Goal: Task Accomplishment & Management: Manage account settings

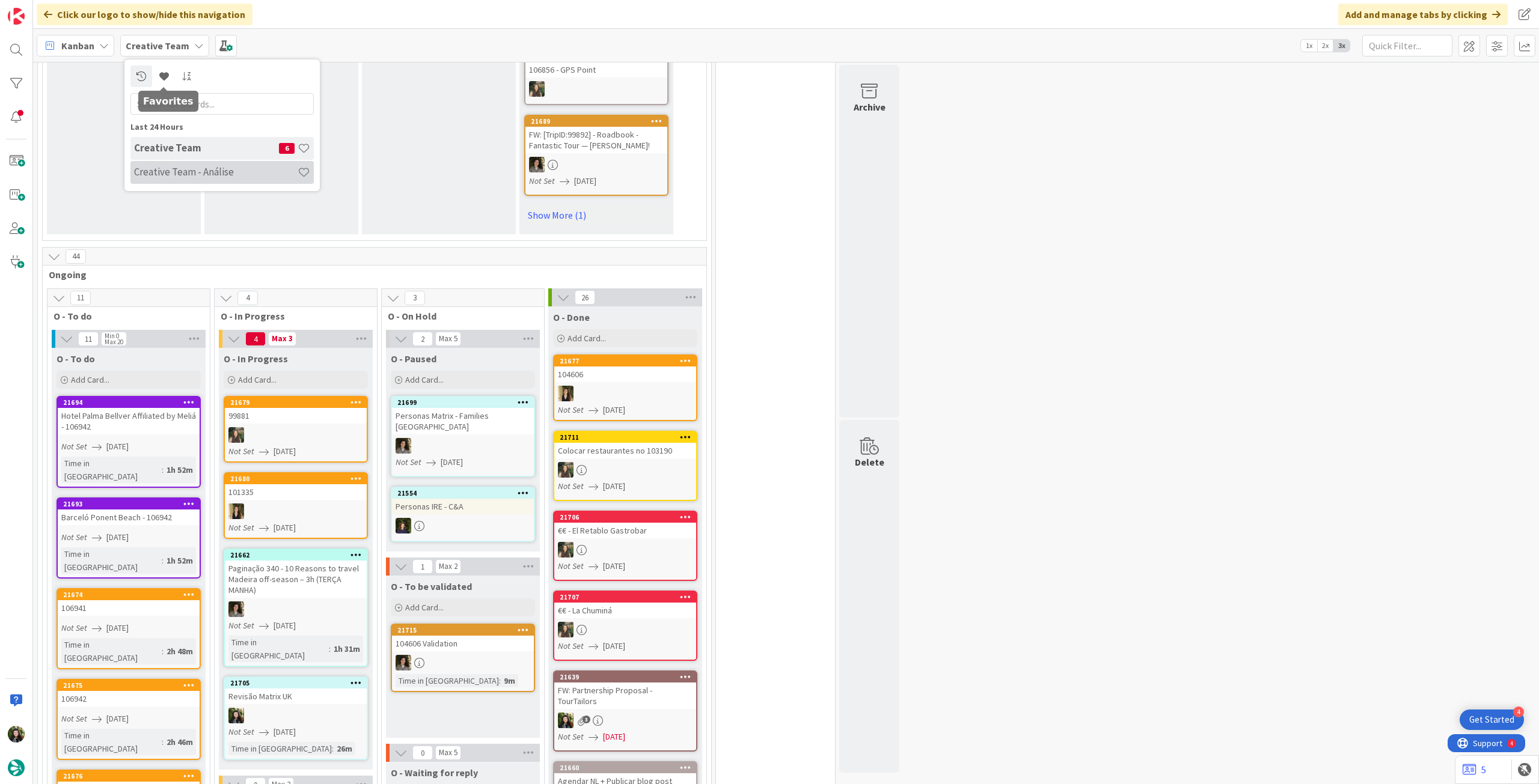
click at [179, 167] on h4 "Creative Team - Análise" at bounding box center [216, 172] width 163 height 12
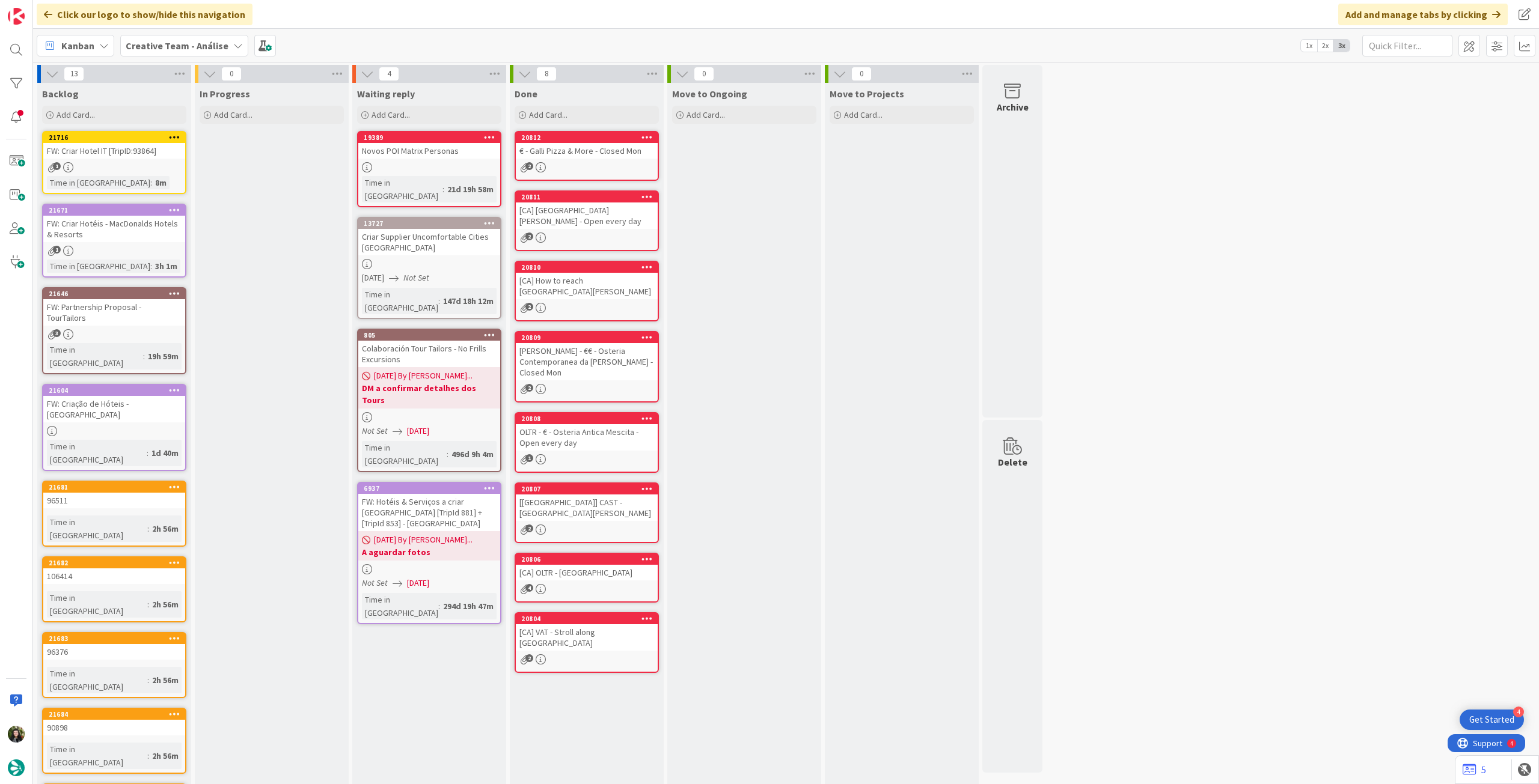
scroll to position [40, 0]
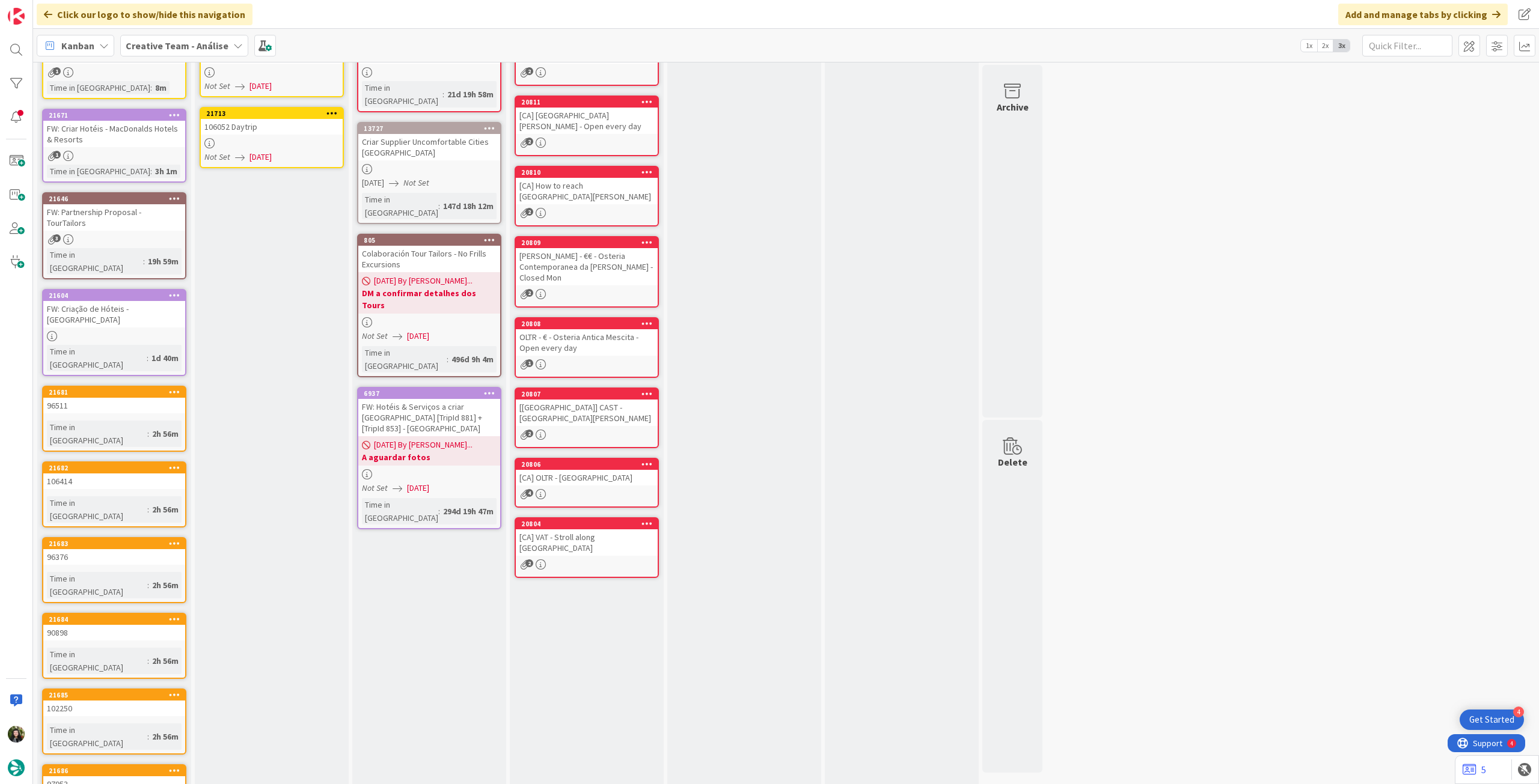
scroll to position [0, 0]
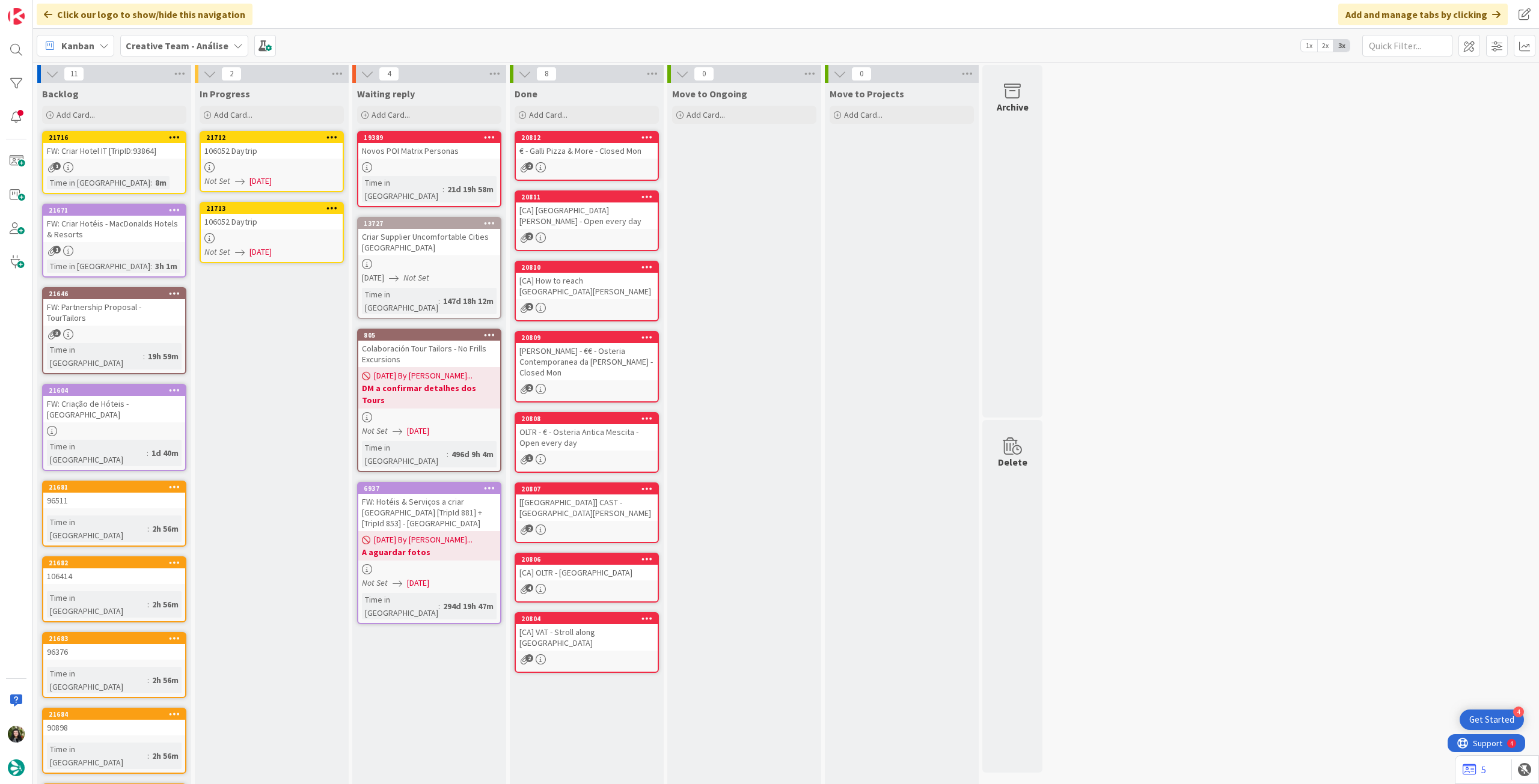
click at [301, 166] on div at bounding box center [272, 167] width 142 height 10
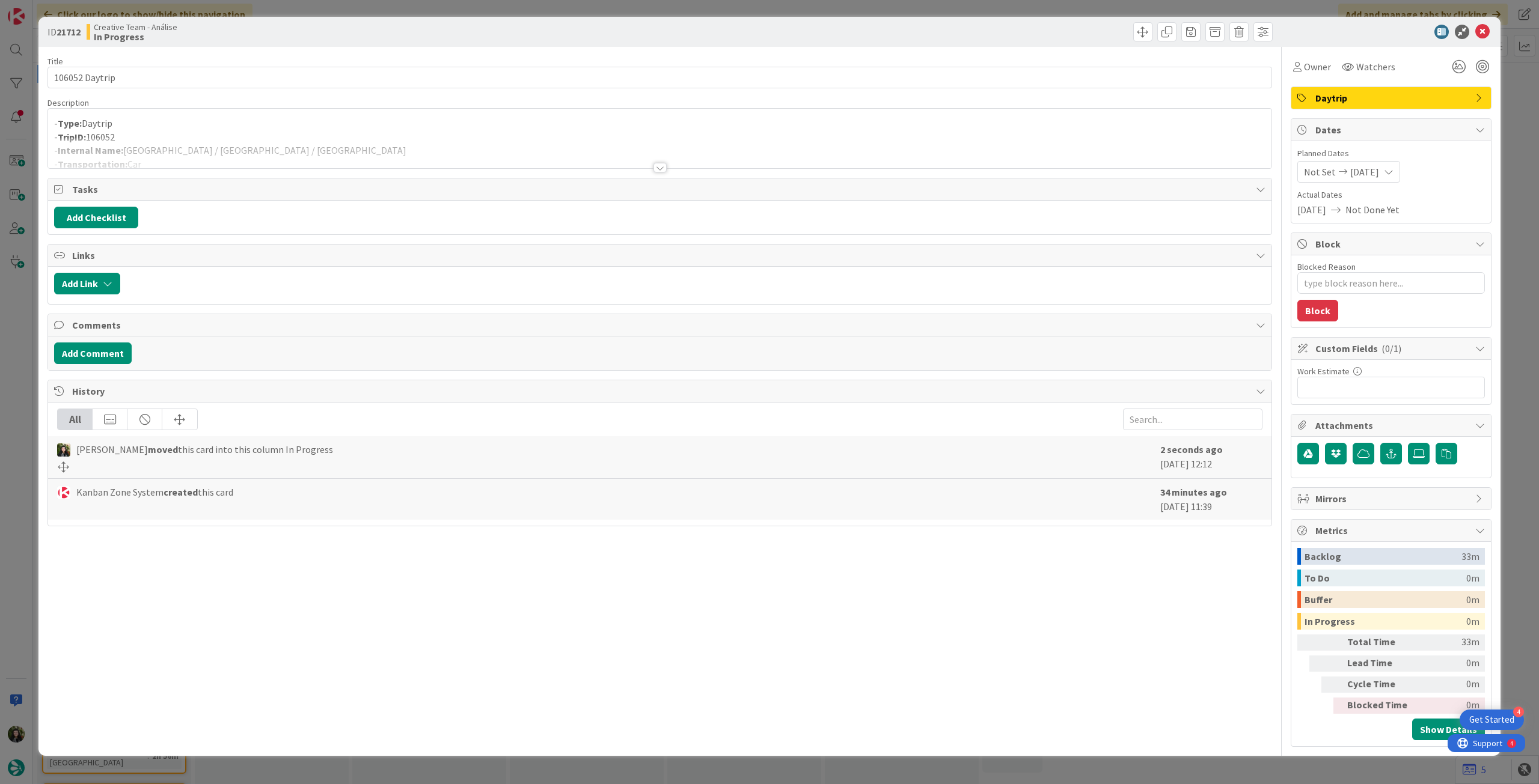
click at [305, 132] on p "- TripID: 106052" at bounding box center [660, 137] width 1211 height 14
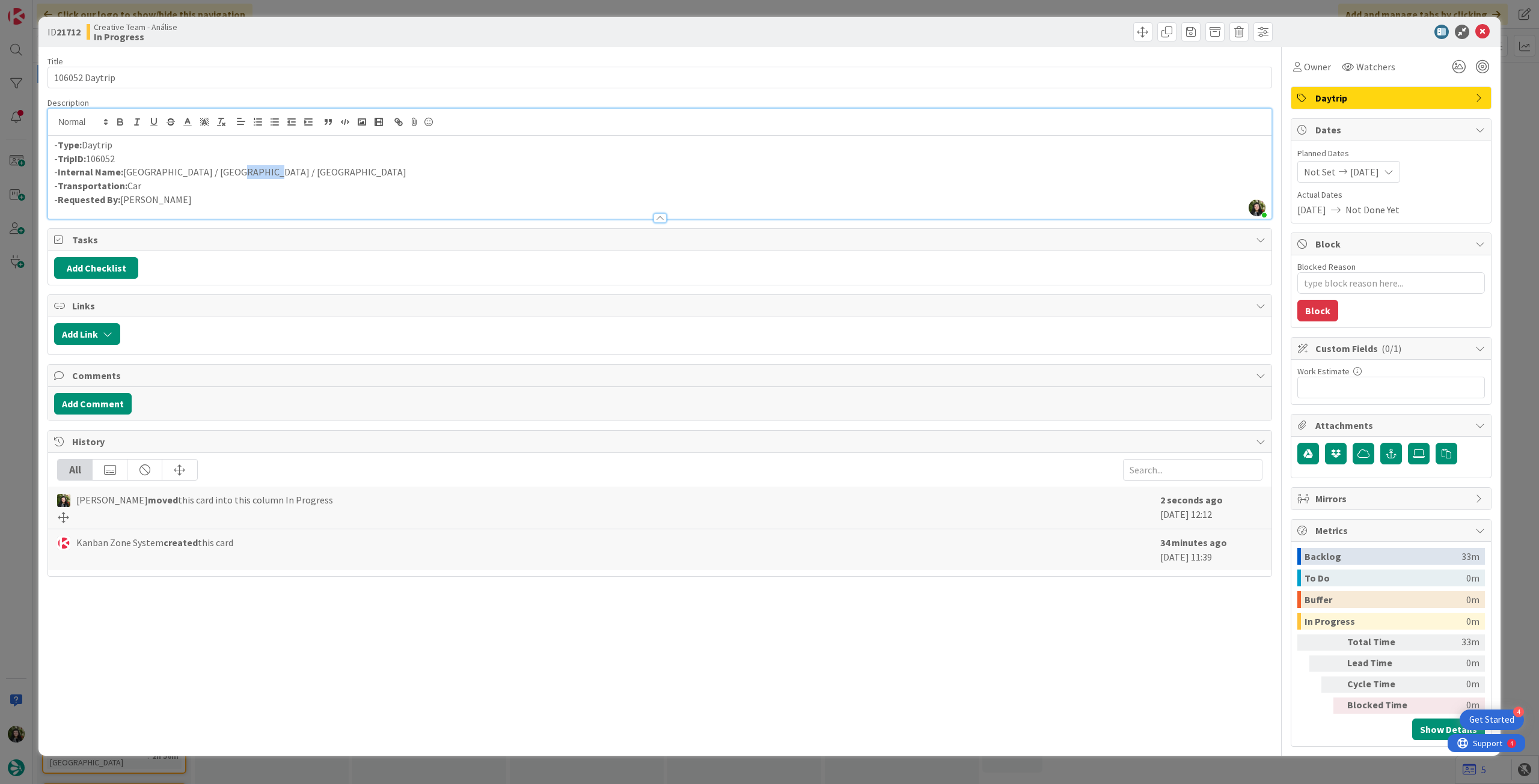
drag, startPoint x: 227, startPoint y: 176, endPoint x: 258, endPoint y: 172, distance: 31.3
click at [258, 172] on p "- Internal Name: [GEOGRAPHIC_DATA] / [GEOGRAPHIC_DATA] / [GEOGRAPHIC_DATA]" at bounding box center [660, 172] width 1211 height 14
click at [226, 168] on p "- Internal Name: [GEOGRAPHIC_DATA] / [GEOGRAPHIC_DATA] / [GEOGRAPHIC_DATA]" at bounding box center [660, 172] width 1211 height 14
click at [215, 174] on p "- Internal Name: [GEOGRAPHIC_DATA] / [GEOGRAPHIC_DATA] / [GEOGRAPHIC_DATA]" at bounding box center [660, 172] width 1211 height 14
drag, startPoint x: 213, startPoint y: 173, endPoint x: 255, endPoint y: 166, distance: 42.6
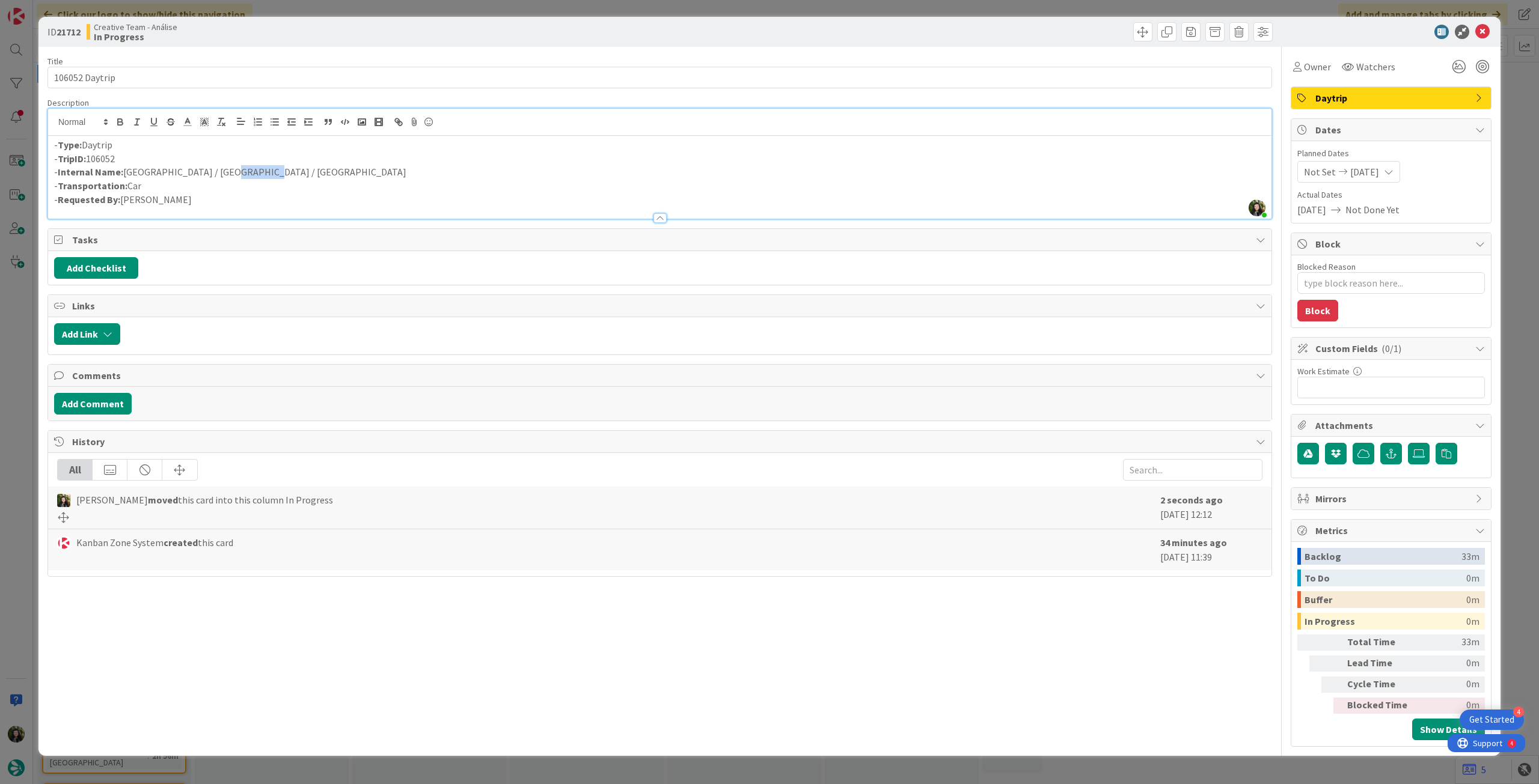
click at [254, 168] on p "- Internal Name: [GEOGRAPHIC_DATA] / [GEOGRAPHIC_DATA] / [GEOGRAPHIC_DATA]" at bounding box center [660, 172] width 1211 height 14
copy p "Longford"
click at [1420, 279] on textarea "Blocked Reason" at bounding box center [1391, 283] width 188 height 22
type textarea "x"
type textarea "pe"
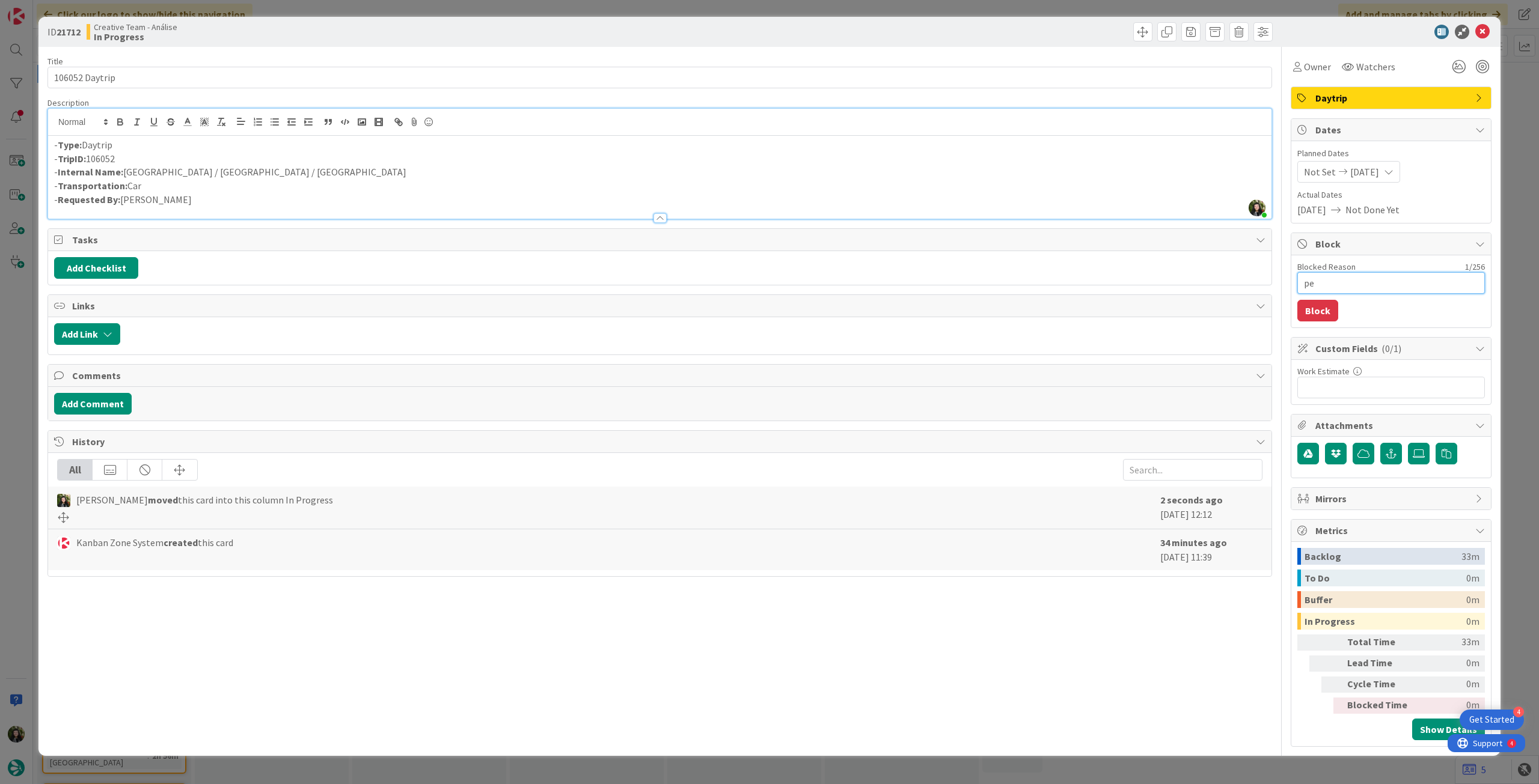
type textarea "x"
type textarea "pen"
type textarea "x"
type textarea "pend"
type textarea "x"
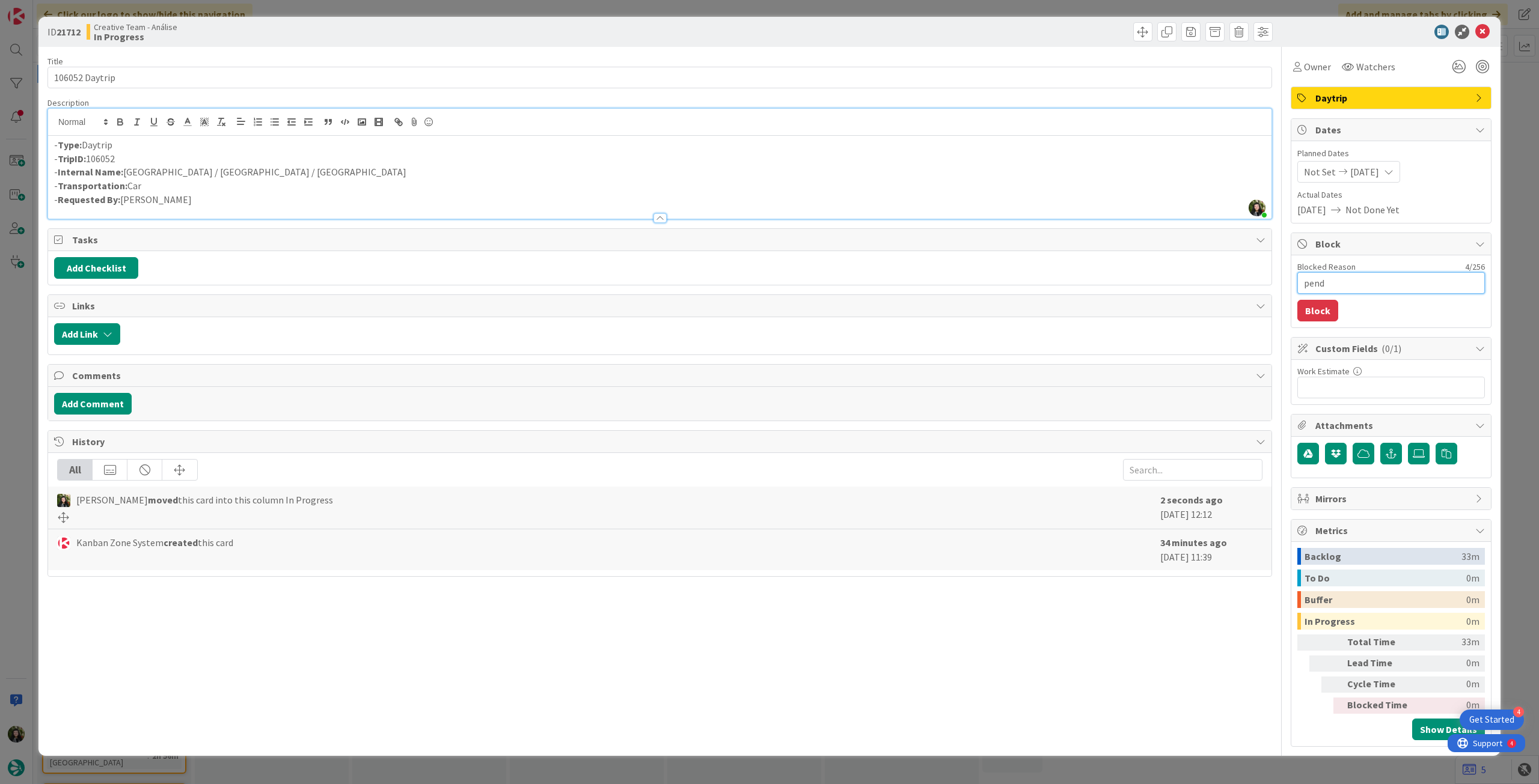
type textarea "pende"
type textarea "x"
type textarea "penden"
type textarea "x"
type textarea "pendent"
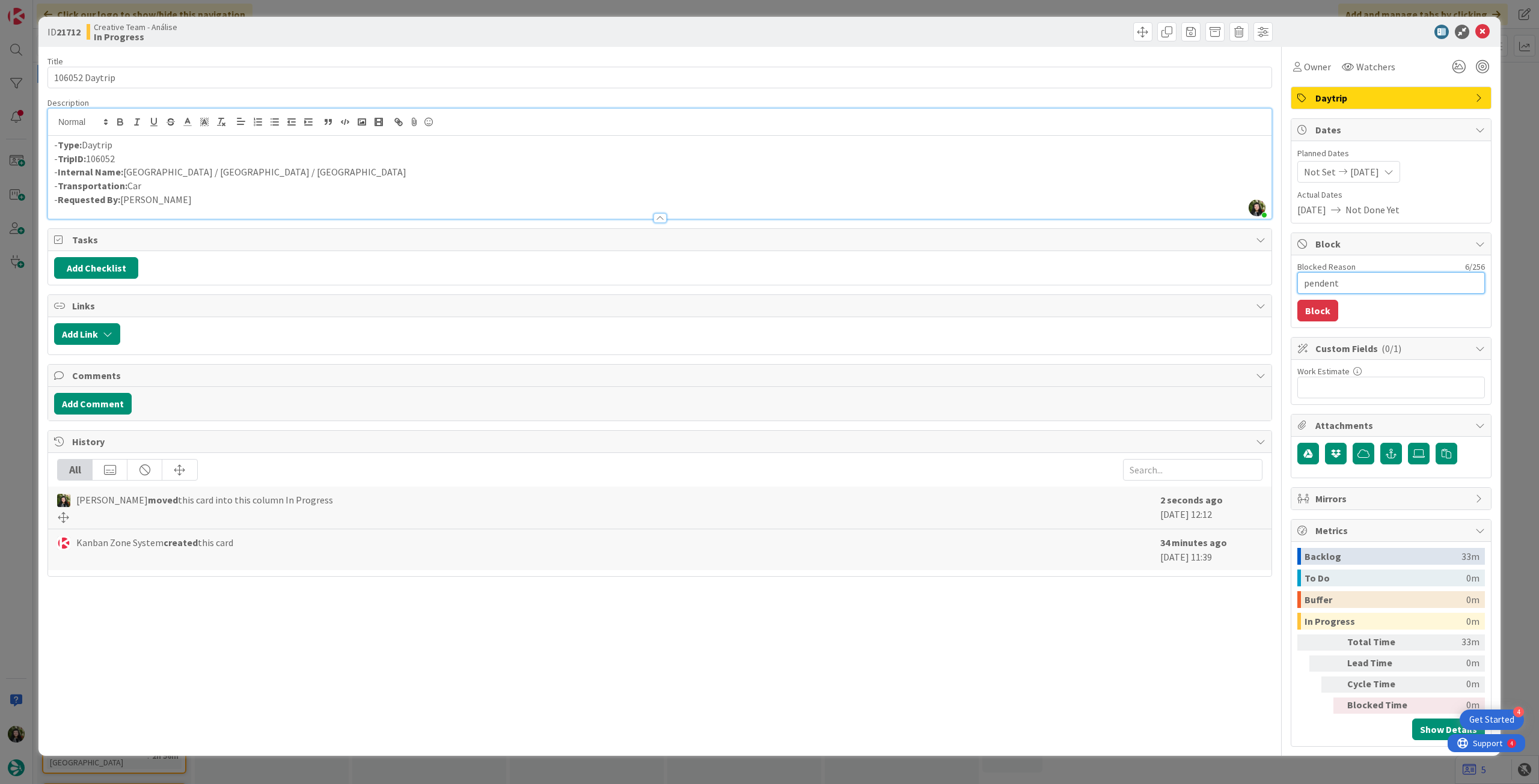
type textarea "x"
type textarea "pendente"
type textarea "x"
type textarea "pendente"
type textarea "x"
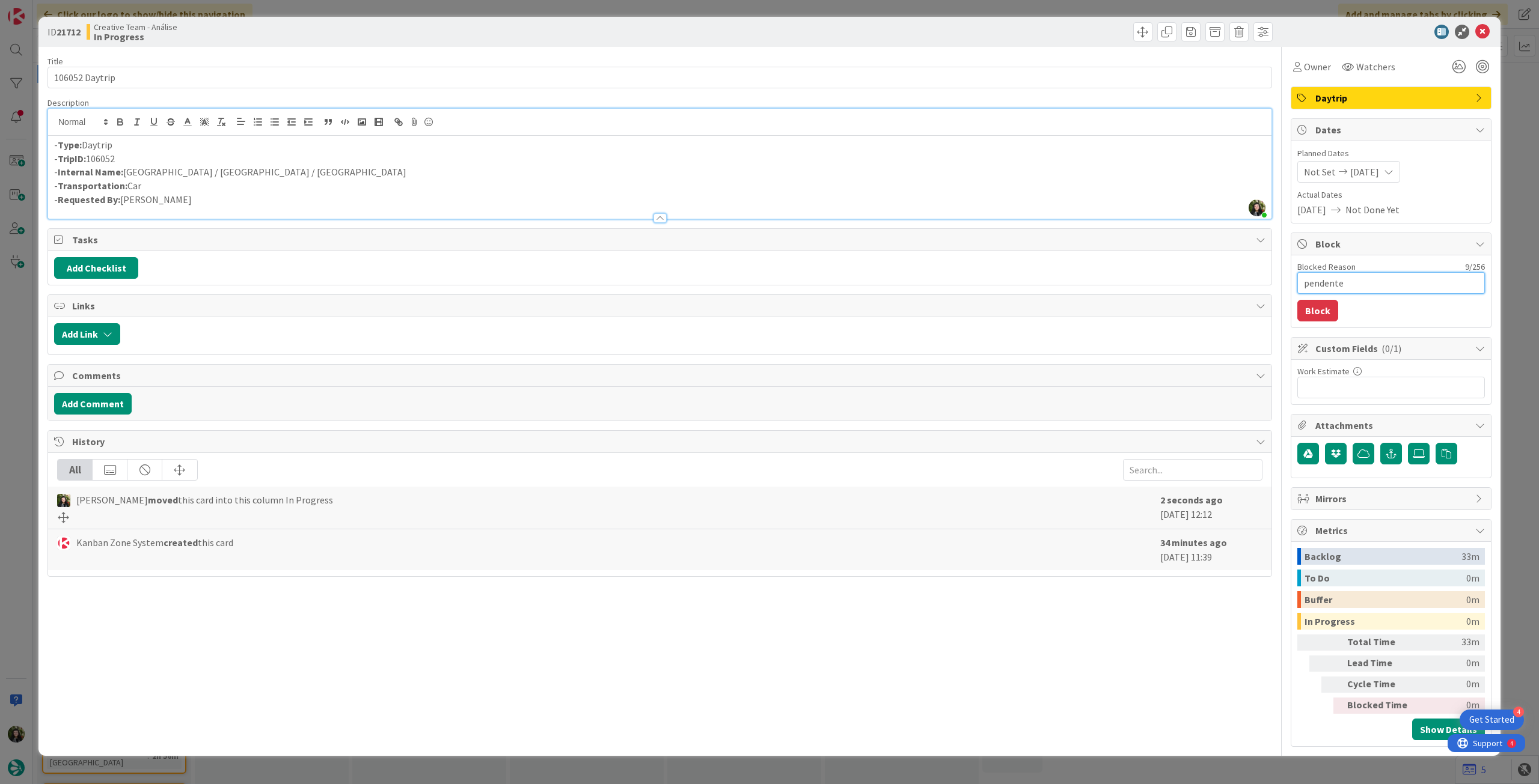
type textarea "pendente l"
type textarea "x"
type textarea "pendente lo"
type textarea "x"
type textarea "pendente loc"
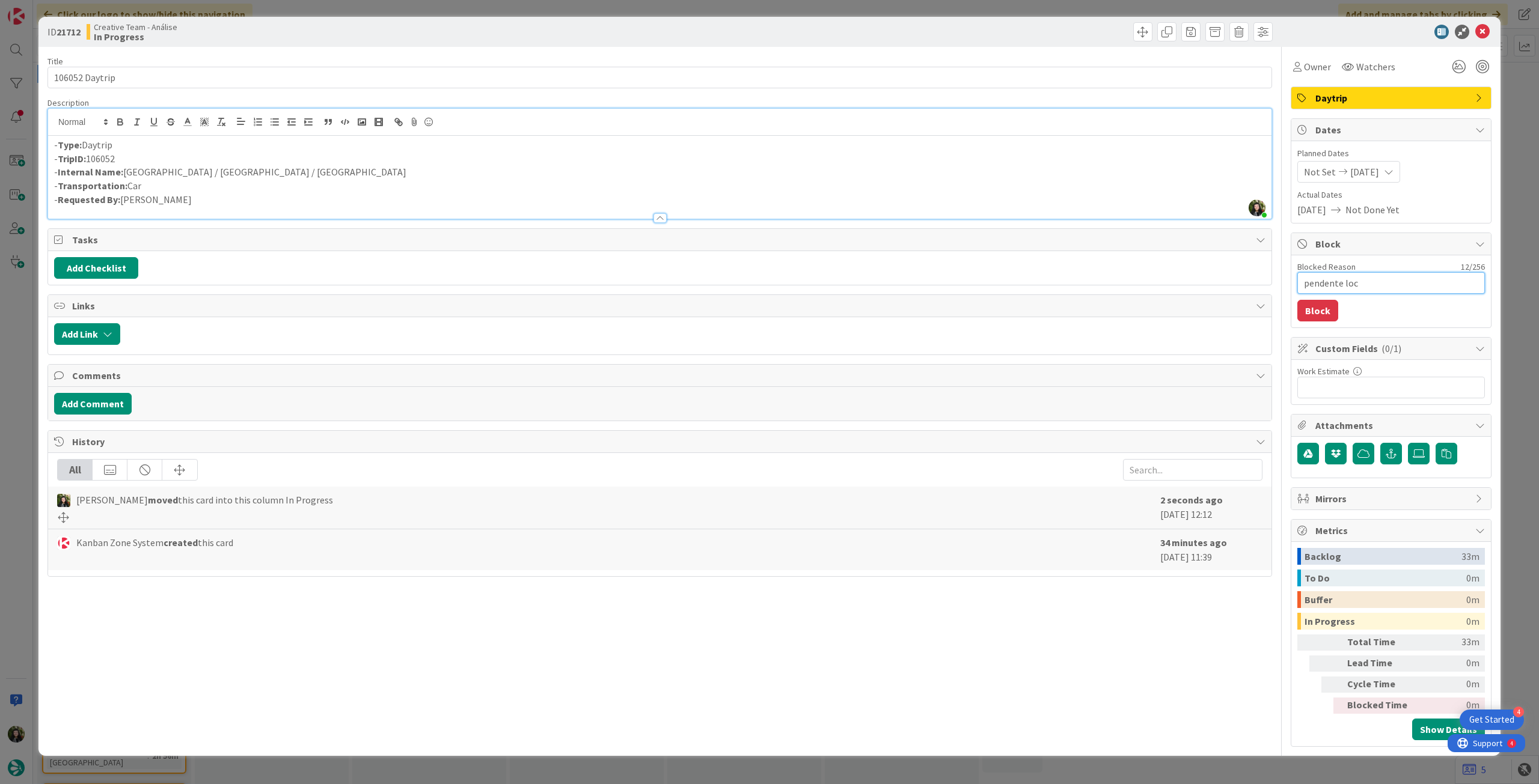
type textarea "x"
type textarea "pendente loca"
type textarea "x"
type textarea "pendente locat"
type textarea "x"
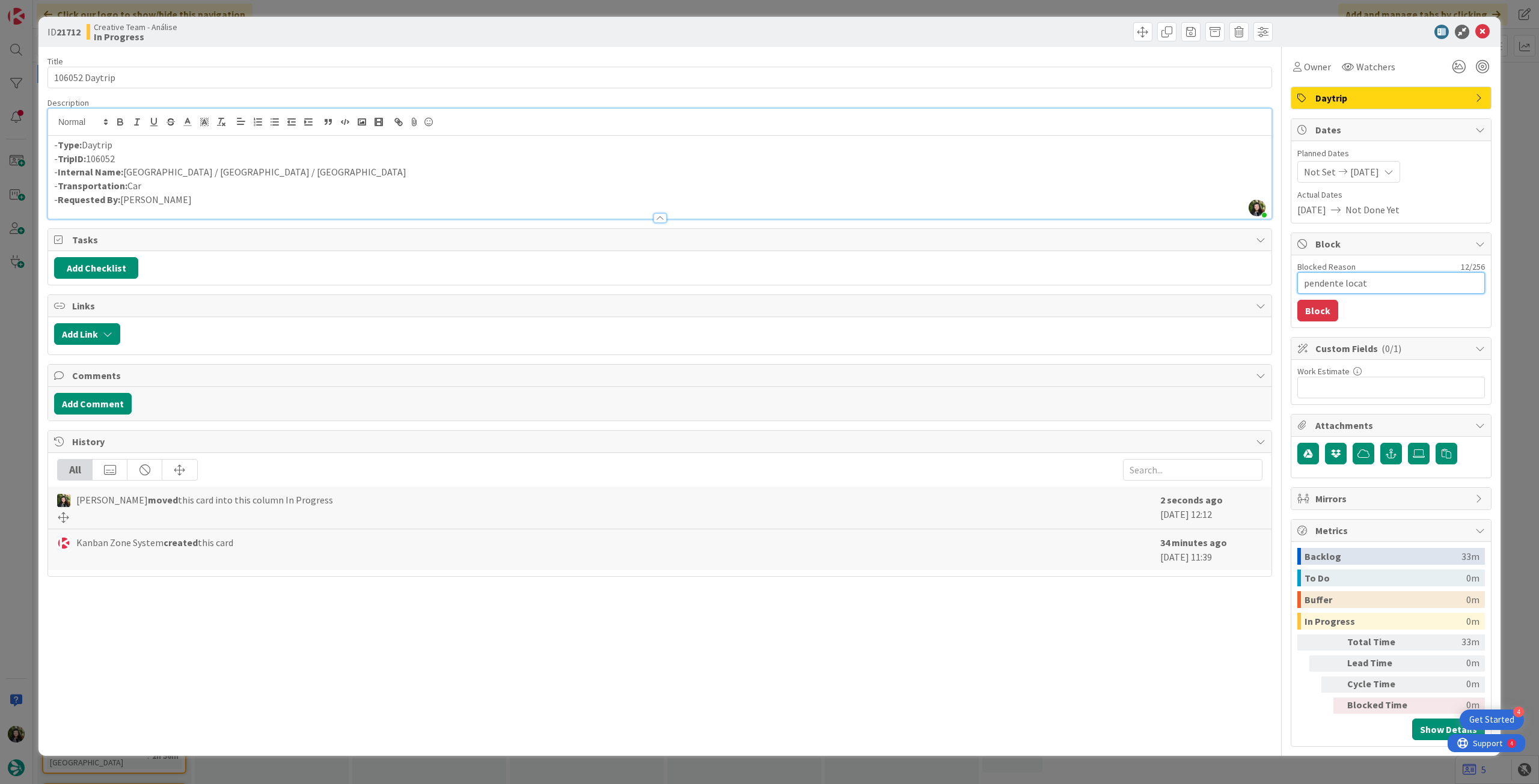
type textarea "pendente locati"
type textarea "x"
type textarea "pendente locatio"
type textarea "x"
type textarea "pendente location"
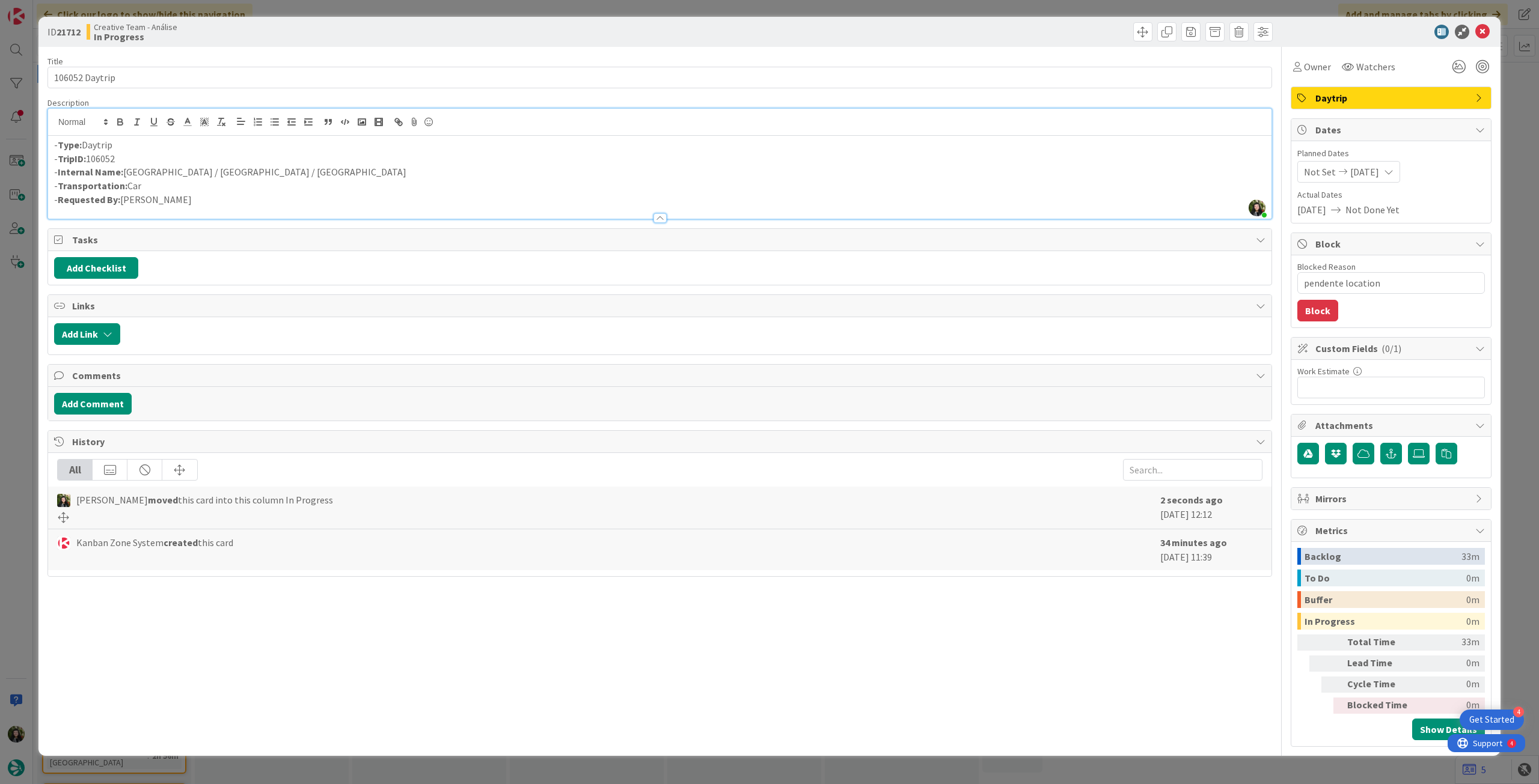
click at [1310, 321] on div "Blocked Reason 17 / 256 pendente location Block" at bounding box center [1391, 292] width 199 height 72
click at [1320, 305] on button "Block" at bounding box center [1317, 311] width 41 height 22
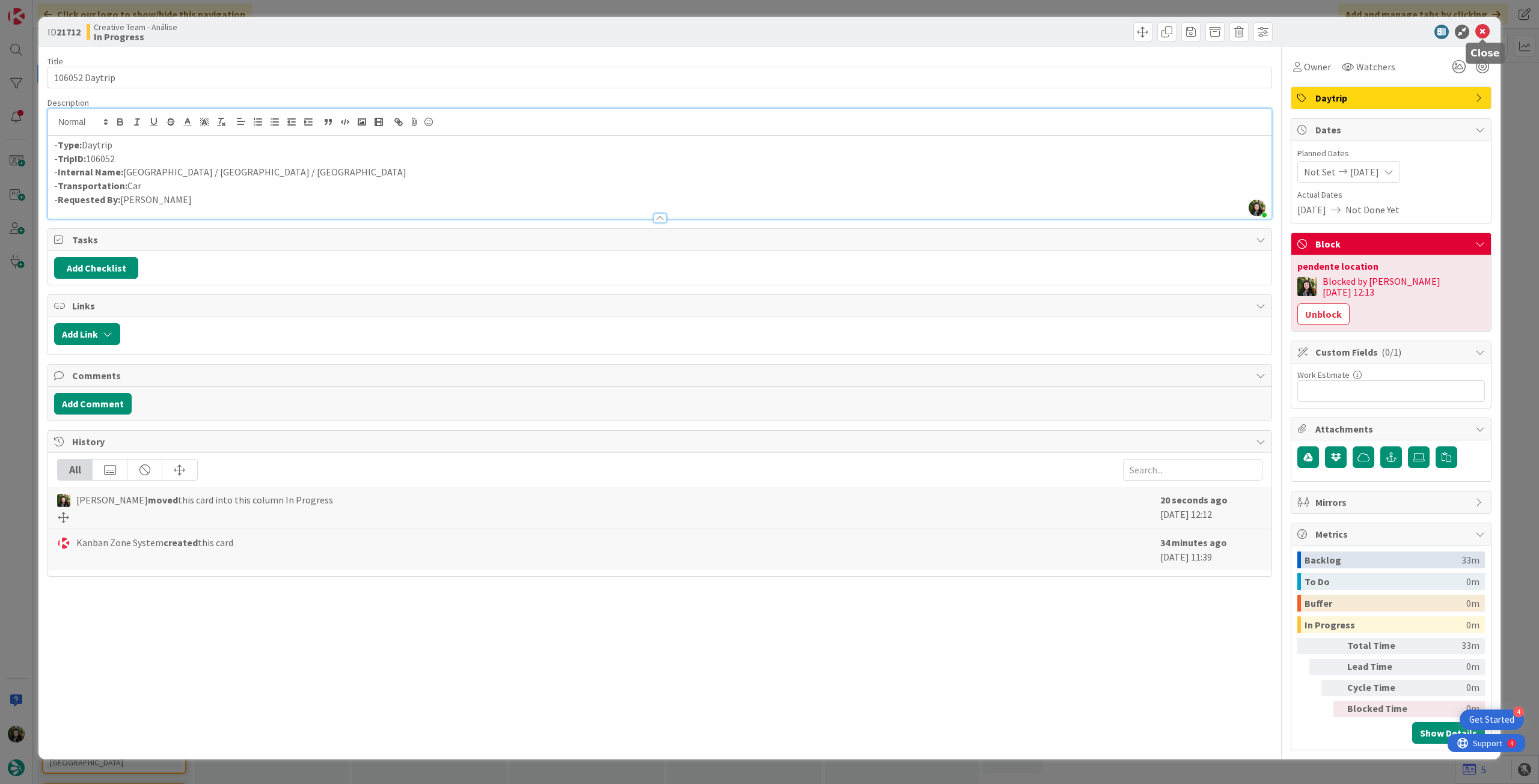
click at [1487, 34] on icon at bounding box center [1482, 32] width 14 height 14
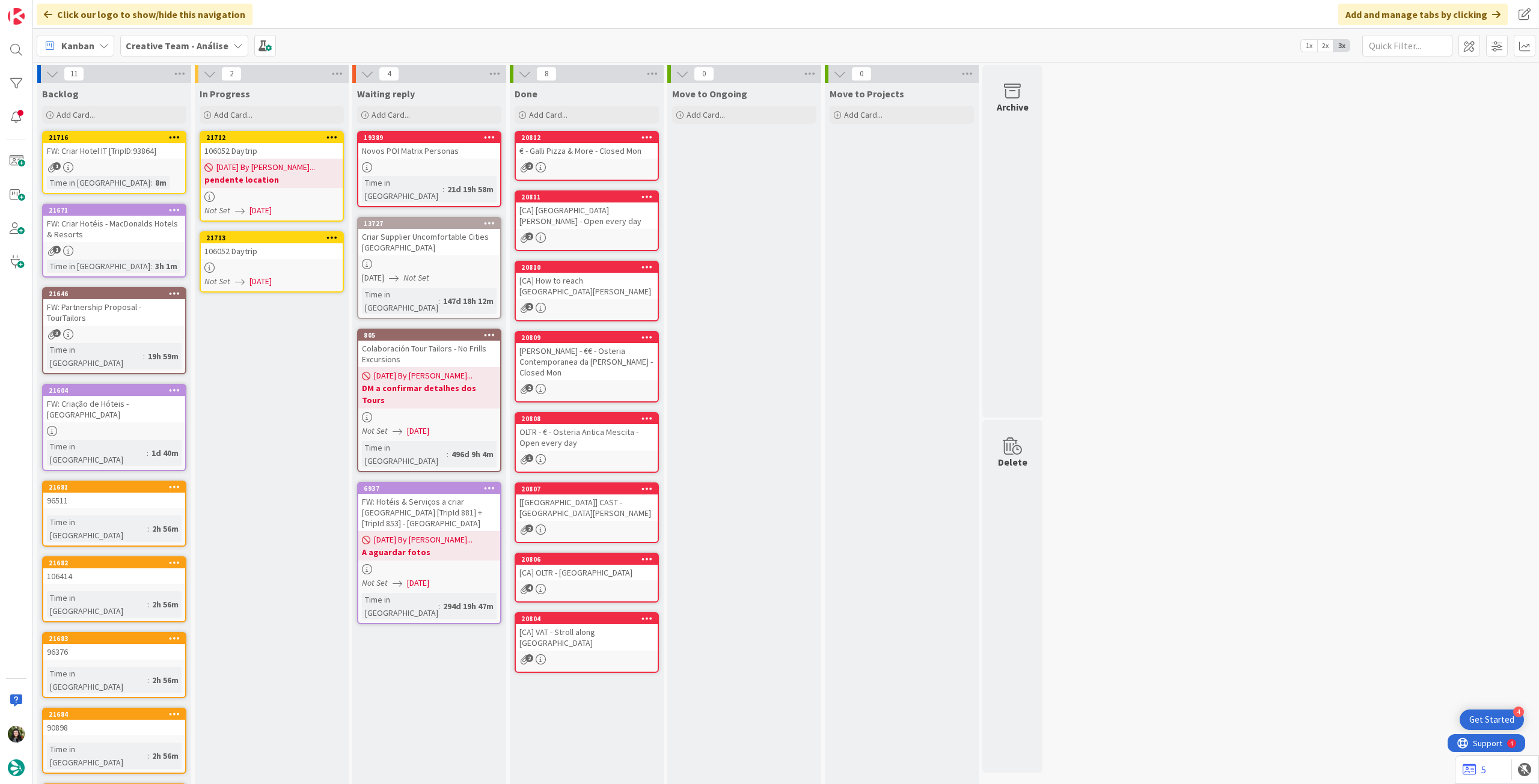
click at [314, 262] on link "21713 106052 Daytrip Not Set [DATE]" at bounding box center [271, 261] width 144 height 61
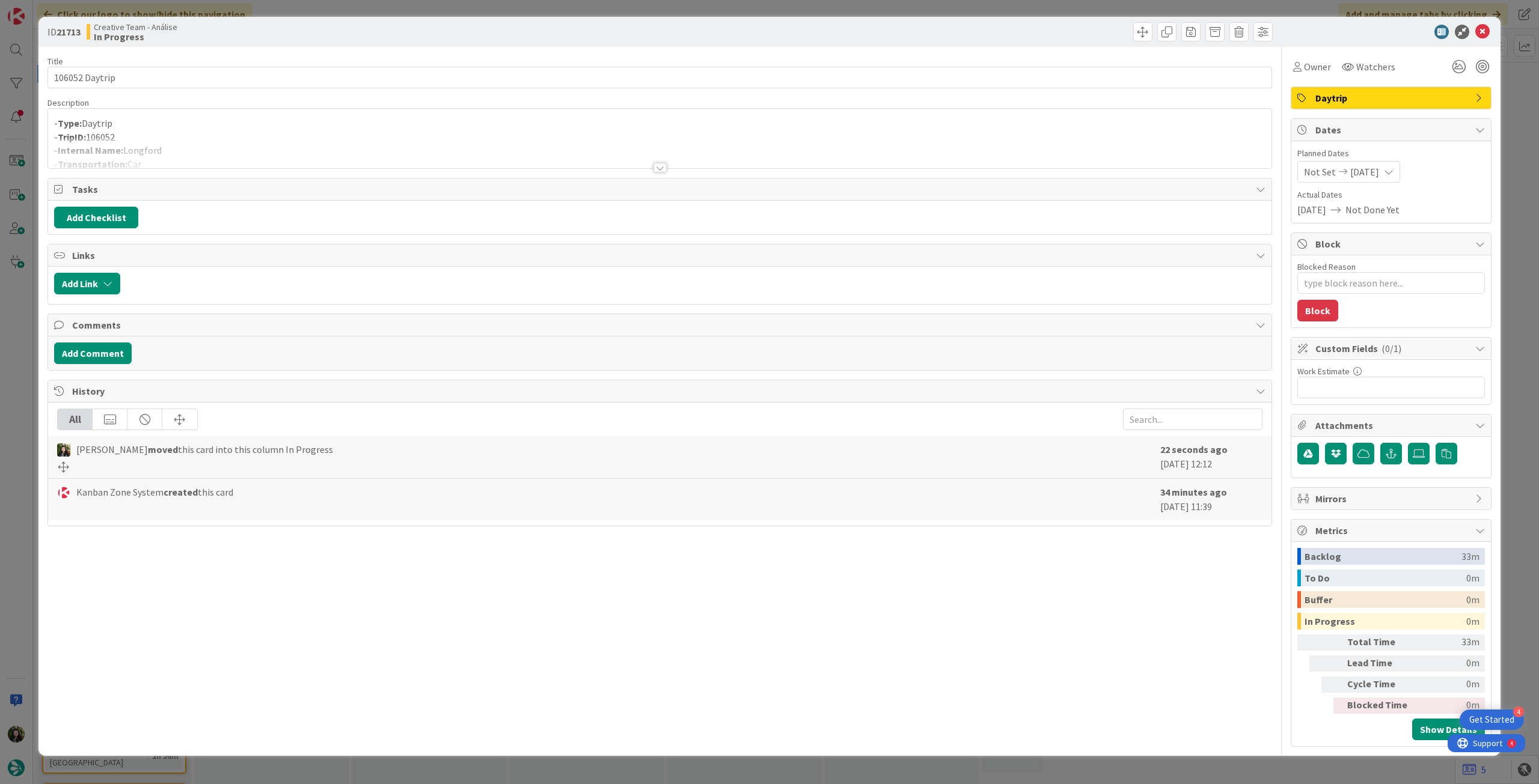
click at [292, 160] on div at bounding box center [659, 152] width 1223 height 30
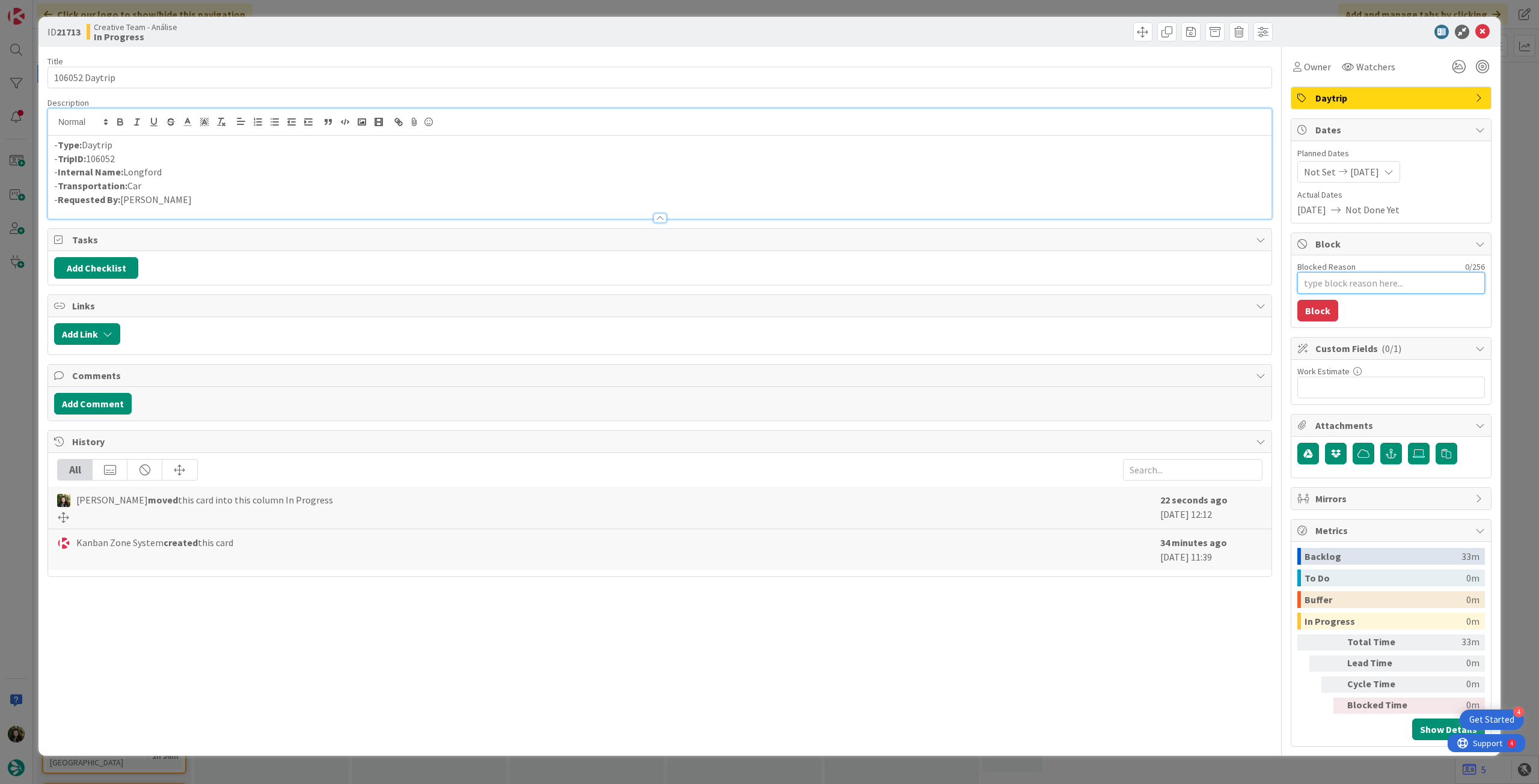
click at [1429, 286] on textarea "Blocked Reason" at bounding box center [1391, 283] width 188 height 22
type textarea "x"
type textarea "p"
type textarea "x"
type textarea "pe"
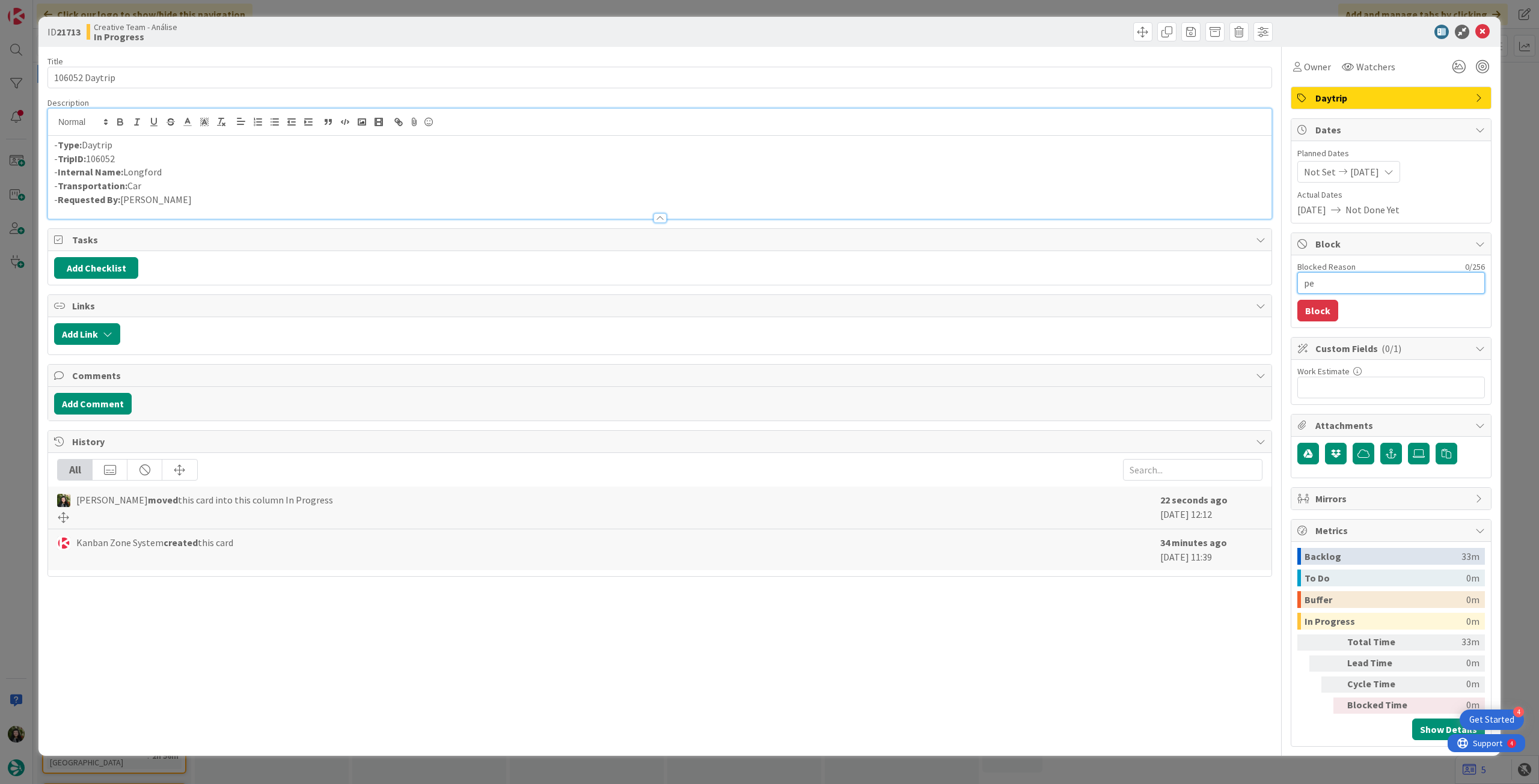
type textarea "x"
type textarea "pen"
type textarea "x"
type textarea "pend"
type textarea "x"
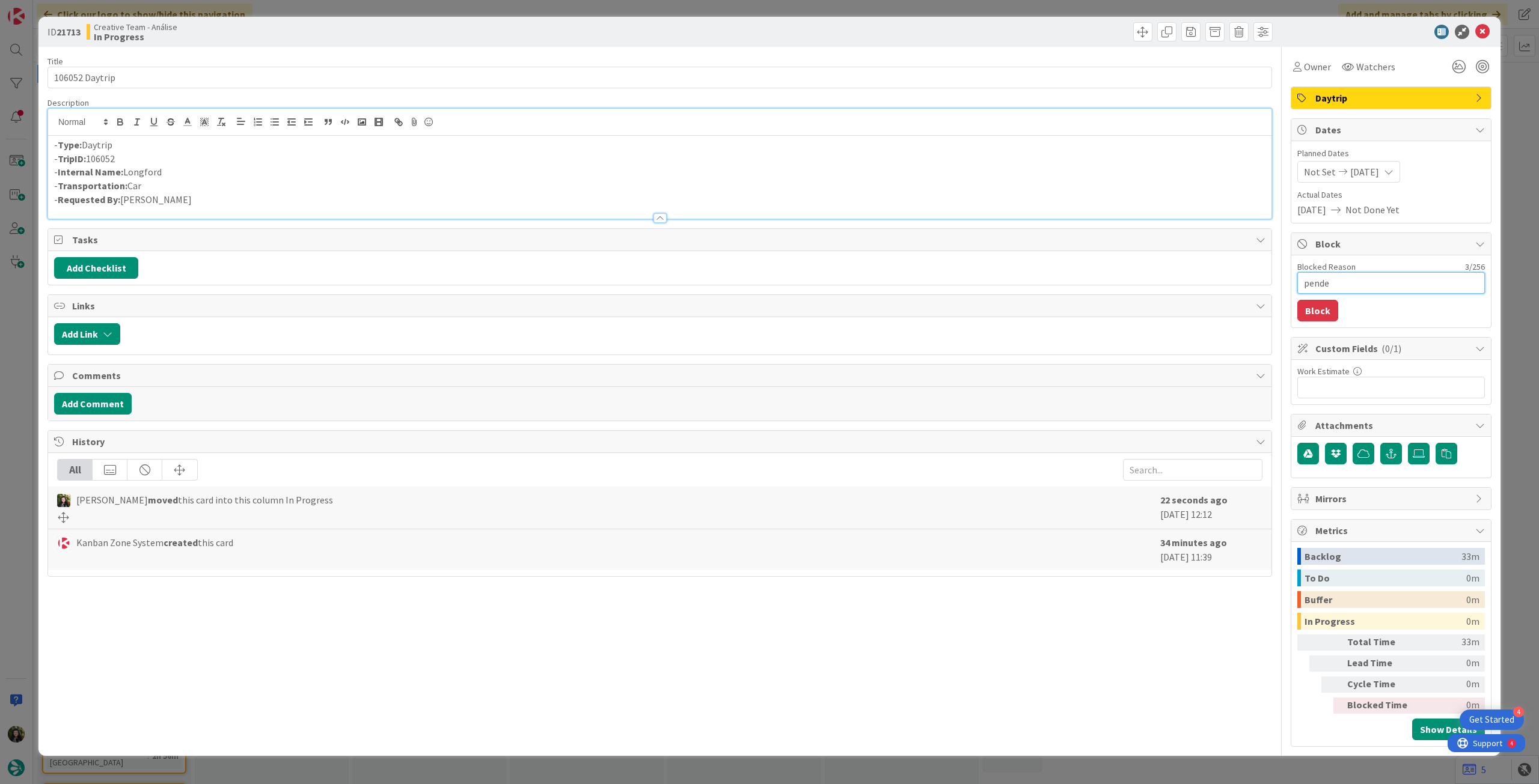
type textarea "penden"
type textarea "x"
type textarea "pendent"
type textarea "x"
type textarea "pendente"
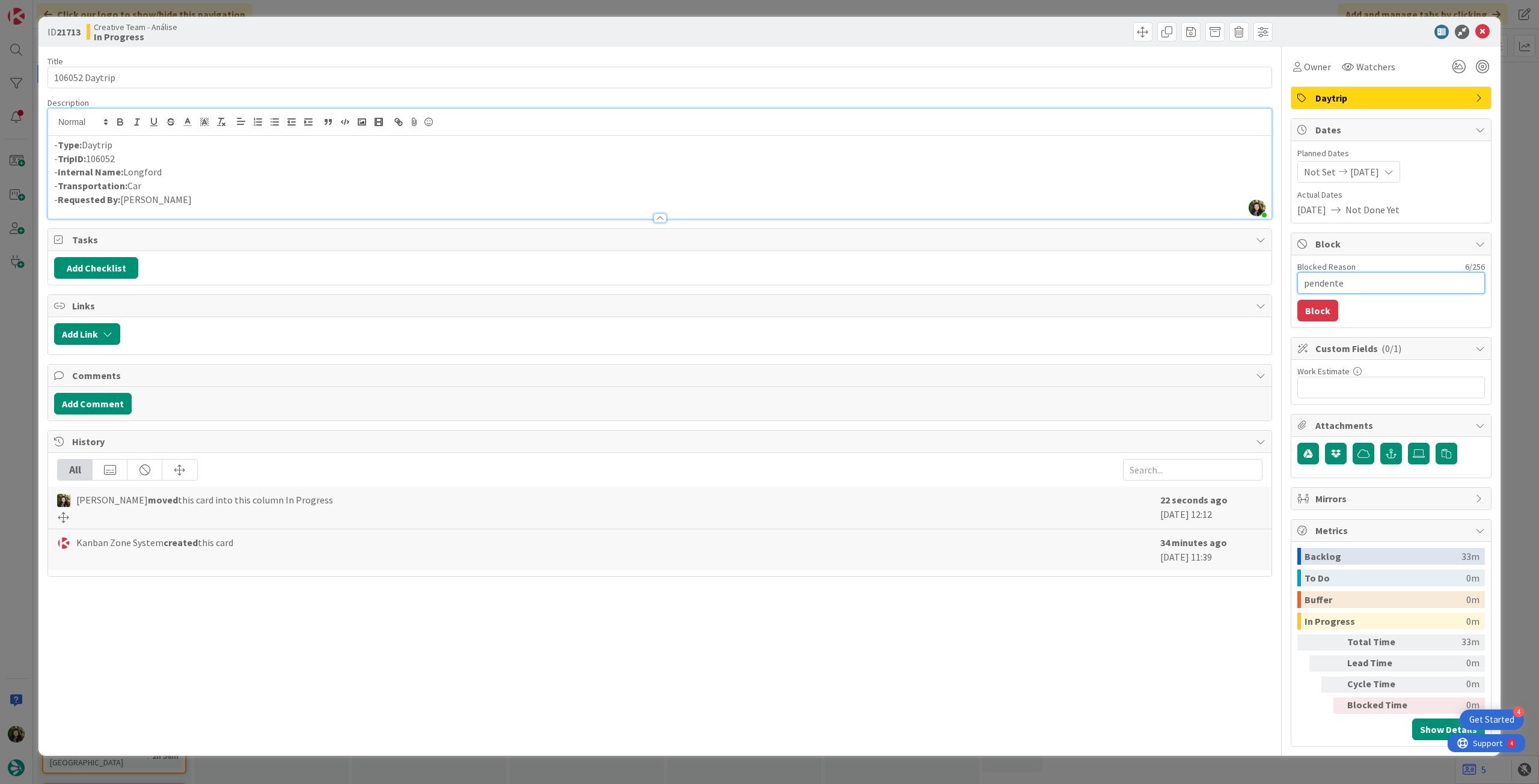
type textarea "x"
type textarea "pendente"
type textarea "x"
type textarea "pendente l"
type textarea "x"
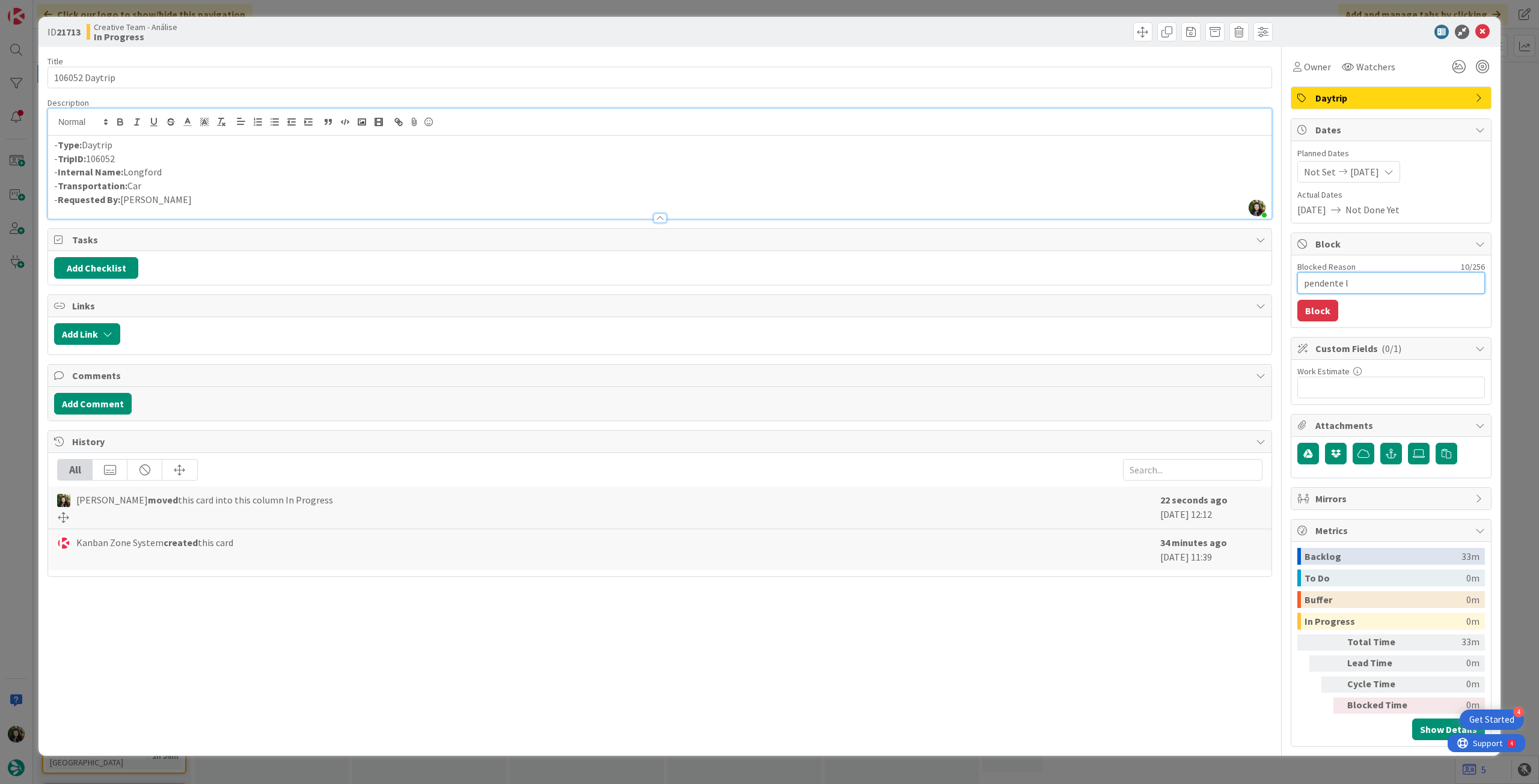
type textarea "pendente lo"
type textarea "x"
type textarea "pendente loc"
type textarea "x"
type textarea "pendente loca"
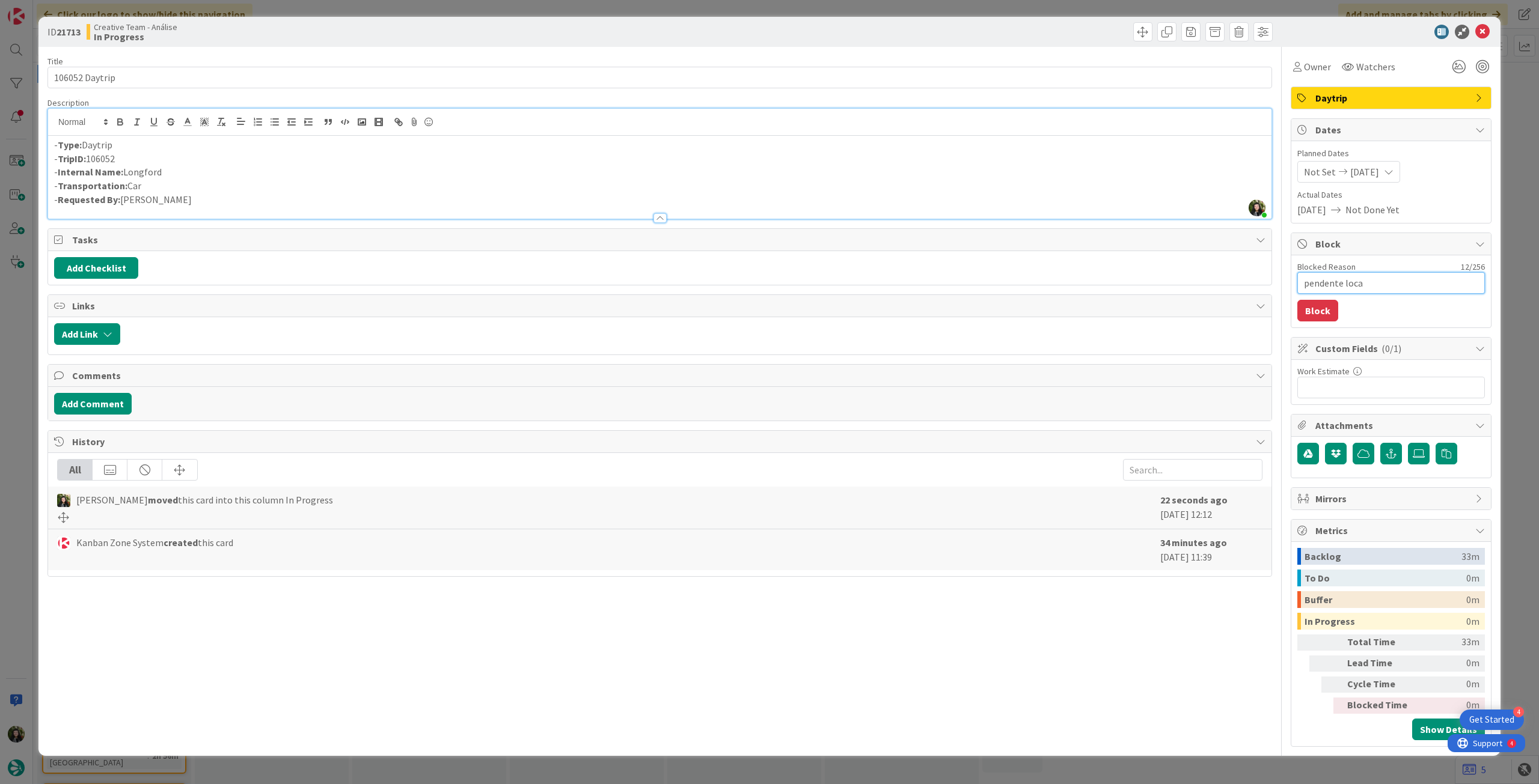
type textarea "x"
type textarea "pendente locat"
type textarea "x"
type textarea "pendente locati"
type textarea "x"
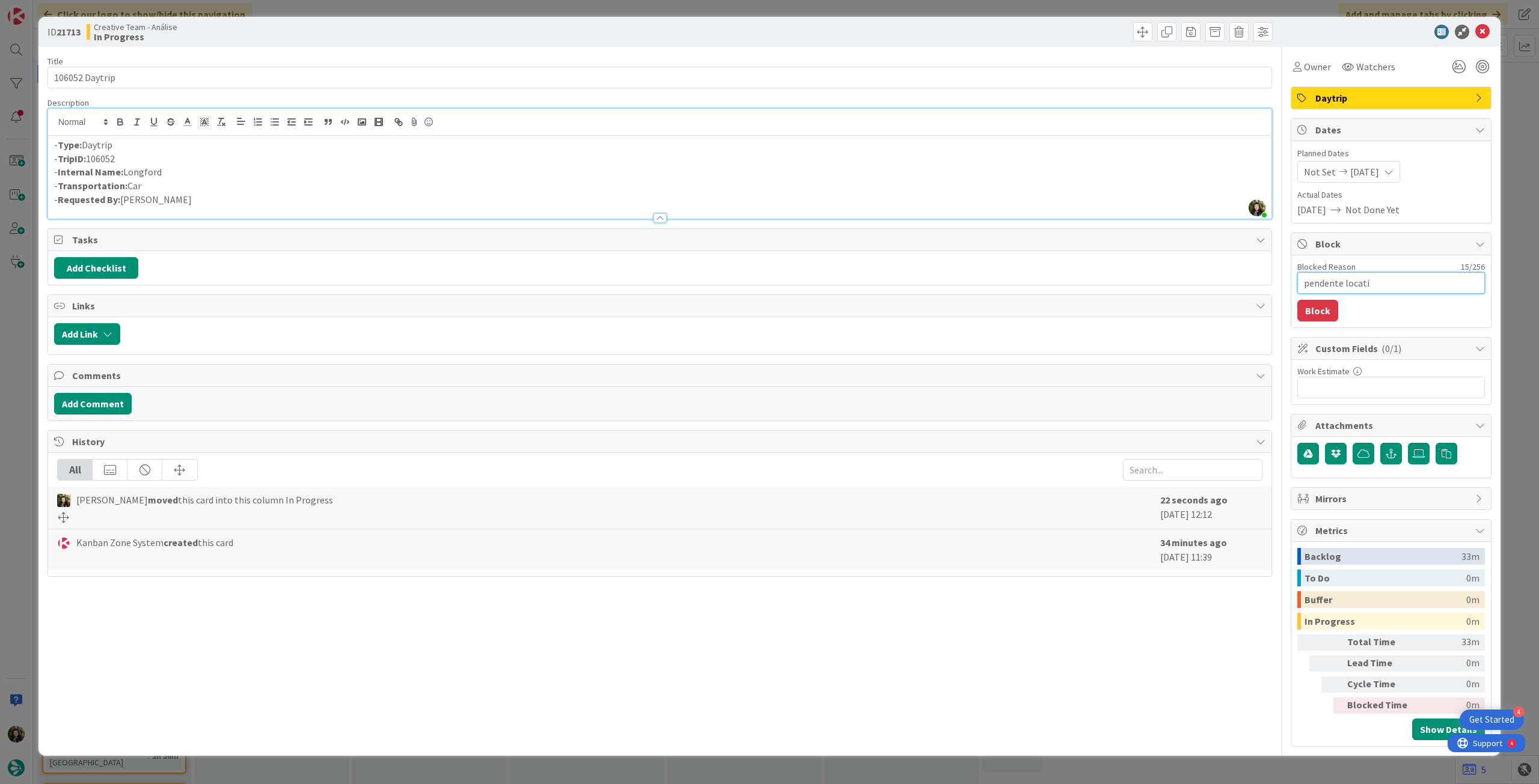
type textarea "pendente locatio"
type textarea "x"
type textarea "pendente location"
click at [1324, 300] on button "Block" at bounding box center [1317, 311] width 41 height 22
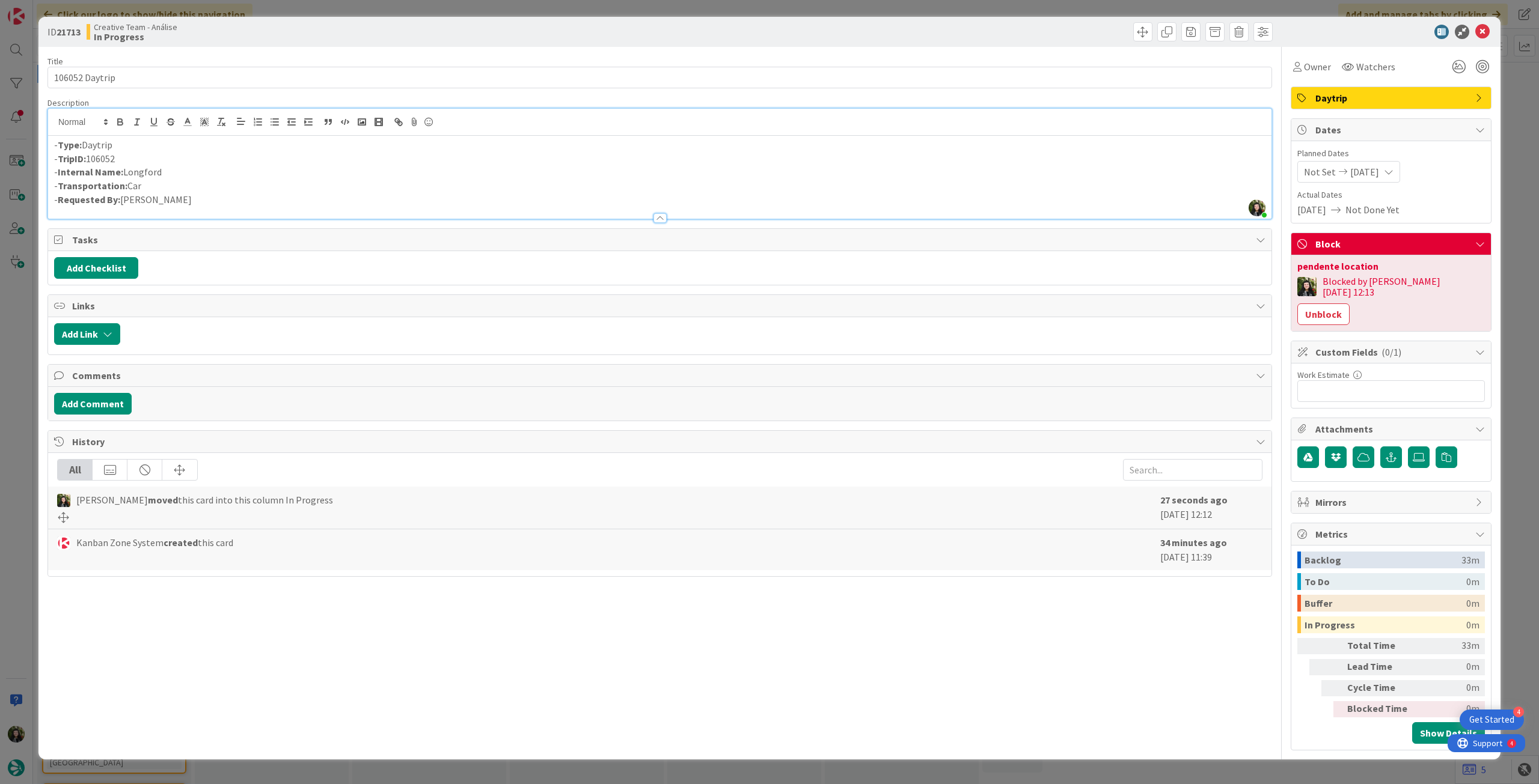
drag, startPoint x: 165, startPoint y: 175, endPoint x: 126, endPoint y: 174, distance: 39.0
click at [126, 174] on p "- Internal Name: [GEOGRAPHIC_DATA]" at bounding box center [660, 172] width 1211 height 14
copy p "Longford"
click at [1485, 29] on icon at bounding box center [1482, 32] width 14 height 14
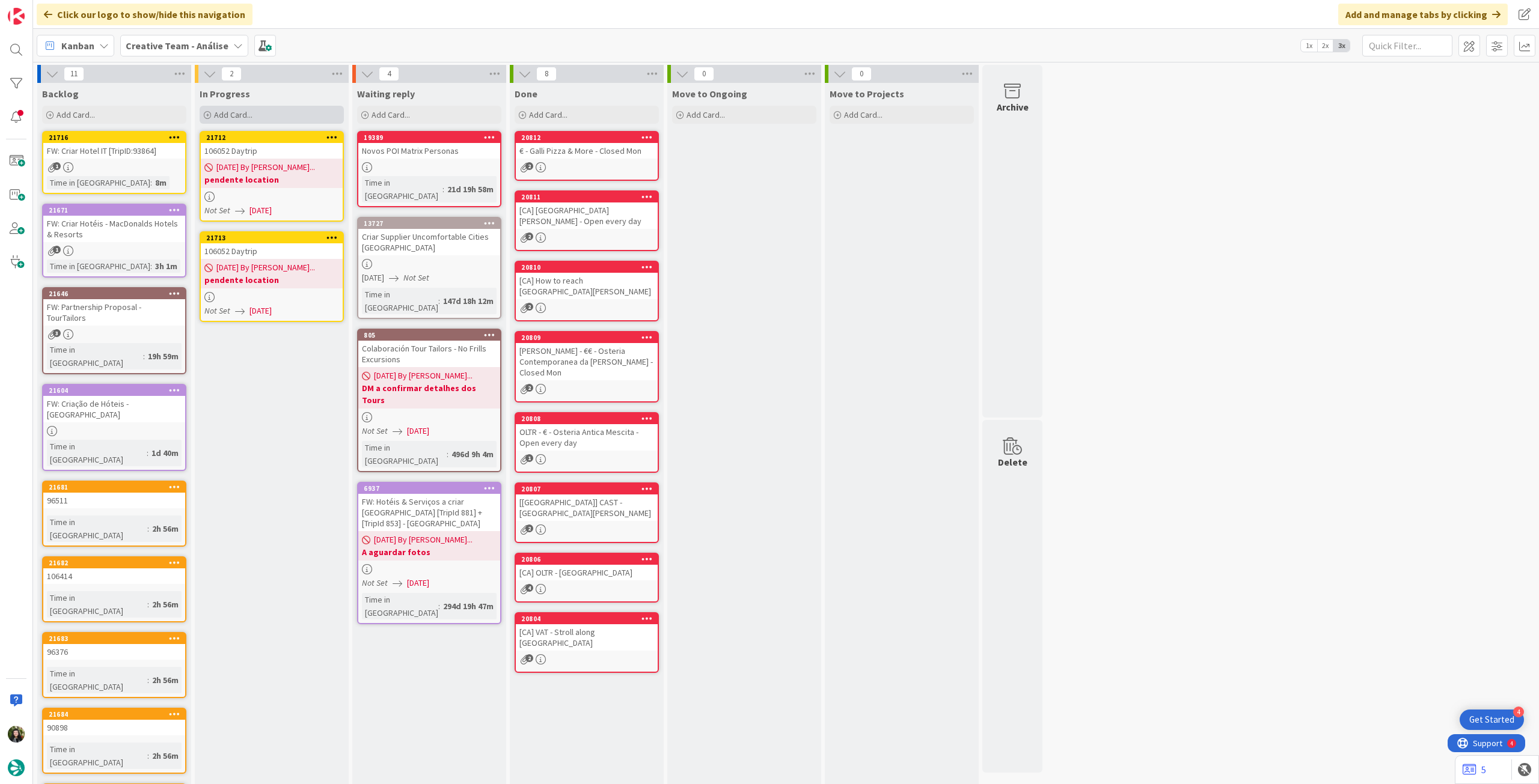
click at [230, 112] on span "Add Card..." at bounding box center [233, 114] width 39 height 11
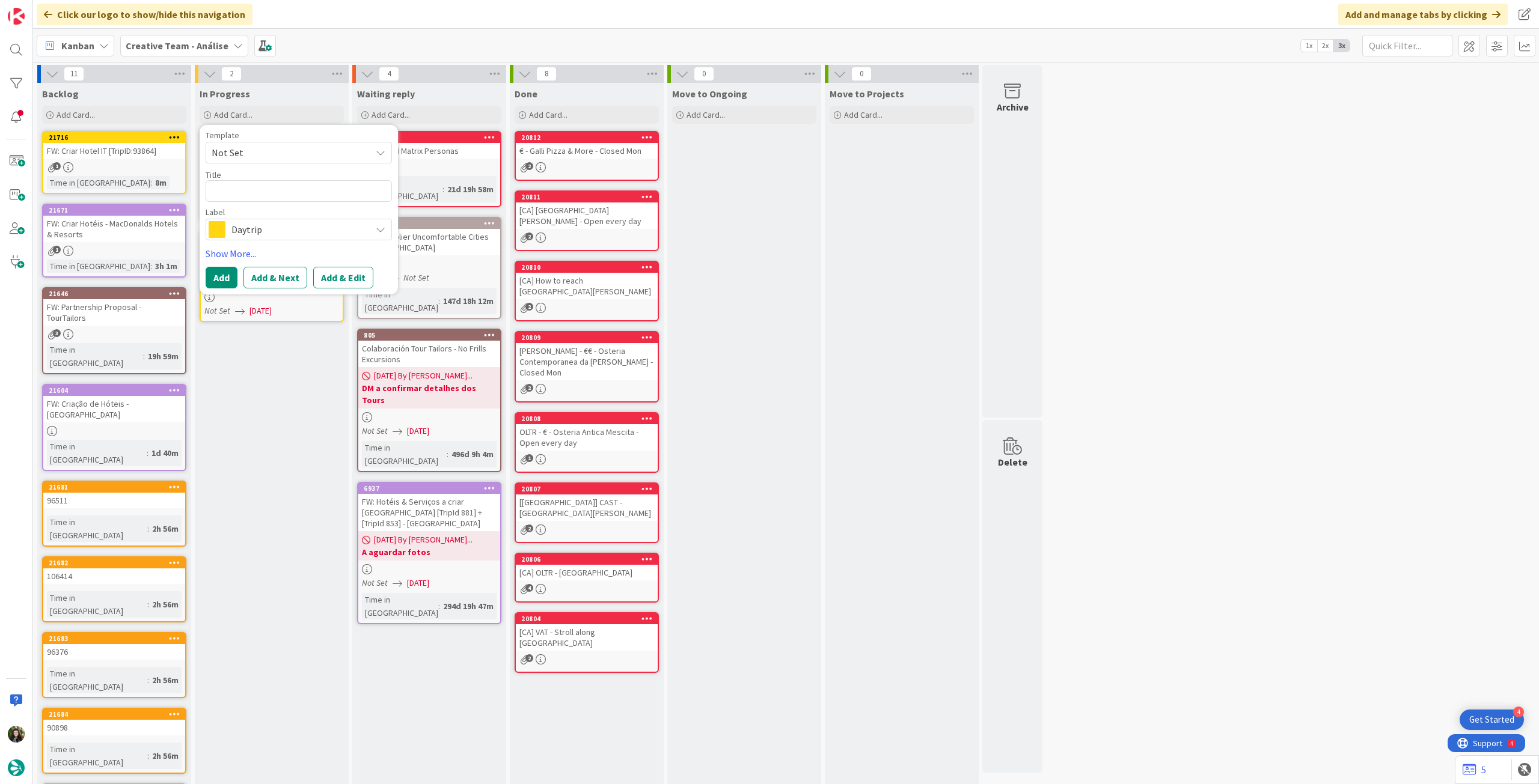
click at [263, 226] on span "Daytrip" at bounding box center [298, 230] width 134 height 17
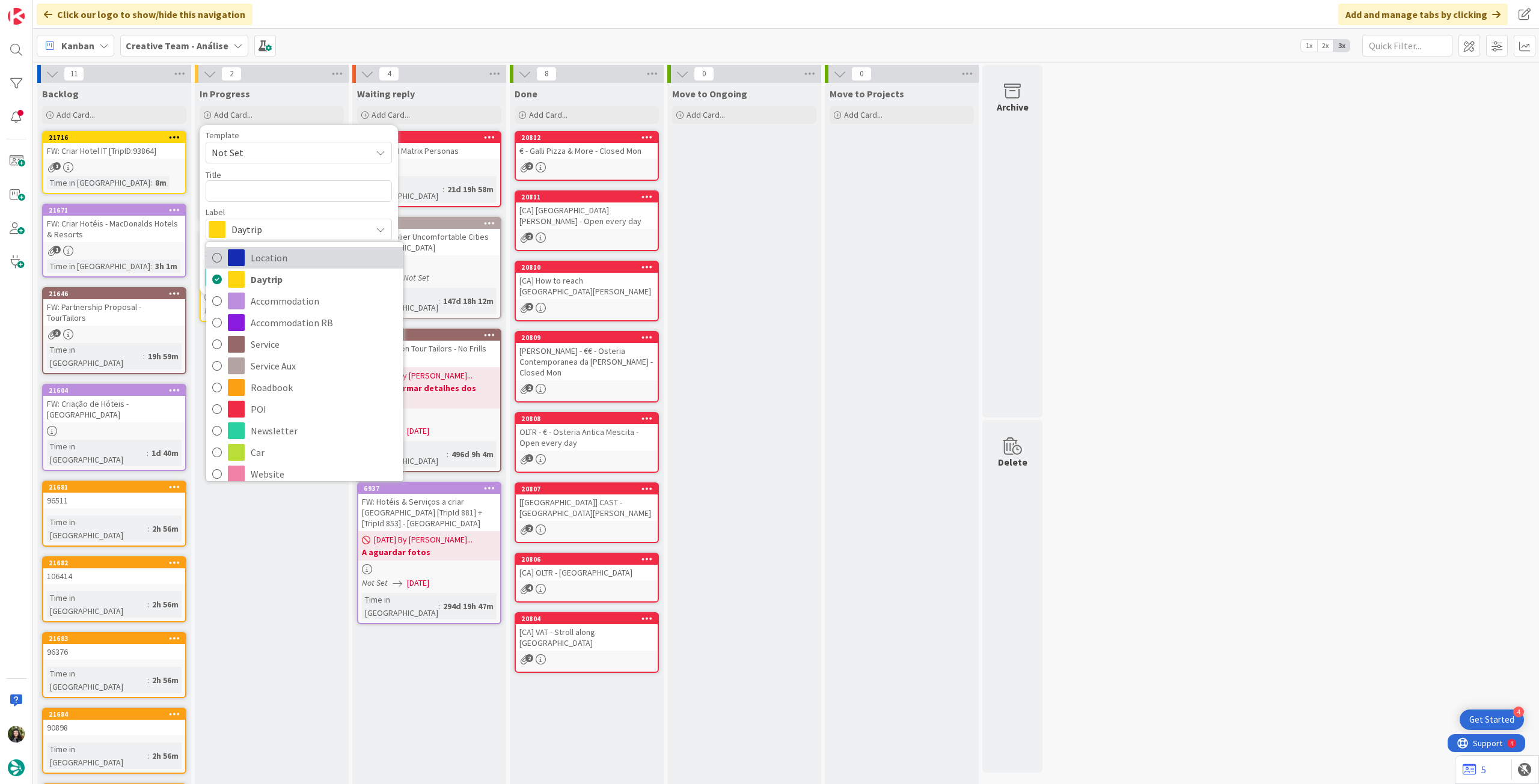
click at [283, 266] on span "Location" at bounding box center [323, 257] width 147 height 18
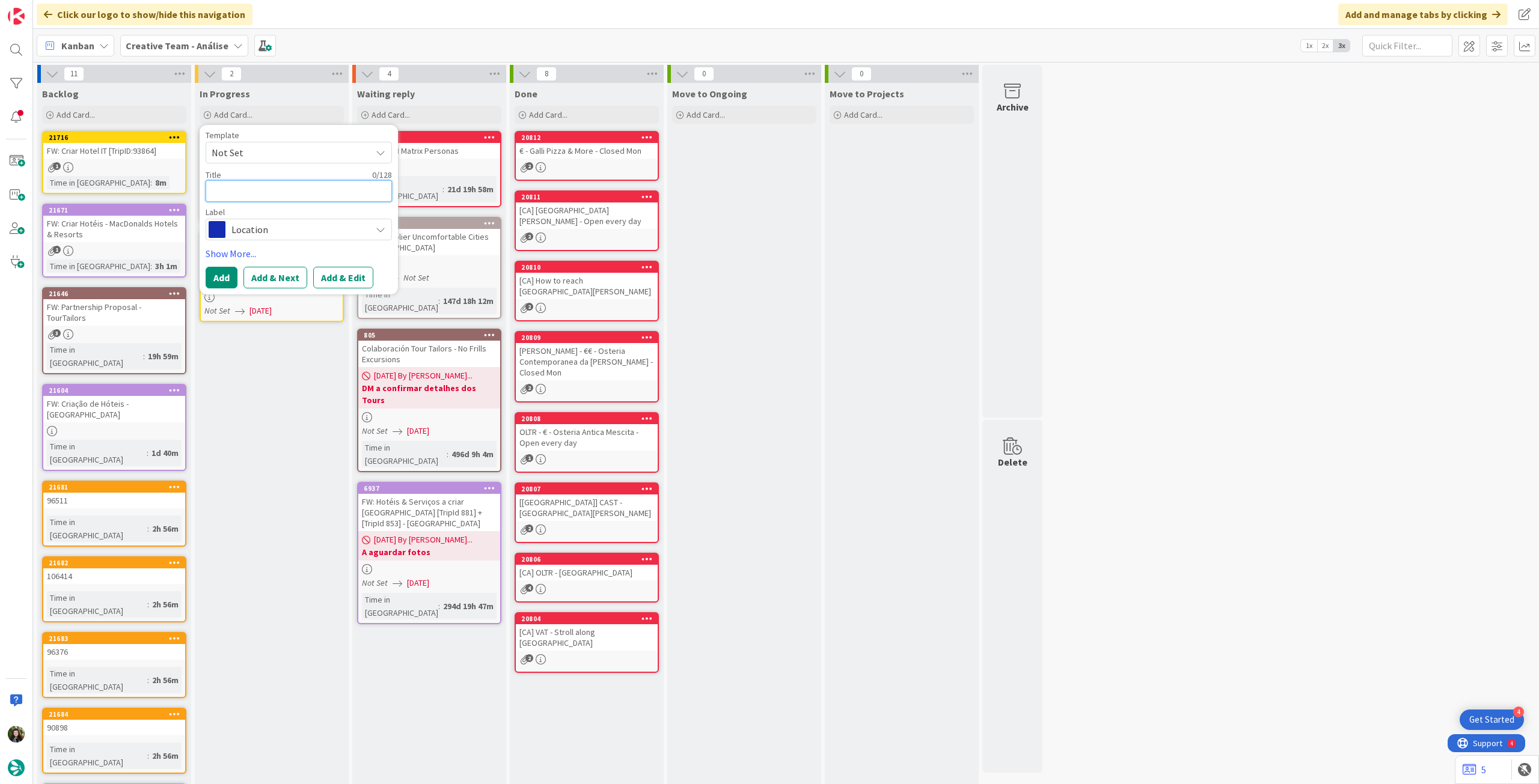
click at [280, 196] on textarea at bounding box center [298, 191] width 187 height 22
paste textarea "Longford"
type textarea "x"
type textarea "Longford"
click at [224, 284] on button "Add" at bounding box center [221, 277] width 32 height 22
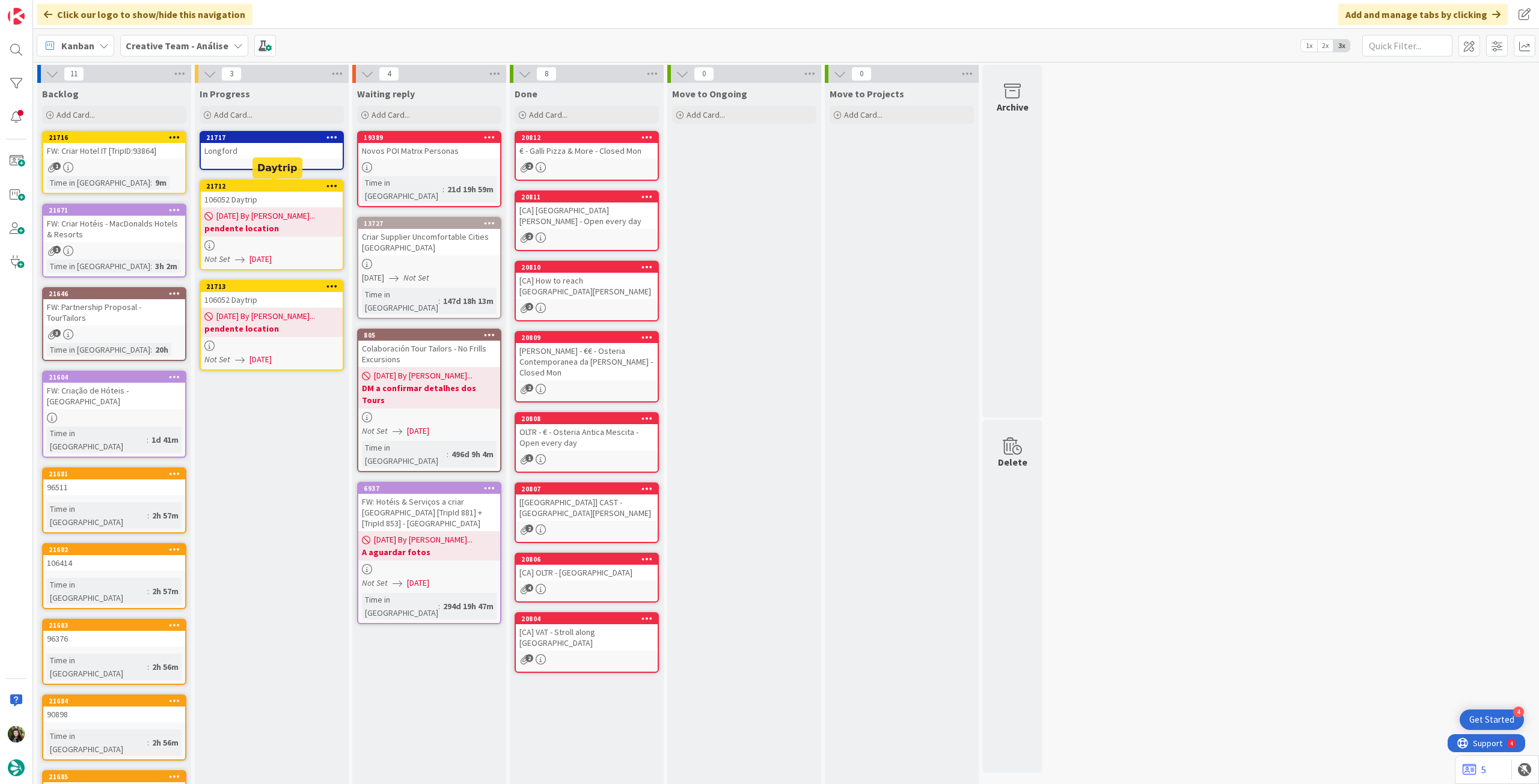
click at [254, 161] on link "21717 [GEOGRAPHIC_DATA]" at bounding box center [271, 150] width 144 height 39
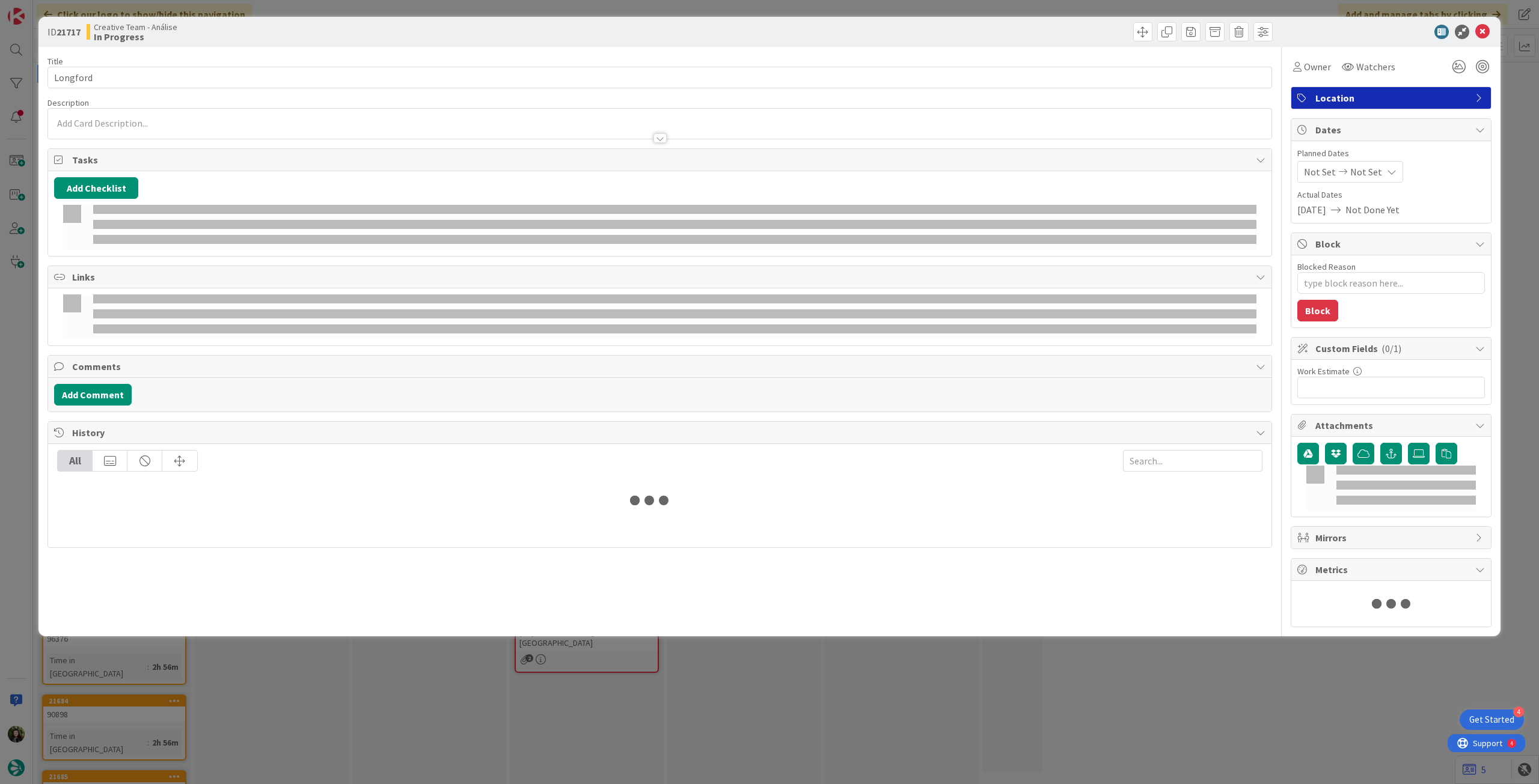
type textarea "x"
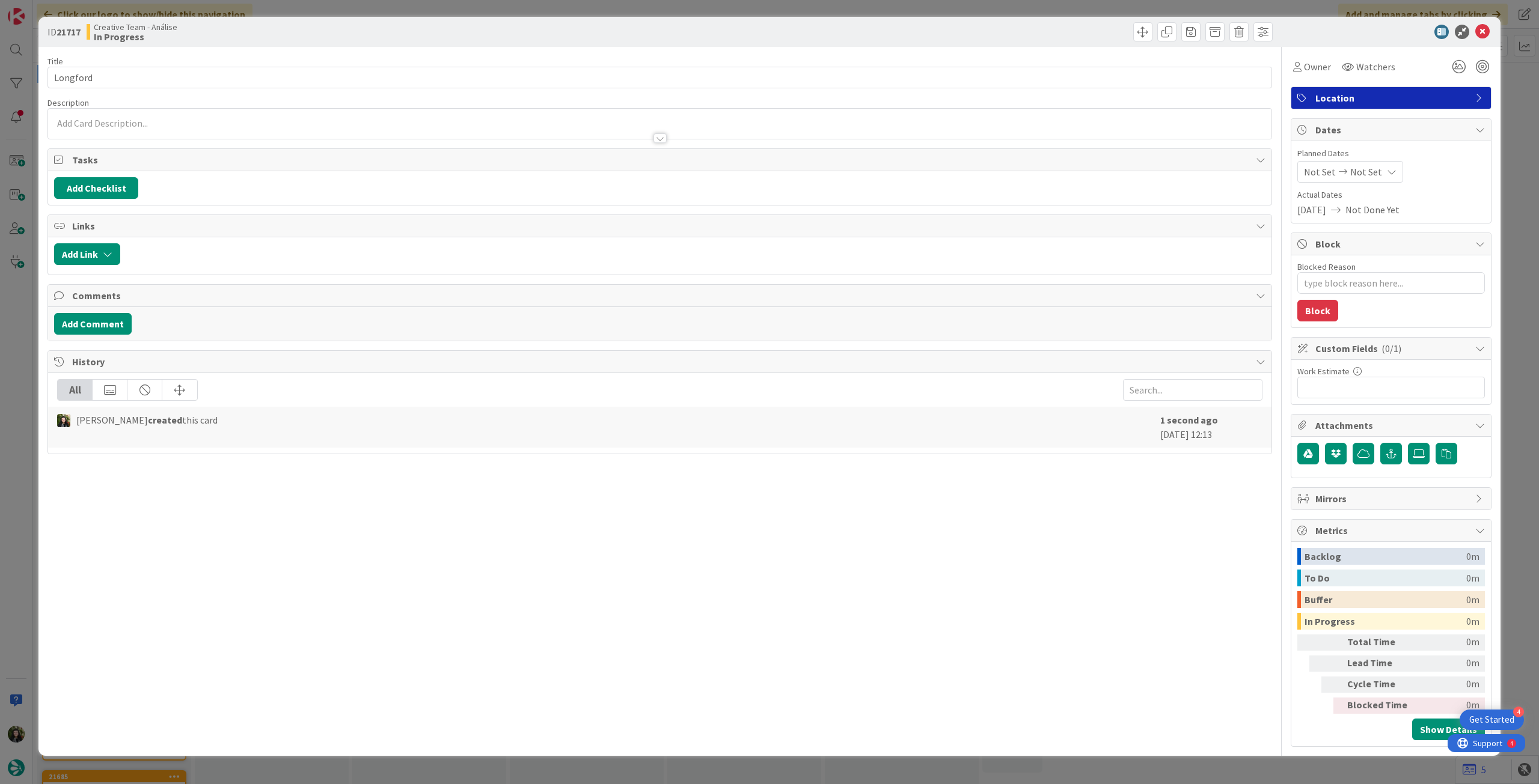
click at [205, 123] on p at bounding box center [660, 123] width 1211 height 14
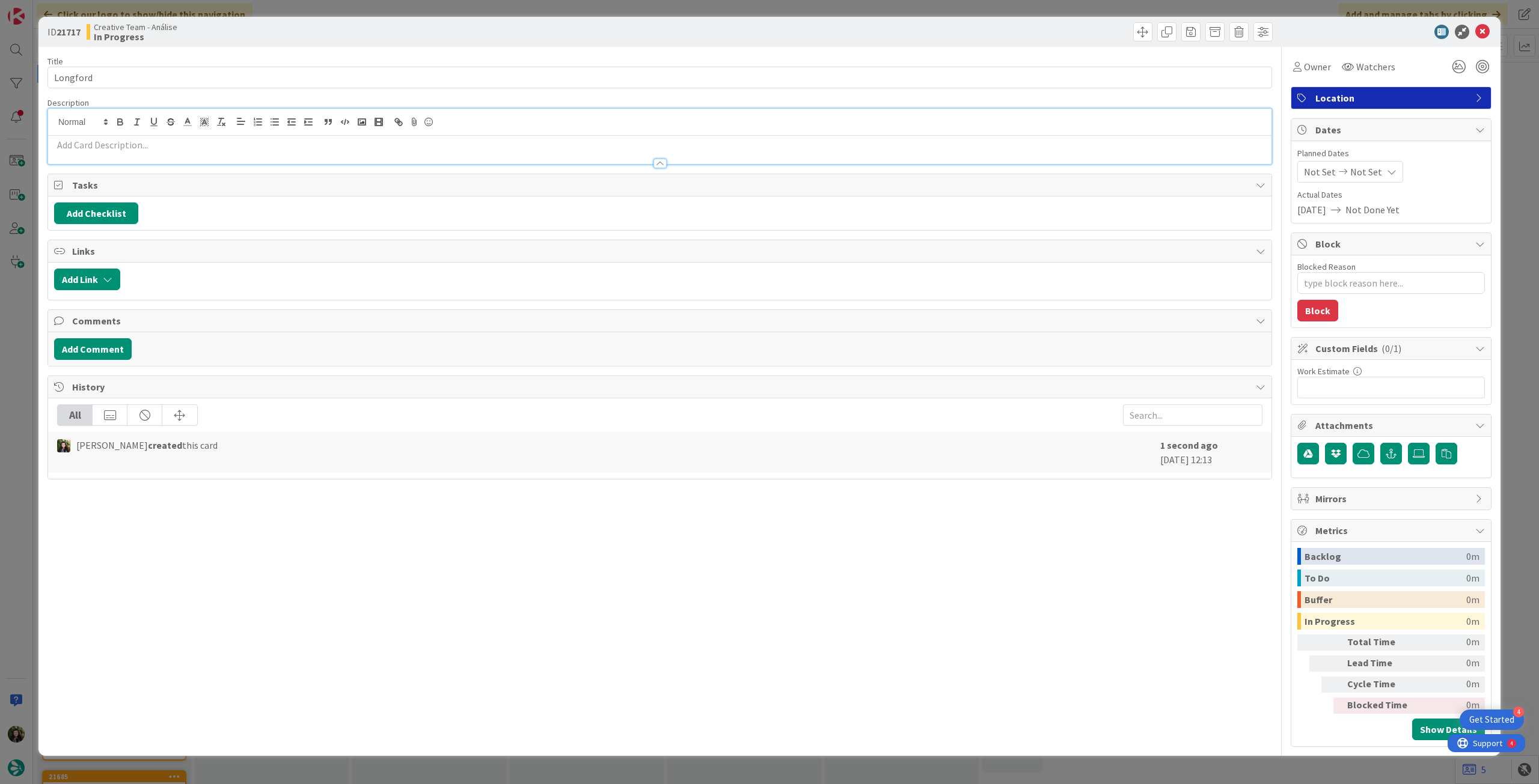
click at [205, 139] on p at bounding box center [660, 145] width 1211 height 14
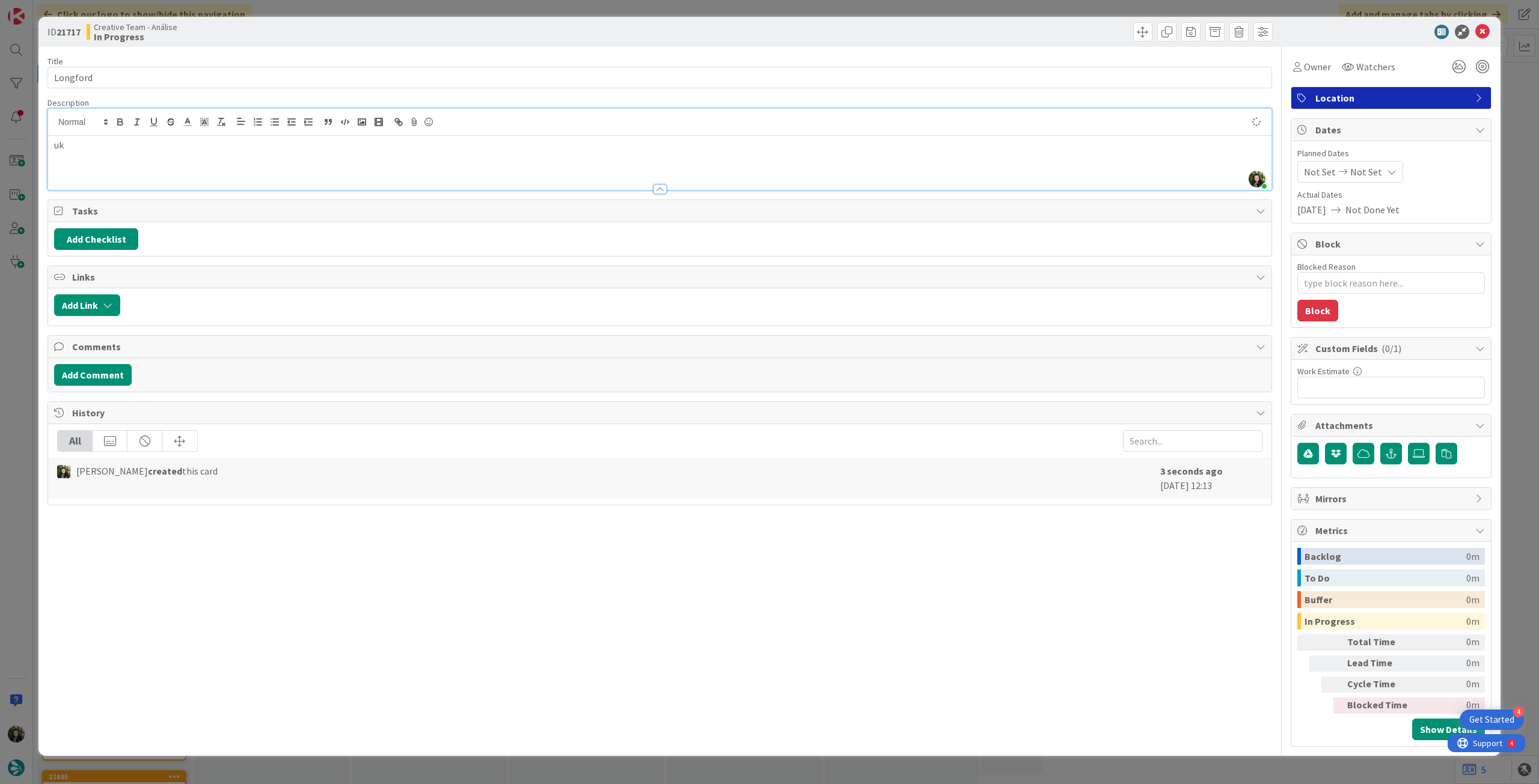
type textarea "x"
click at [1372, 179] on span "Not Set" at bounding box center [1365, 172] width 32 height 14
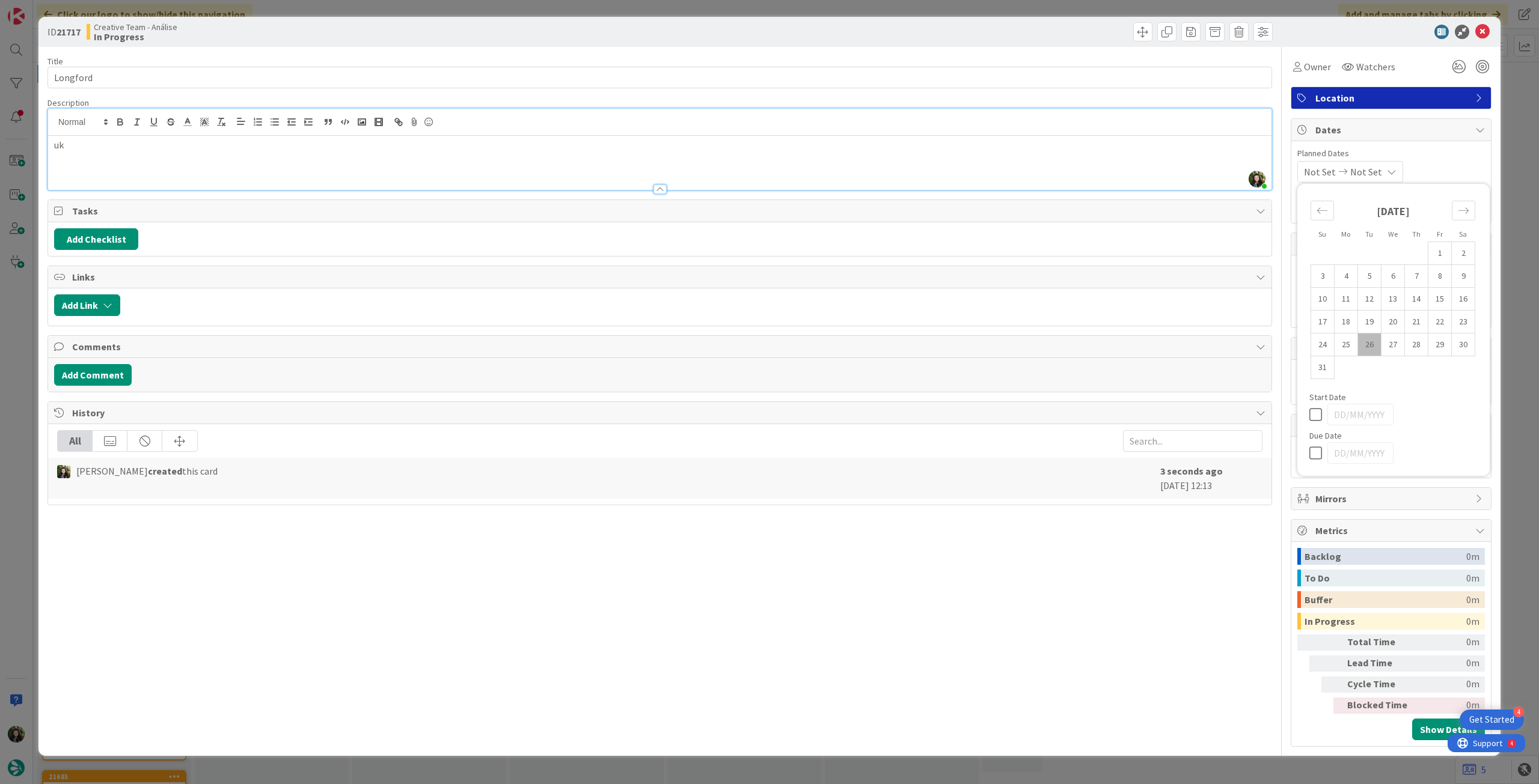
click at [1319, 454] on icon at bounding box center [1318, 453] width 18 height 14
type input "[DATE]"
click at [1478, 31] on icon at bounding box center [1482, 32] width 14 height 14
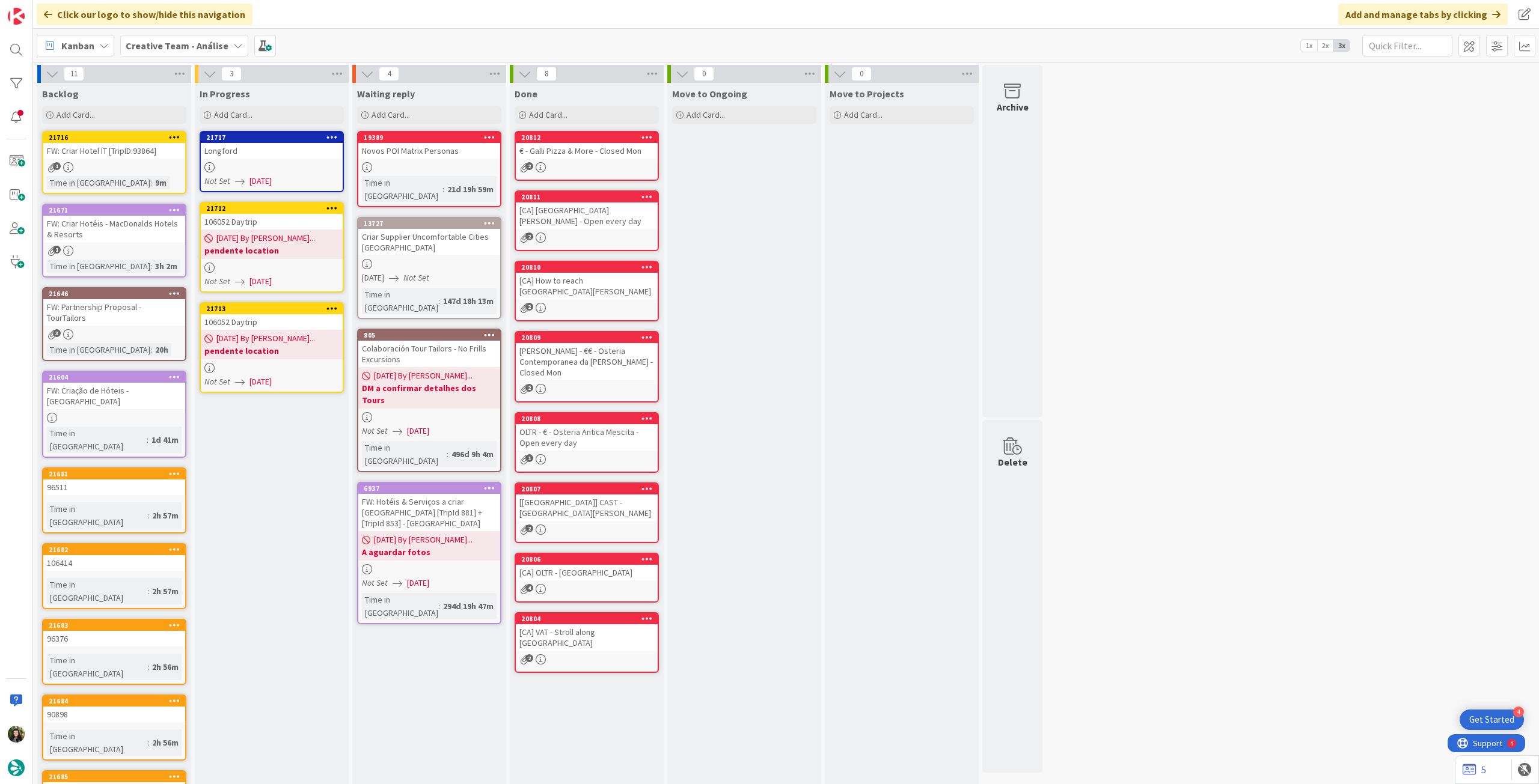
click at [332, 136] on icon at bounding box center [332, 137] width 12 height 8
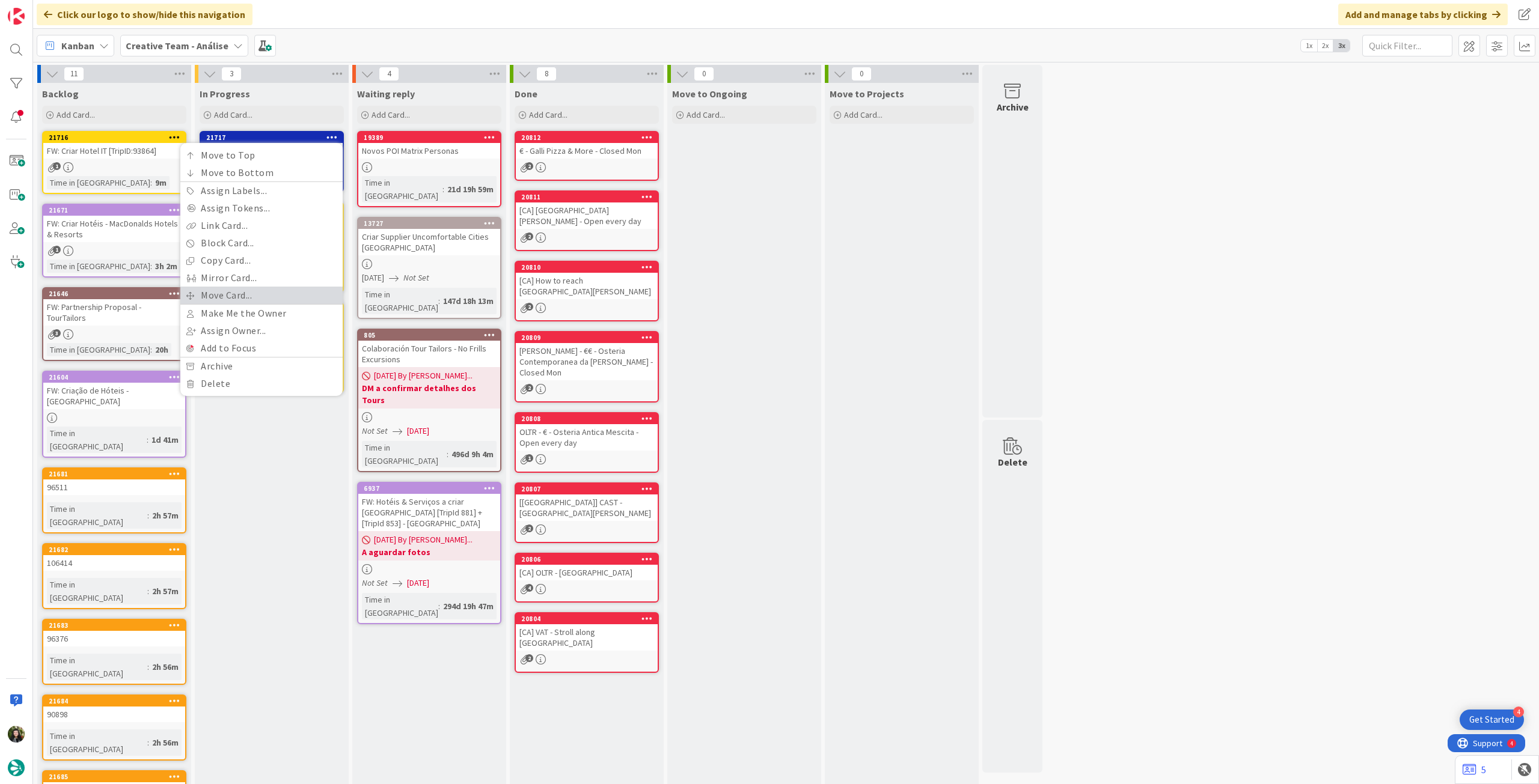
click at [249, 295] on link "Move Card..." at bounding box center [261, 295] width 162 height 17
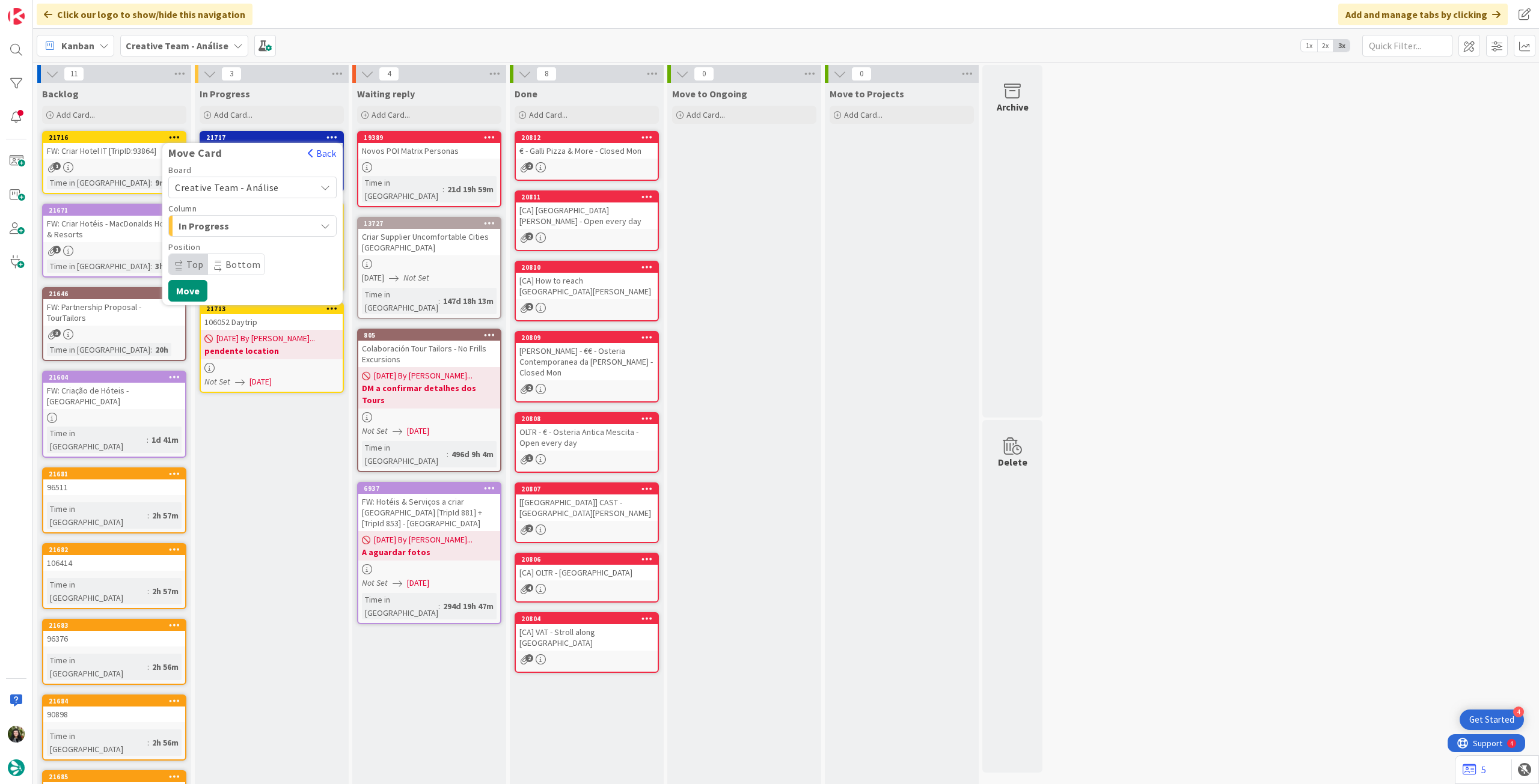
click at [258, 192] on span "Creative Team - Análise" at bounding box center [227, 187] width 104 height 12
click at [252, 240] on span "Creative Team" at bounding box center [260, 244] width 139 height 18
click at [251, 229] on span "E - To Do" at bounding box center [224, 226] width 90 height 15
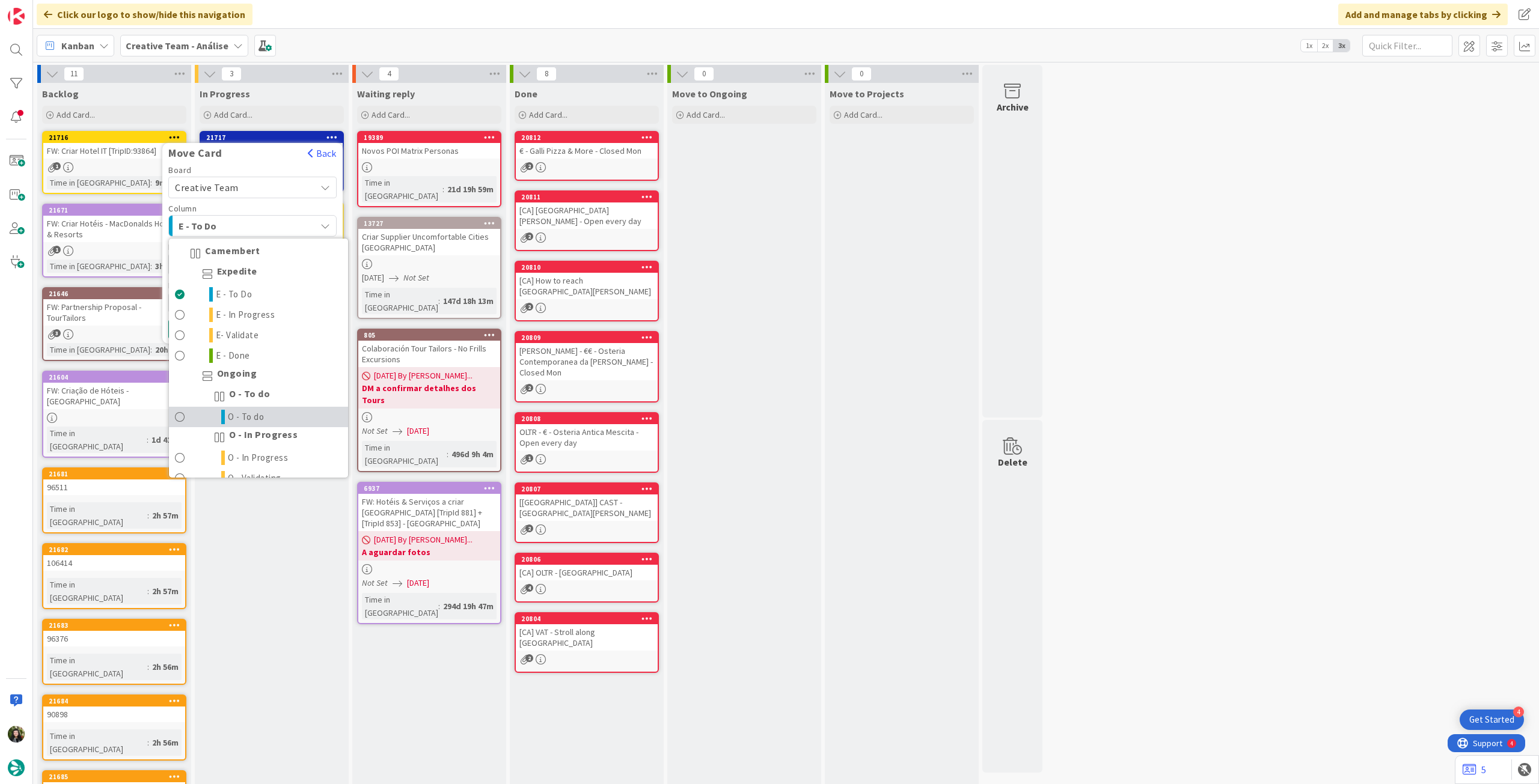
click at [232, 407] on link "O - To do" at bounding box center [258, 417] width 179 height 21
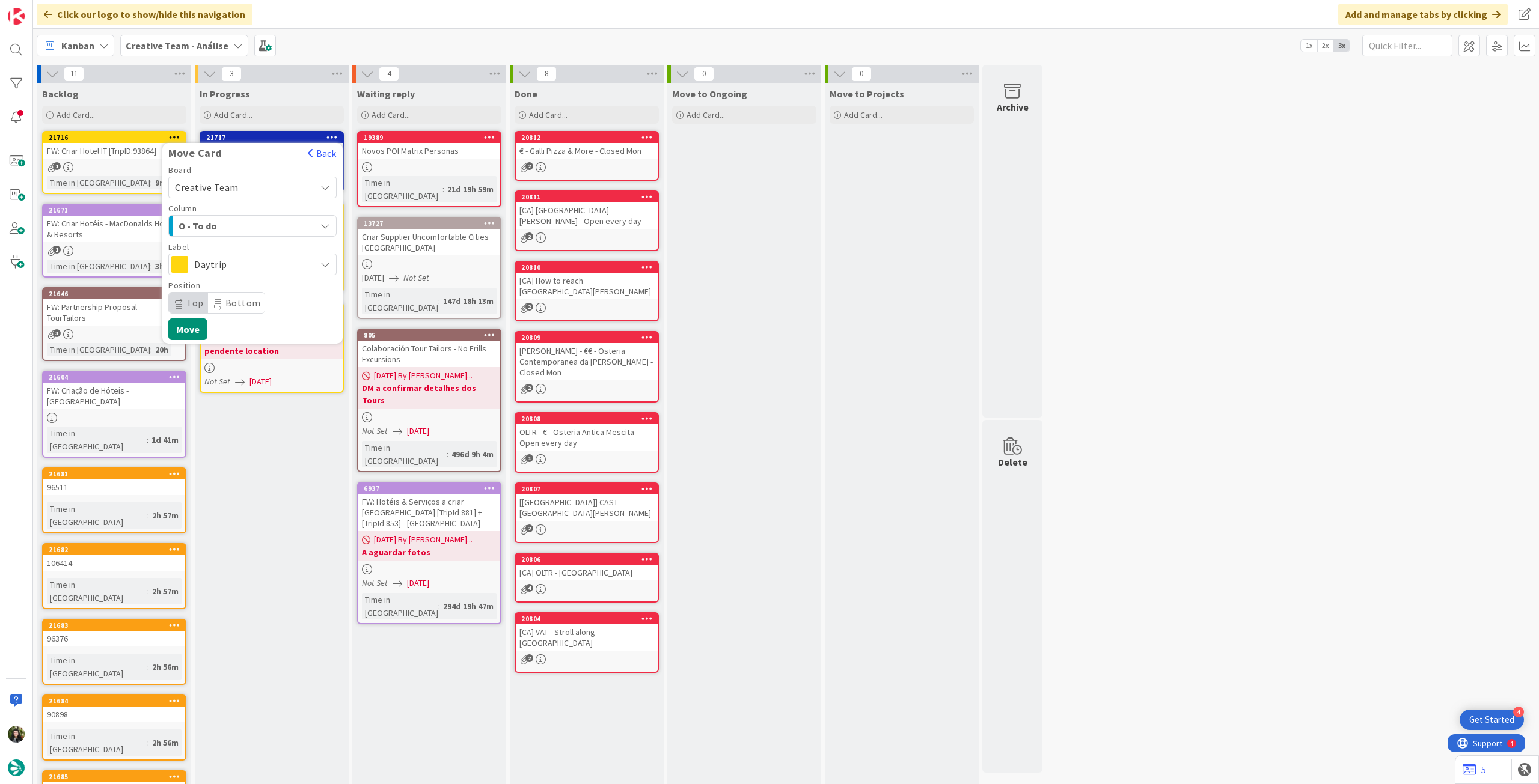
click at [240, 270] on span "Daytrip" at bounding box center [252, 265] width 116 height 17
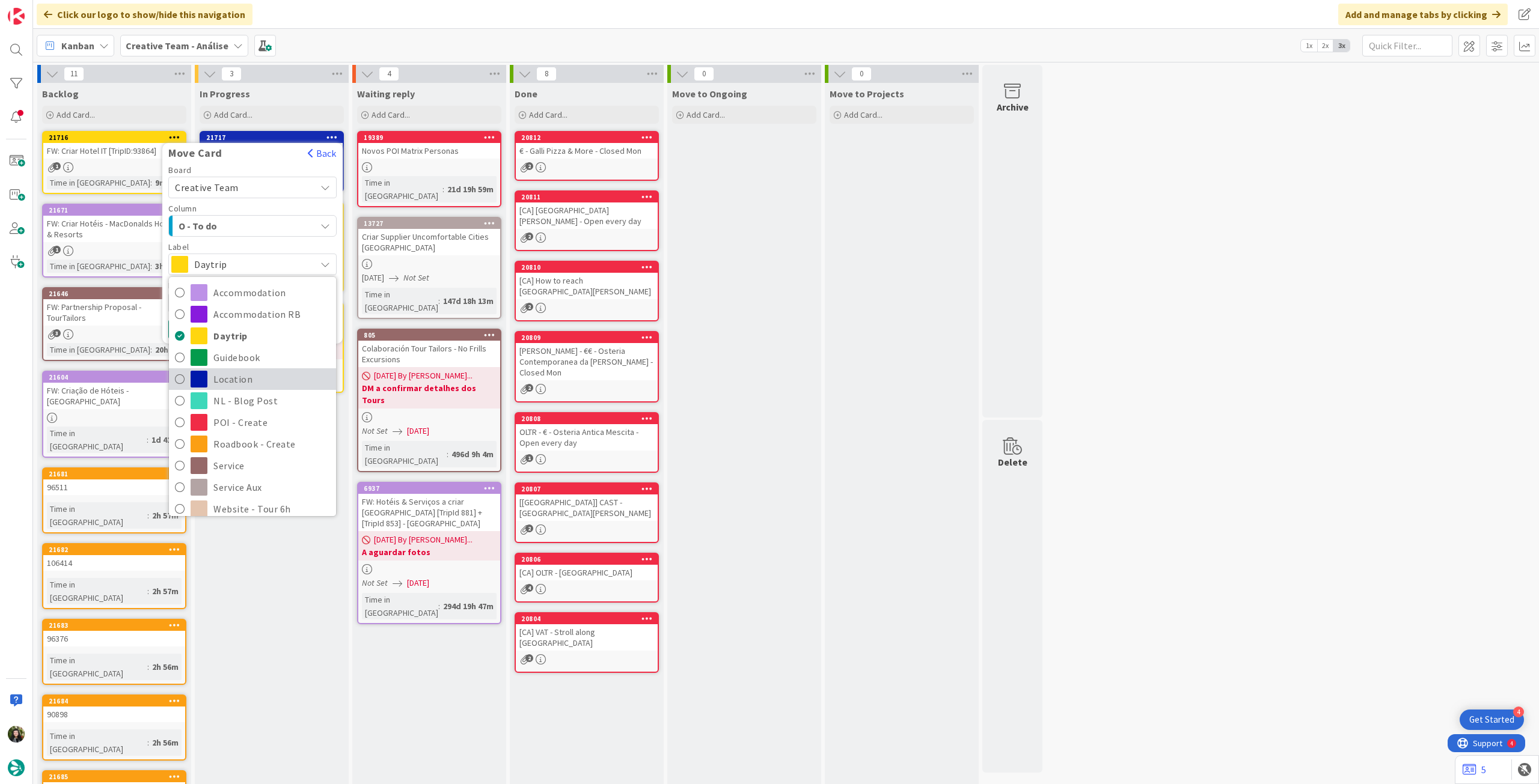
drag, startPoint x: 248, startPoint y: 373, endPoint x: 214, endPoint y: 355, distance: 38.5
click at [248, 374] on span "Location" at bounding box center [272, 379] width 117 height 18
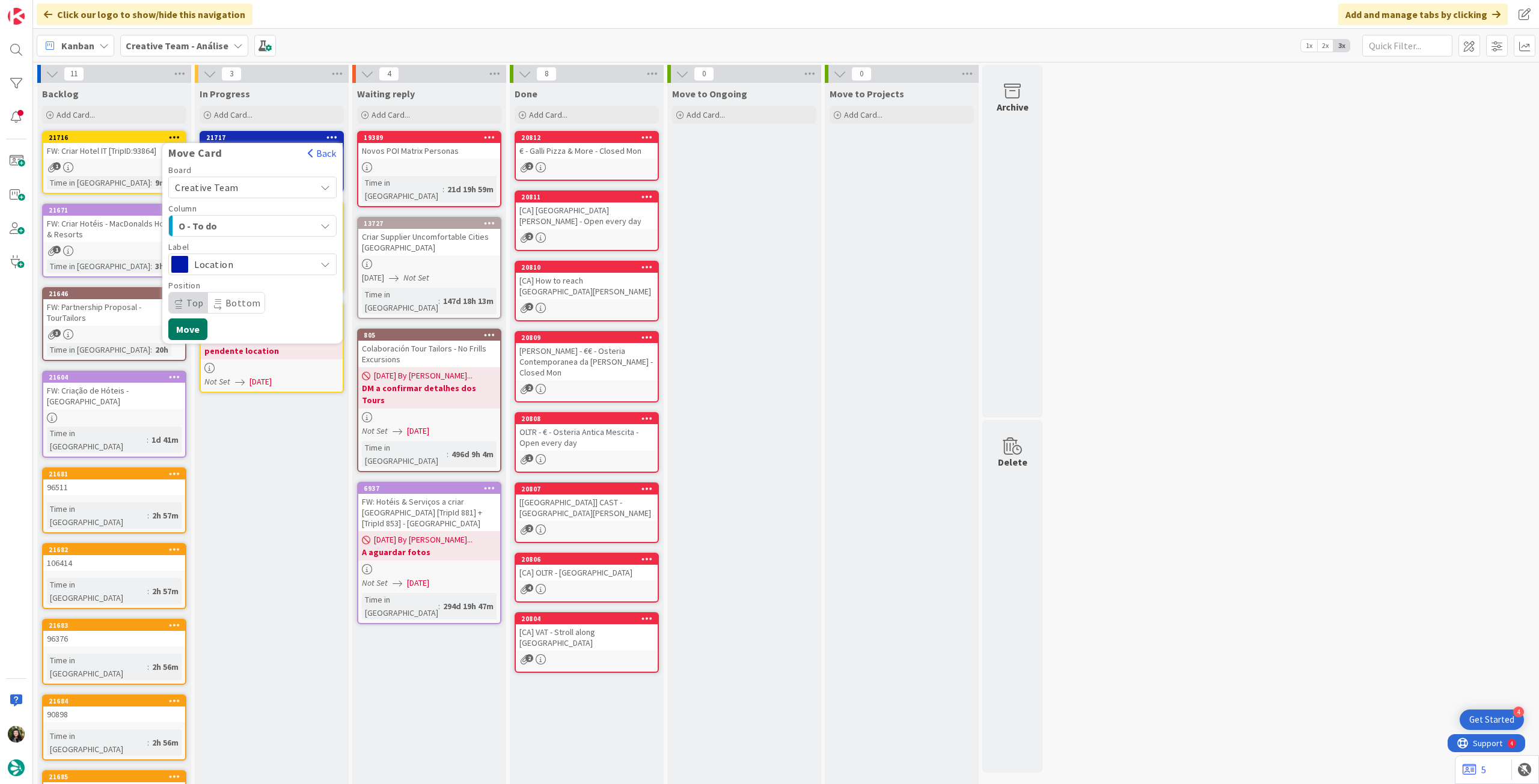
click at [189, 332] on button "Move" at bounding box center [188, 329] width 39 height 22
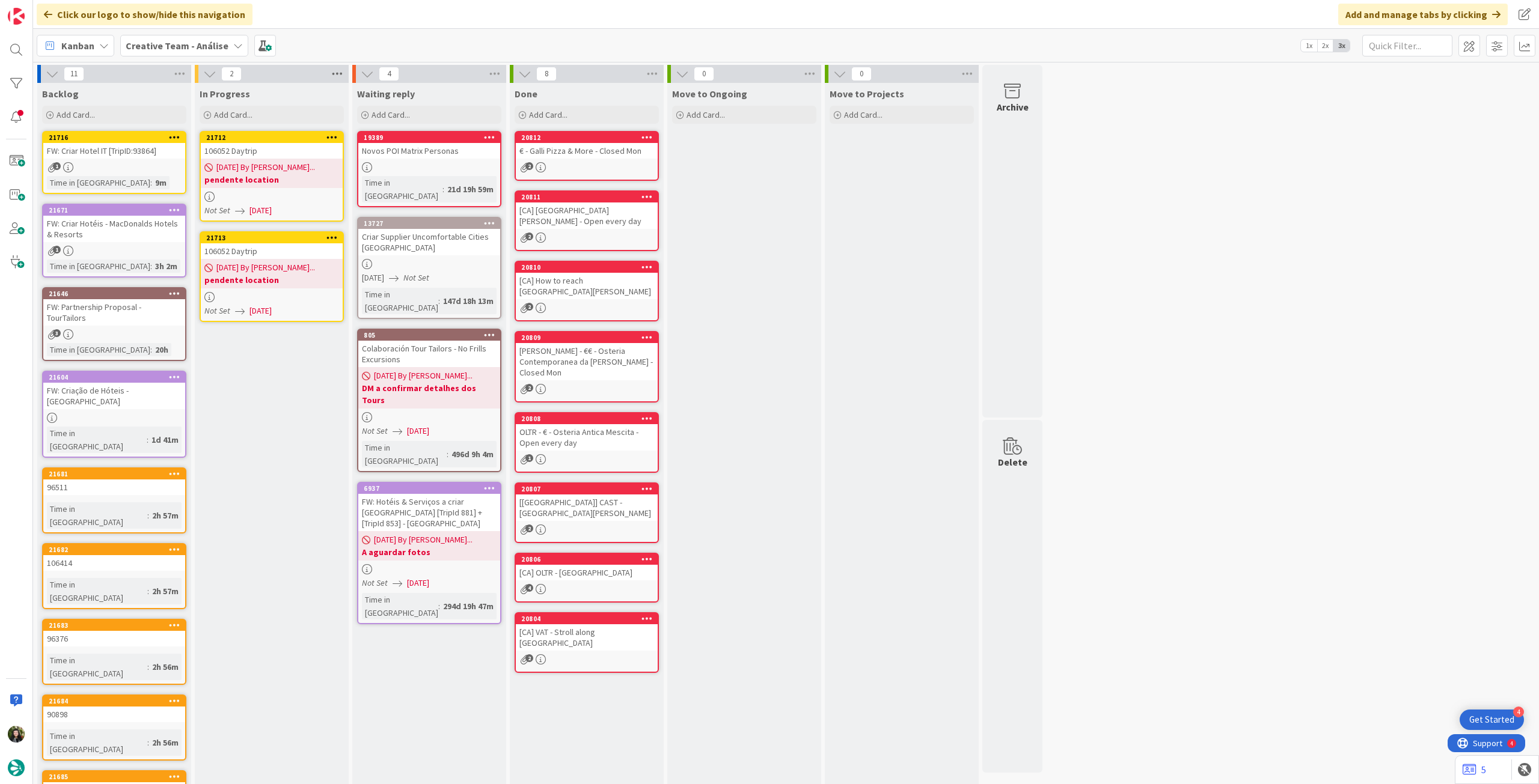
click at [331, 73] on icon at bounding box center [337, 74] width 15 height 18
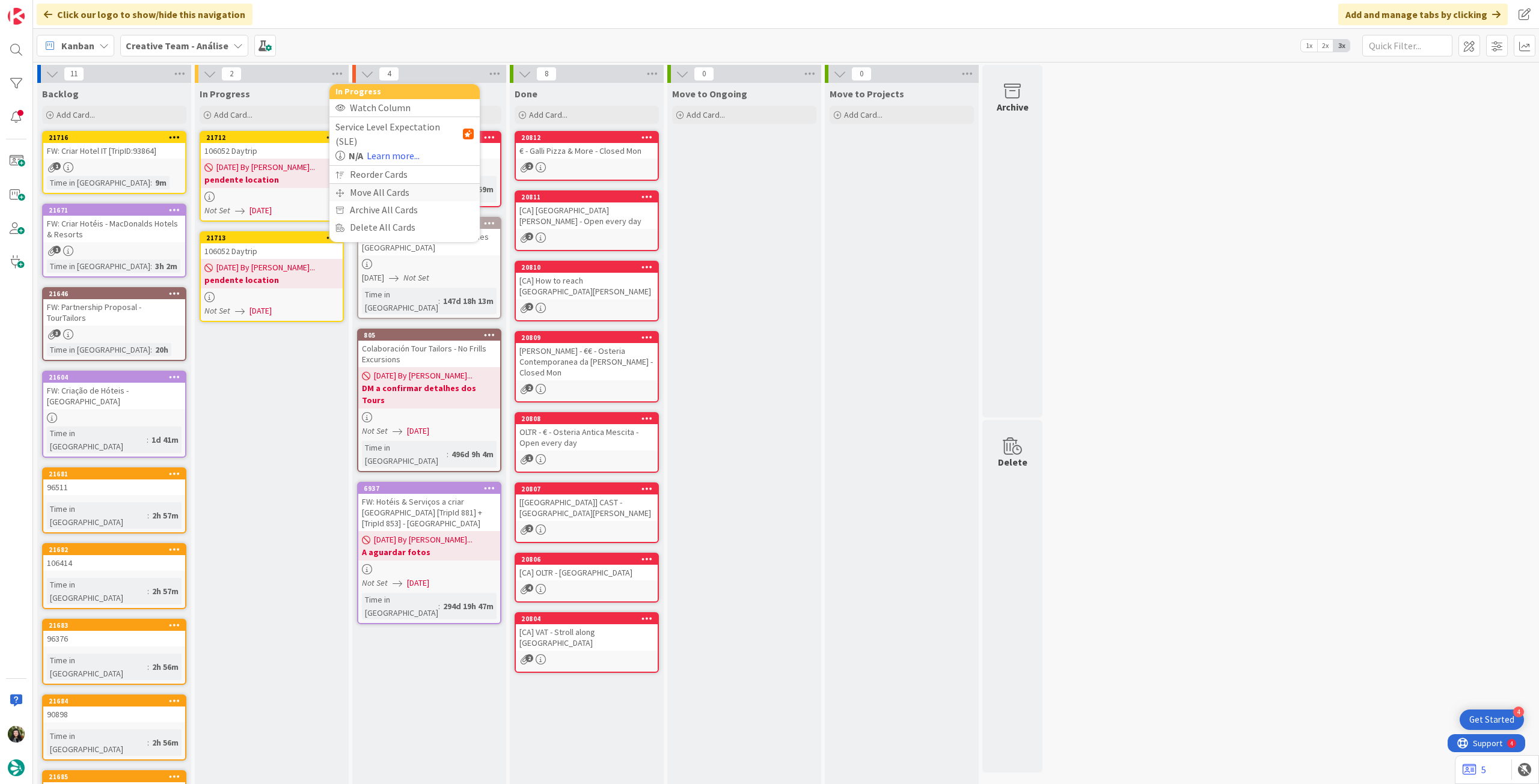
click at [356, 184] on div "Move All Cards" at bounding box center [404, 192] width 150 height 17
click at [394, 123] on span "Creative Team - Análise" at bounding box center [394, 131] width 105 height 17
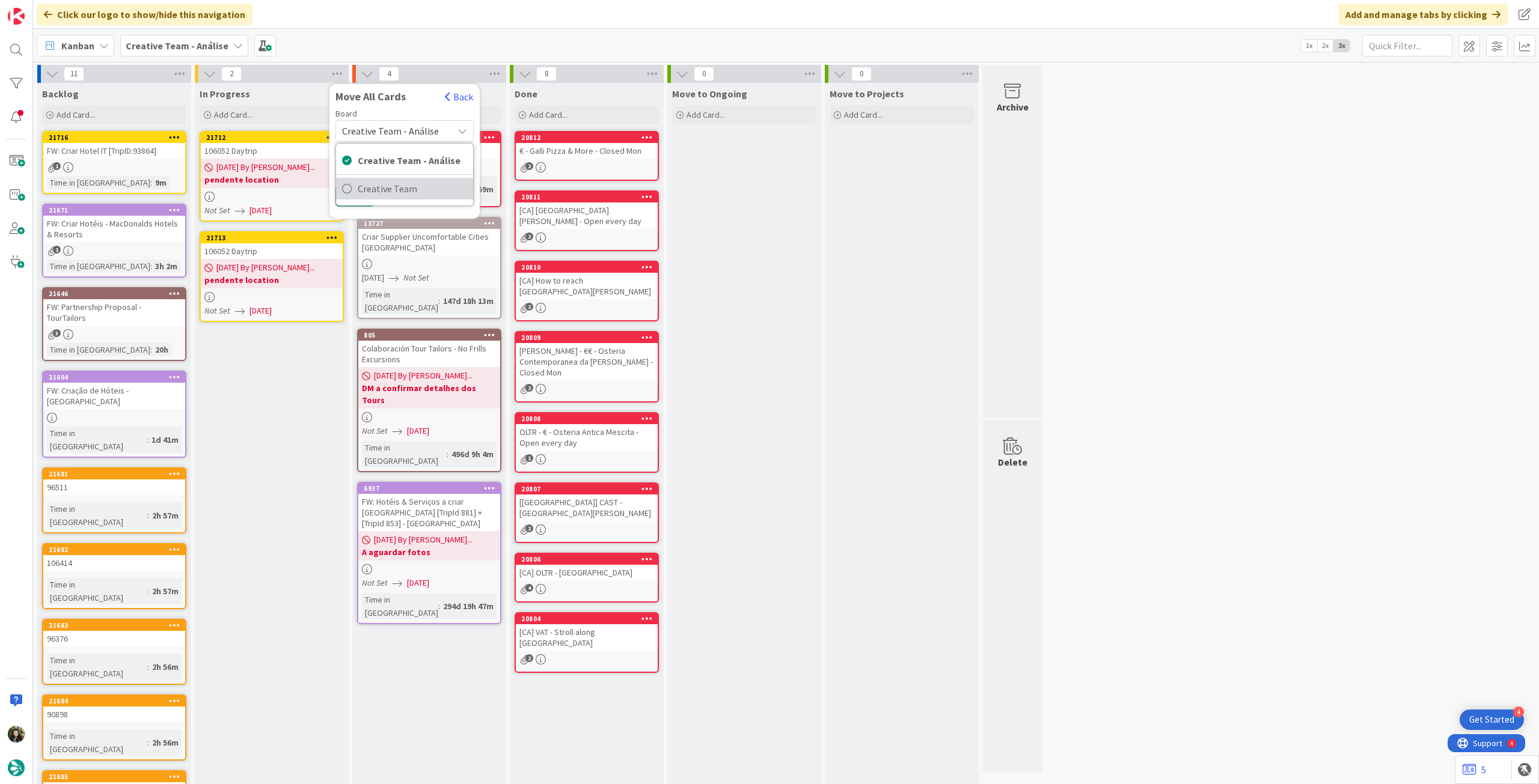
click at [386, 196] on span "Creative Team" at bounding box center [412, 188] width 109 height 18
click at [396, 170] on div "E - To Do" at bounding box center [398, 170] width 110 height 19
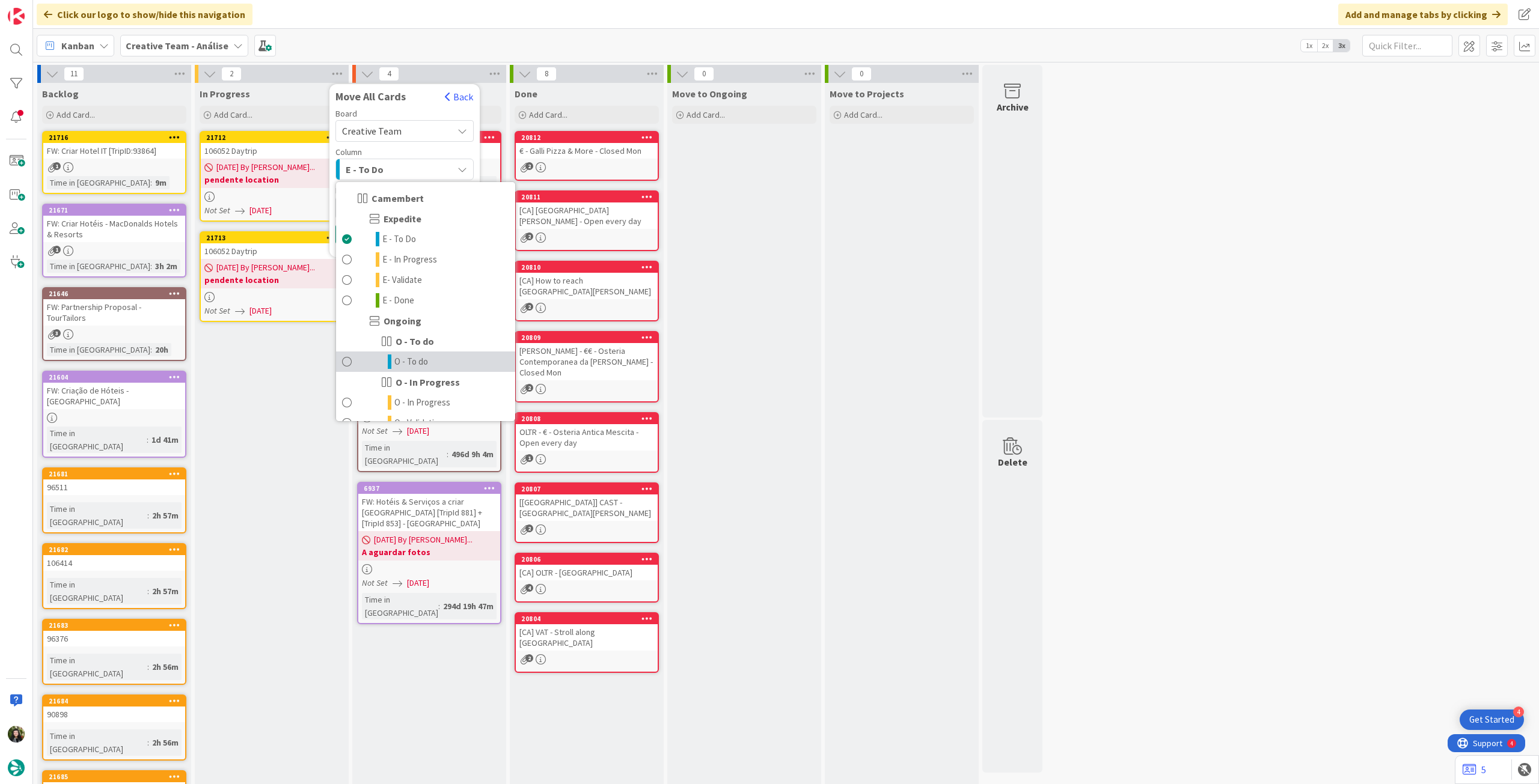
click at [398, 358] on span "O - To do" at bounding box center [411, 361] width 34 height 14
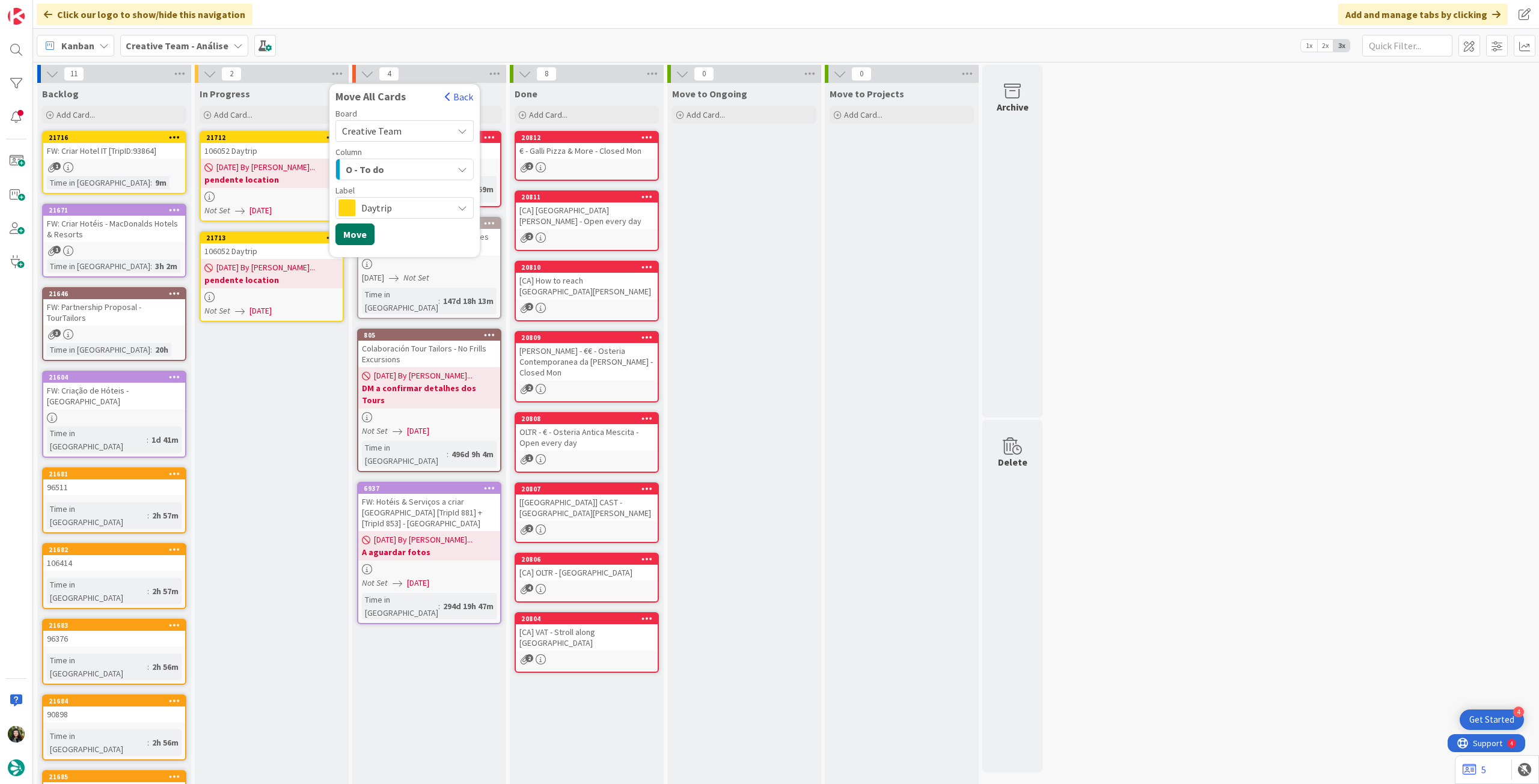
click at [360, 237] on button "Move" at bounding box center [355, 234] width 39 height 22
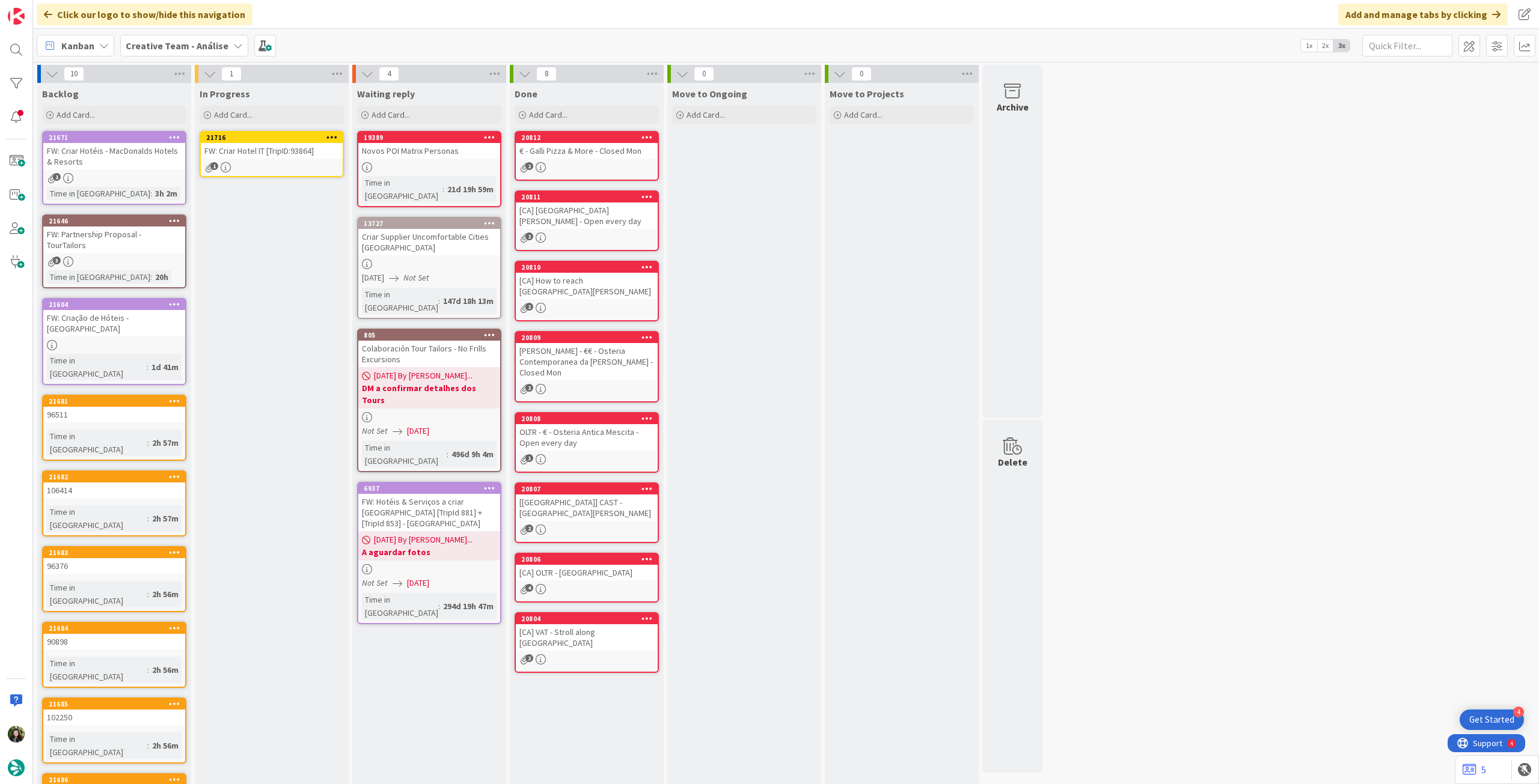
click at [260, 161] on link "21716 FW: Criar Hotel IT [TripID:93864] 1" at bounding box center [271, 154] width 144 height 46
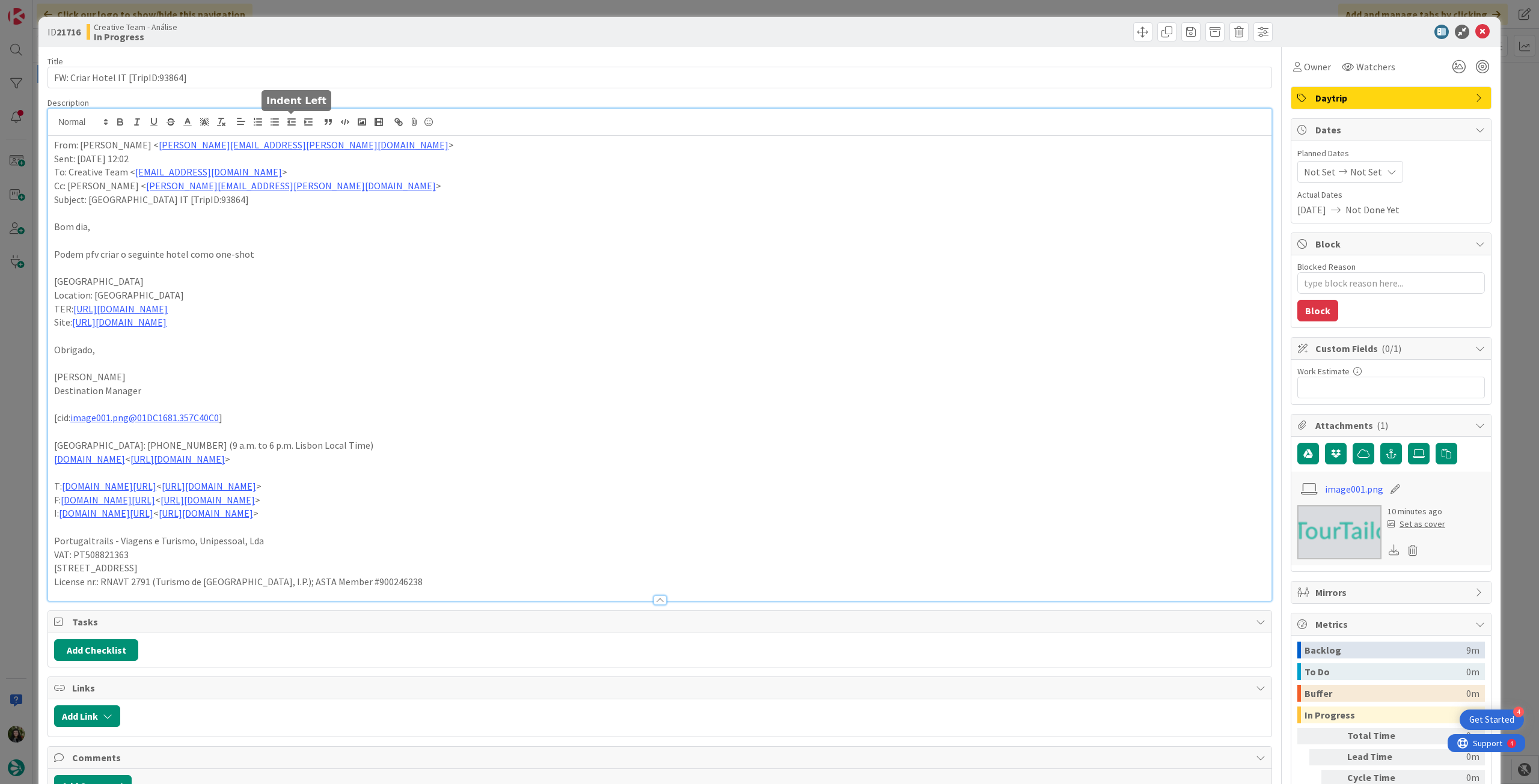
click at [288, 126] on div "From: [PERSON_NAME] < [PERSON_NAME][EMAIL_ADDRESS][PERSON_NAME][DOMAIN_NAME] > …" at bounding box center [659, 355] width 1223 height 492
click at [278, 353] on p "Obrigado," at bounding box center [660, 350] width 1211 height 14
drag, startPoint x: 240, startPoint y: 334, endPoint x: 147, endPoint y: 266, distance: 115.2
click at [144, 266] on div "From: [PERSON_NAME] < [PERSON_NAME][EMAIL_ADDRESS][PERSON_NAME][DOMAIN_NAME] > …" at bounding box center [659, 368] width 1223 height 465
click at [232, 336] on p at bounding box center [660, 336] width 1211 height 14
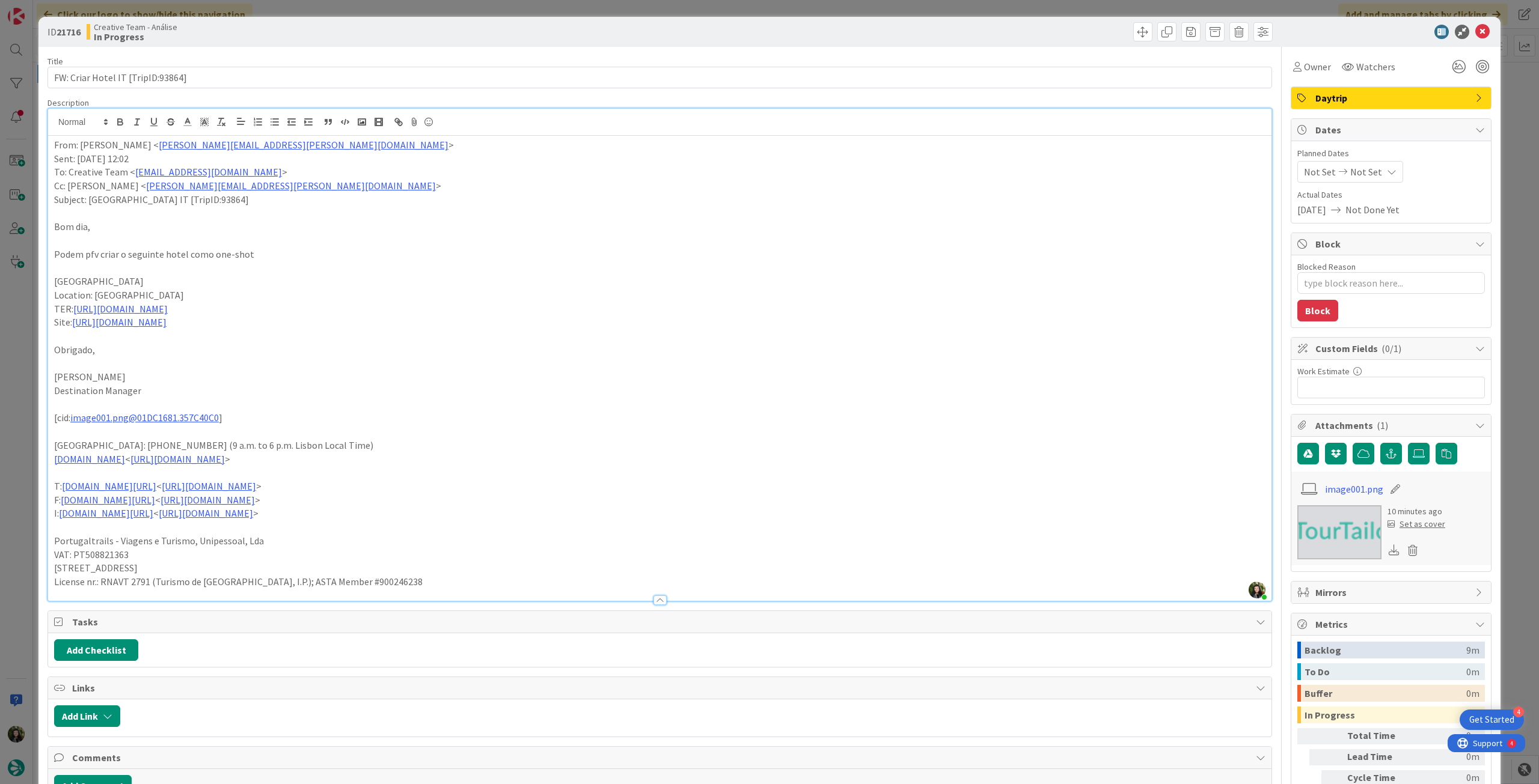
drag, startPoint x: 212, startPoint y: 278, endPoint x: 211, endPoint y: 250, distance: 28.0
click at [211, 250] on div "From: [PERSON_NAME] < [PERSON_NAME][EMAIL_ADDRESS][PERSON_NAME][DOMAIN_NAME] > …" at bounding box center [659, 368] width 1223 height 465
drag, startPoint x: 657, startPoint y: 225, endPoint x: 666, endPoint y: 225, distance: 9.0
click at [657, 225] on p "Bom dia," at bounding box center [660, 226] width 1211 height 14
type textarea "x"
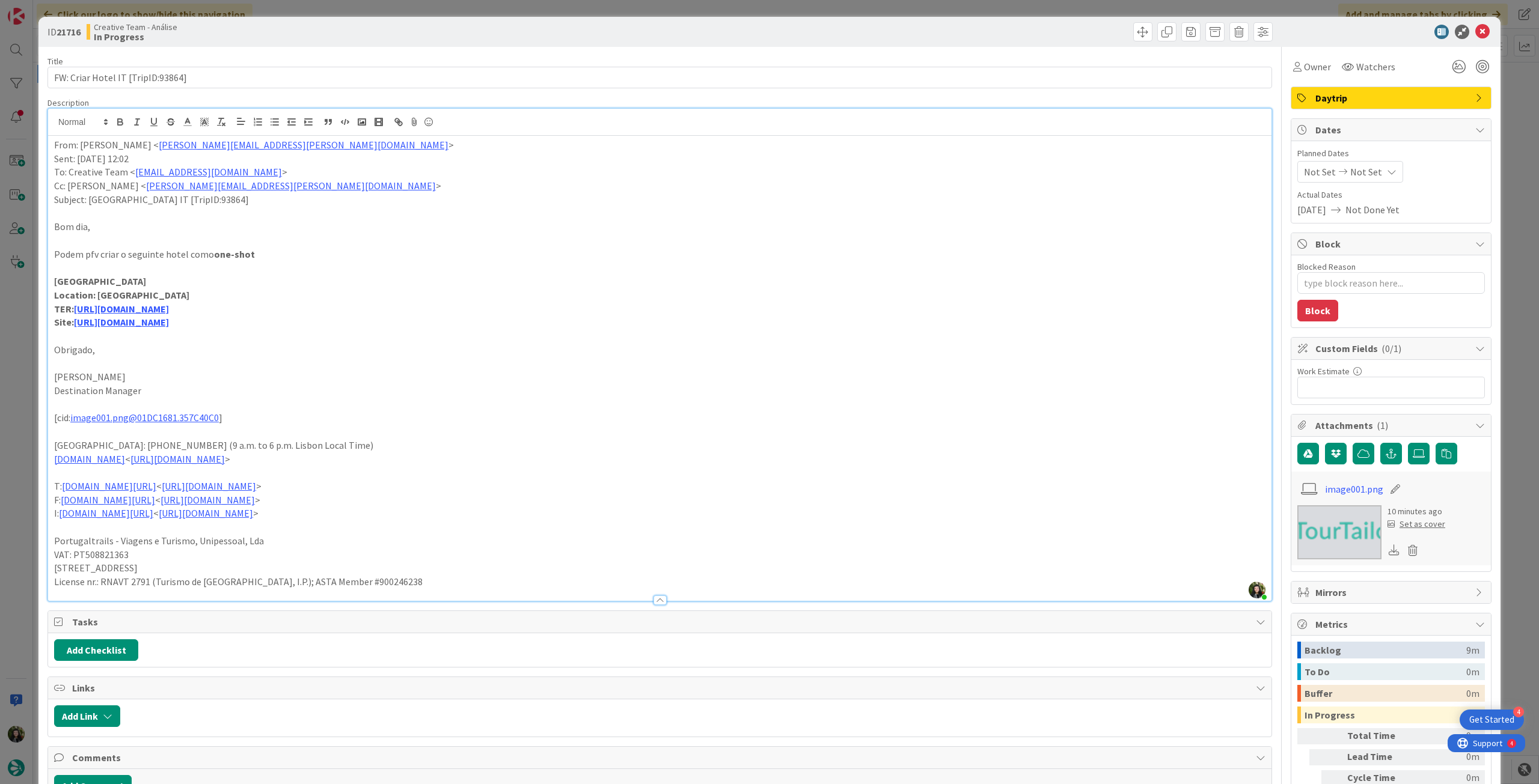
click at [1369, 177] on div "Not Set Not Set" at bounding box center [1350, 172] width 106 height 22
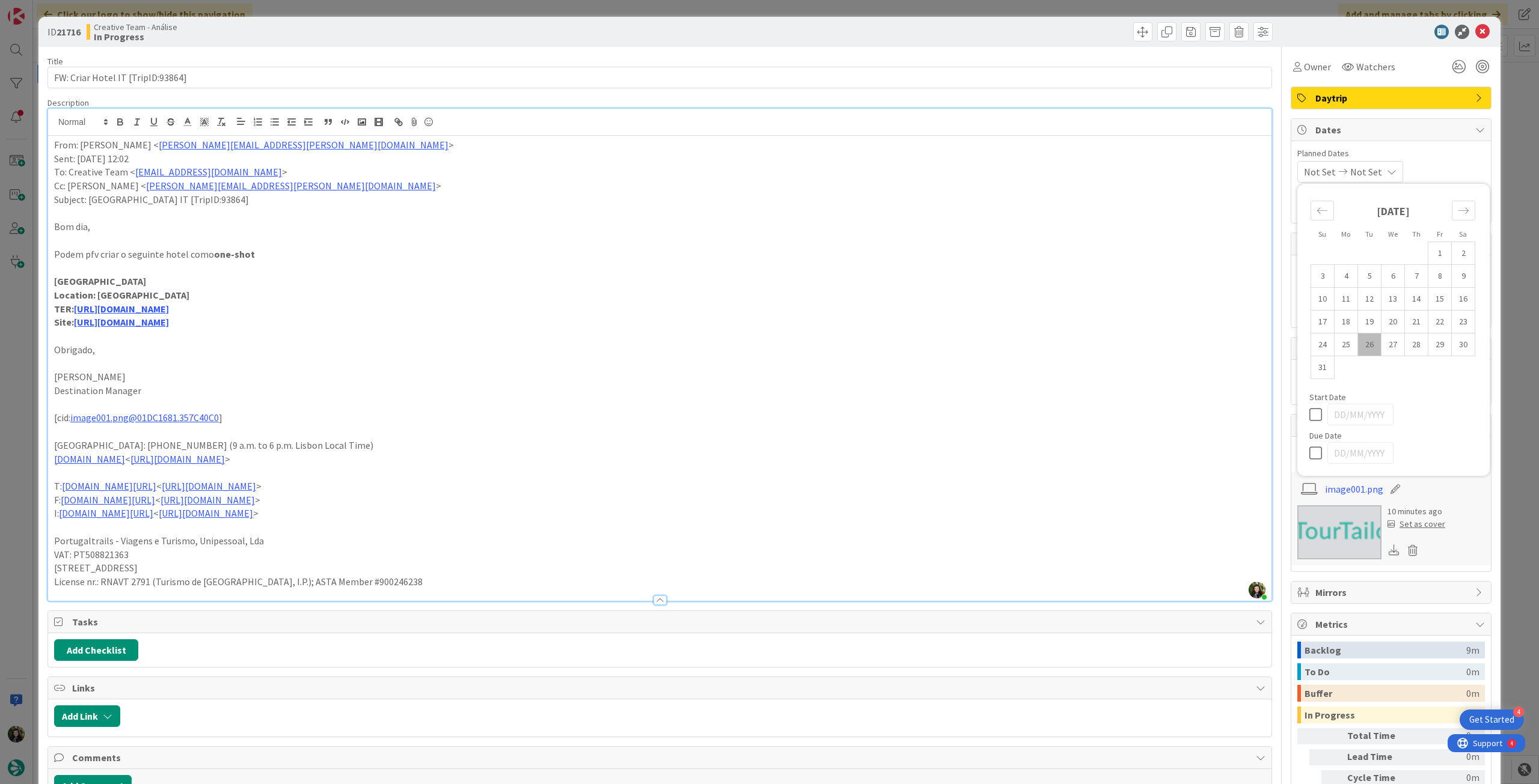
drag, startPoint x: 1310, startPoint y: 450, endPoint x: 1414, endPoint y: 201, distance: 269.8
click at [1310, 450] on icon at bounding box center [1318, 453] width 18 height 14
type input "[DATE]"
click at [1478, 34] on icon at bounding box center [1482, 32] width 14 height 14
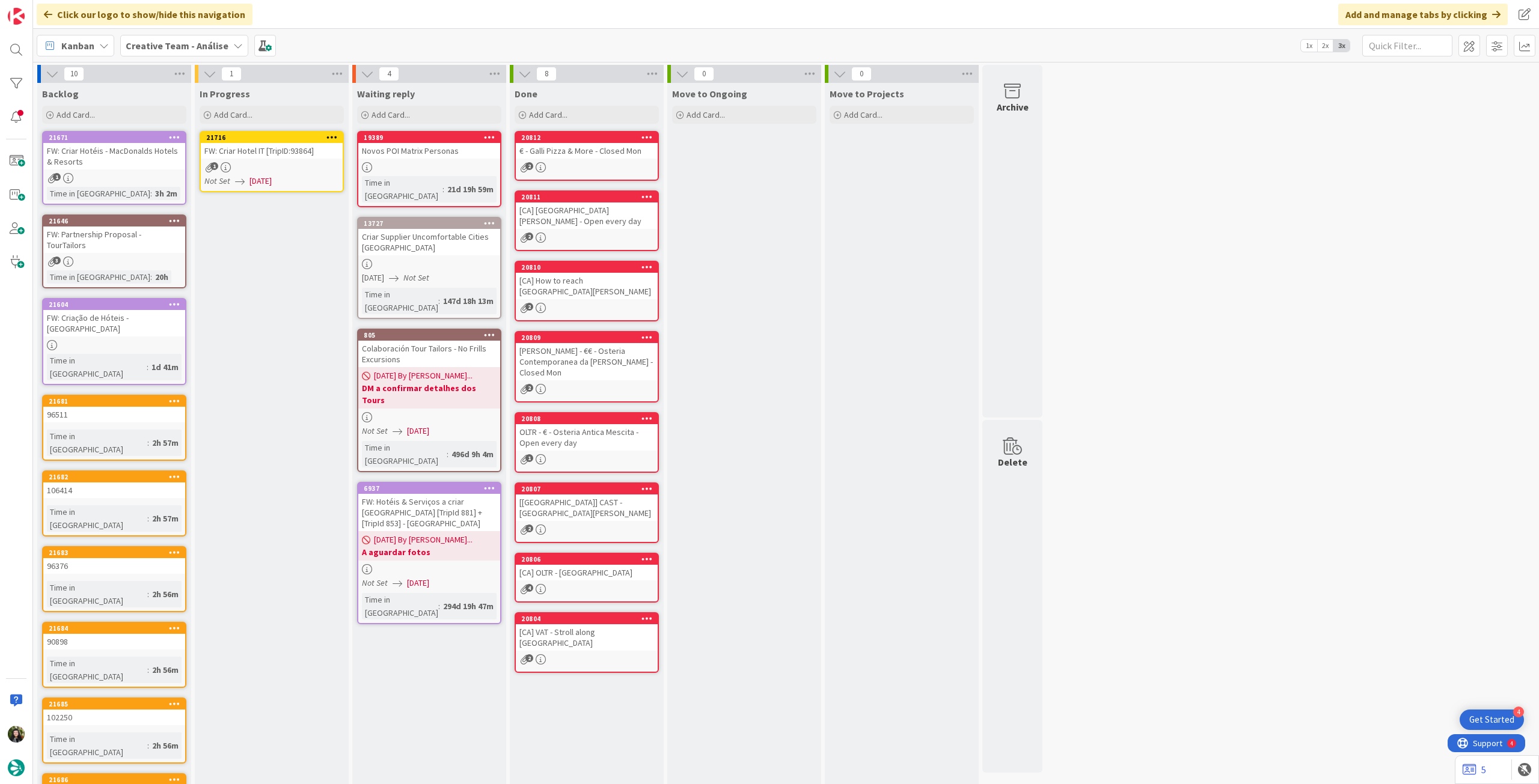
click at [333, 135] on icon at bounding box center [332, 137] width 12 height 8
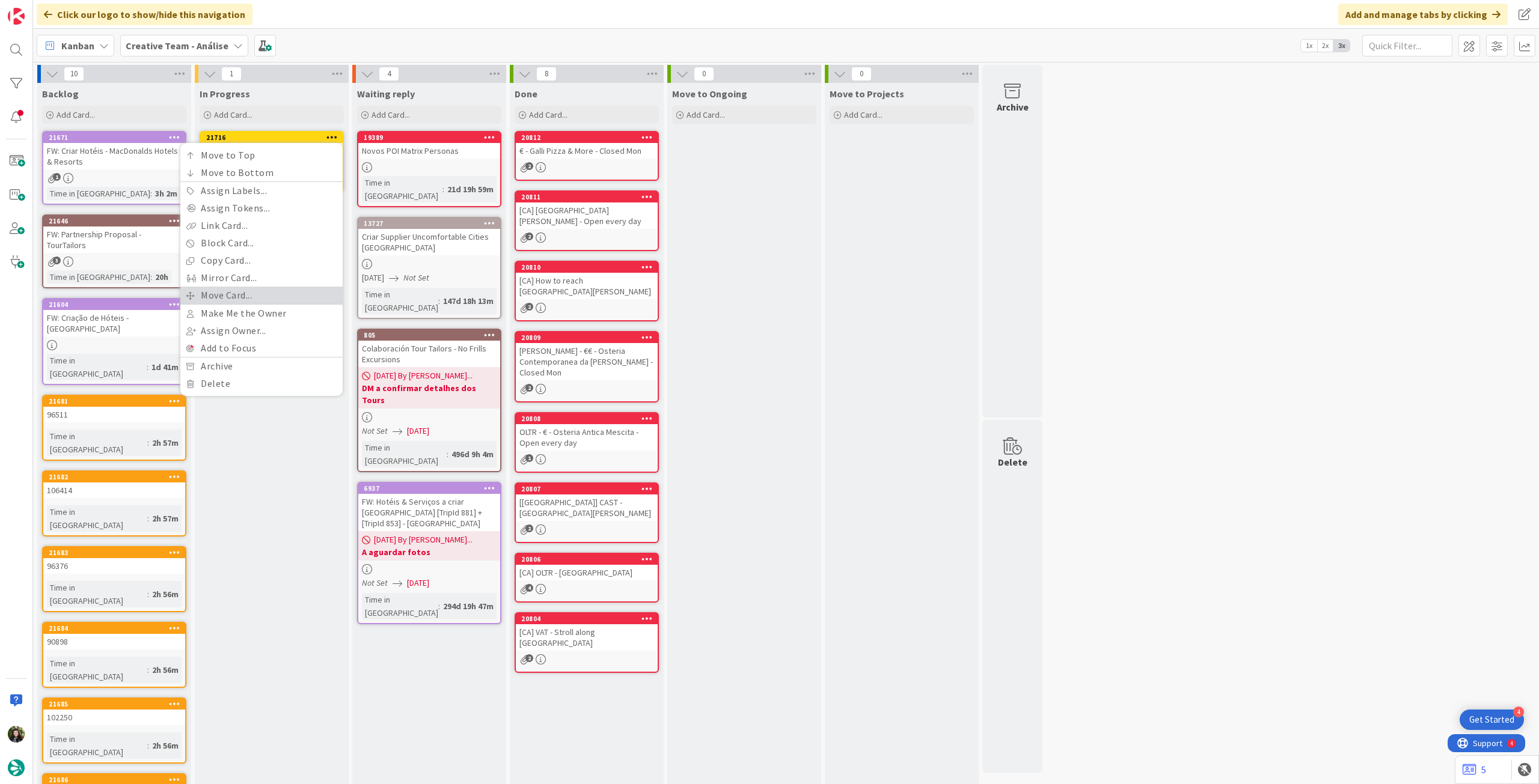
click at [255, 292] on link "Move Card..." at bounding box center [261, 295] width 162 height 17
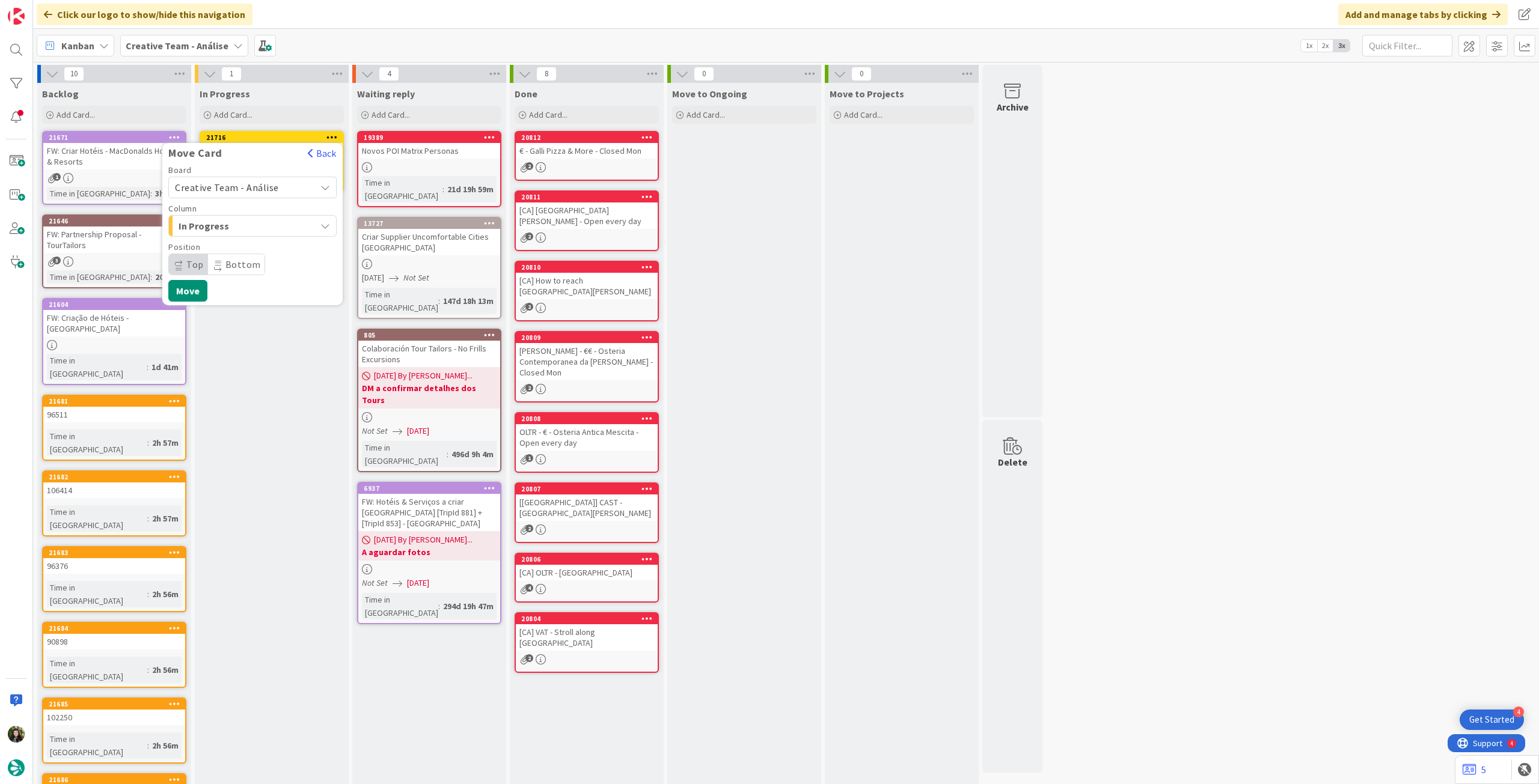
click at [256, 195] on span "Creative Team - Análise" at bounding box center [242, 187] width 135 height 17
click at [238, 241] on span "Creative Team" at bounding box center [260, 244] width 139 height 18
click at [246, 231] on span "Select a Column..." at bounding box center [220, 226] width 90 height 15
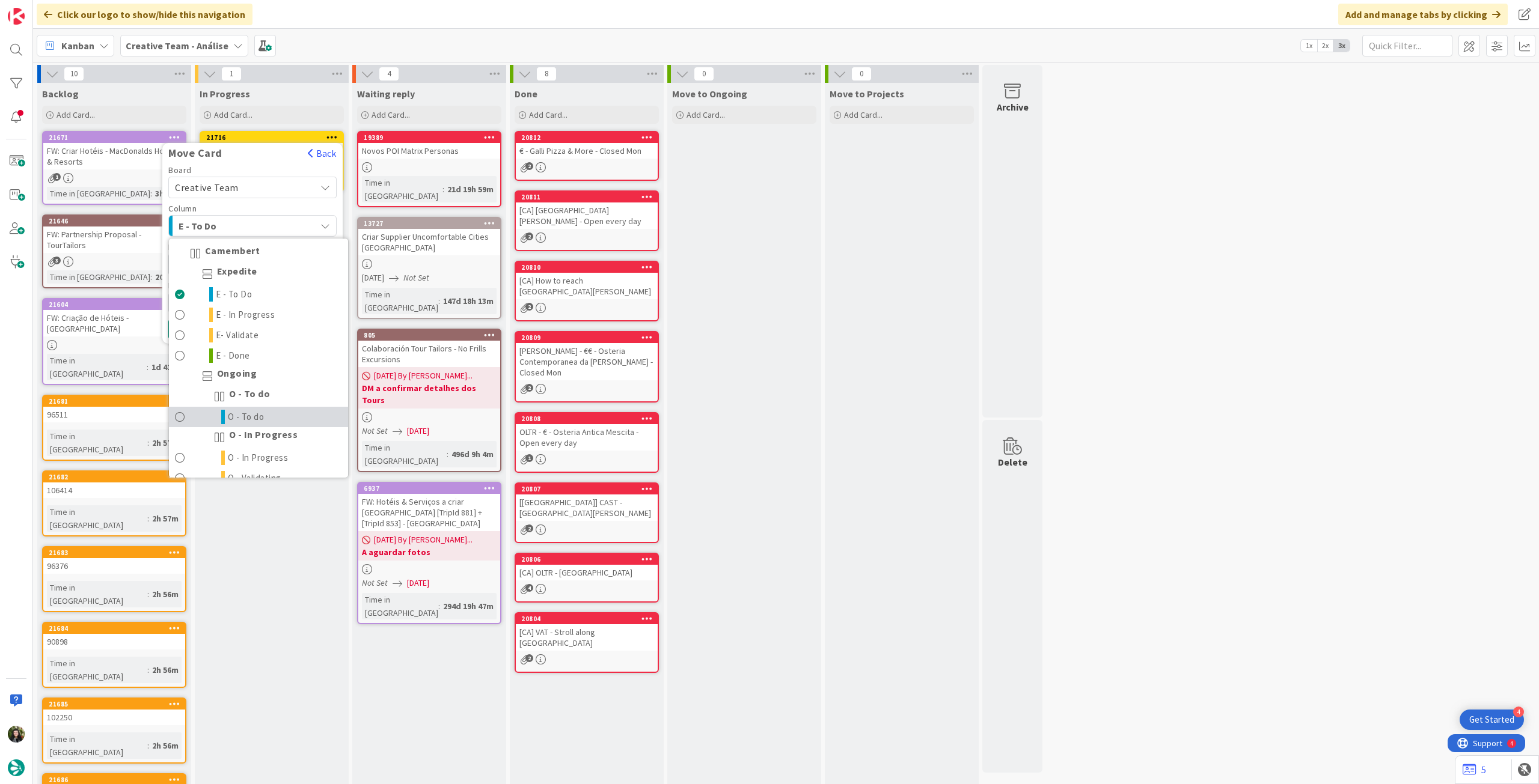
drag, startPoint x: 273, startPoint y: 416, endPoint x: 270, endPoint y: 377, distance: 39.1
click at [272, 416] on link "O - To do" at bounding box center [258, 417] width 179 height 21
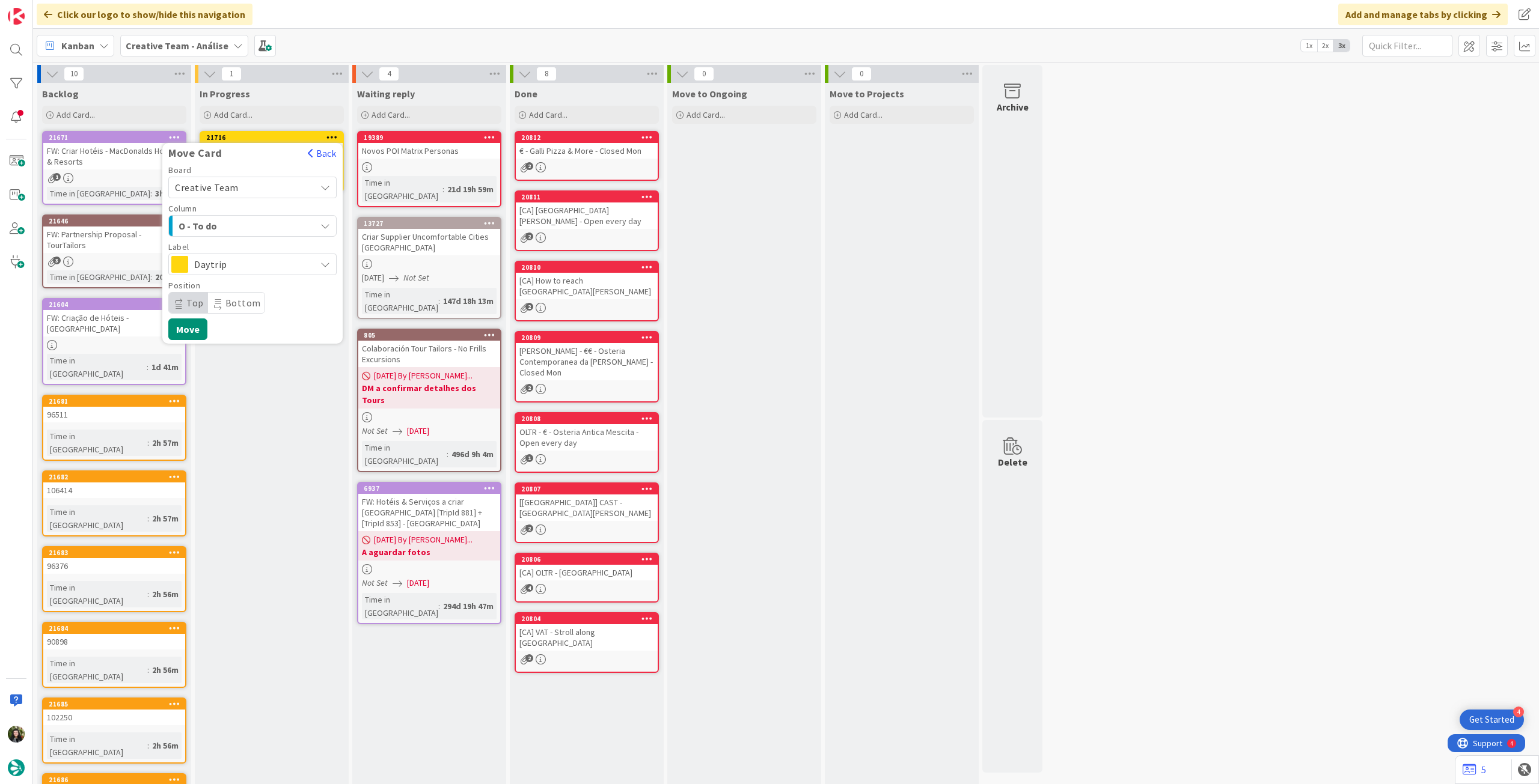
click at [249, 265] on span "Daytrip" at bounding box center [252, 265] width 116 height 17
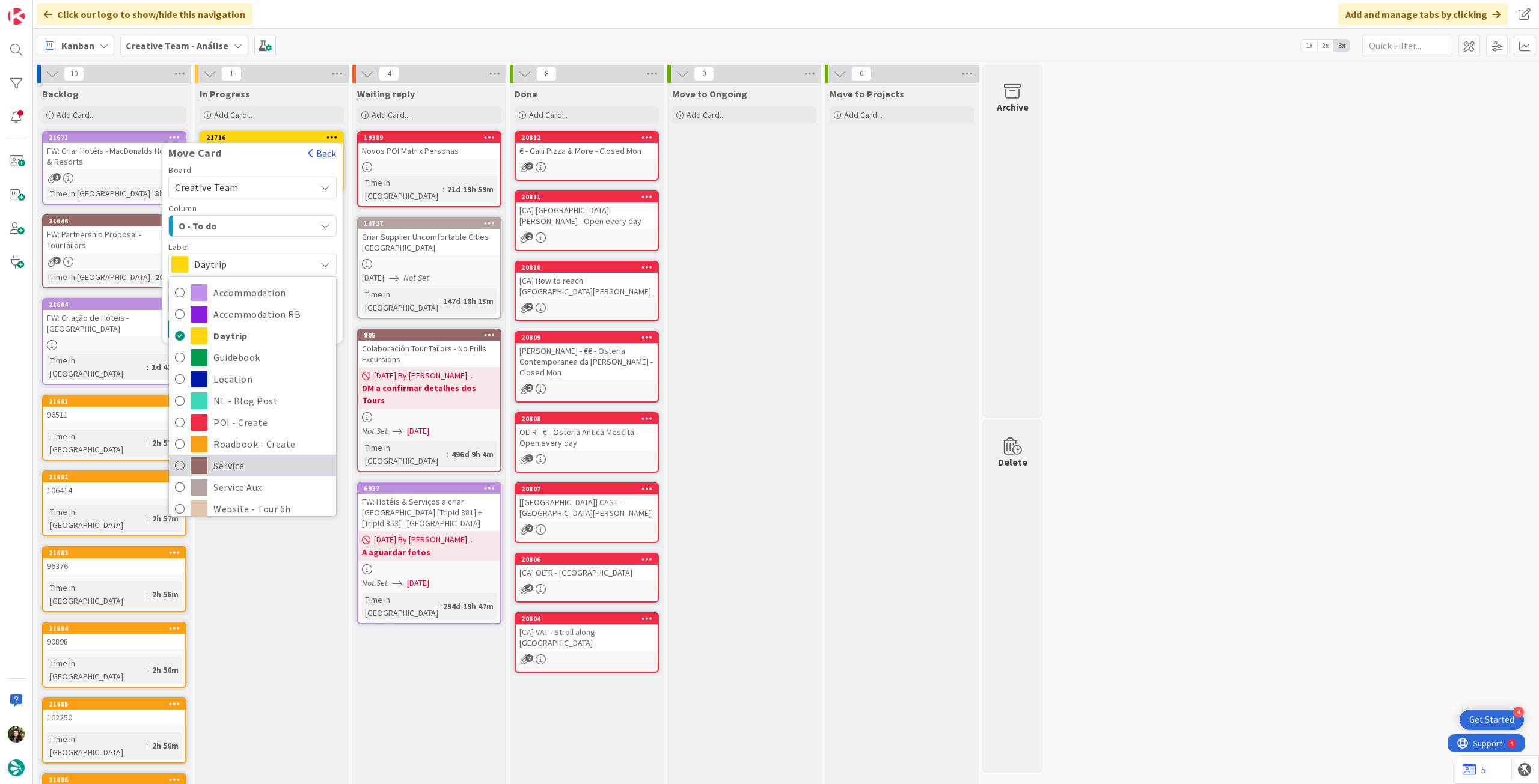
drag, startPoint x: 243, startPoint y: 461, endPoint x: 210, endPoint y: 352, distance: 113.9
click at [242, 460] on span "Service" at bounding box center [272, 466] width 117 height 18
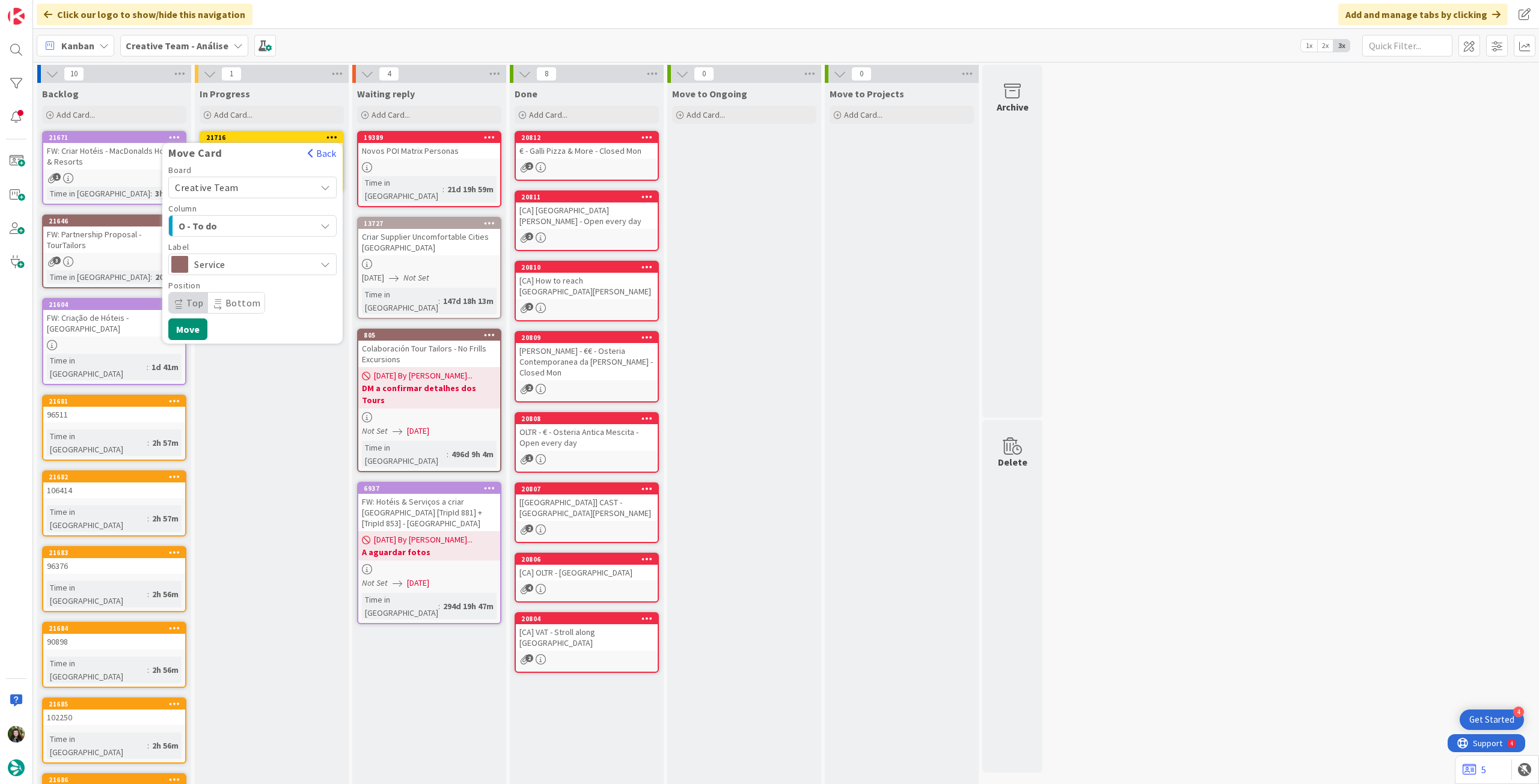
click at [194, 316] on div "Board Creative Team Creative Team - Análise Creative Team Column O - To do Came…" at bounding box center [252, 253] width 180 height 174
click at [212, 270] on span "Service" at bounding box center [252, 265] width 116 height 17
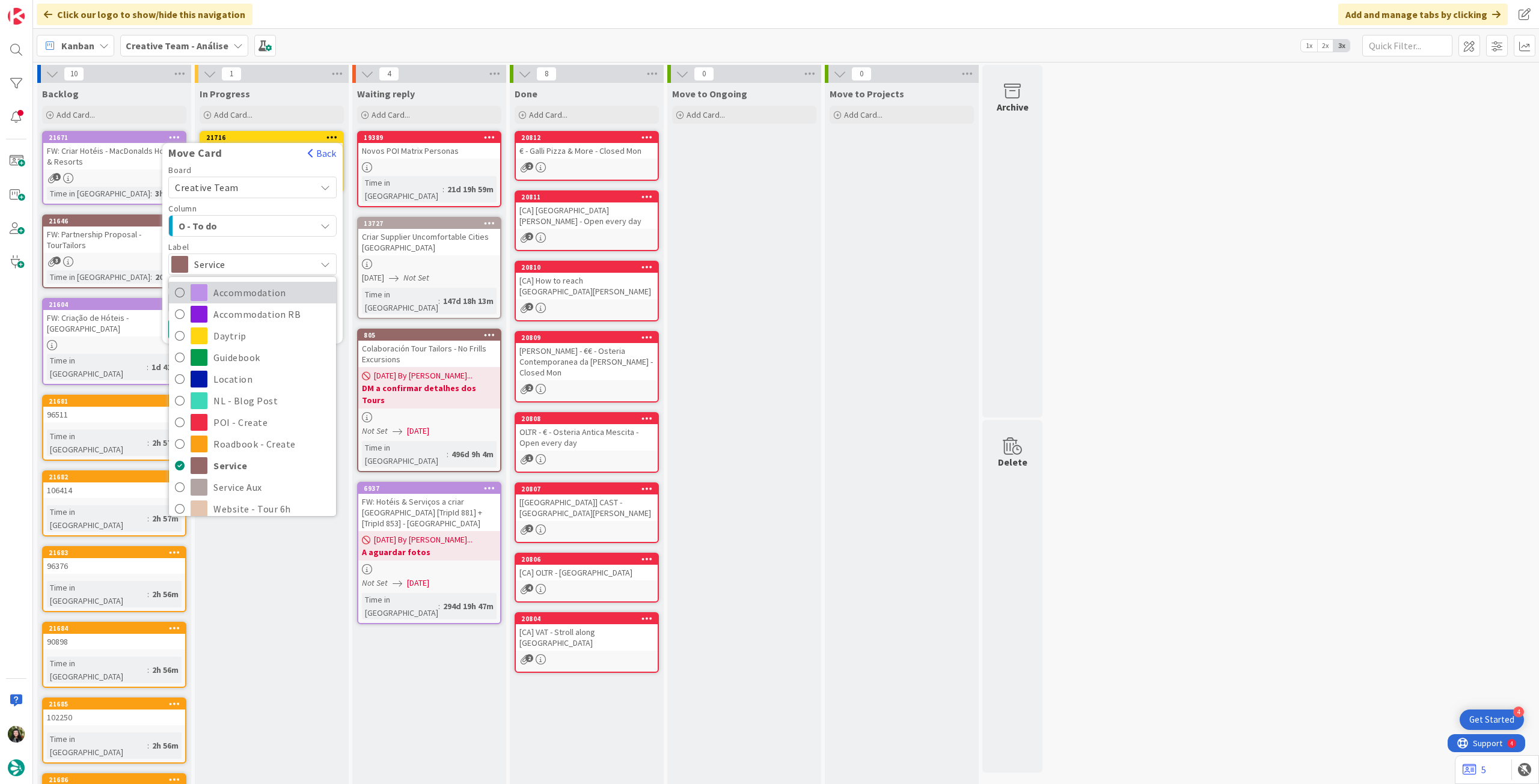
click at [214, 292] on span "Accommodation" at bounding box center [272, 292] width 117 height 18
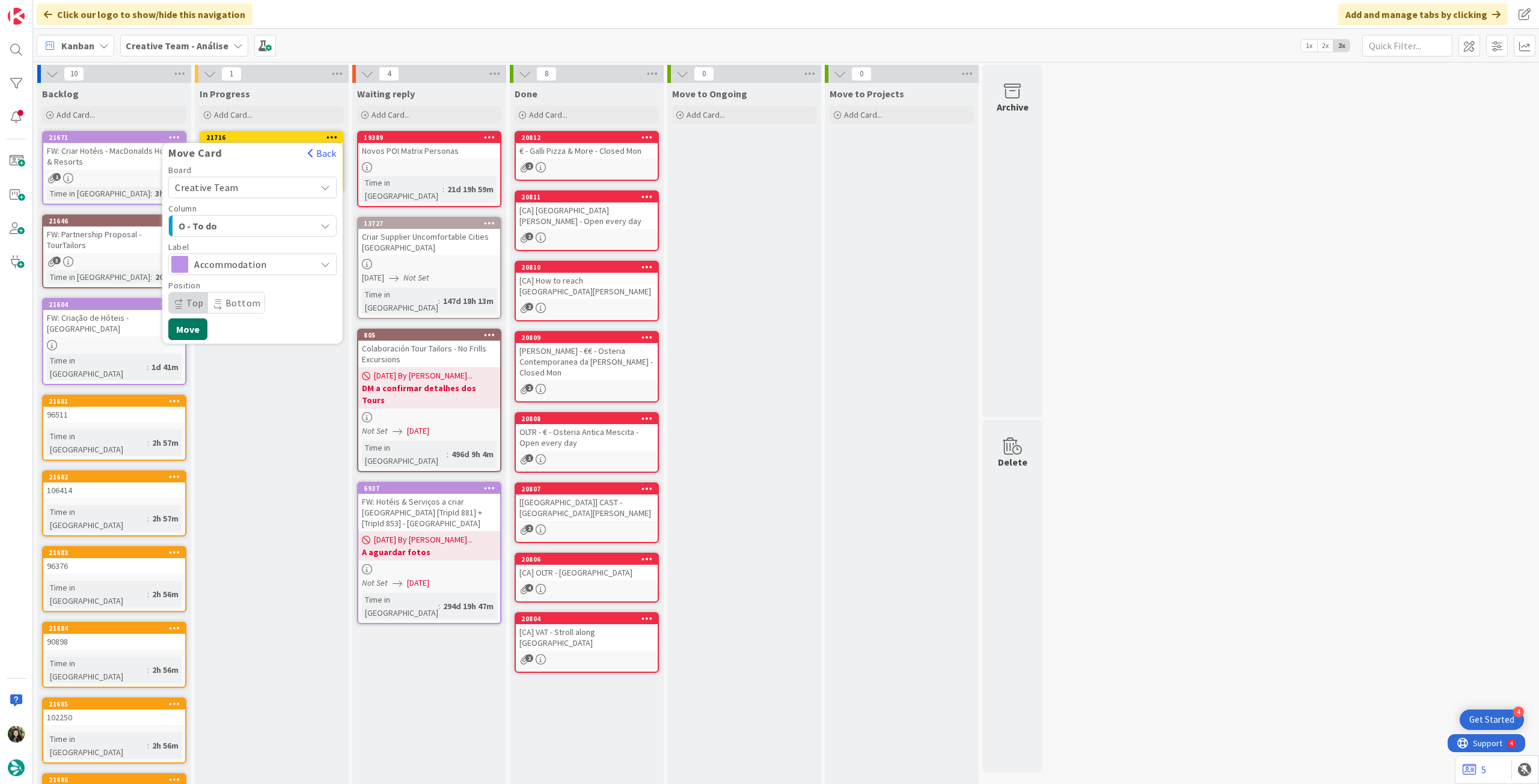
click at [199, 331] on button "Move" at bounding box center [188, 329] width 39 height 22
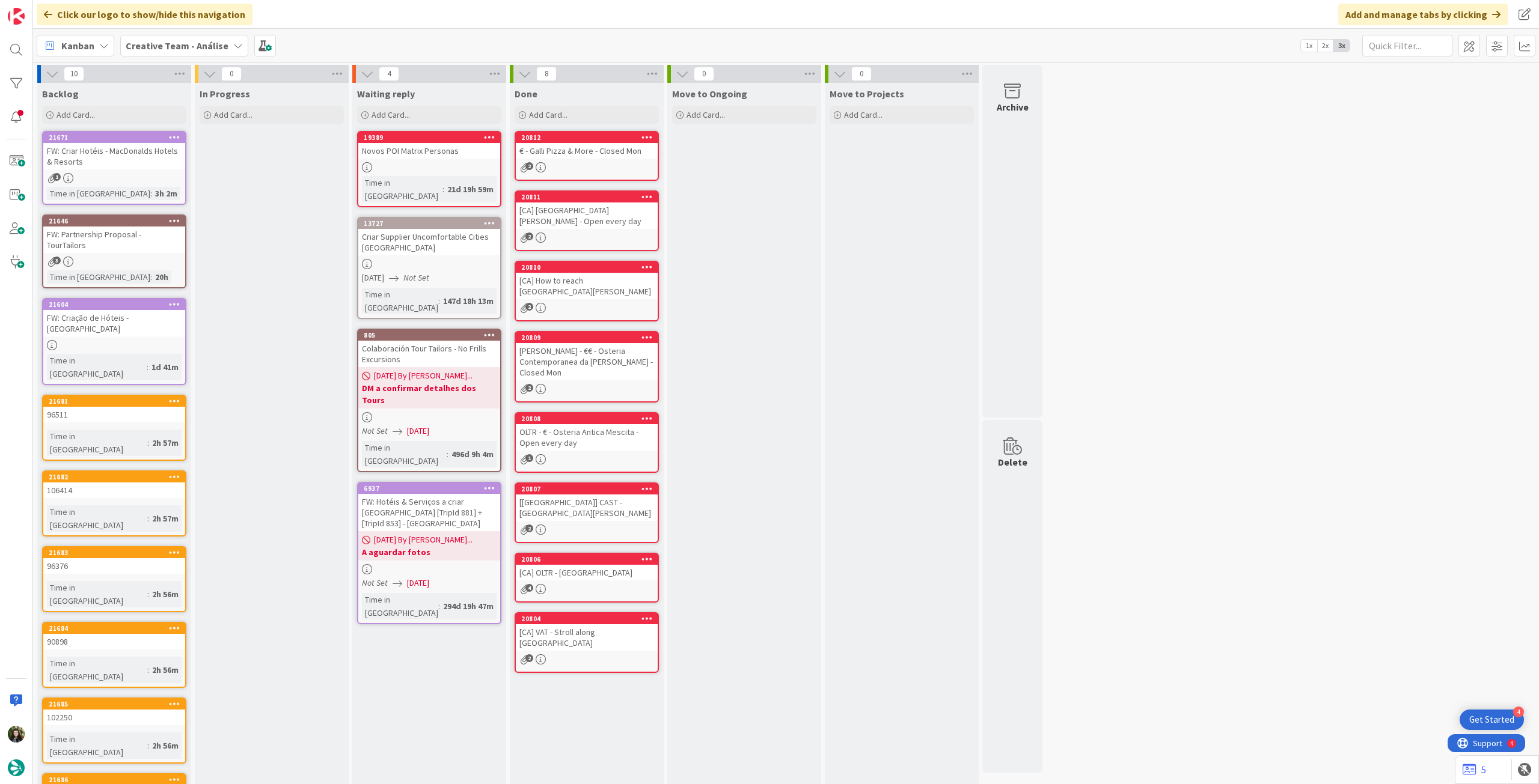
click at [176, 39] on span "Creative Team - Análise" at bounding box center [177, 46] width 103 height 14
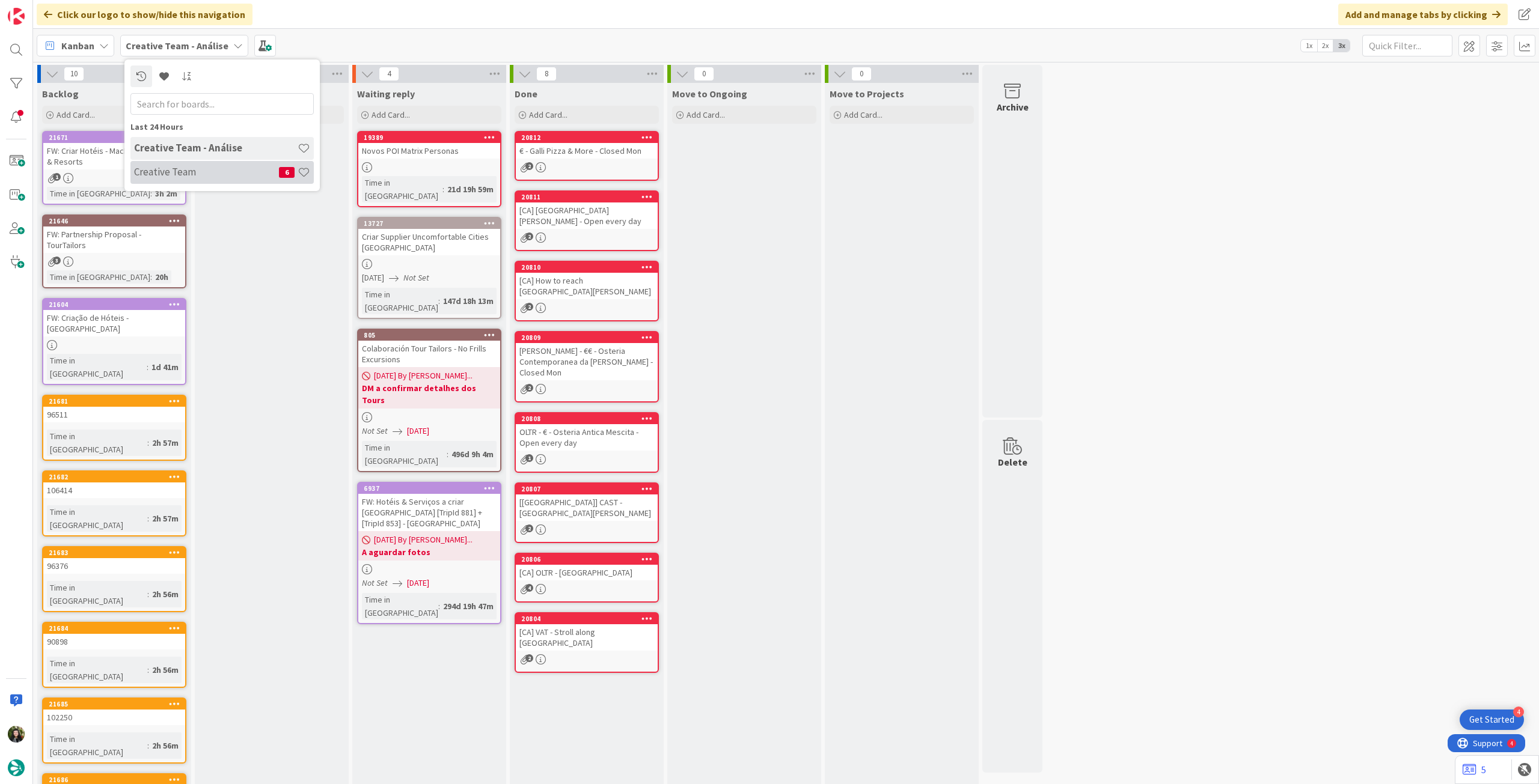
click at [163, 174] on h4 "Creative Team" at bounding box center [207, 172] width 145 height 12
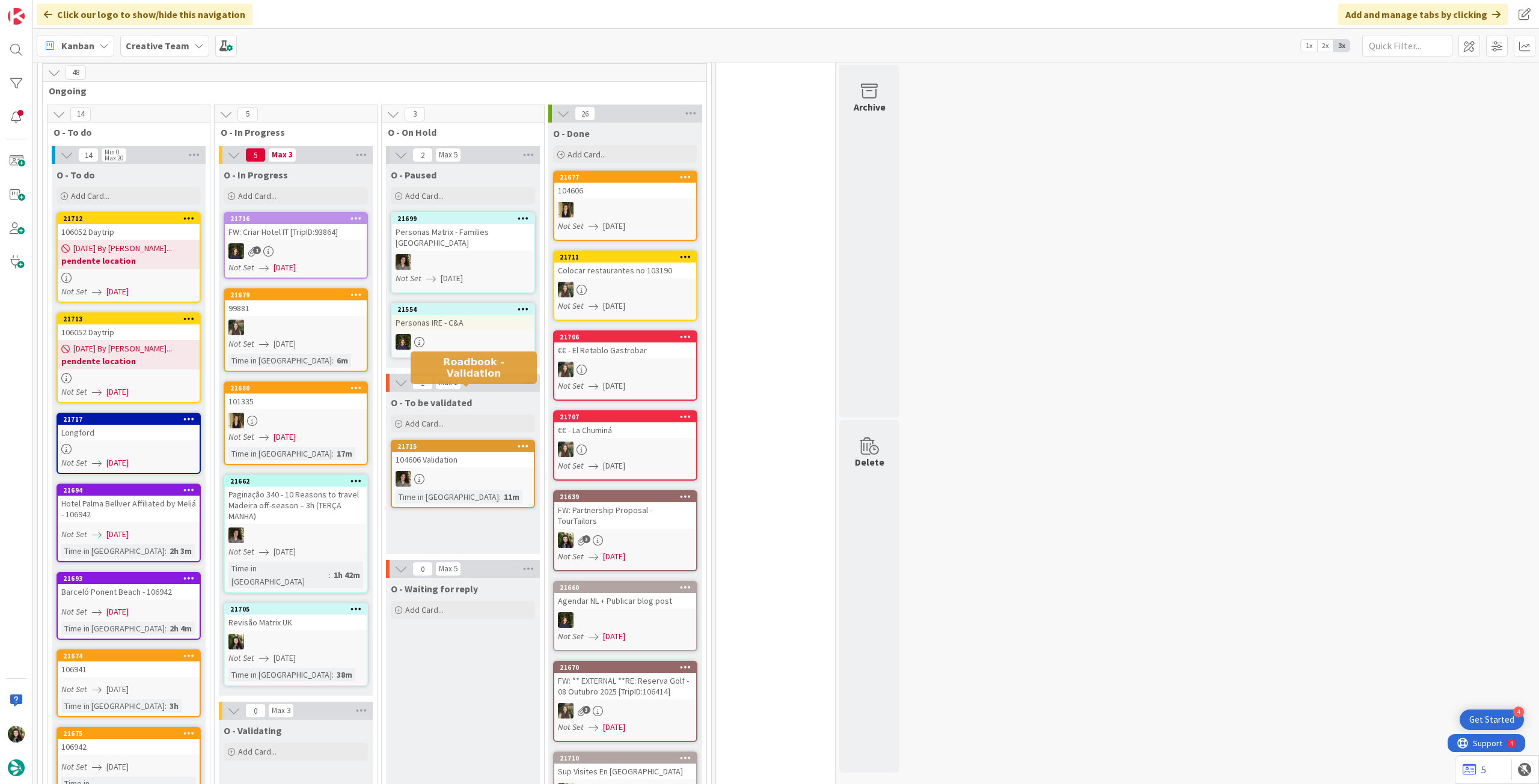
scroll to position [1041, 0]
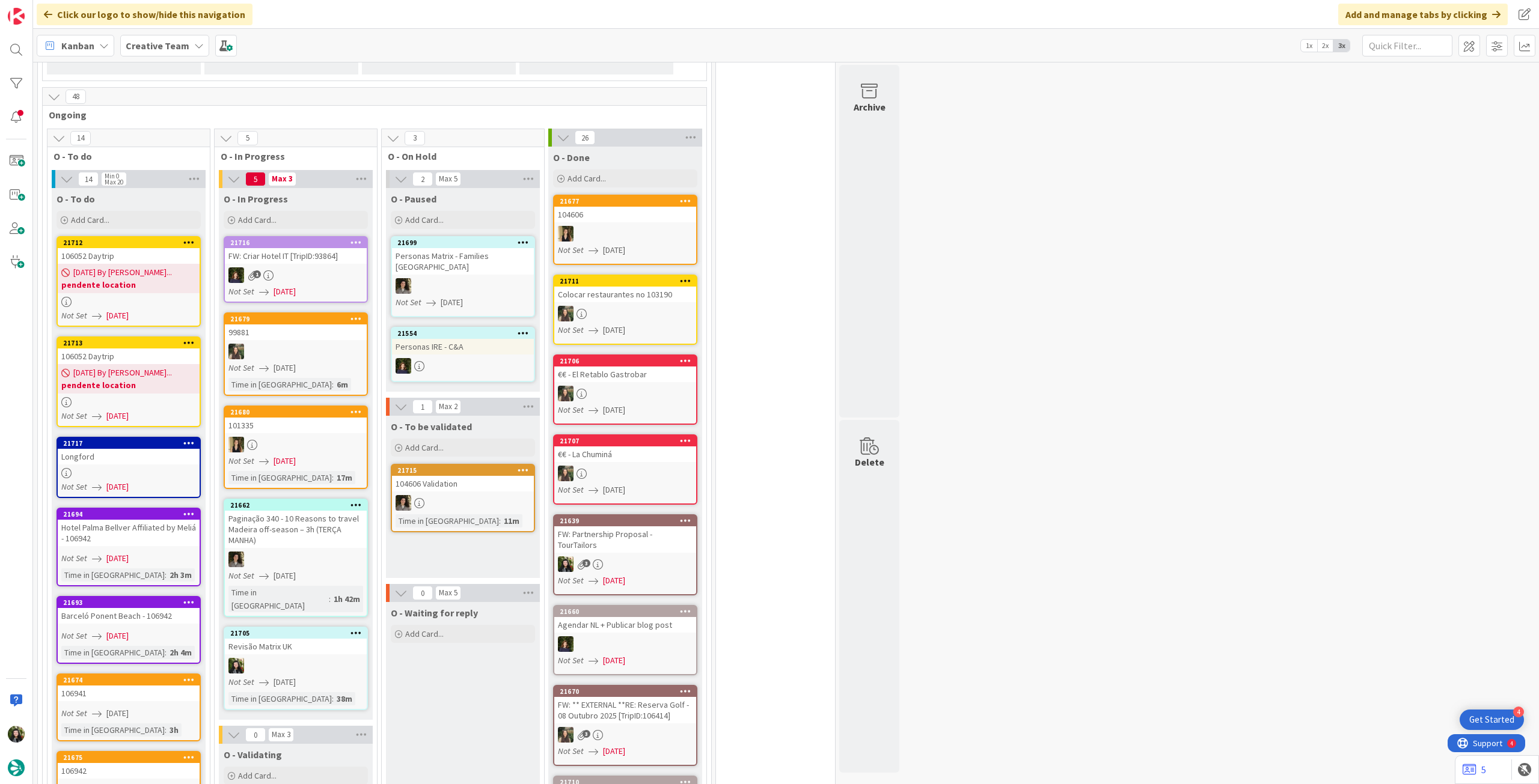
click at [671, 324] on div "Not Set [DATE]" at bounding box center [627, 330] width 138 height 13
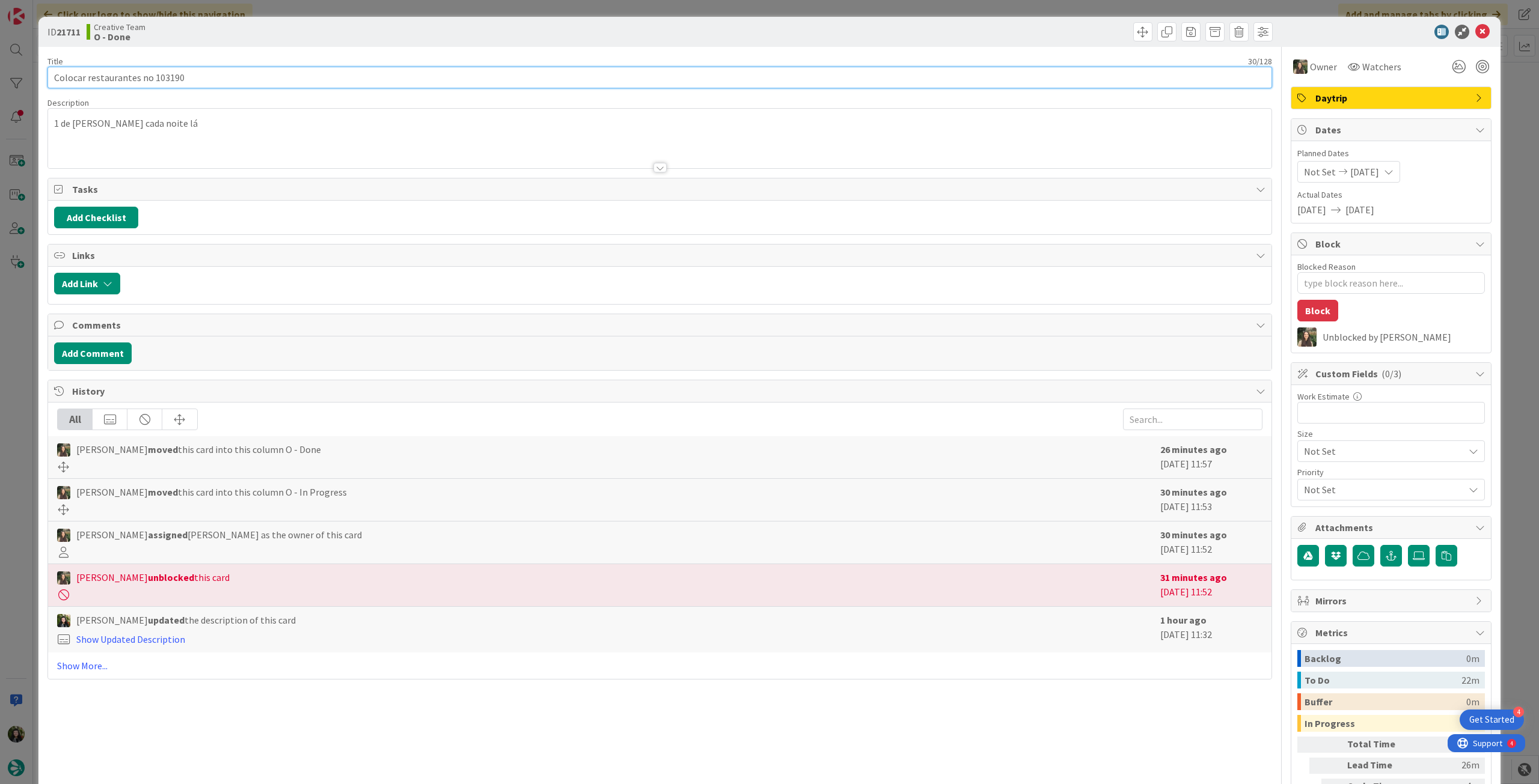
drag, startPoint x: 152, startPoint y: 79, endPoint x: 310, endPoint y: 61, distance: 159.0
click at [244, 79] on input "Colocar restaurantes no 103190" at bounding box center [660, 77] width 1225 height 22
click at [1475, 30] on icon at bounding box center [1482, 32] width 14 height 14
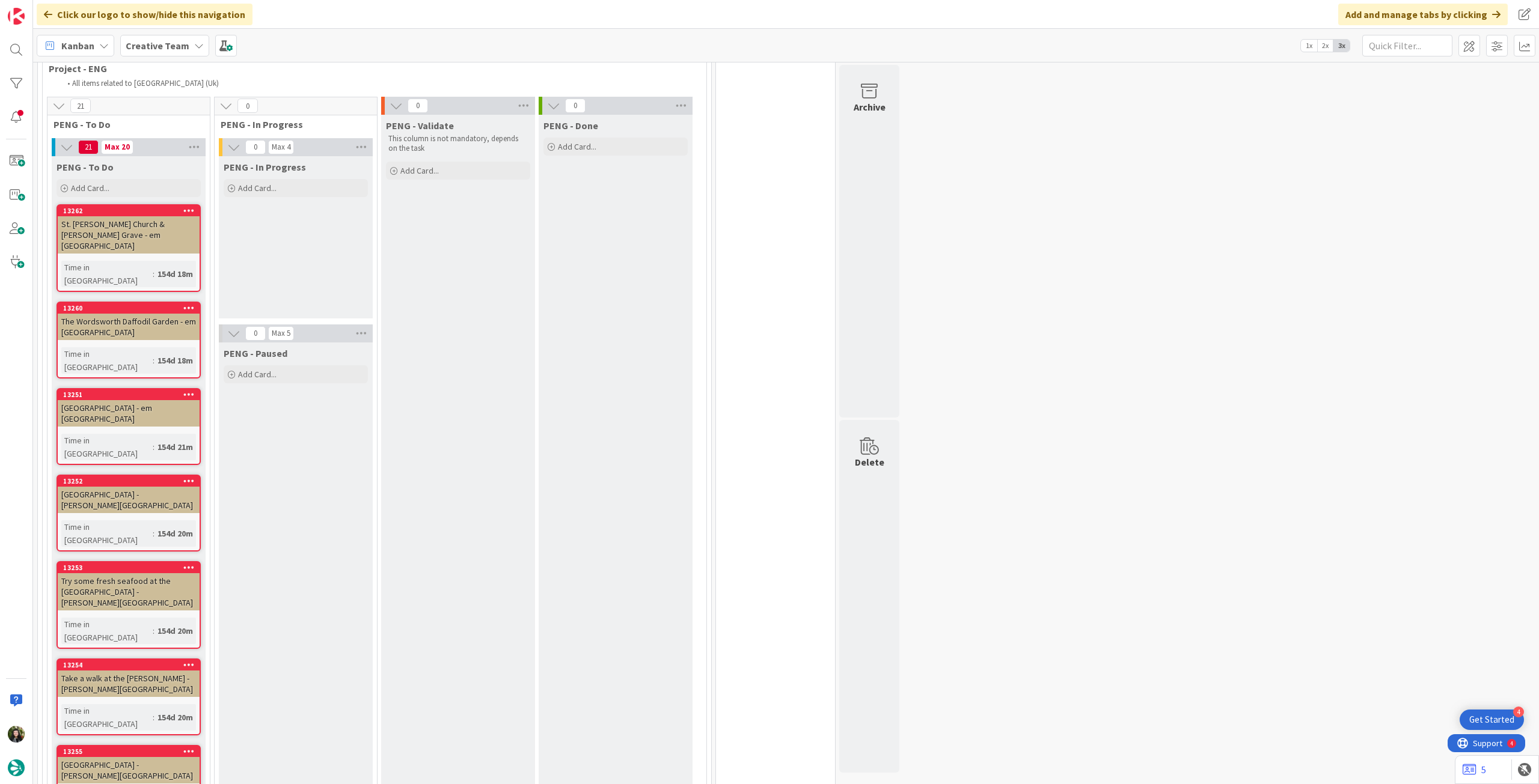
scroll to position [3170, 0]
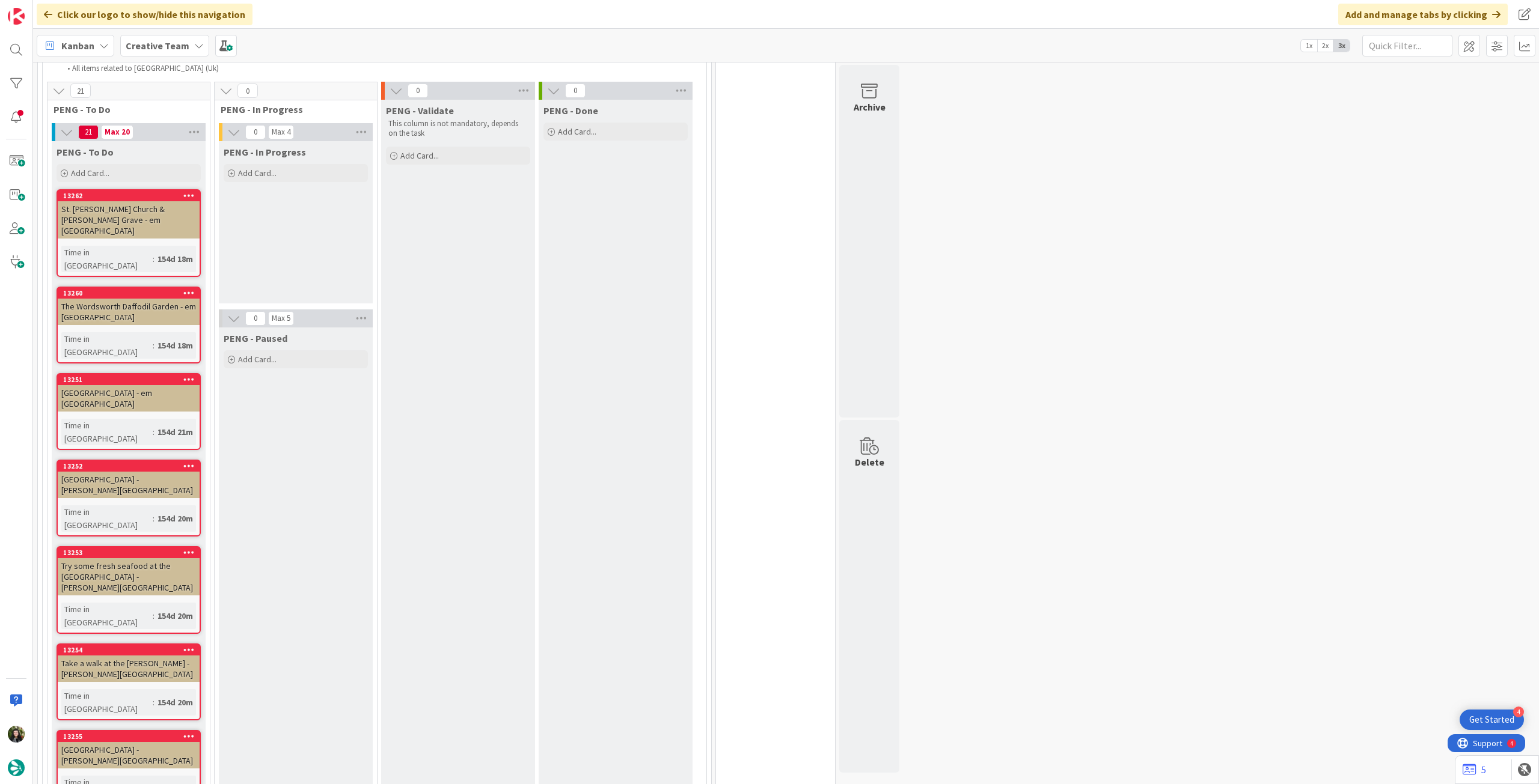
drag, startPoint x: 114, startPoint y: 739, endPoint x: 170, endPoint y: 705, distance: 65.5
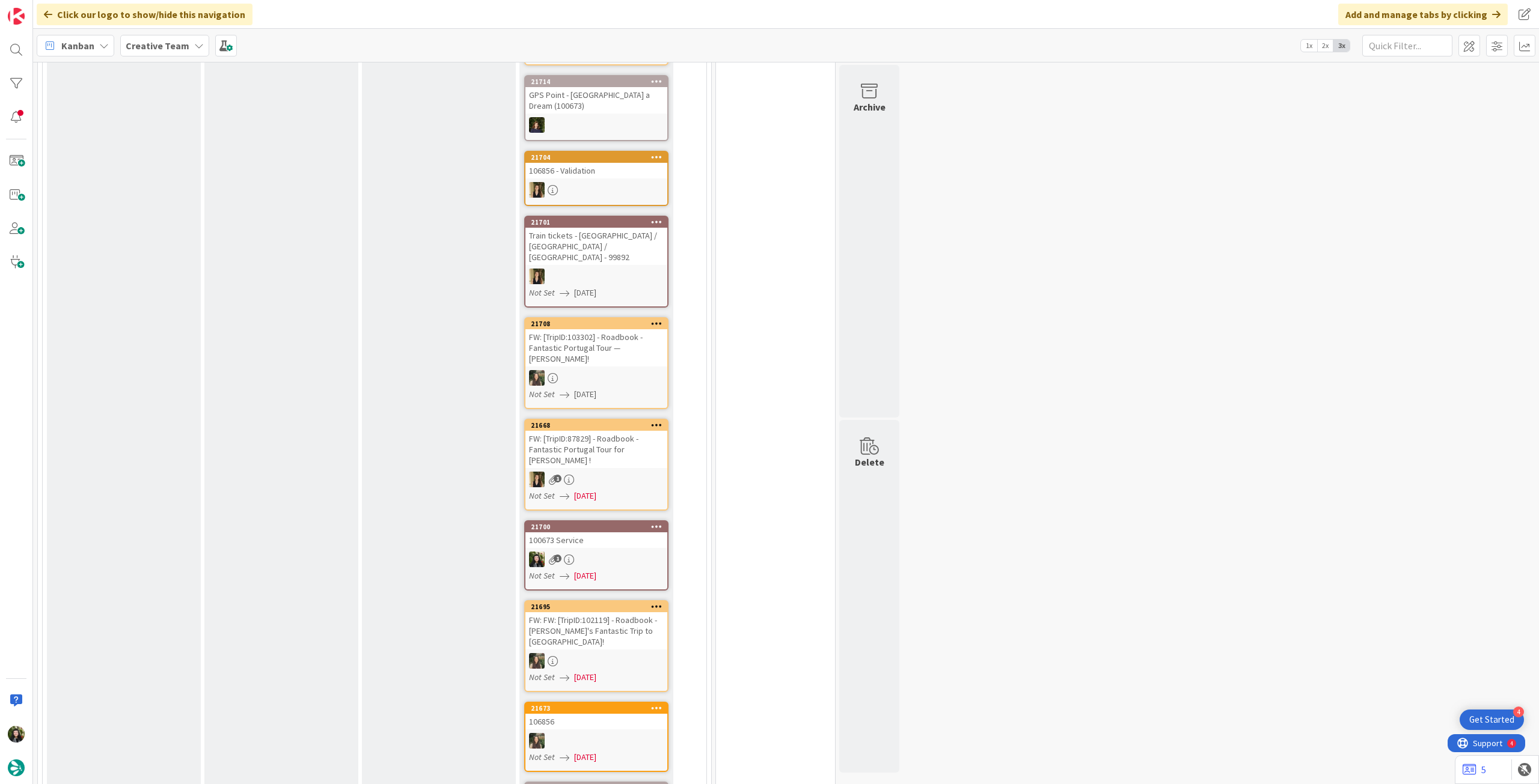
scroll to position [0, 0]
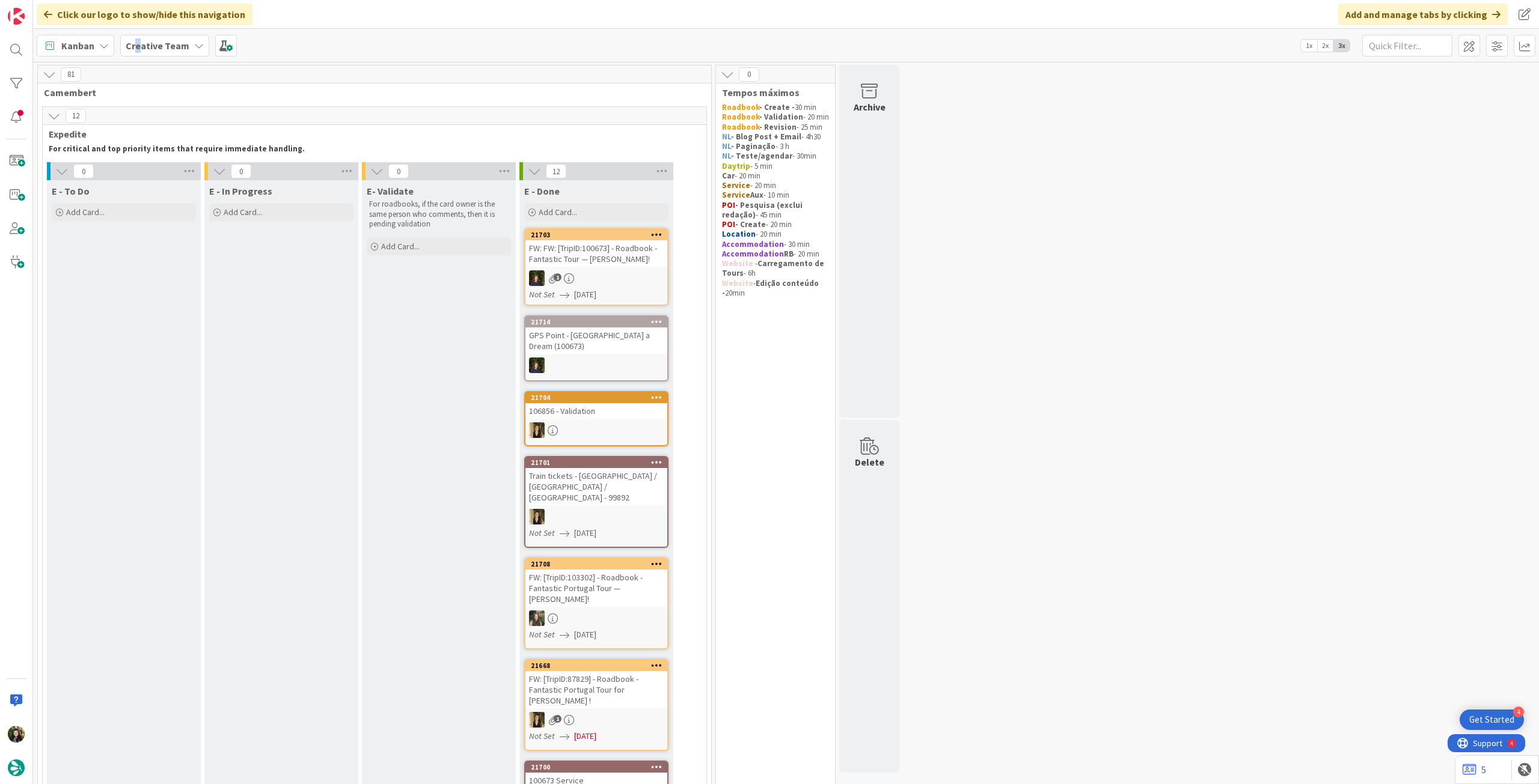
click at [137, 41] on b "Creative Team" at bounding box center [158, 45] width 64 height 12
click at [187, 166] on h4 "Creative Team - Análise" at bounding box center [216, 172] width 163 height 12
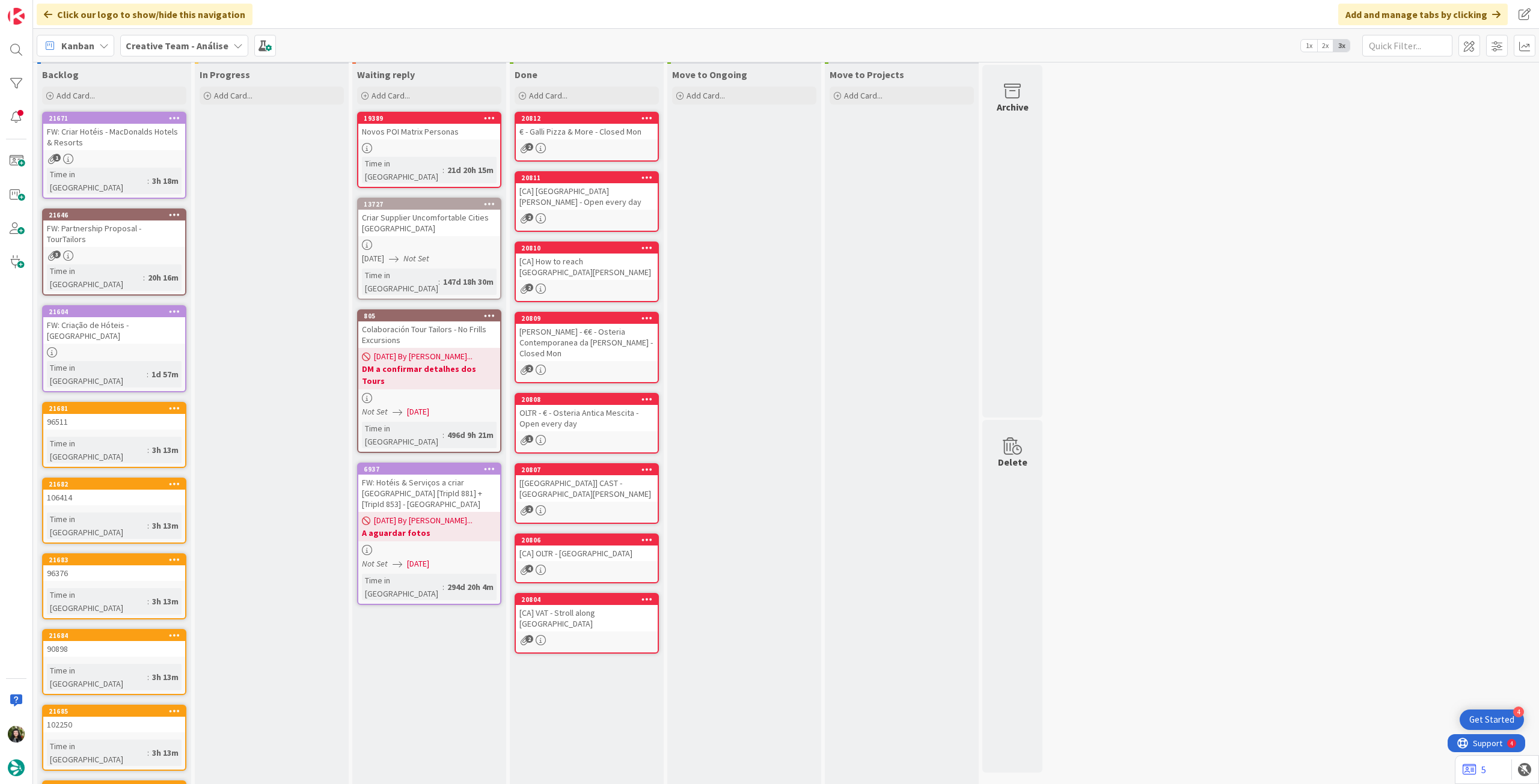
click at [162, 50] on b "Creative Team - Análise" at bounding box center [177, 45] width 103 height 12
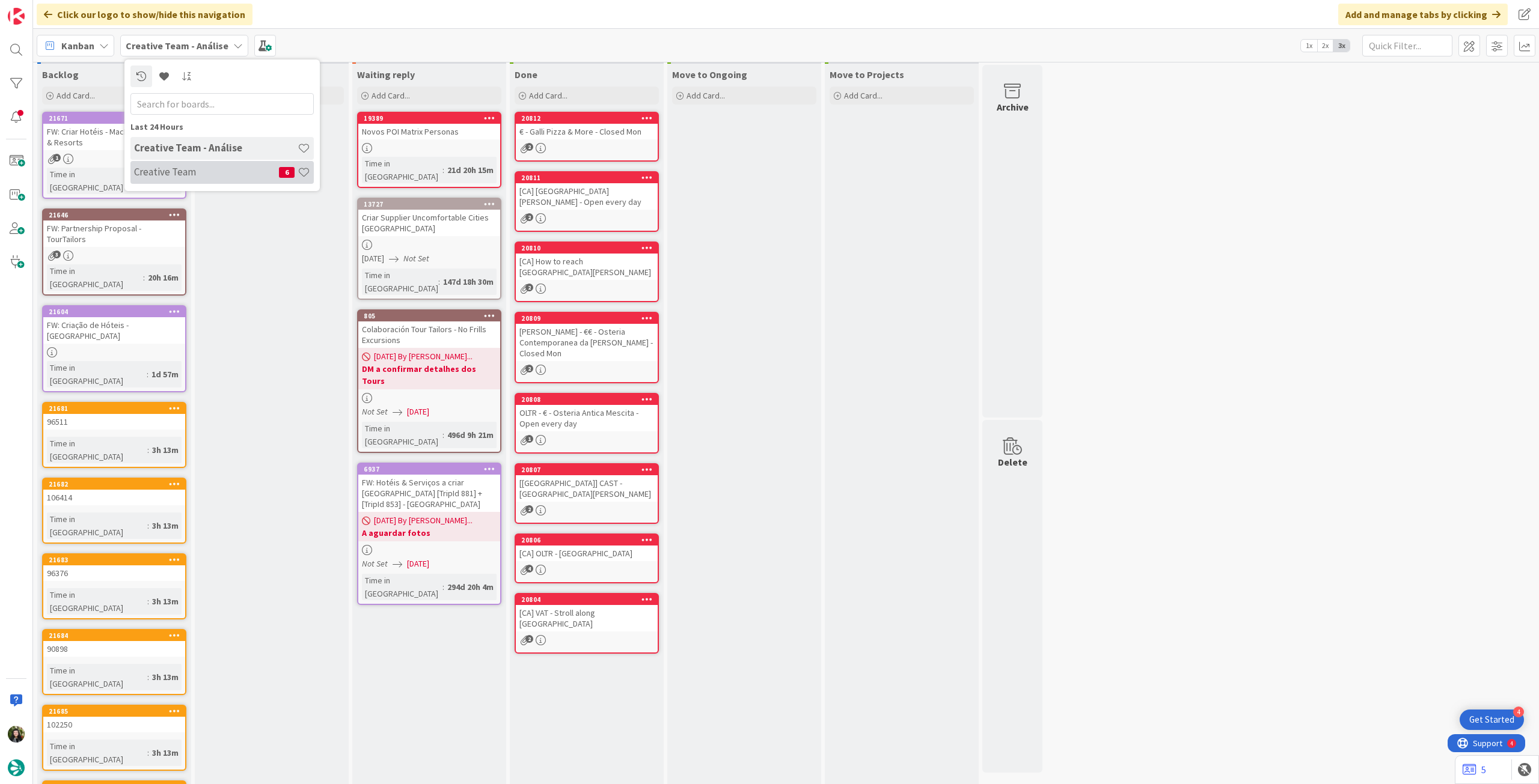
click at [185, 178] on h4 "Creative Team" at bounding box center [207, 172] width 145 height 12
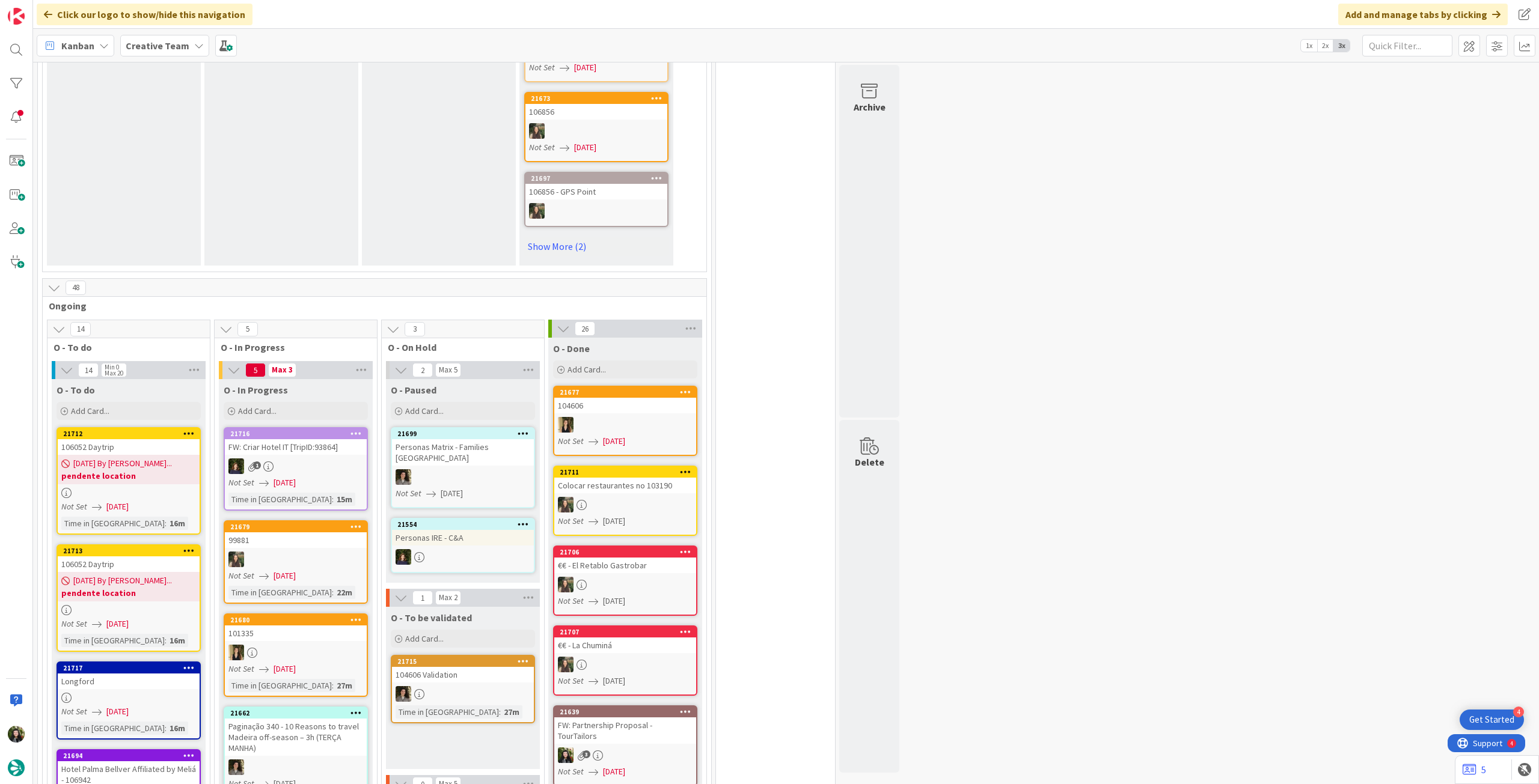
scroll to position [961, 0]
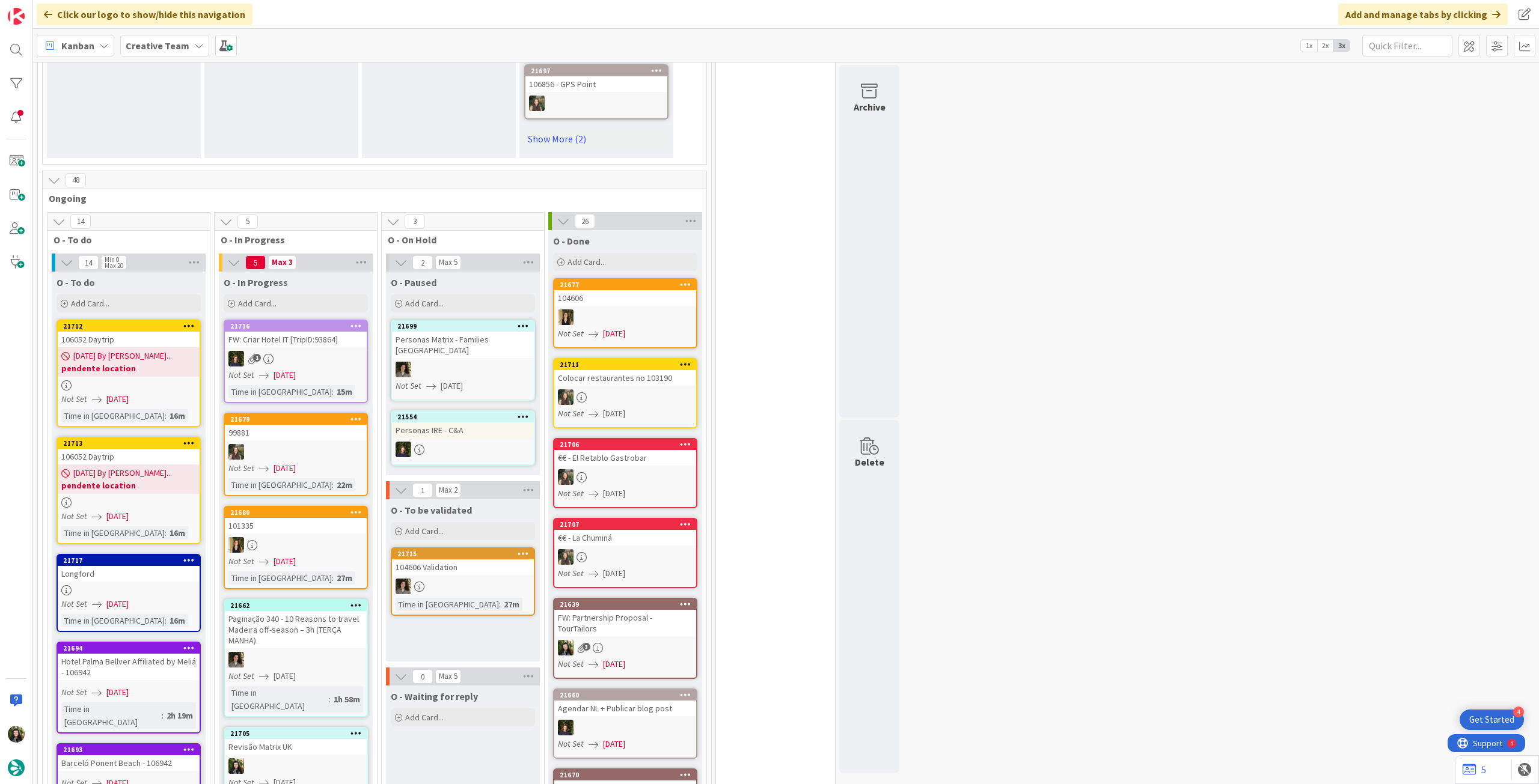
click at [157, 45] on b "Creative Team" at bounding box center [158, 45] width 64 height 12
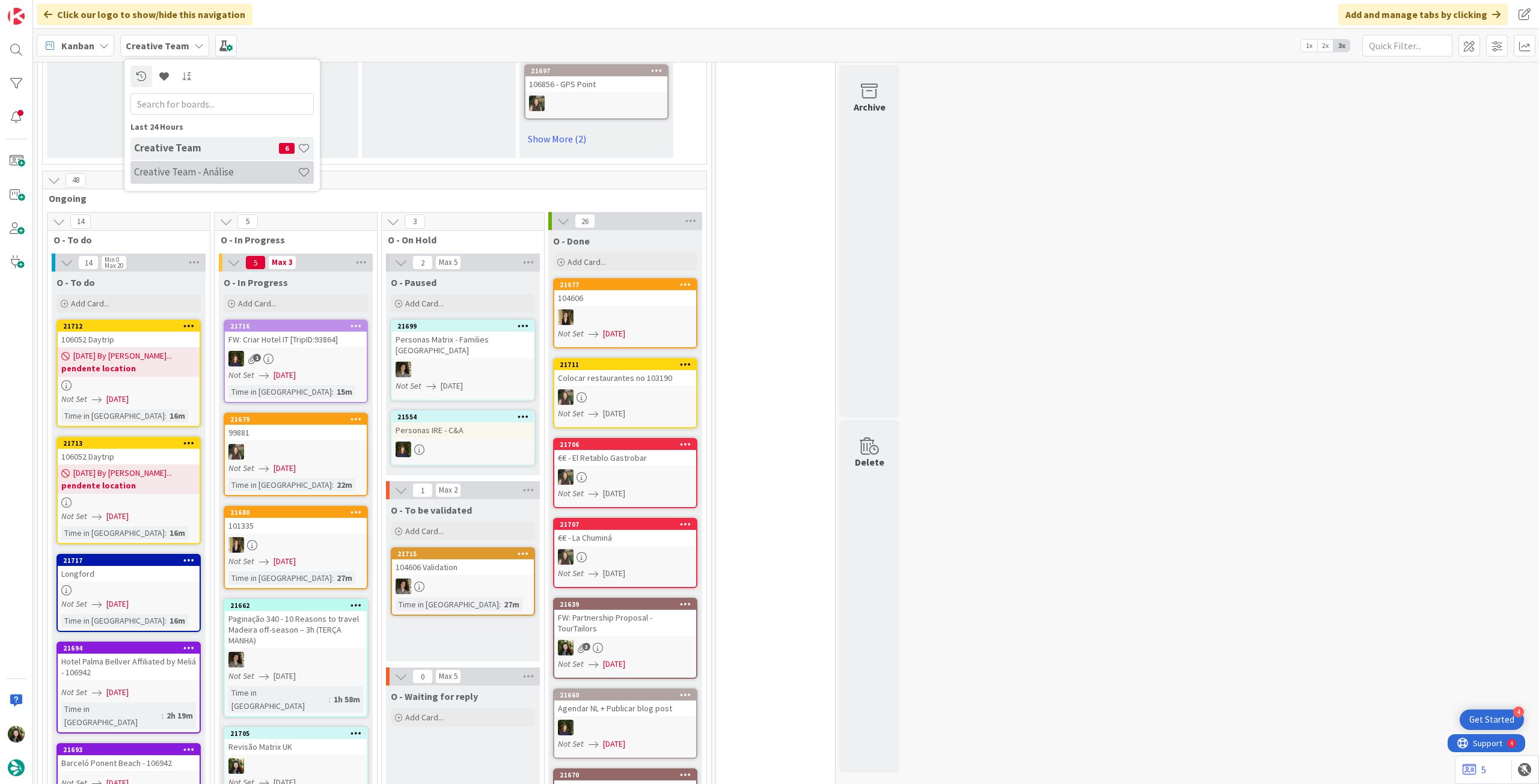
click at [144, 170] on h4 "Creative Team - Análise" at bounding box center [216, 172] width 163 height 12
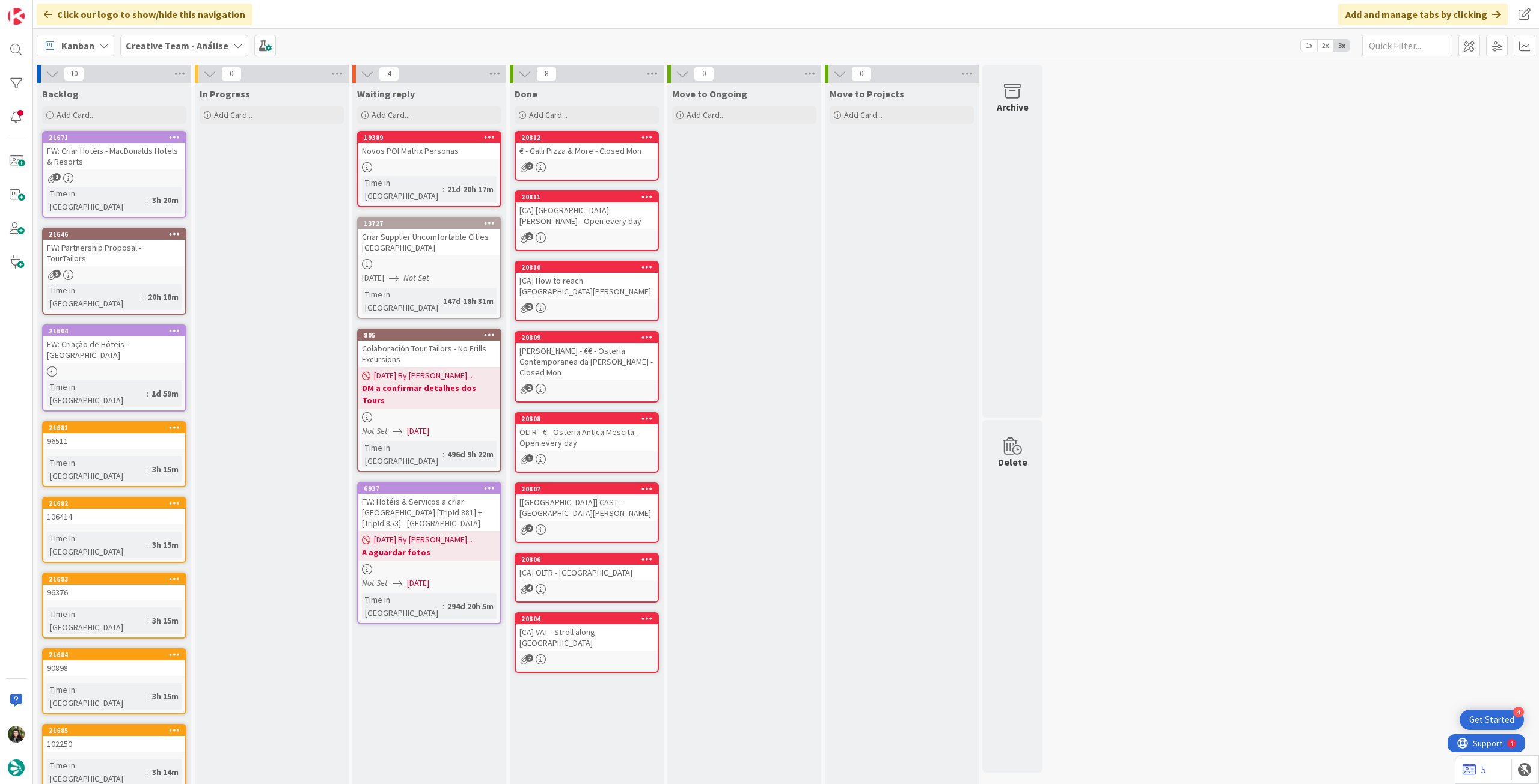
click at [174, 49] on b "Creative Team - Análise" at bounding box center [177, 45] width 103 height 12
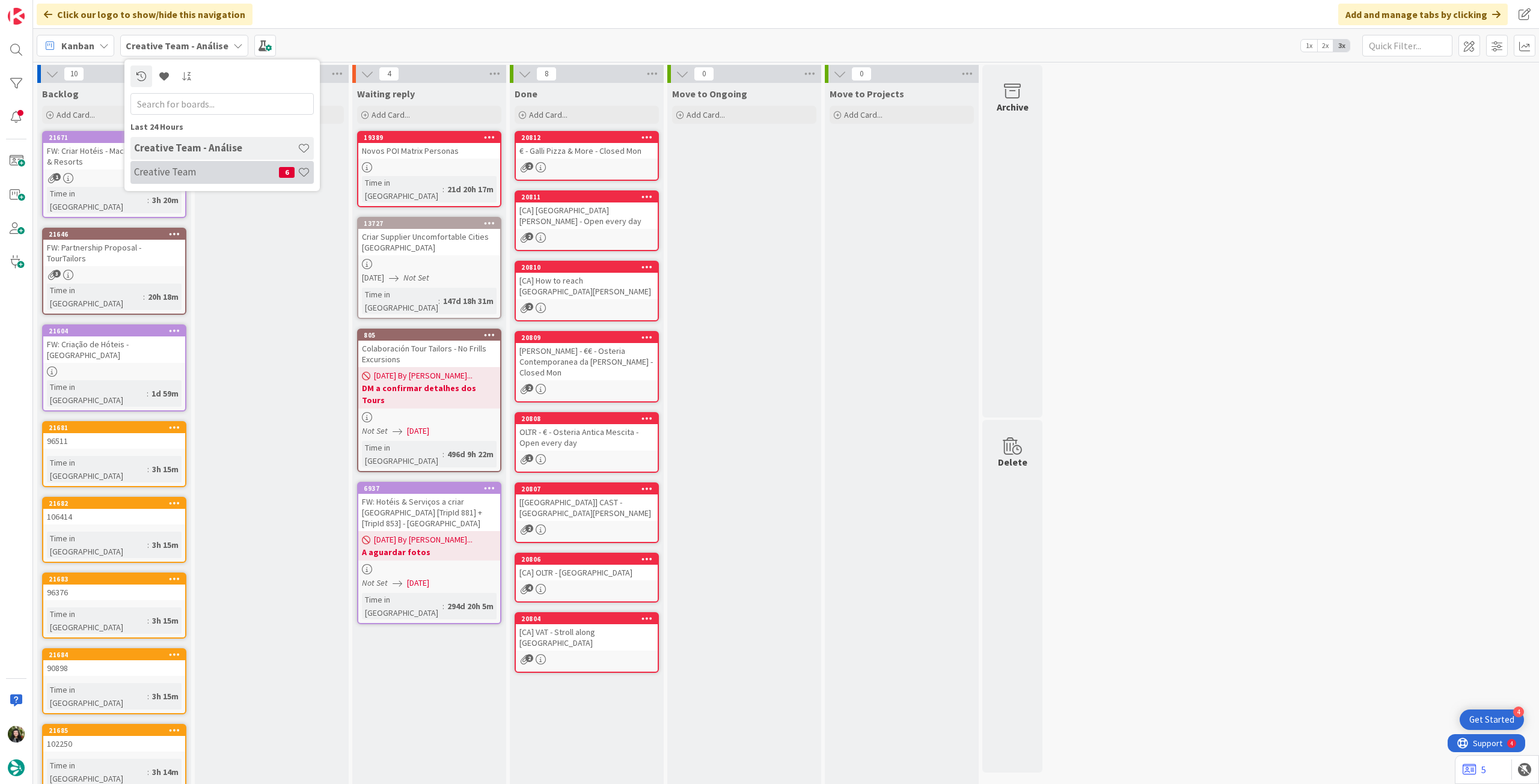
click at [181, 183] on div "Creative Team 6" at bounding box center [222, 172] width 183 height 23
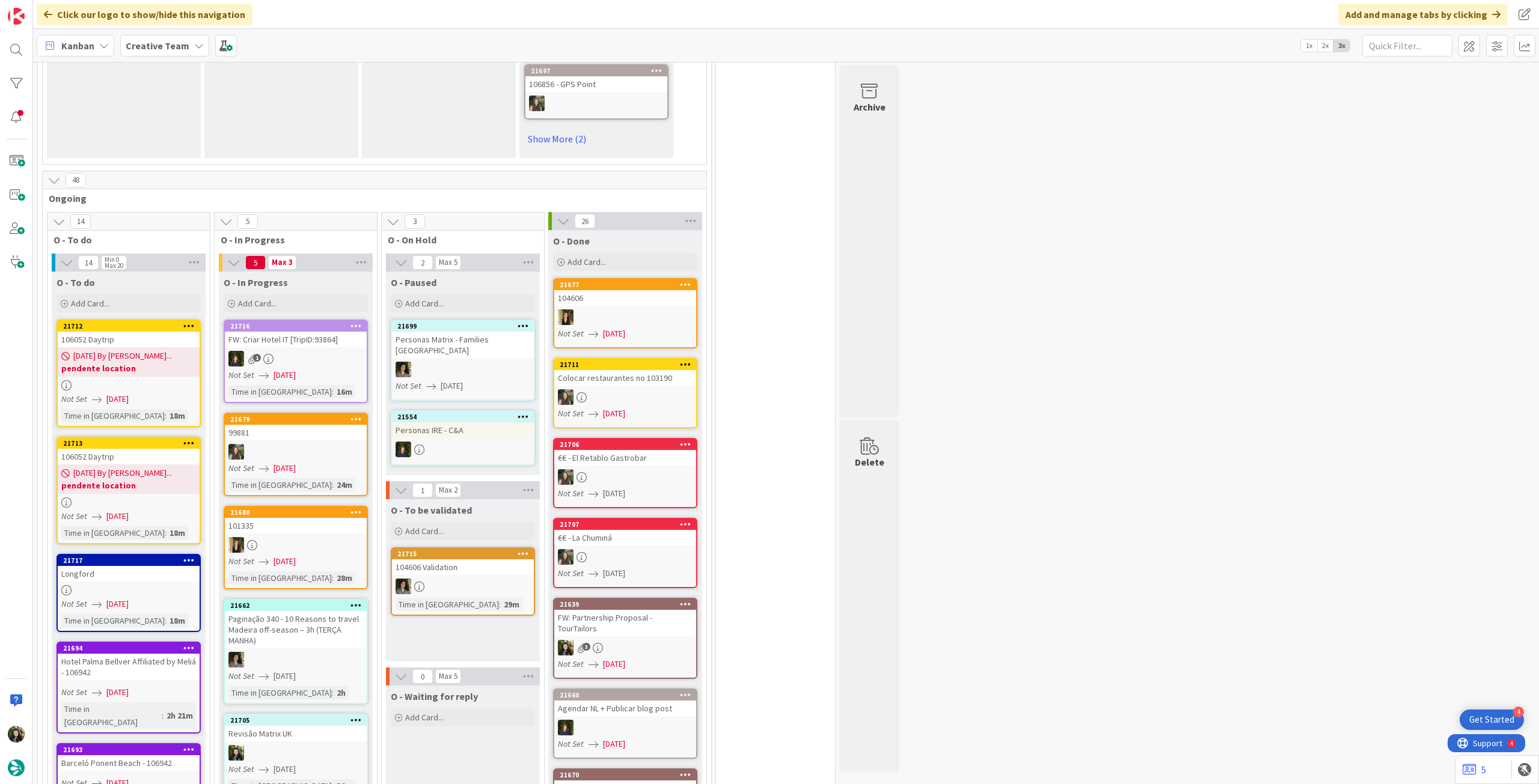
scroll to position [1041, 0]
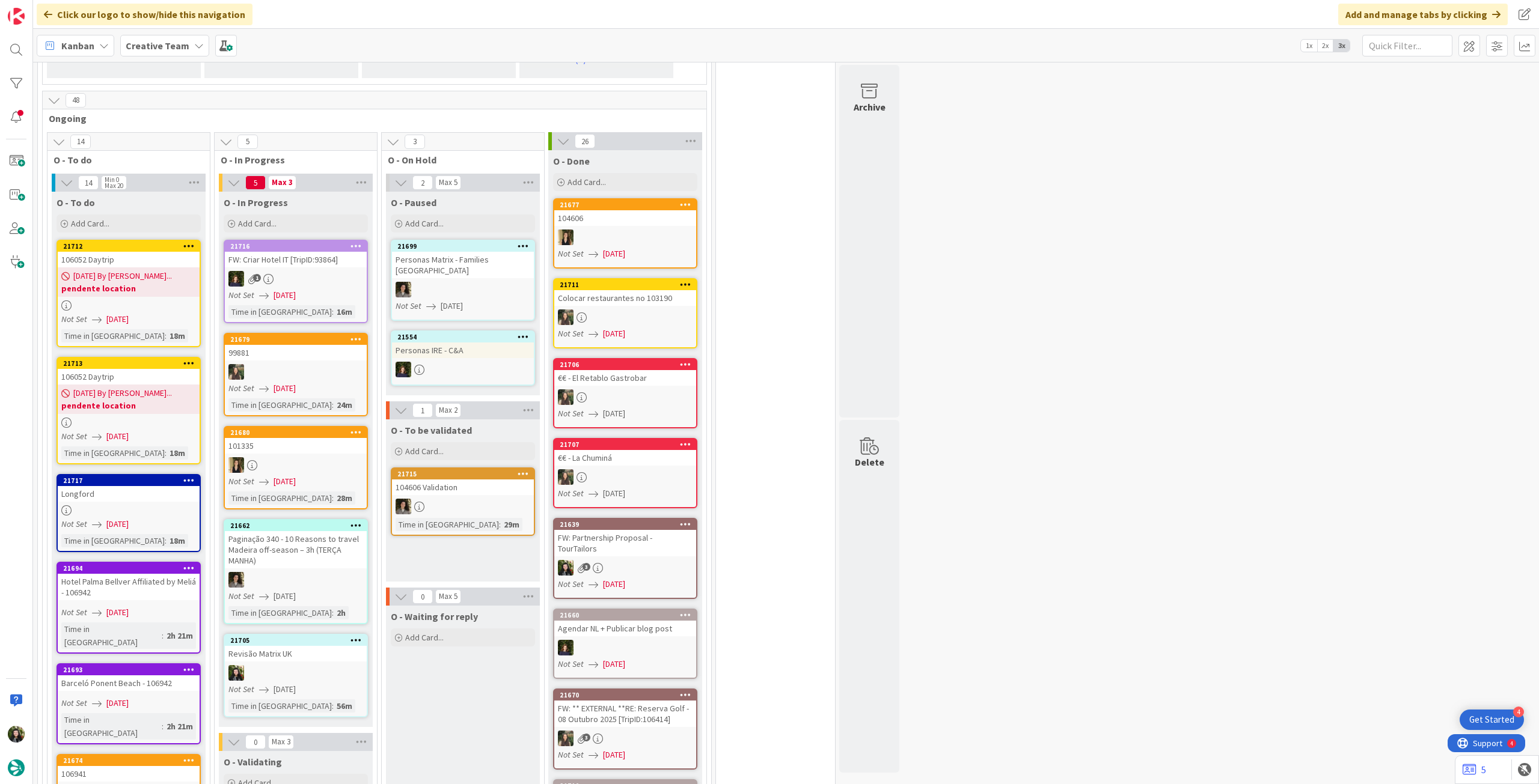
drag, startPoint x: 176, startPoint y: 46, endPoint x: 174, endPoint y: 61, distance: 15.1
click at [177, 48] on b "Creative Team" at bounding box center [158, 45] width 64 height 12
click at [159, 174] on h4 "Creative Team - Análise" at bounding box center [216, 172] width 163 height 12
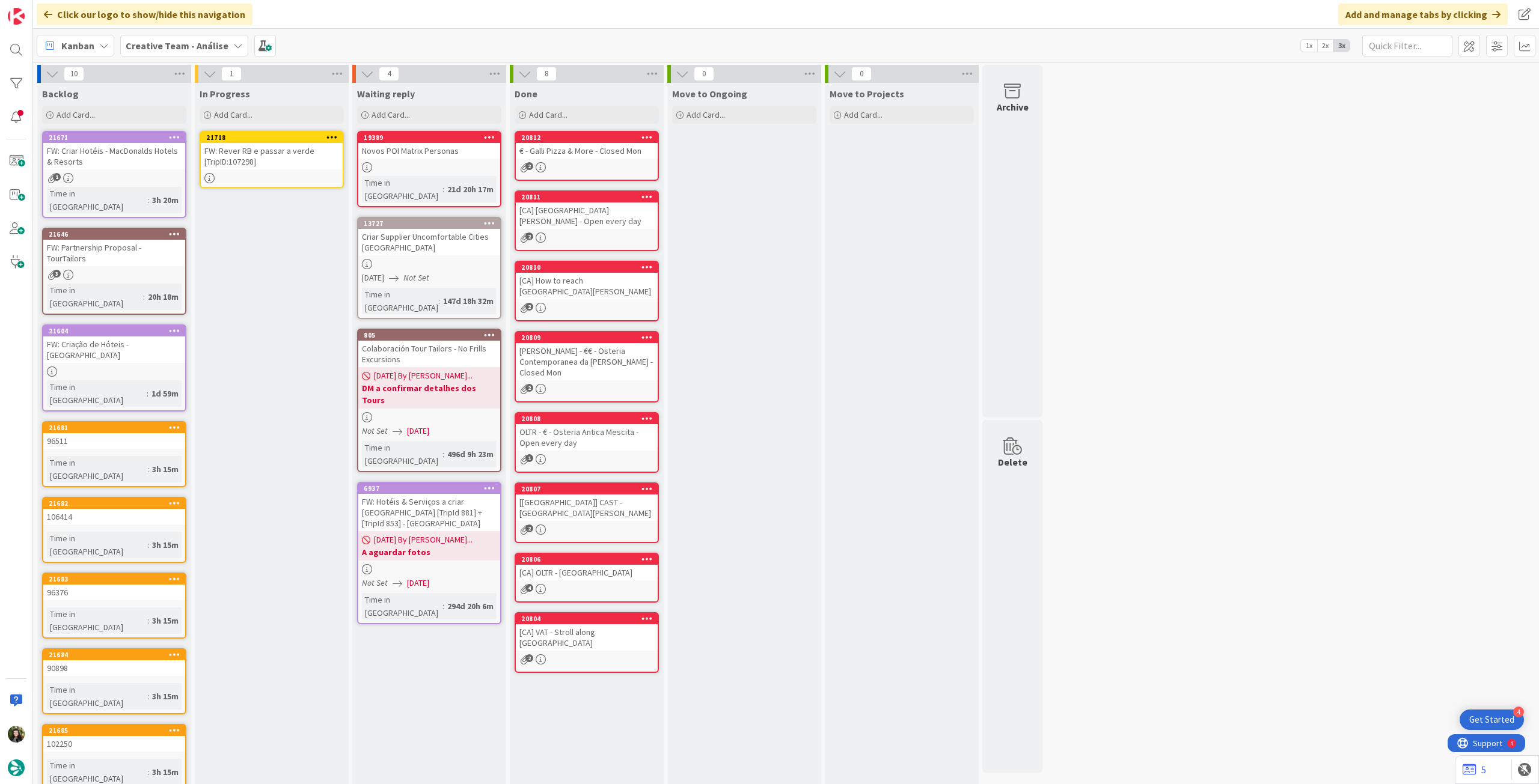
click at [278, 155] on div "FW: Rever RB e passar a verde [TripID:107298]" at bounding box center [272, 156] width 142 height 26
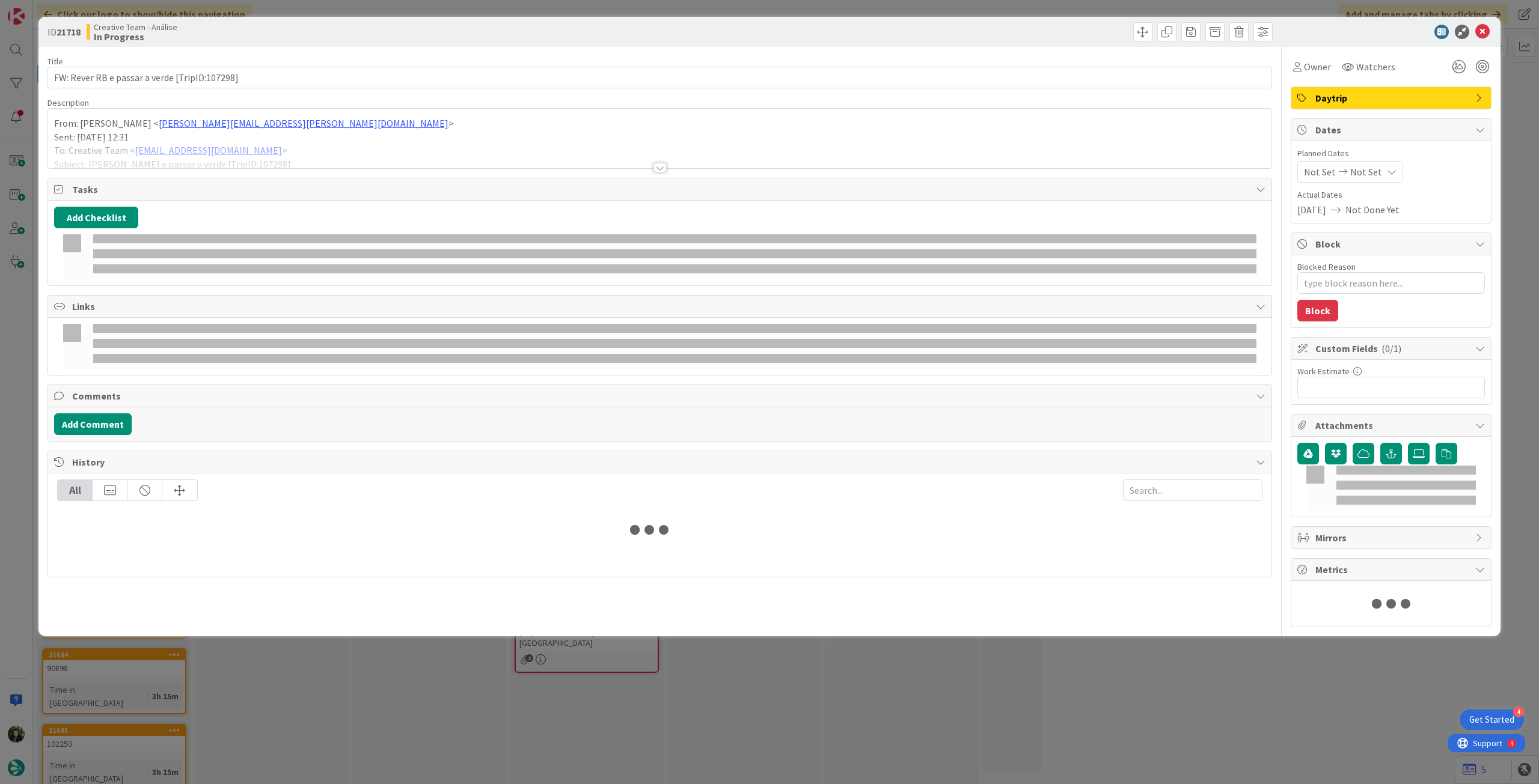
type textarea "x"
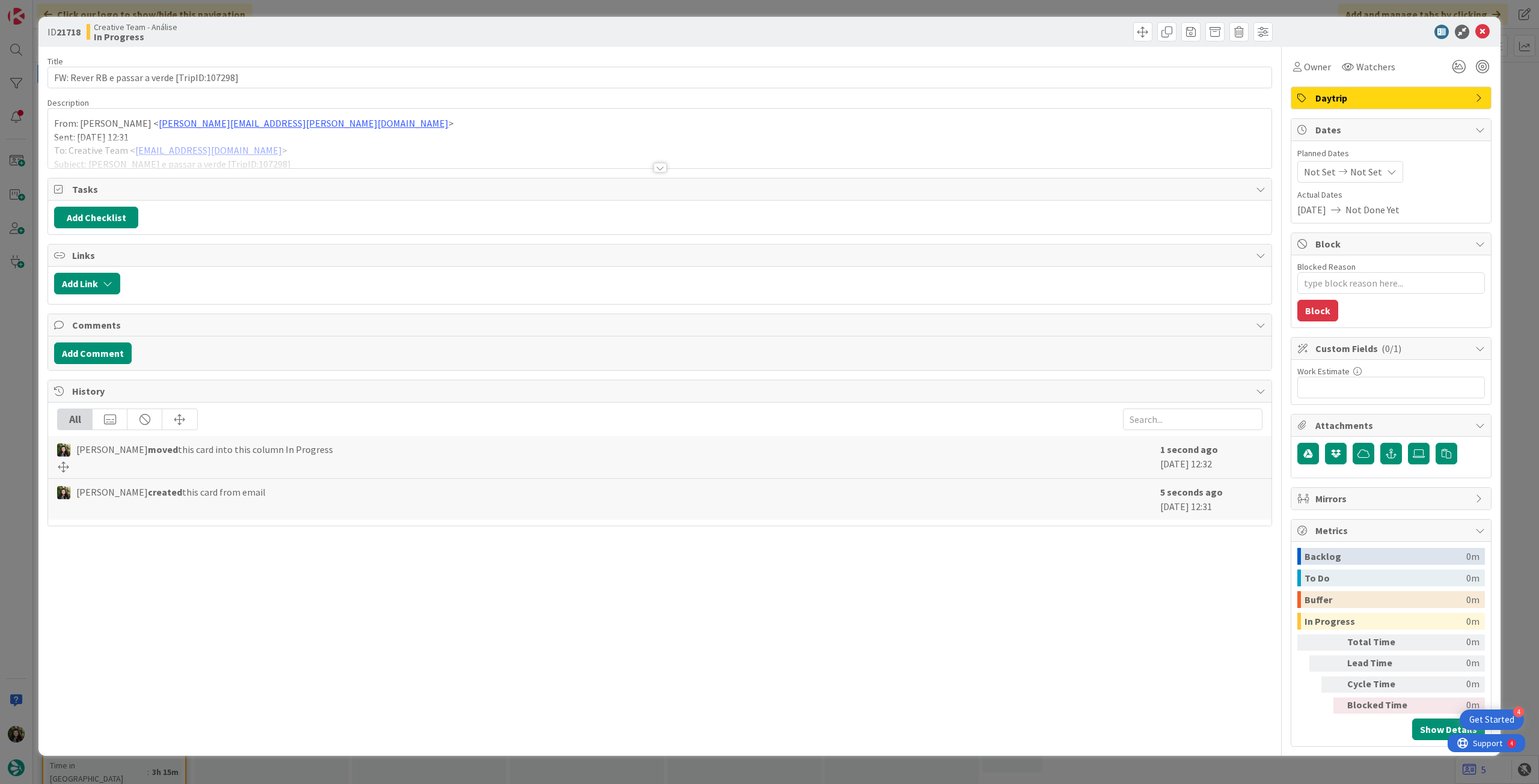
click at [1340, 179] on div "Not Set Not Set" at bounding box center [1350, 172] width 106 height 22
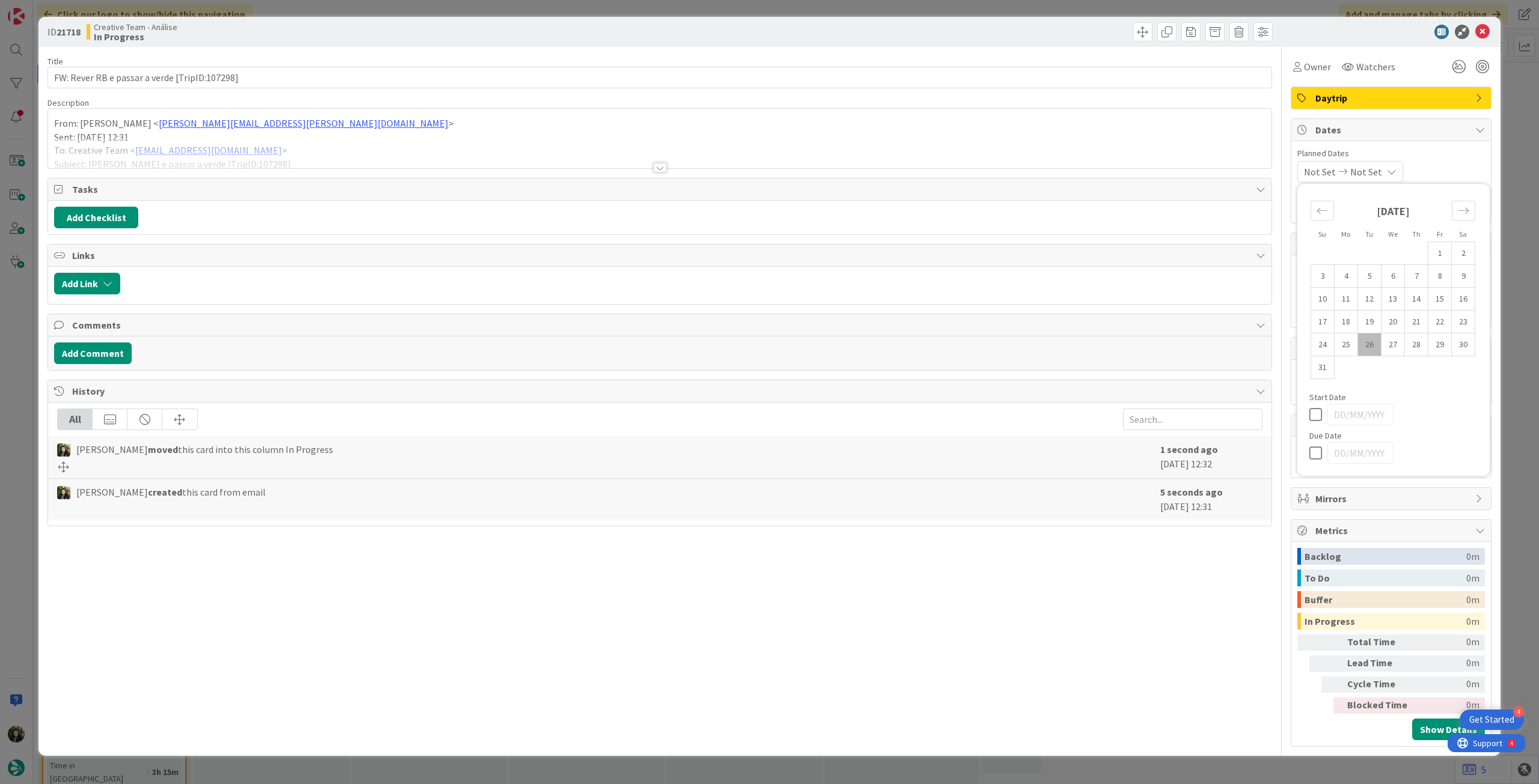
click at [1316, 456] on icon at bounding box center [1318, 453] width 18 height 14
type input "[DATE]"
drag, startPoint x: 1487, startPoint y: 34, endPoint x: 423, endPoint y: 176, distance: 1073.4
click at [1487, 34] on icon at bounding box center [1482, 32] width 14 height 14
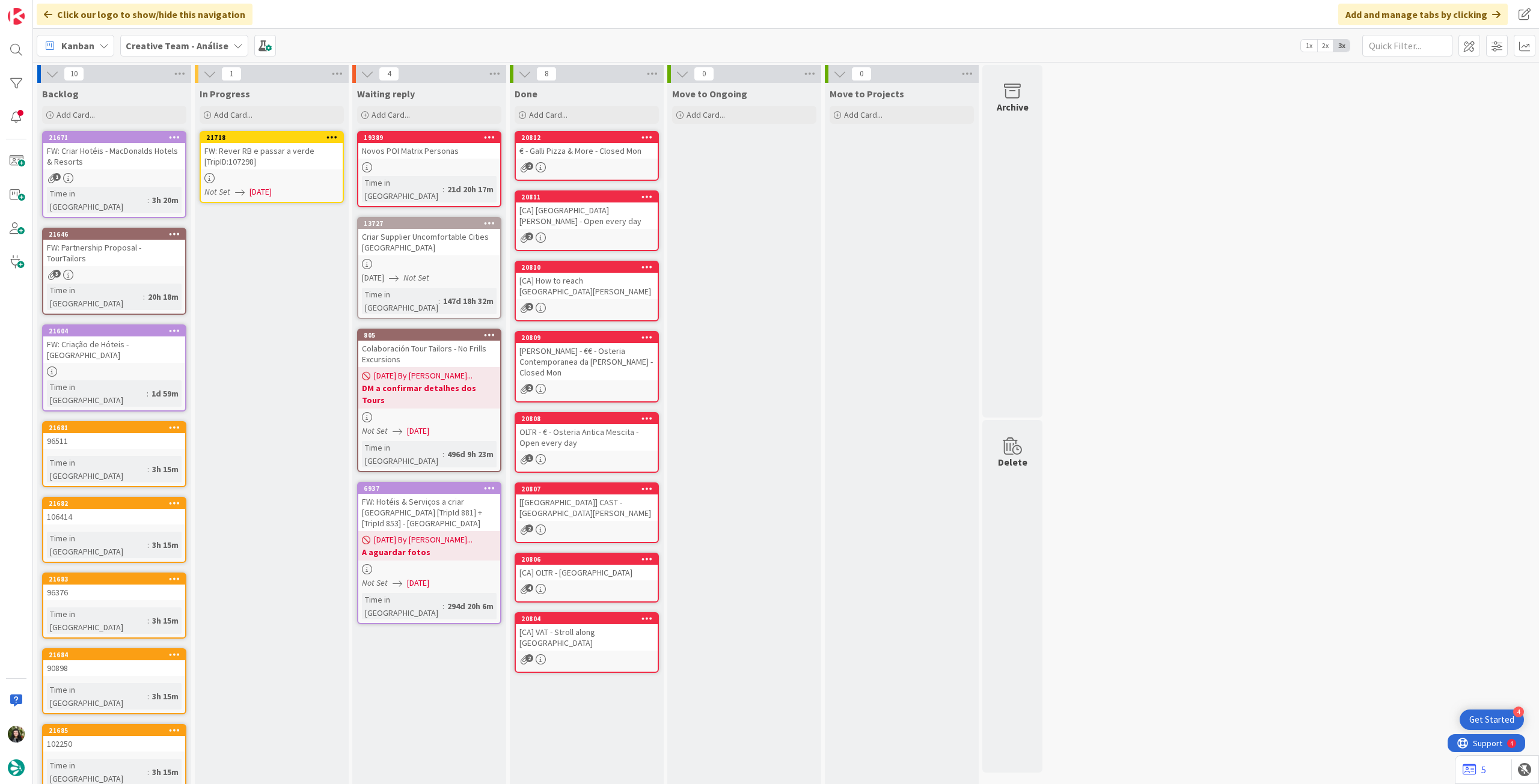
click at [328, 139] on icon at bounding box center [332, 137] width 12 height 8
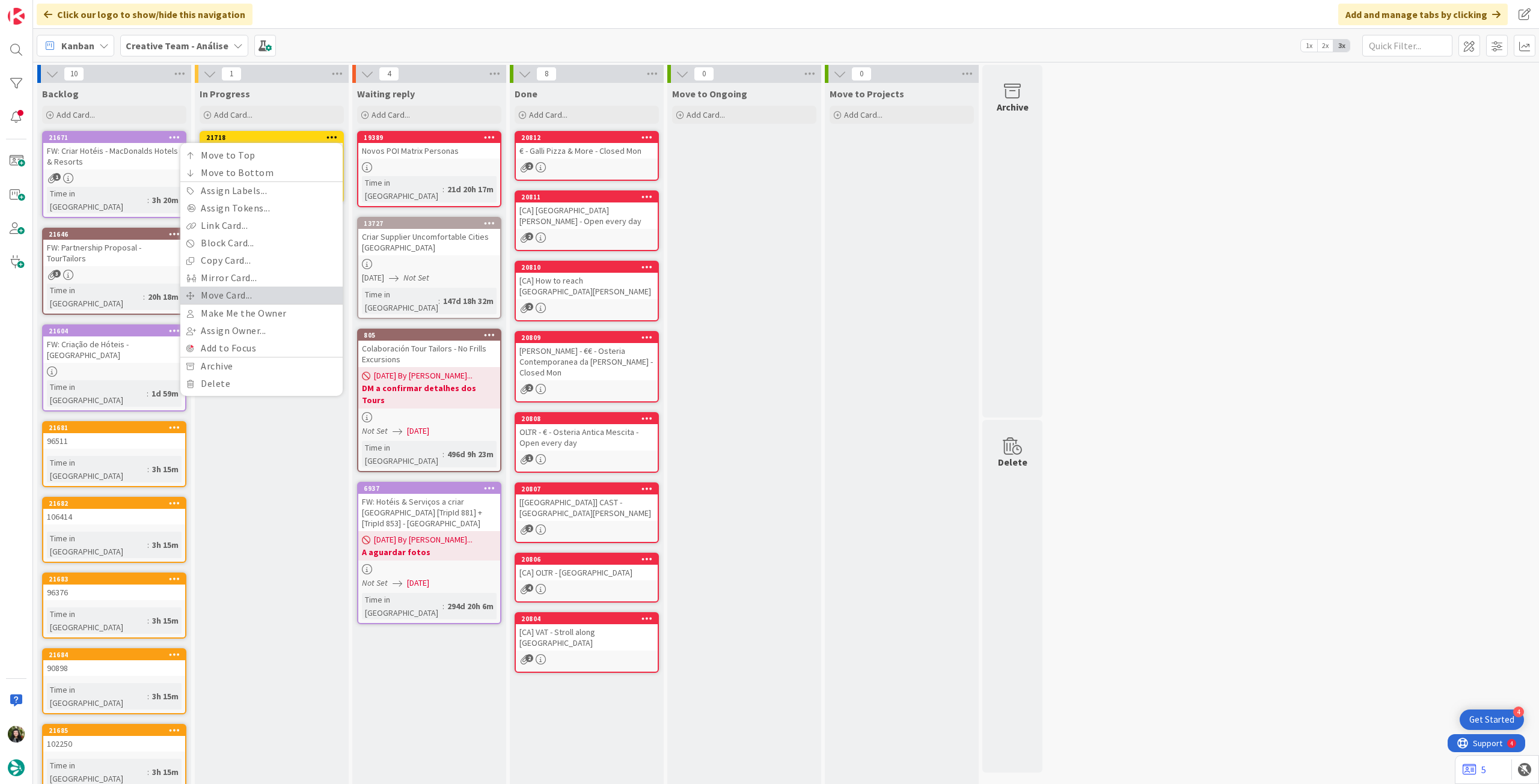
click at [269, 290] on link "Move Card..." at bounding box center [261, 295] width 162 height 17
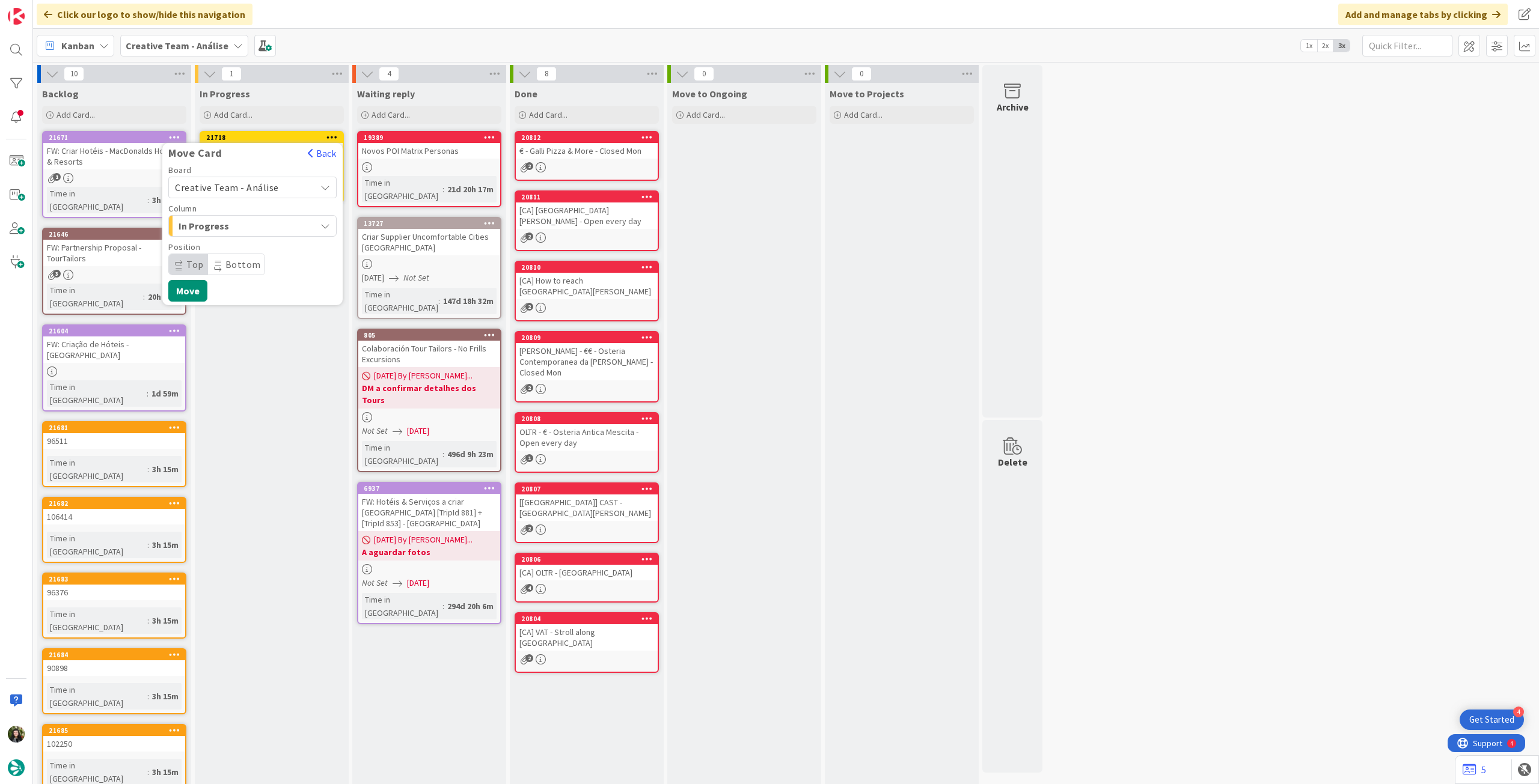
click at [280, 187] on span "Creative Team - Análise" at bounding box center [242, 187] width 135 height 17
click at [268, 230] on hr at bounding box center [252, 230] width 167 height 1
click at [263, 241] on span "Creative Team" at bounding box center [260, 244] width 139 height 18
drag, startPoint x: 263, startPoint y: 226, endPoint x: 274, endPoint y: 237, distance: 15.6
click at [265, 226] on span "E - To Do" at bounding box center [224, 226] width 90 height 15
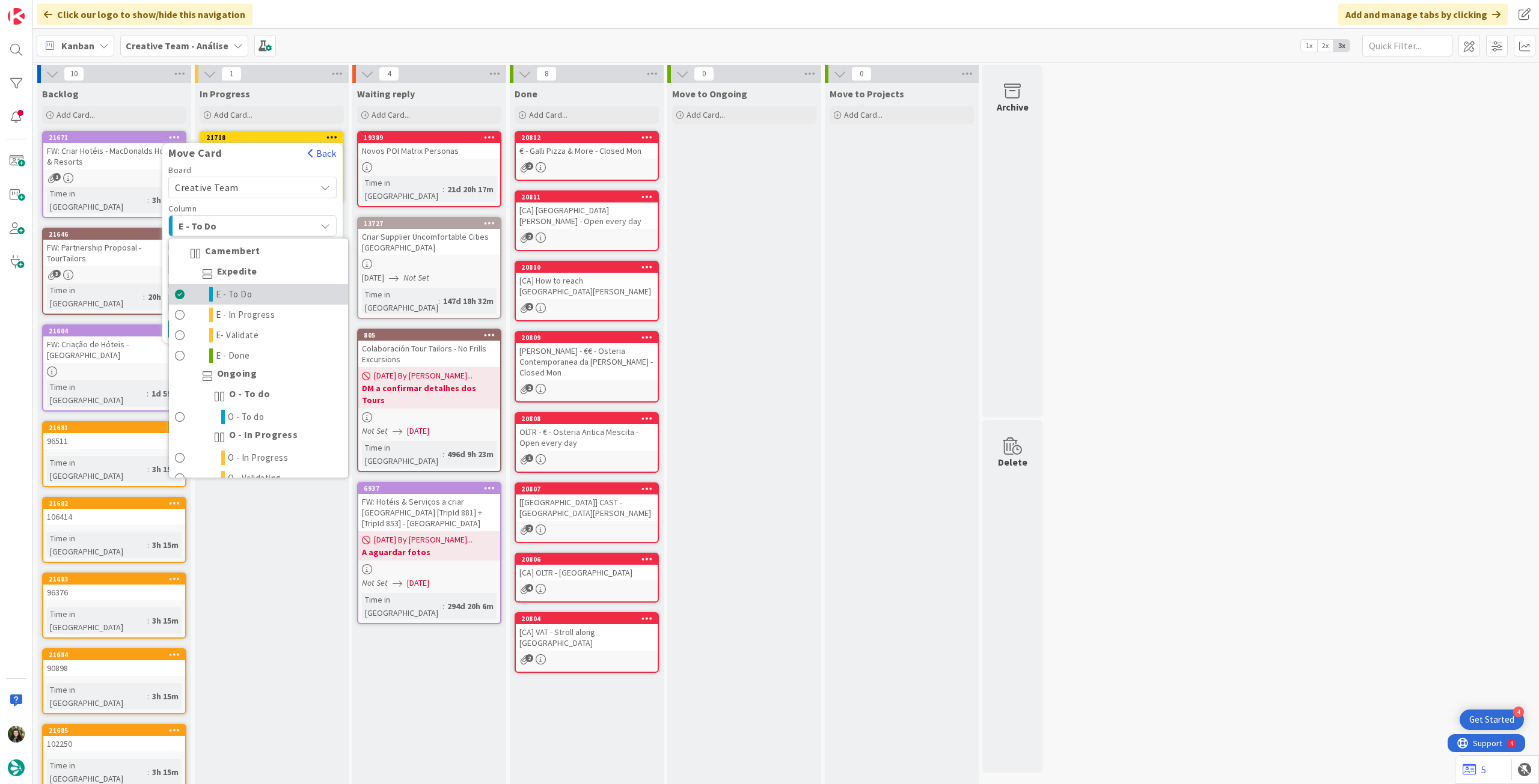
click at [257, 289] on link "E - To Do" at bounding box center [258, 294] width 179 height 21
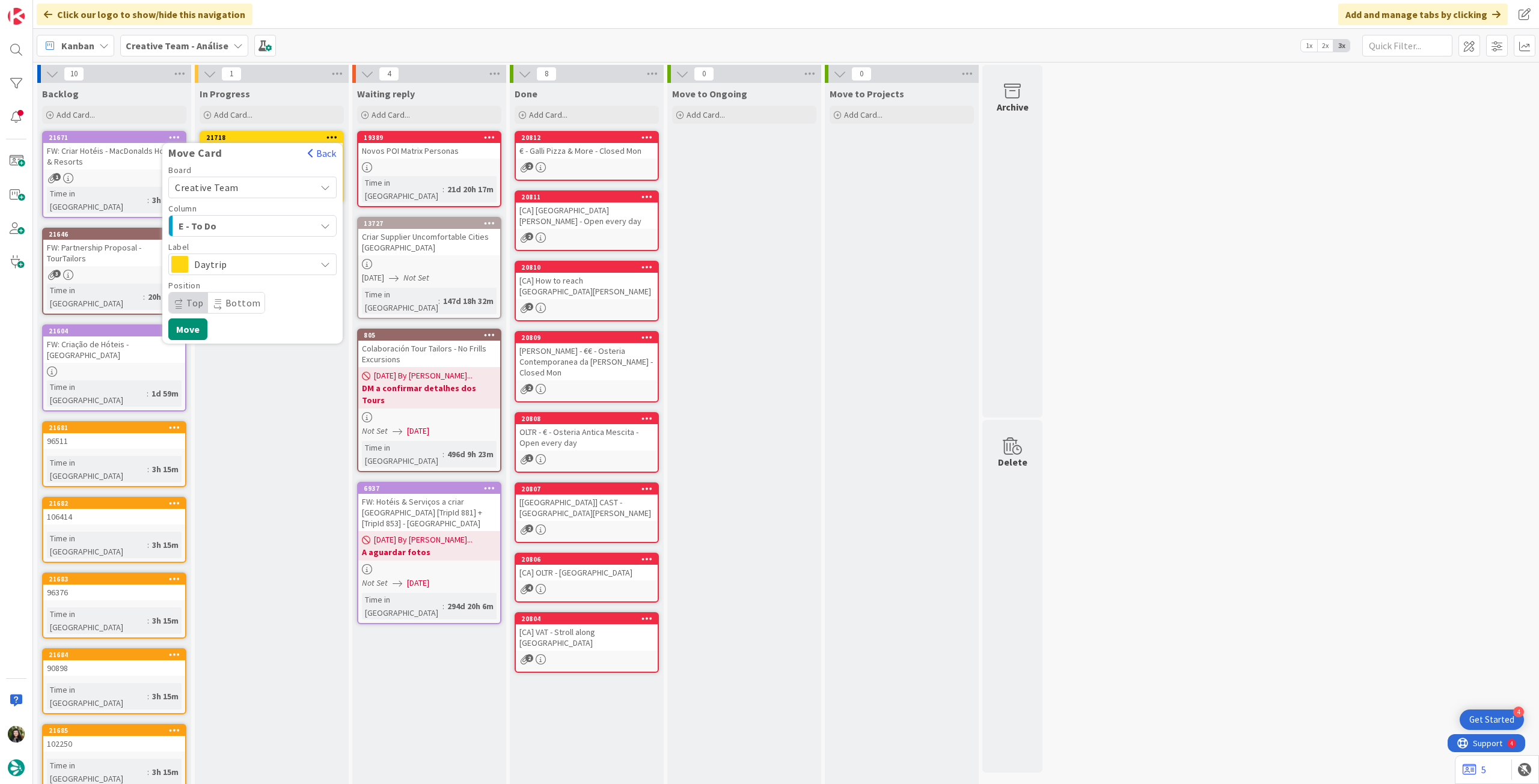
click at [258, 268] on span "Daytrip" at bounding box center [252, 265] width 116 height 17
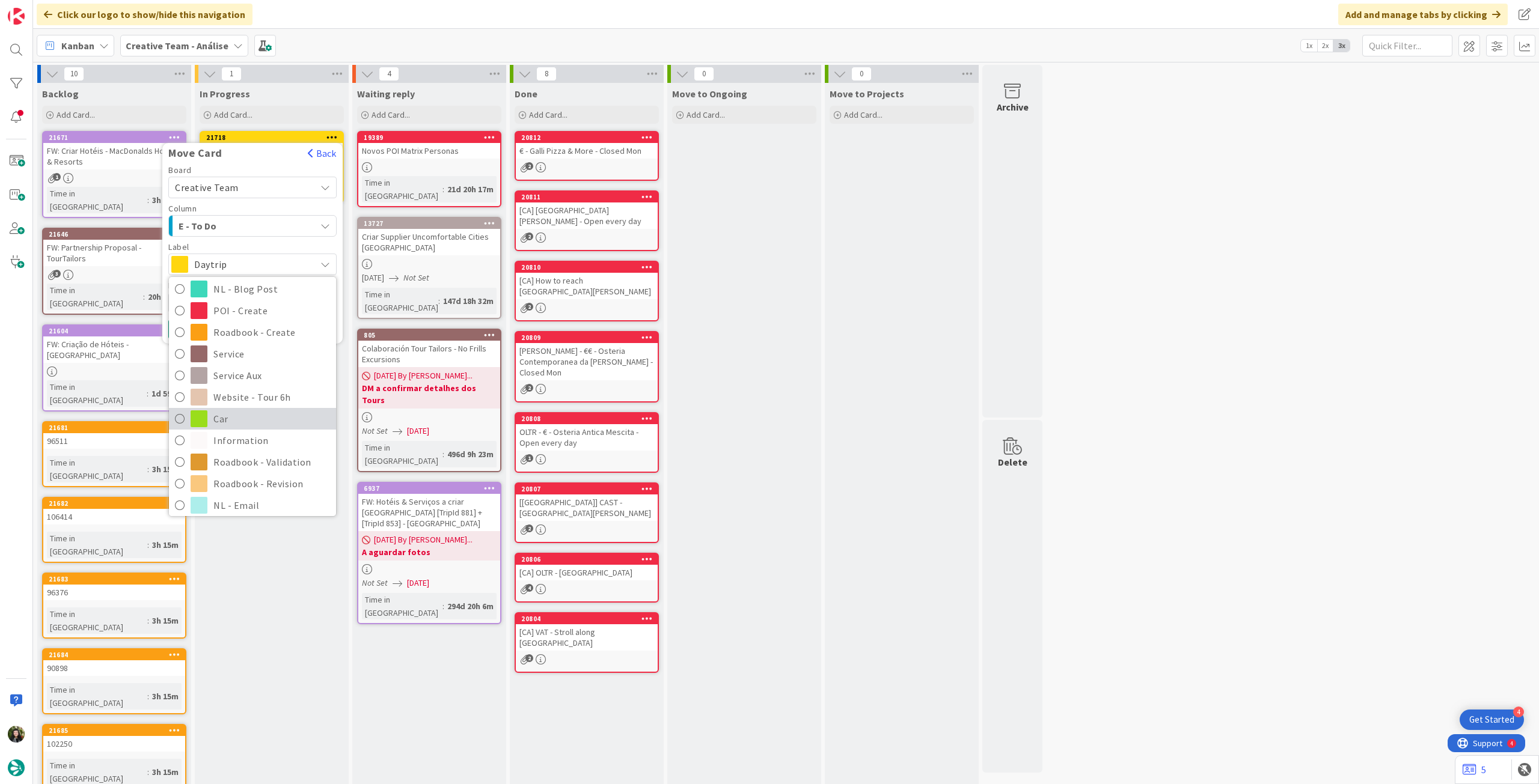
scroll to position [161, 0]
click at [249, 435] on span "Roadbook - Revision" at bounding box center [272, 435] width 117 height 18
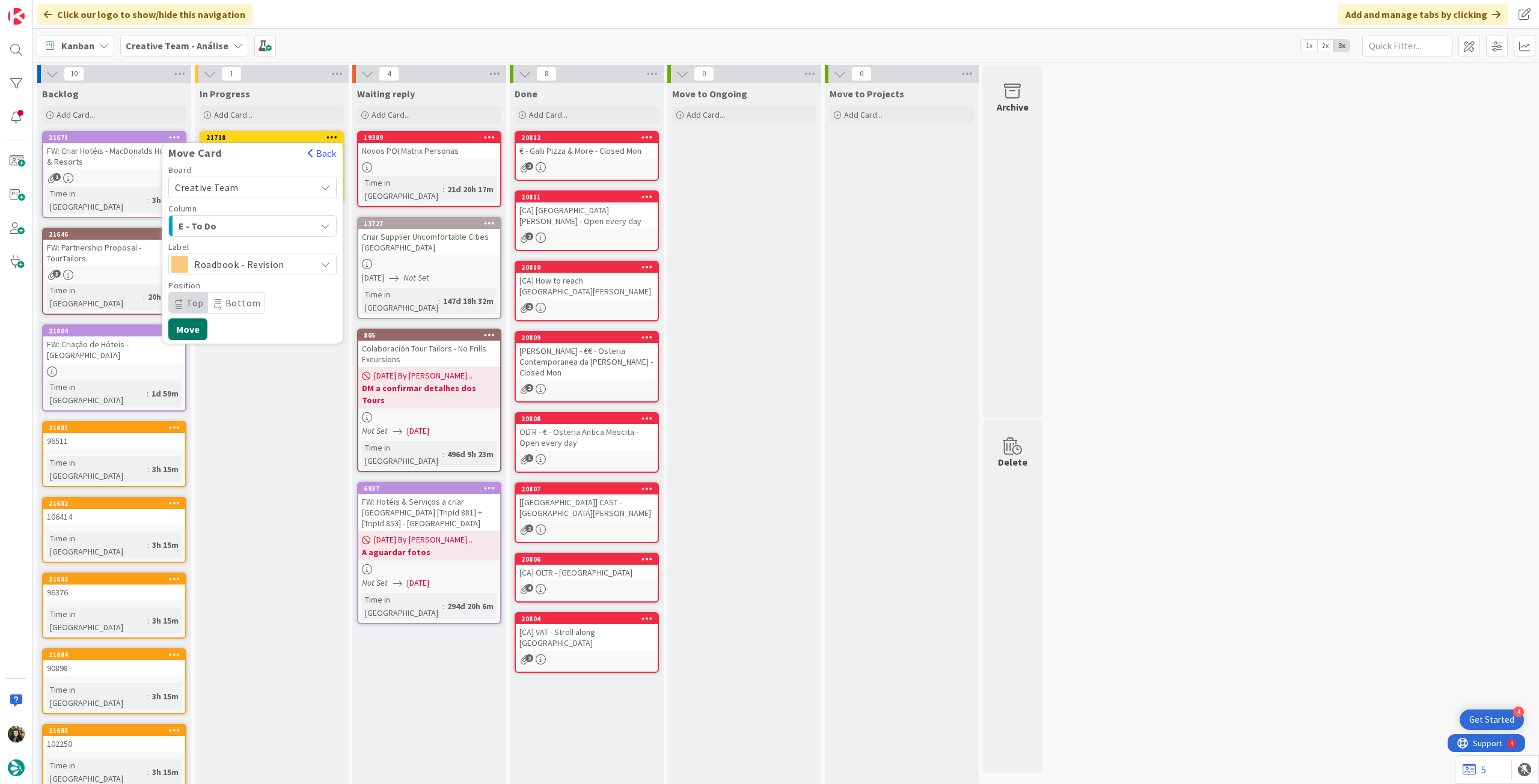
click at [196, 329] on button "Move" at bounding box center [188, 329] width 39 height 22
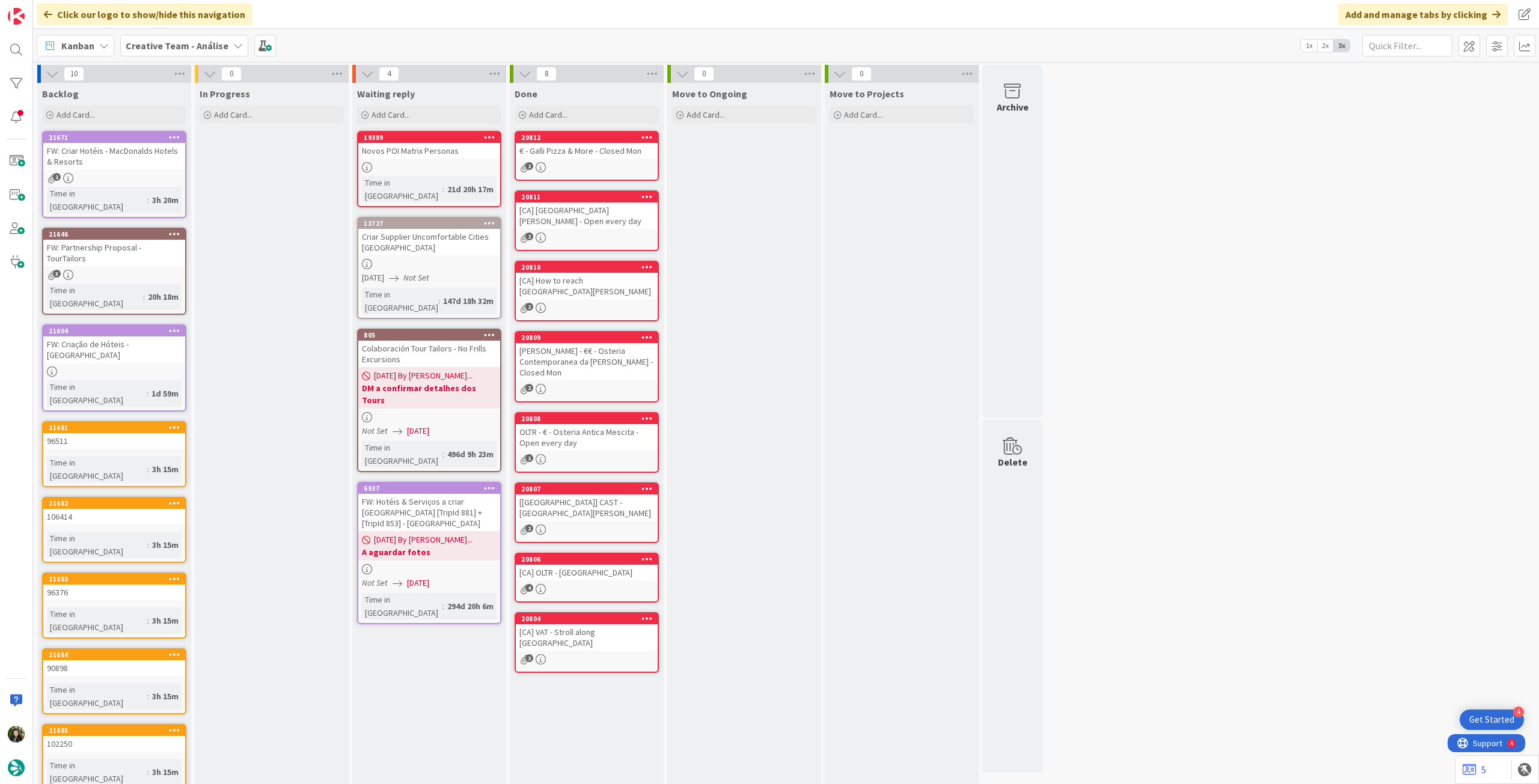
click at [195, 57] on div "Kanban Creative Team - Análise 1x 2x 3x" at bounding box center [786, 45] width 1505 height 33
click at [192, 53] on div "Creative Team - Análise" at bounding box center [184, 46] width 128 height 22
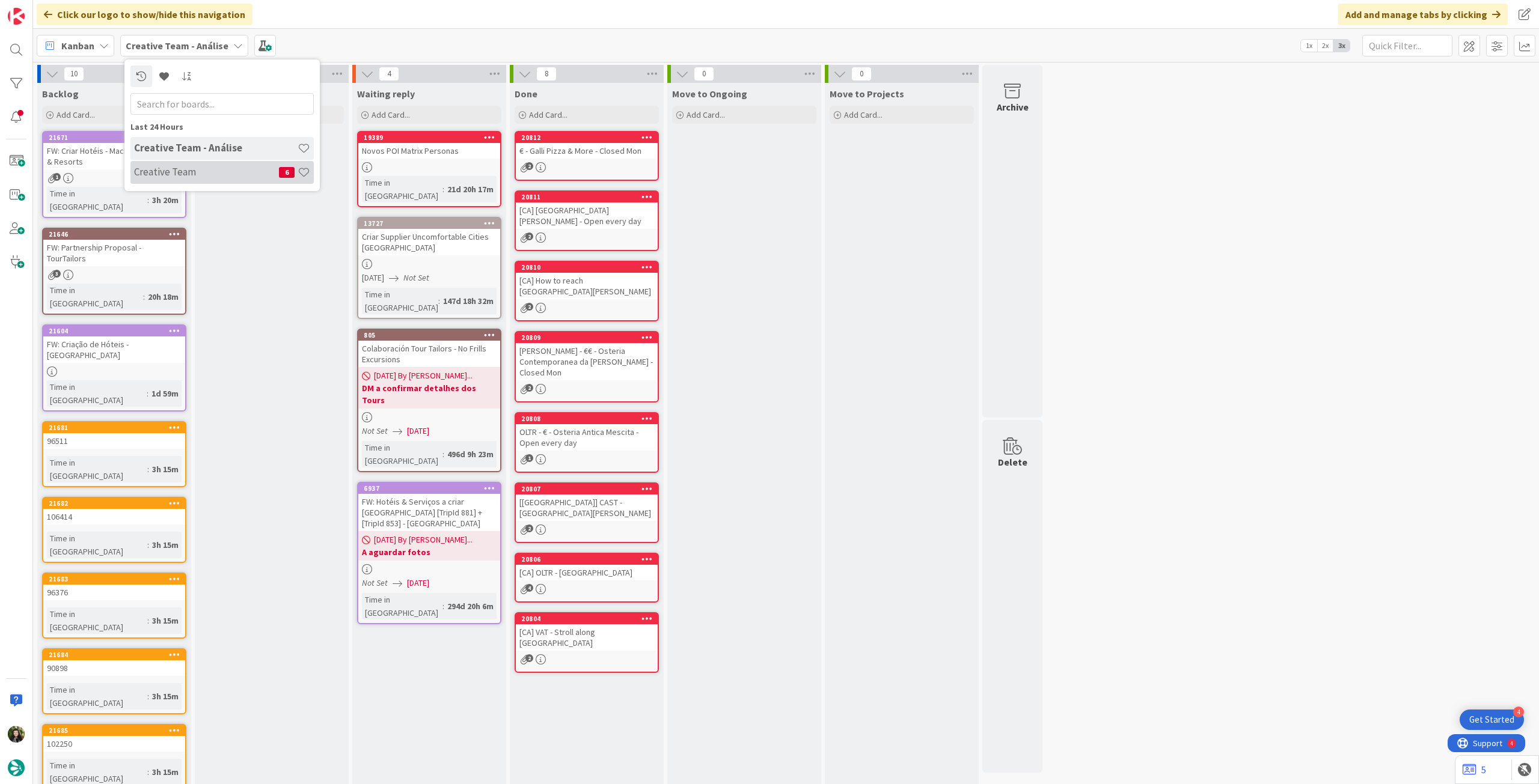
click at [172, 166] on h4 "Creative Team" at bounding box center [207, 172] width 145 height 12
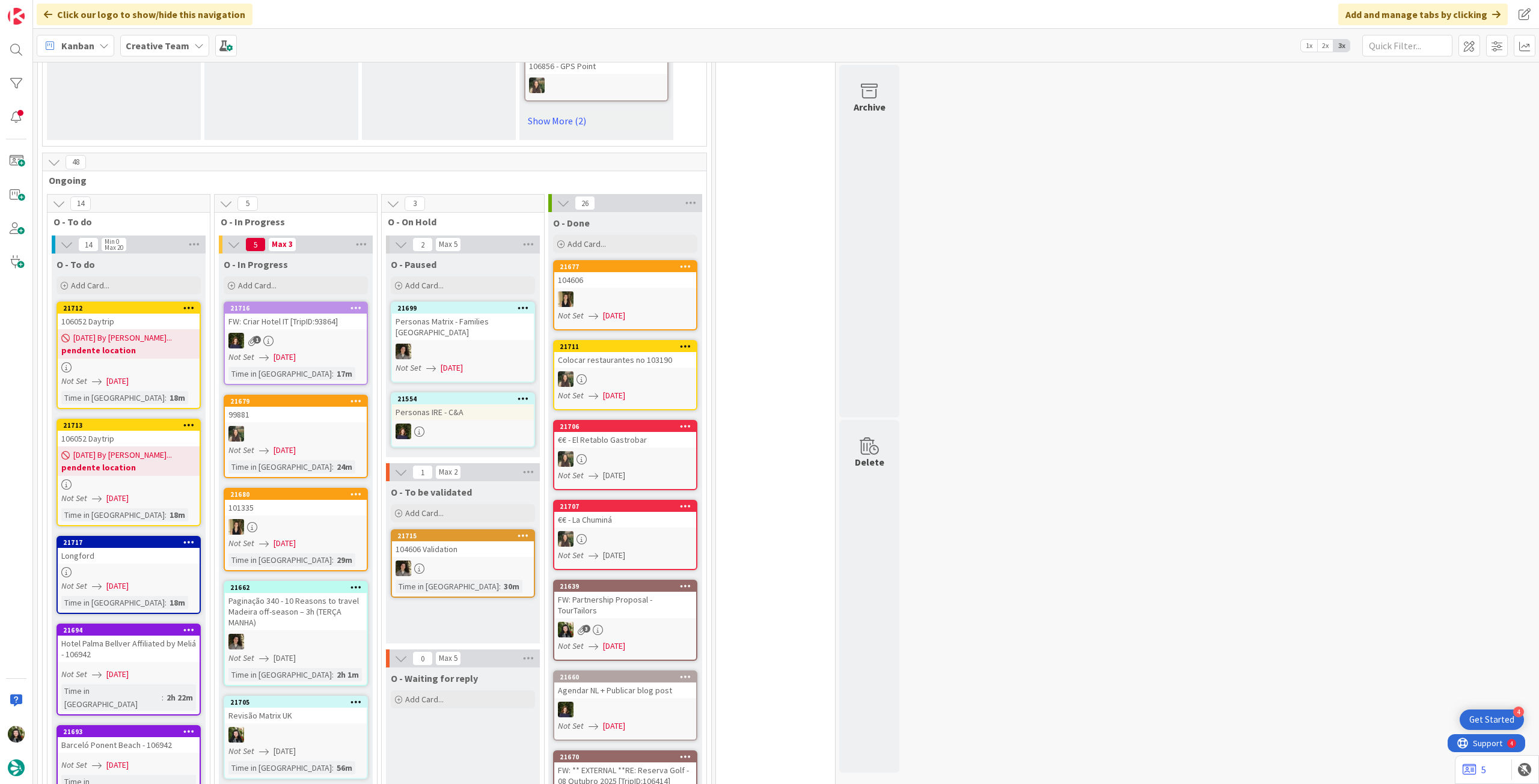
scroll to position [1041, 0]
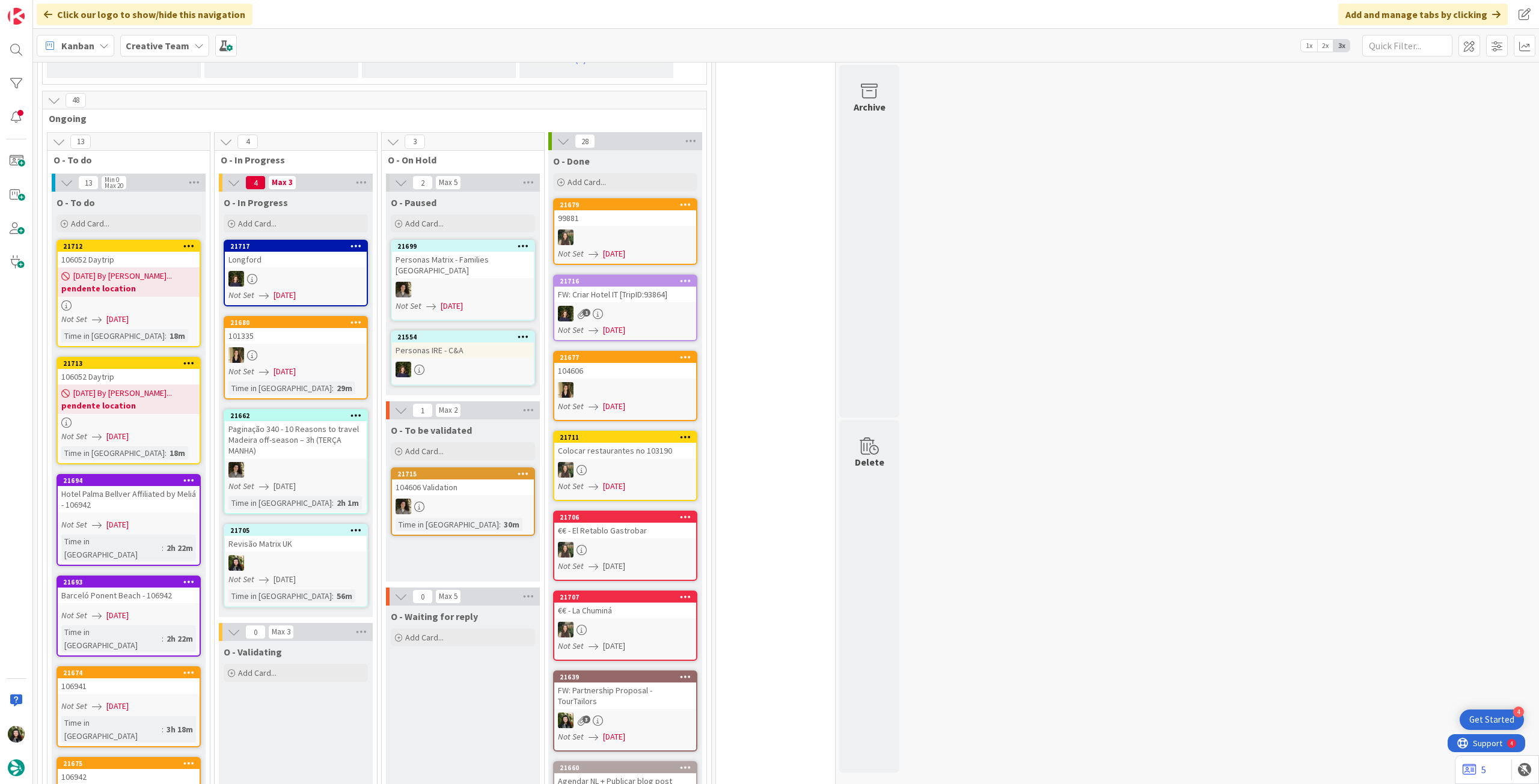
click at [157, 46] on b "Creative Team" at bounding box center [158, 45] width 64 height 12
click at [152, 166] on h4 "Creative Team - Análise" at bounding box center [216, 172] width 163 height 12
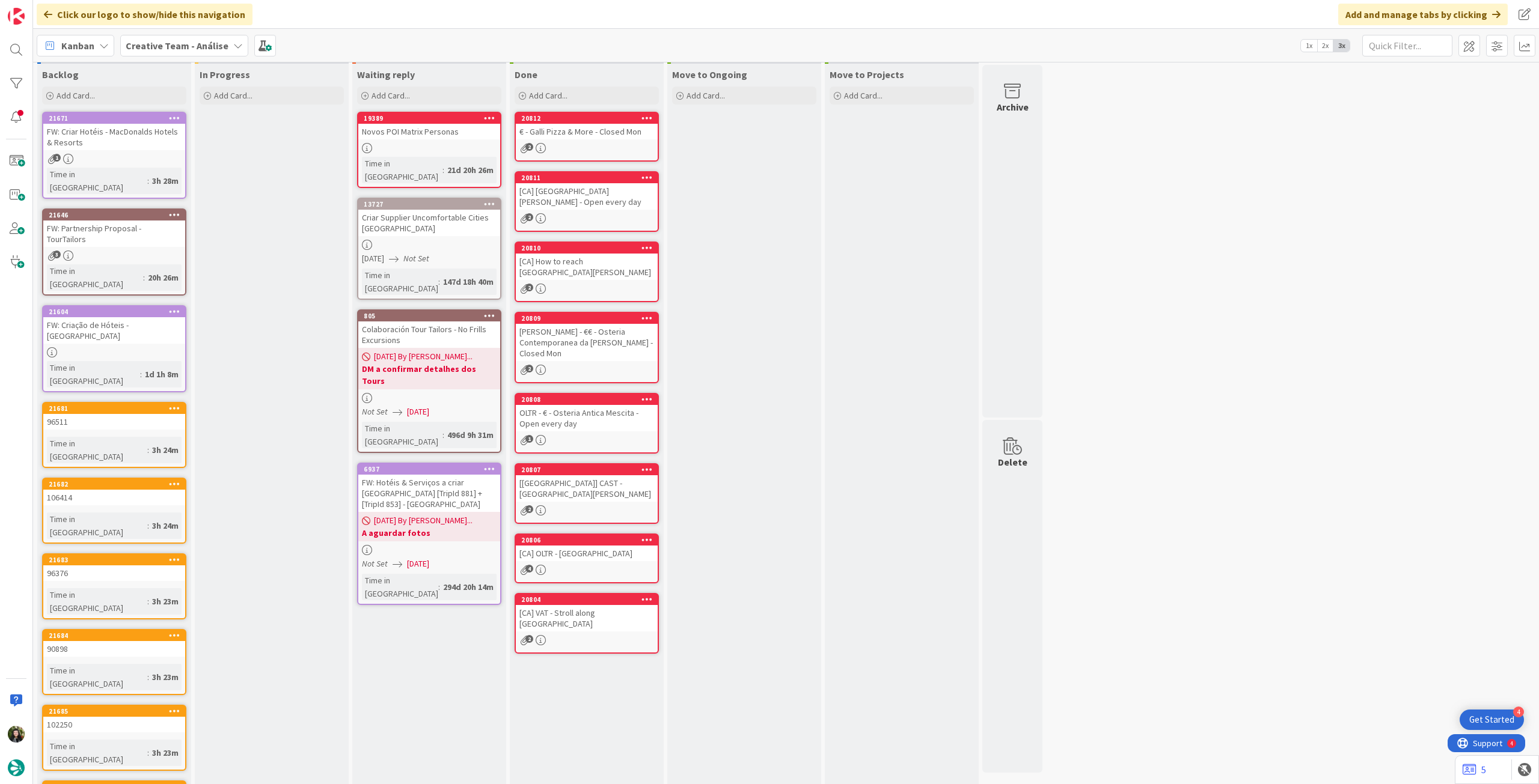
drag, startPoint x: 189, startPoint y: 50, endPoint x: 188, endPoint y: 62, distance: 12.0
click at [189, 50] on b "Creative Team - Análise" at bounding box center [177, 45] width 103 height 12
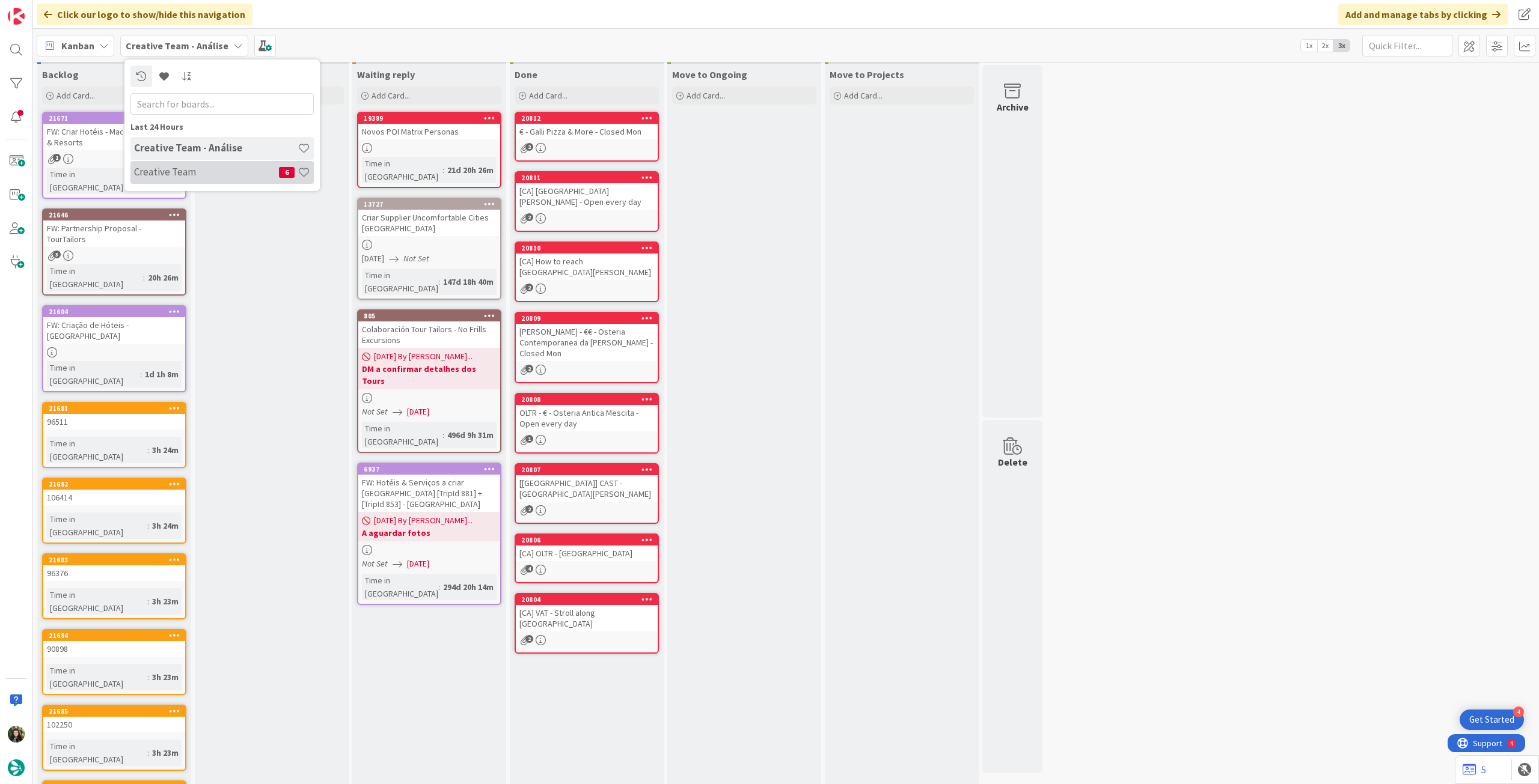
click at [138, 177] on h4 "Creative Team" at bounding box center [207, 172] width 145 height 12
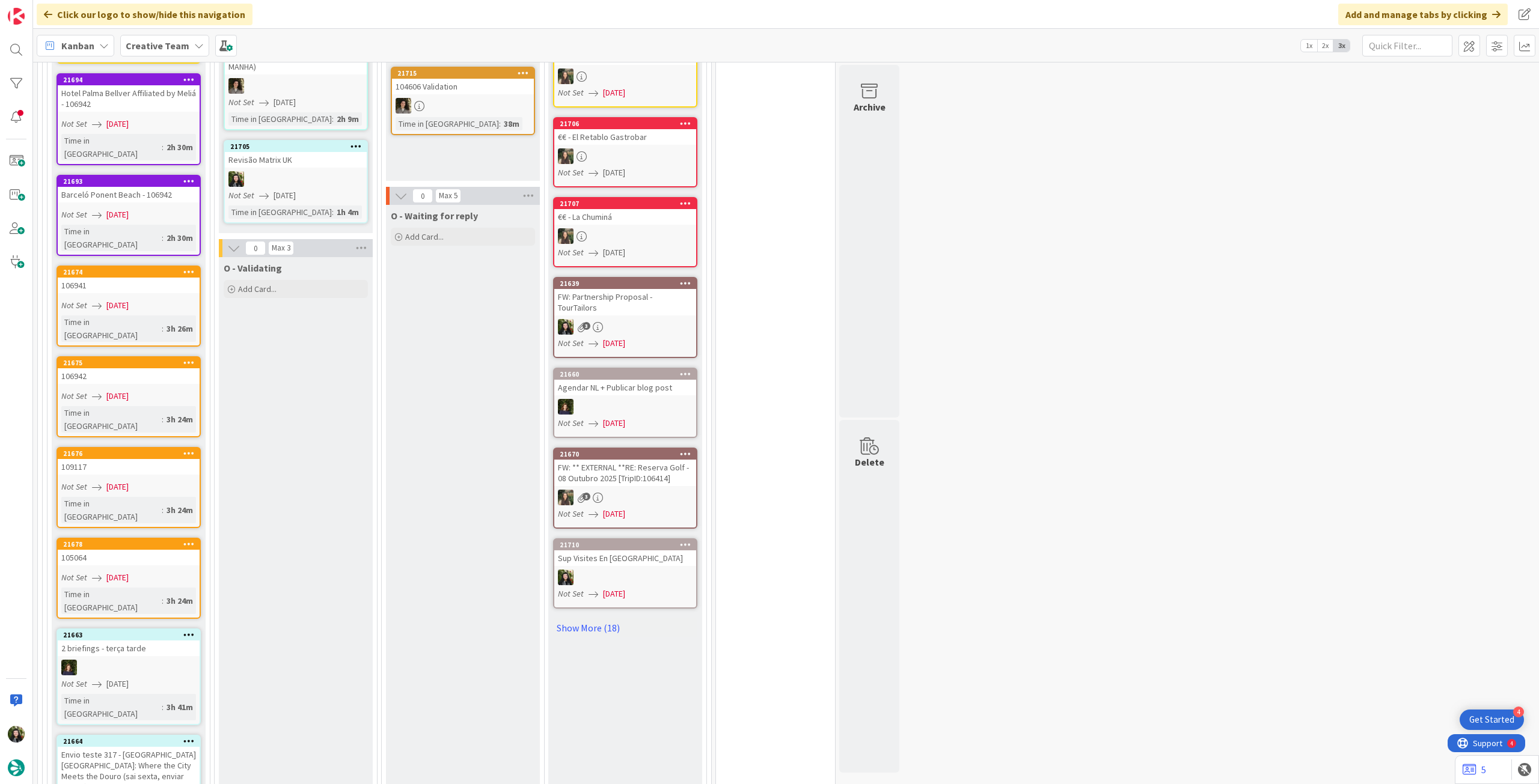
scroll to position [1121, 0]
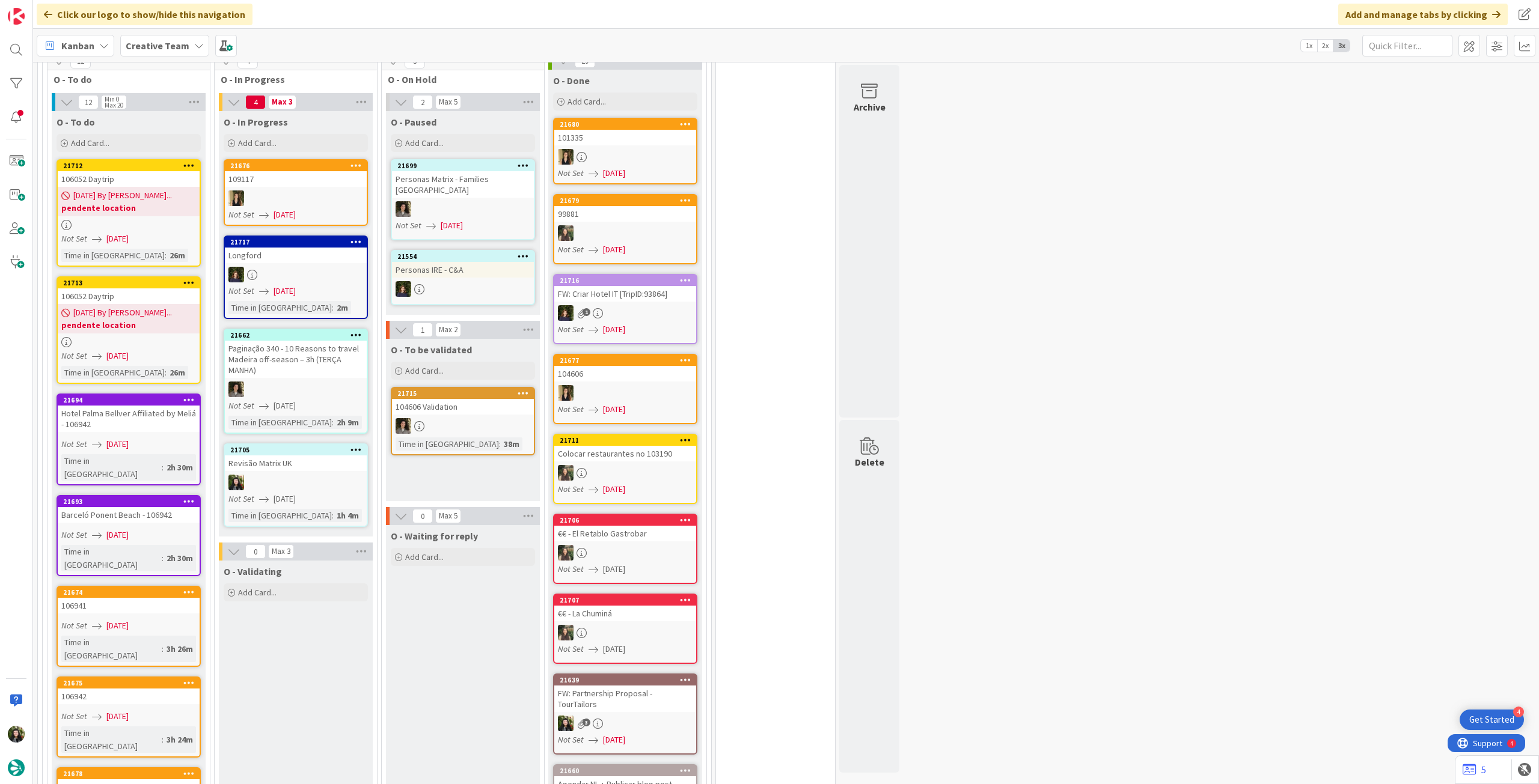
drag, startPoint x: 150, startPoint y: 37, endPoint x: 154, endPoint y: 57, distance: 20.4
click at [151, 39] on div "Creative Team" at bounding box center [165, 46] width 89 height 22
click at [169, 175] on h4 "Creative Team - Análise" at bounding box center [216, 172] width 163 height 12
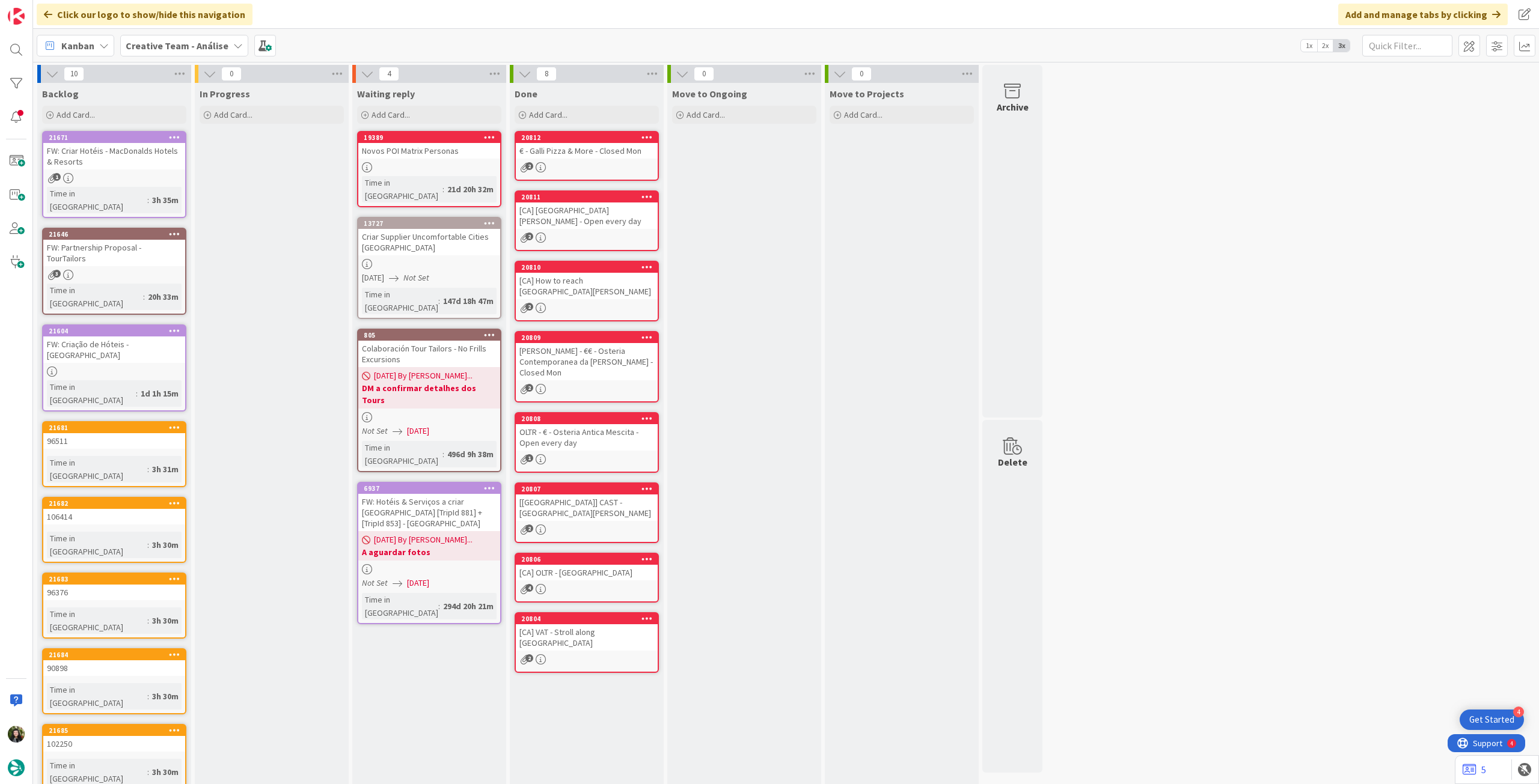
drag, startPoint x: 190, startPoint y: 48, endPoint x: 192, endPoint y: 57, distance: 9.2
click at [190, 48] on b "Creative Team - Análise" at bounding box center [177, 45] width 103 height 12
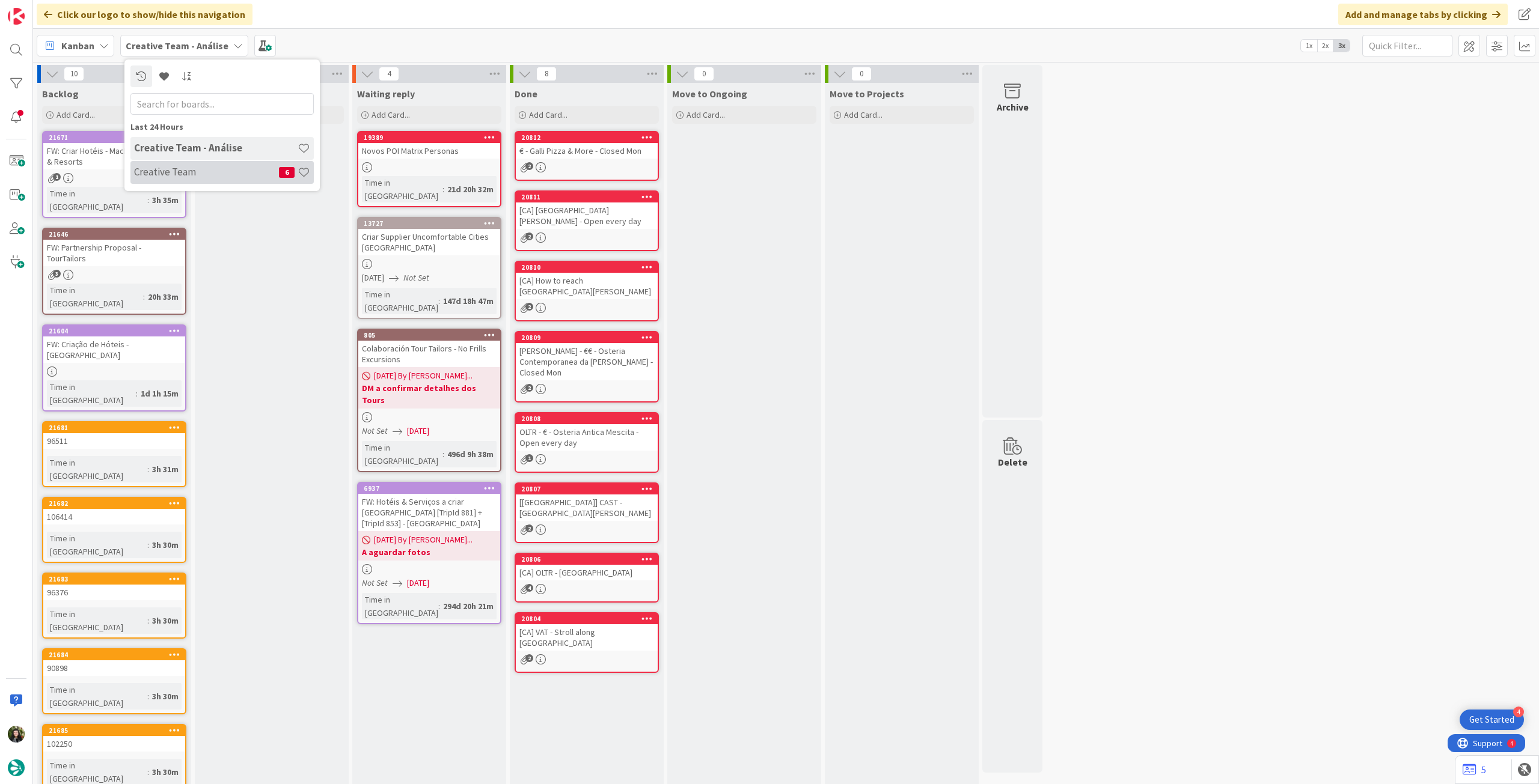
click at [179, 166] on div "Creative Team 6" at bounding box center [222, 172] width 183 height 23
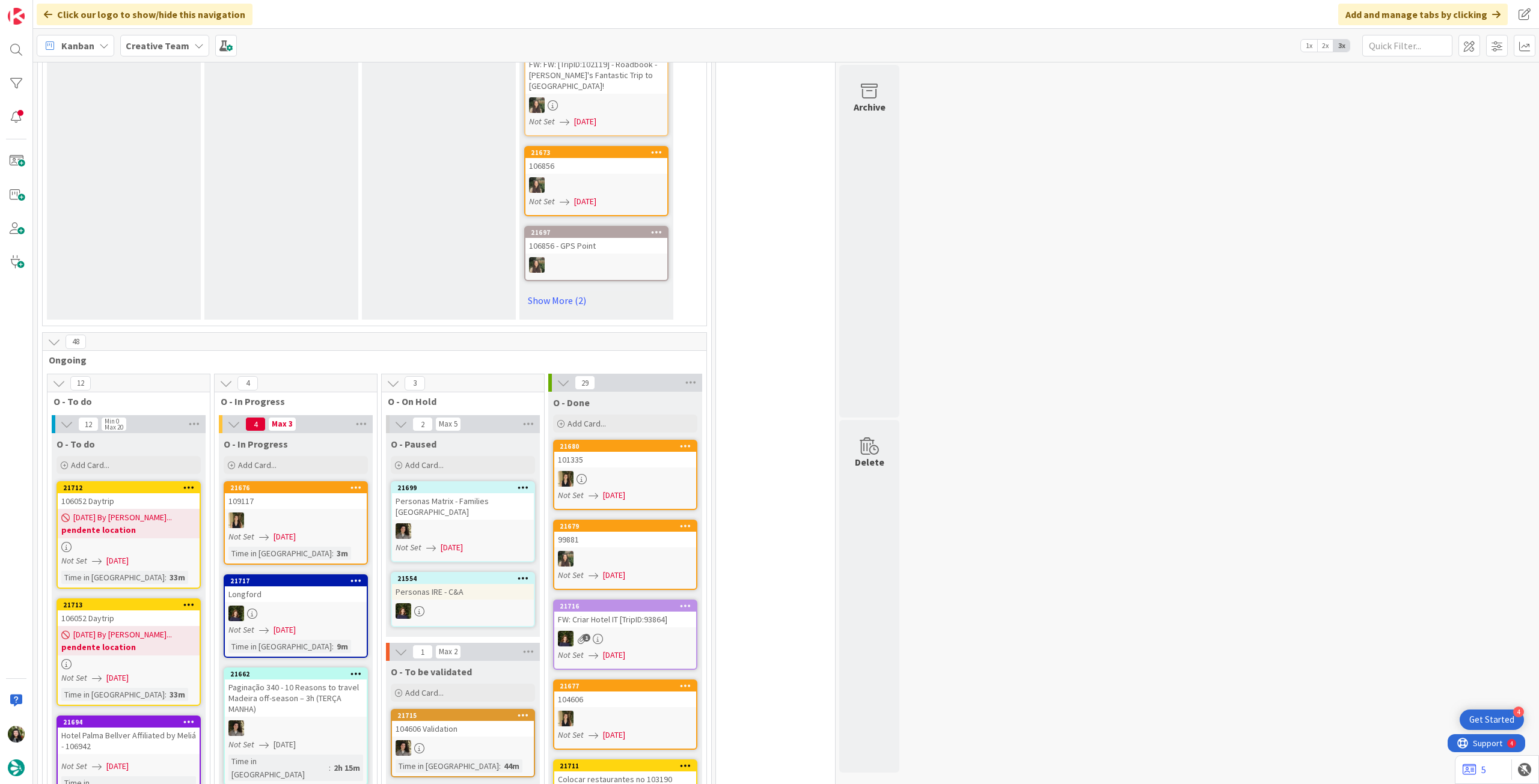
scroll to position [881, 0]
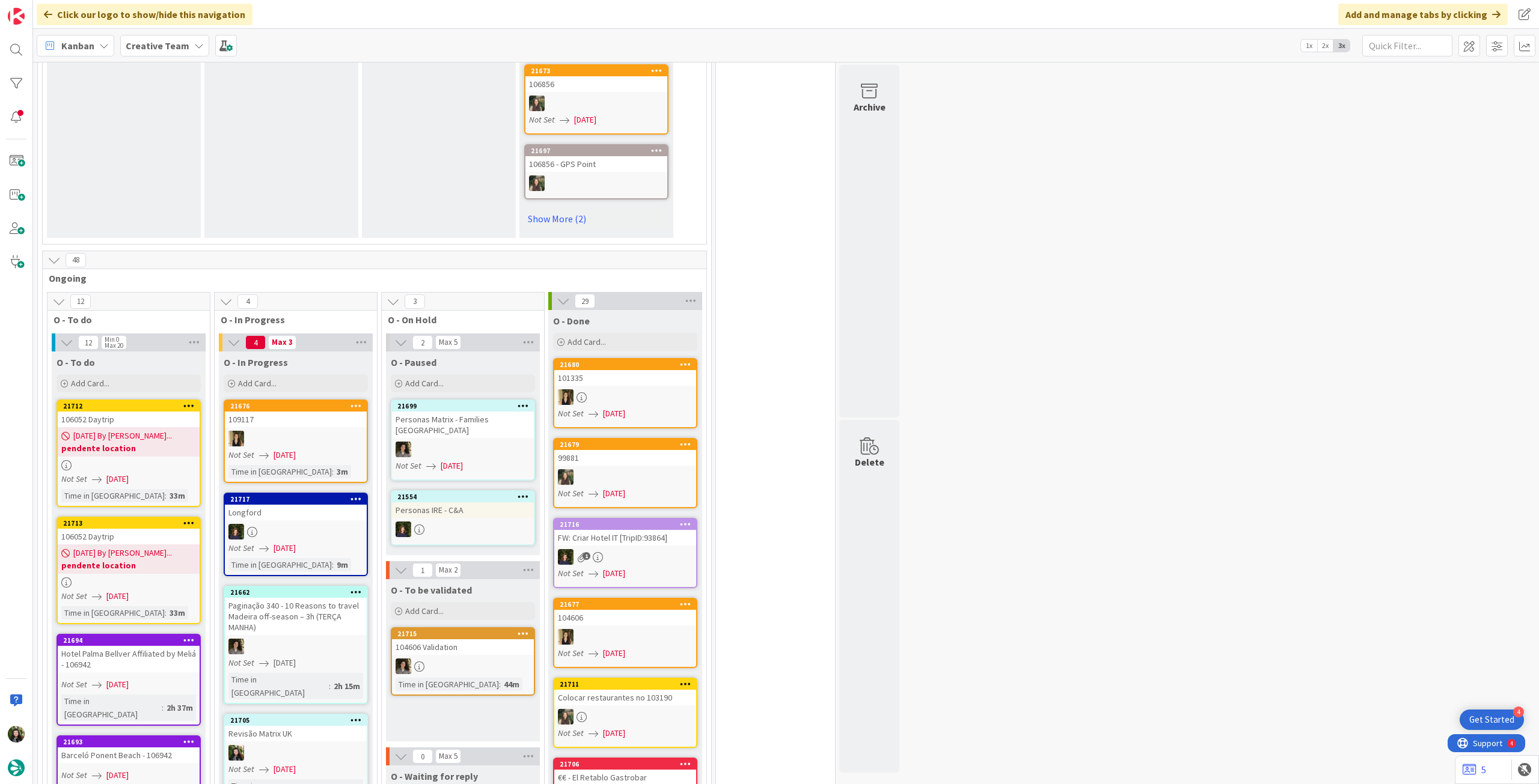
drag, startPoint x: 161, startPoint y: 46, endPoint x: 159, endPoint y: 57, distance: 11.2
click at [161, 48] on b "Creative Team" at bounding box center [158, 45] width 64 height 12
click at [138, 172] on h4 "Creative Team - Análise" at bounding box center [216, 172] width 163 height 12
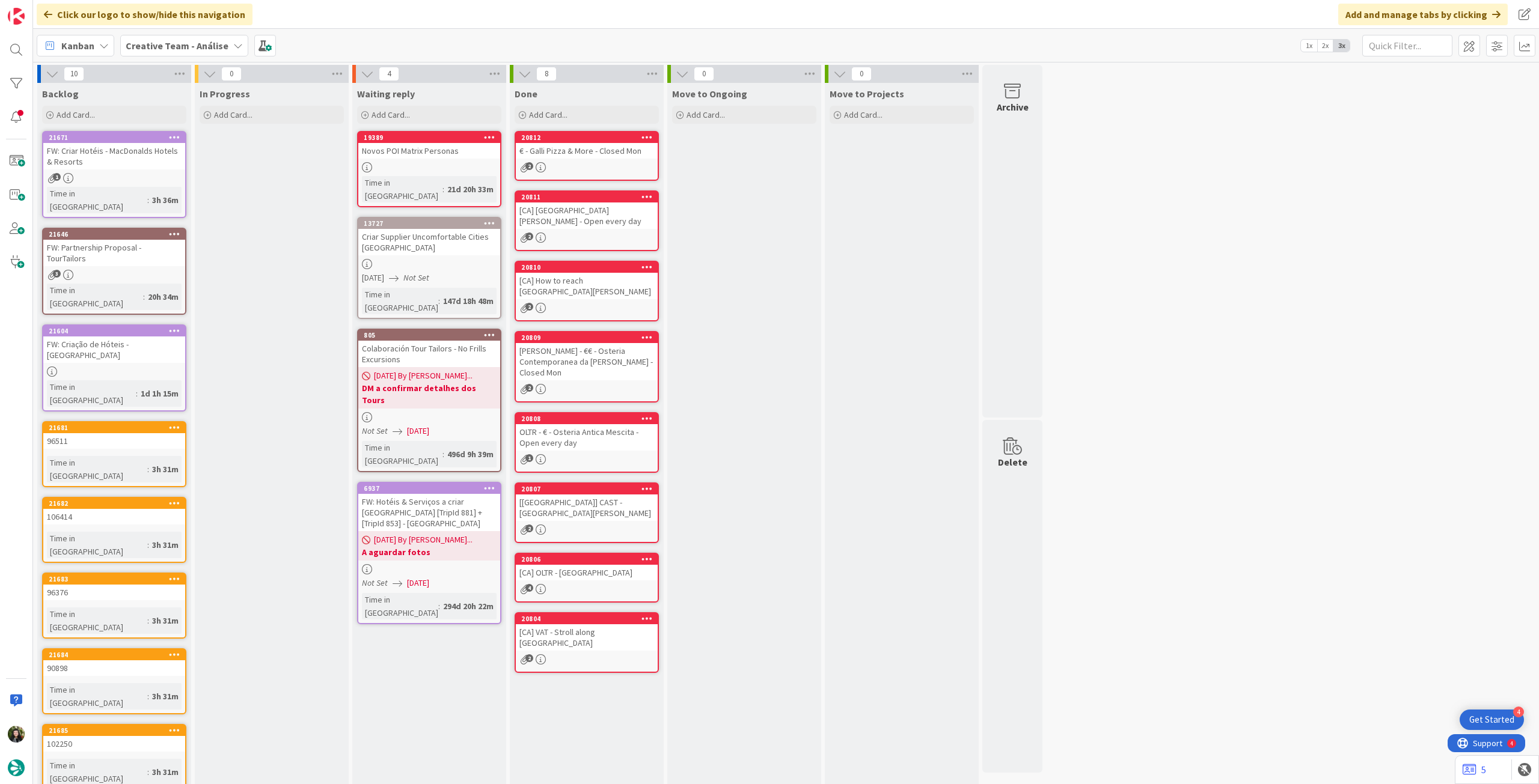
click at [162, 42] on b "Creative Team - Análise" at bounding box center [177, 45] width 103 height 12
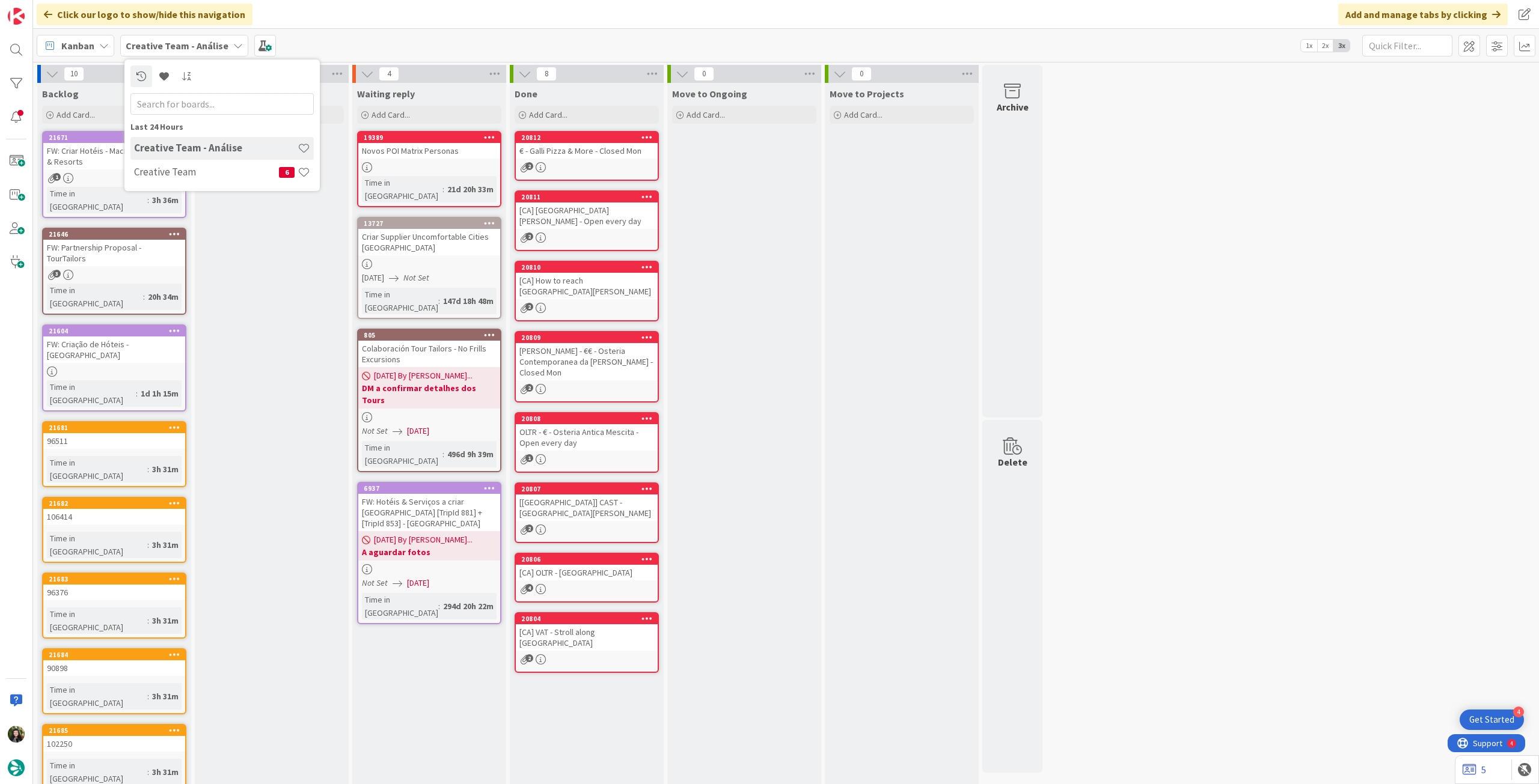
click at [175, 158] on div "Creative Team - Análise" at bounding box center [222, 148] width 183 height 23
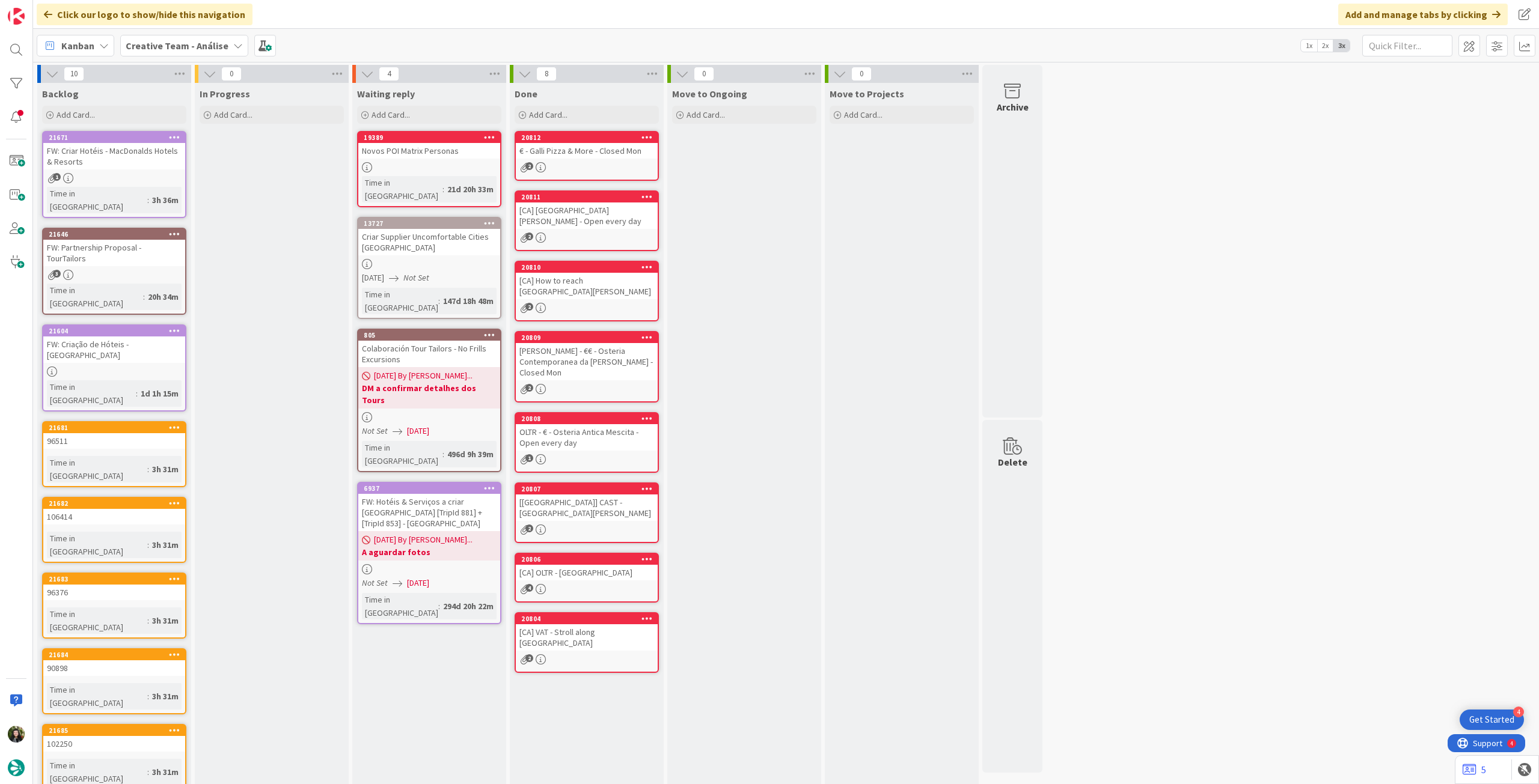
click at [180, 49] on b "Creative Team - Análise" at bounding box center [177, 45] width 103 height 12
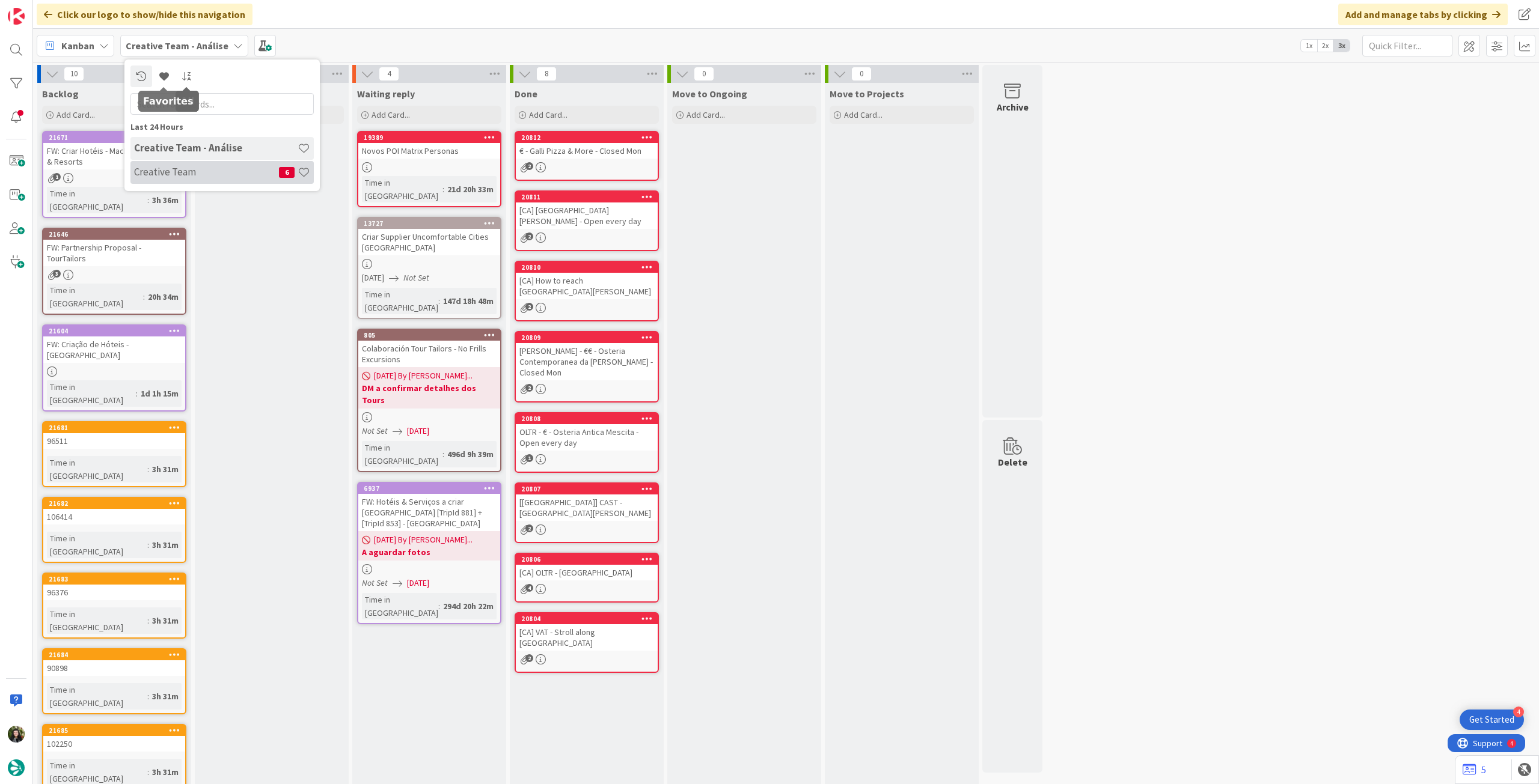
click at [154, 179] on div "Creative Team 6" at bounding box center [222, 172] width 183 height 23
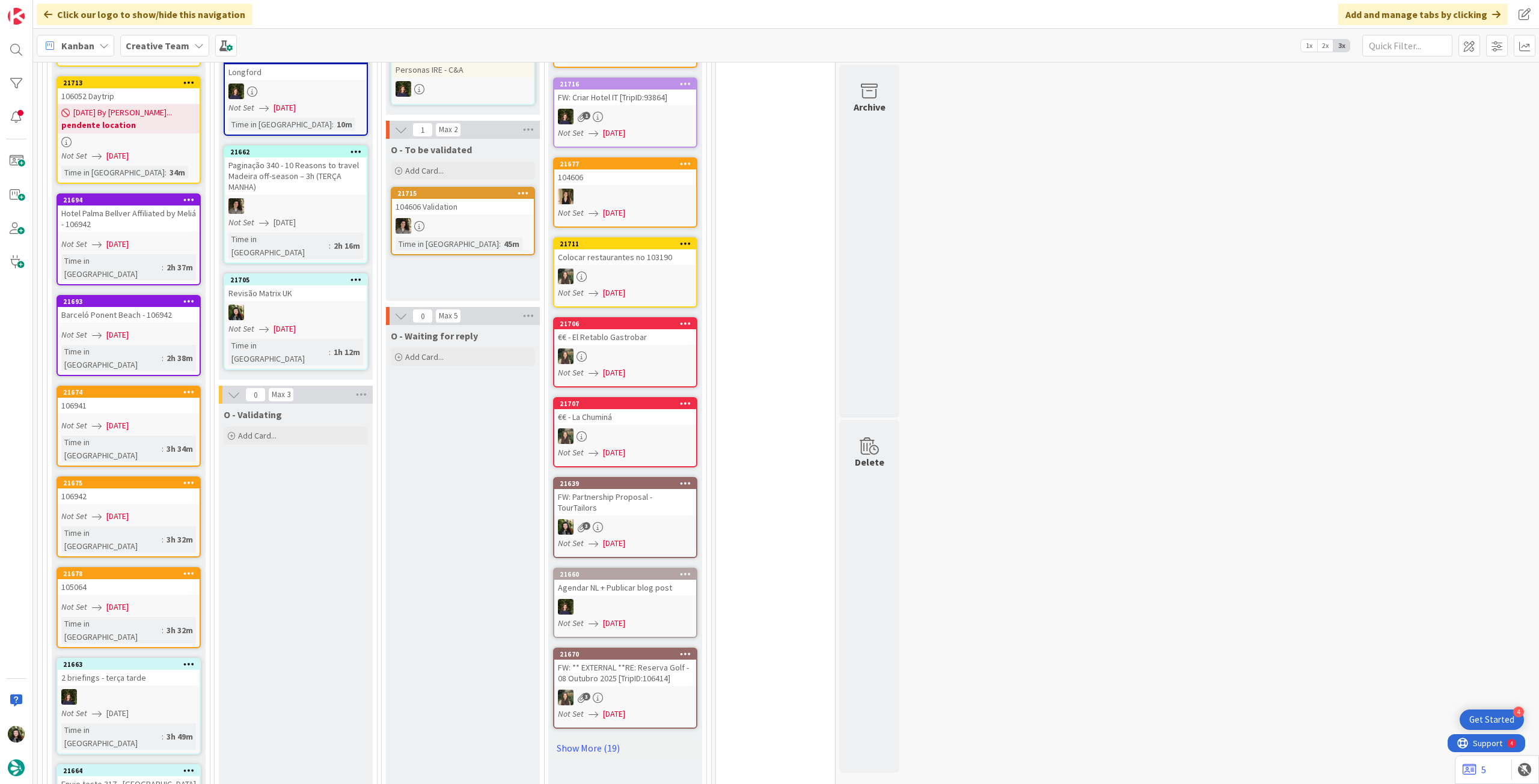
scroll to position [1121, 0]
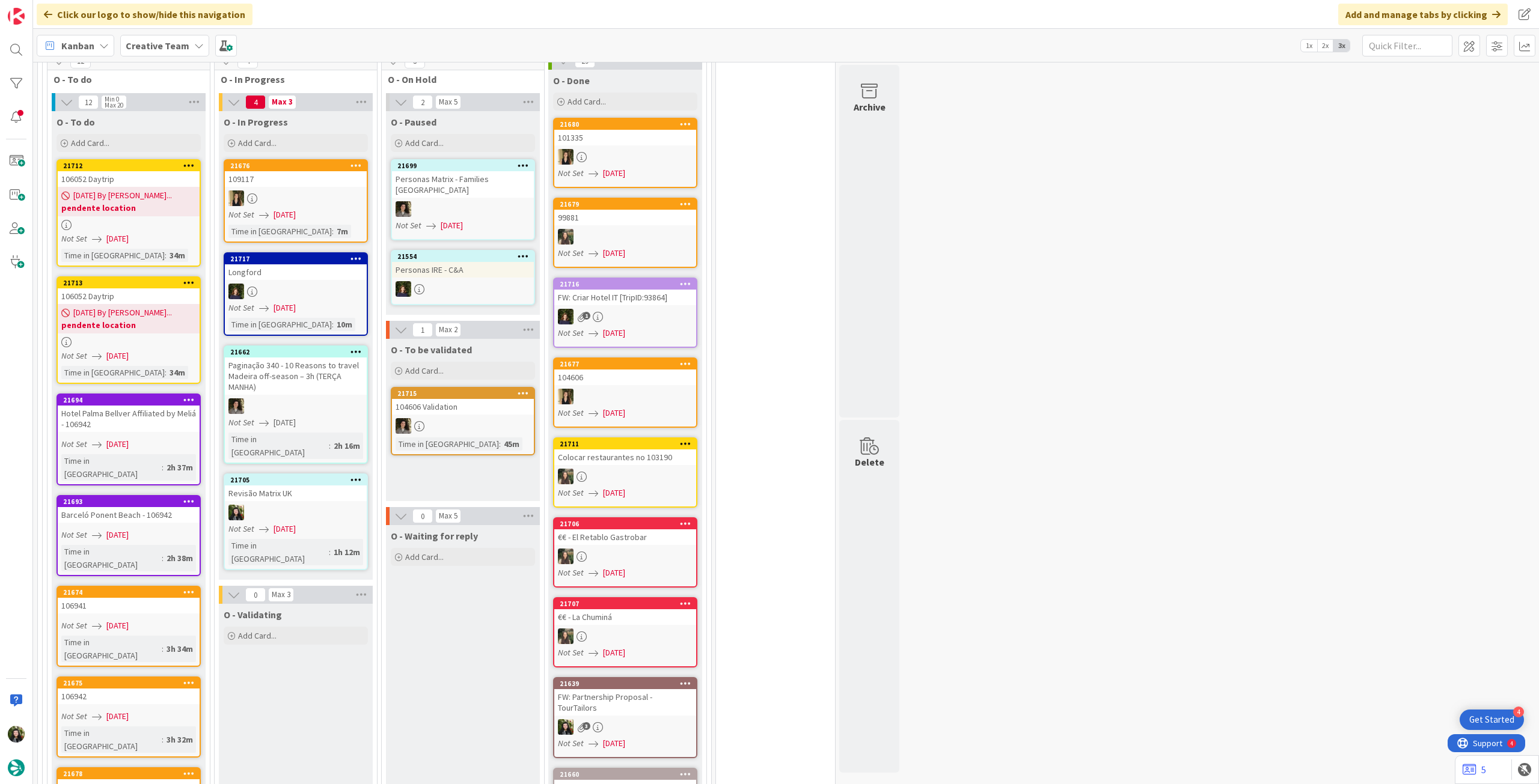
click at [148, 42] on div "Creative Team" at bounding box center [165, 46] width 89 height 22
click at [171, 161] on div "Creative Team - Análise" at bounding box center [222, 172] width 183 height 23
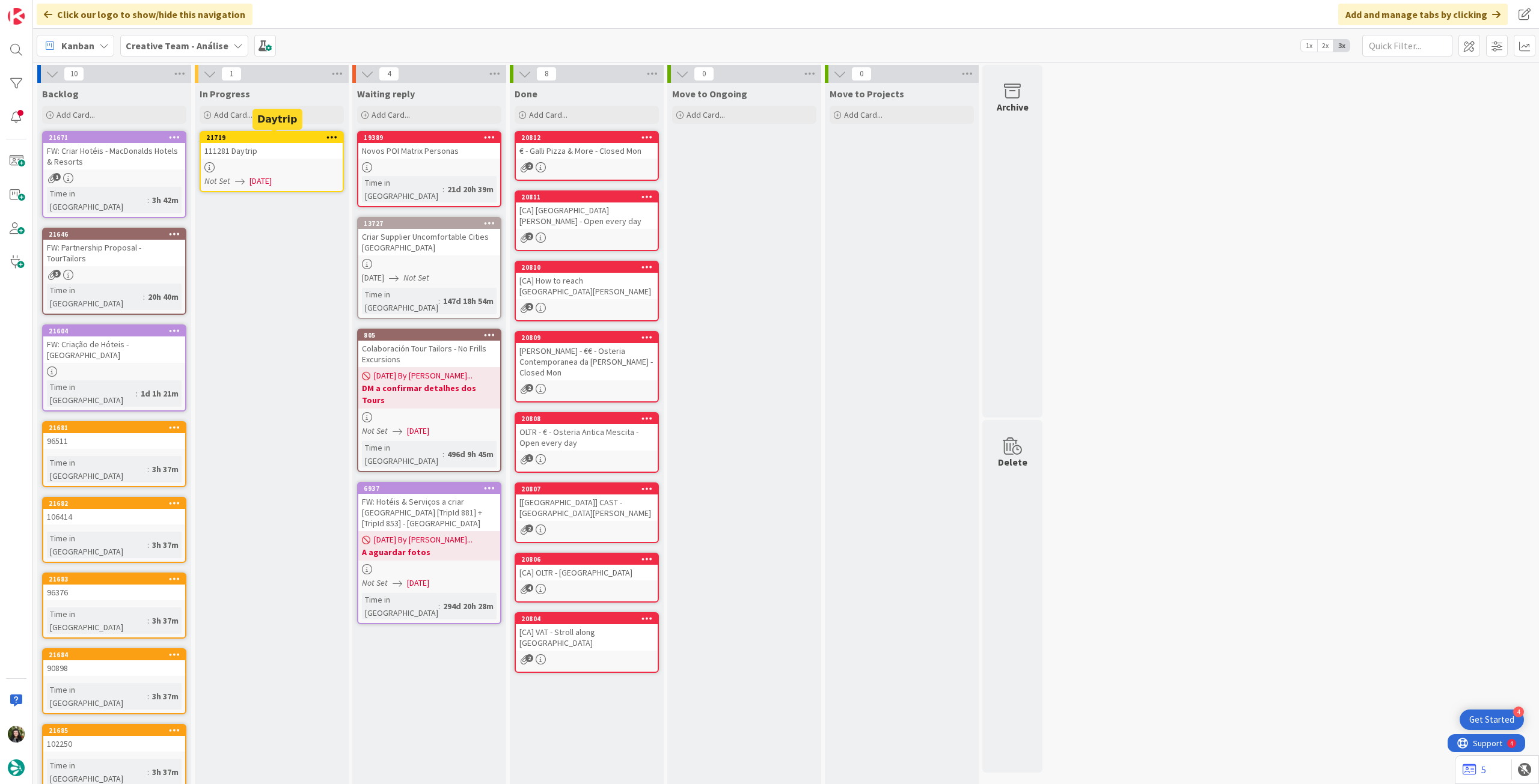
click at [280, 161] on link "21719 111281 Daytrip Not Set [DATE]" at bounding box center [271, 161] width 144 height 61
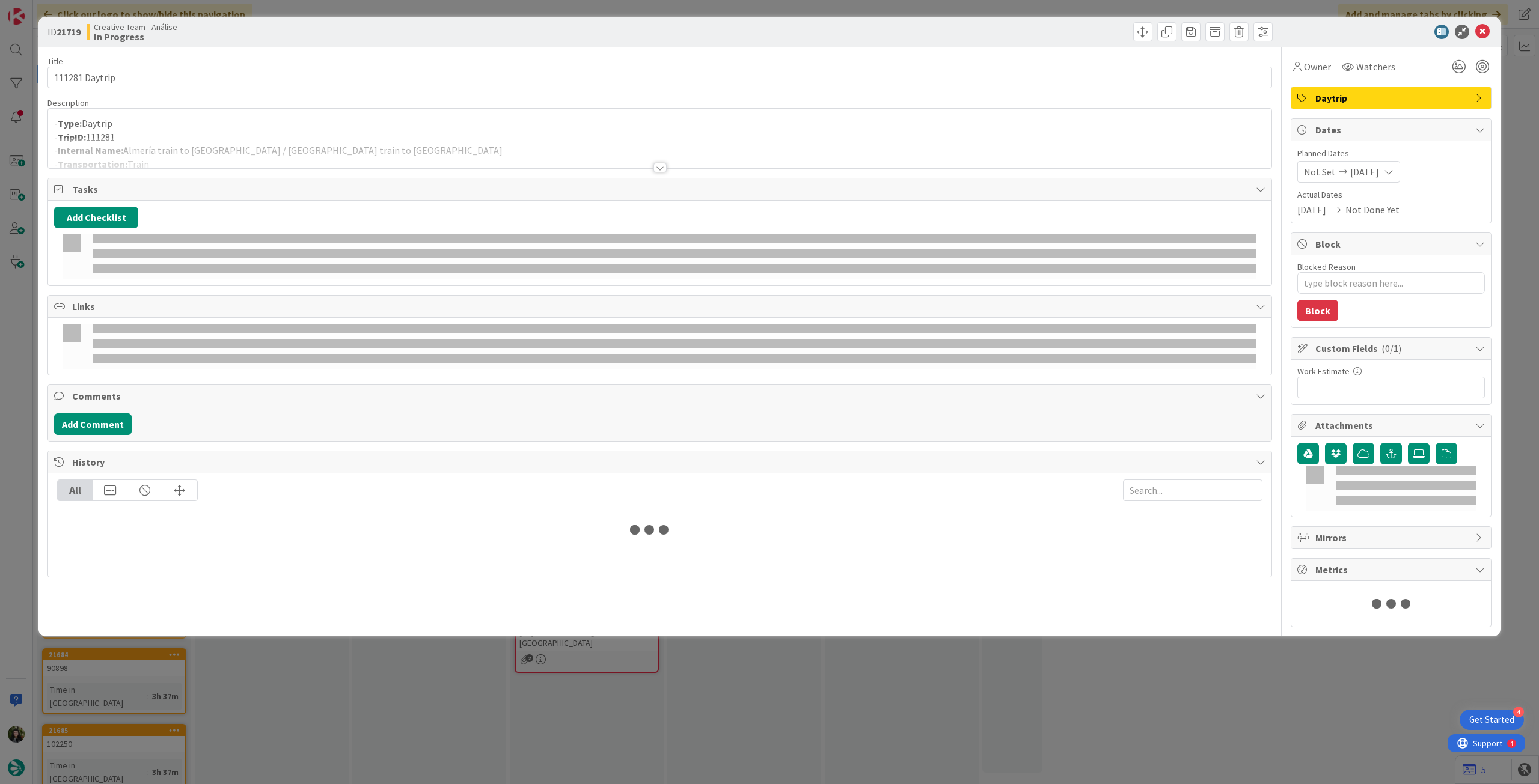
click at [295, 135] on p "- TripID: 111281" at bounding box center [660, 137] width 1211 height 14
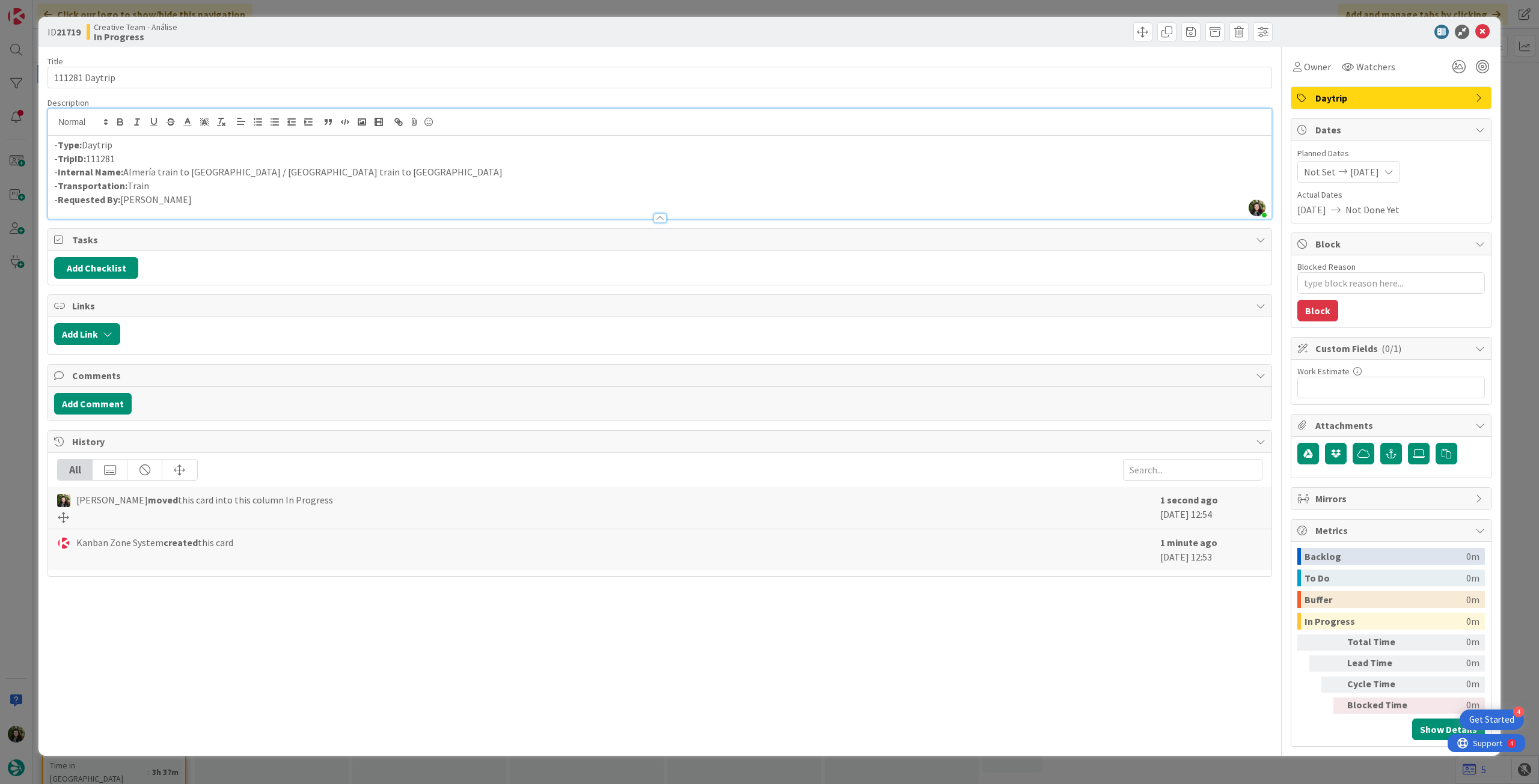
type textarea "x"
click at [159, 170] on p "- Internal Name: [GEOGRAPHIC_DATA] train to [GEOGRAPHIC_DATA] / [GEOGRAPHIC_DAT…" at bounding box center [660, 172] width 1211 height 14
click at [273, 172] on p "- Internal Name: [GEOGRAPHIC_DATA] + Train to [GEOGRAPHIC_DATA] / [GEOGRAPHIC_D…" at bounding box center [660, 172] width 1211 height 14
click at [503, 188] on p "- Transportation: Train" at bounding box center [660, 185] width 1211 height 14
drag, startPoint x: 1481, startPoint y: 30, endPoint x: 1163, endPoint y: 141, distance: 336.8
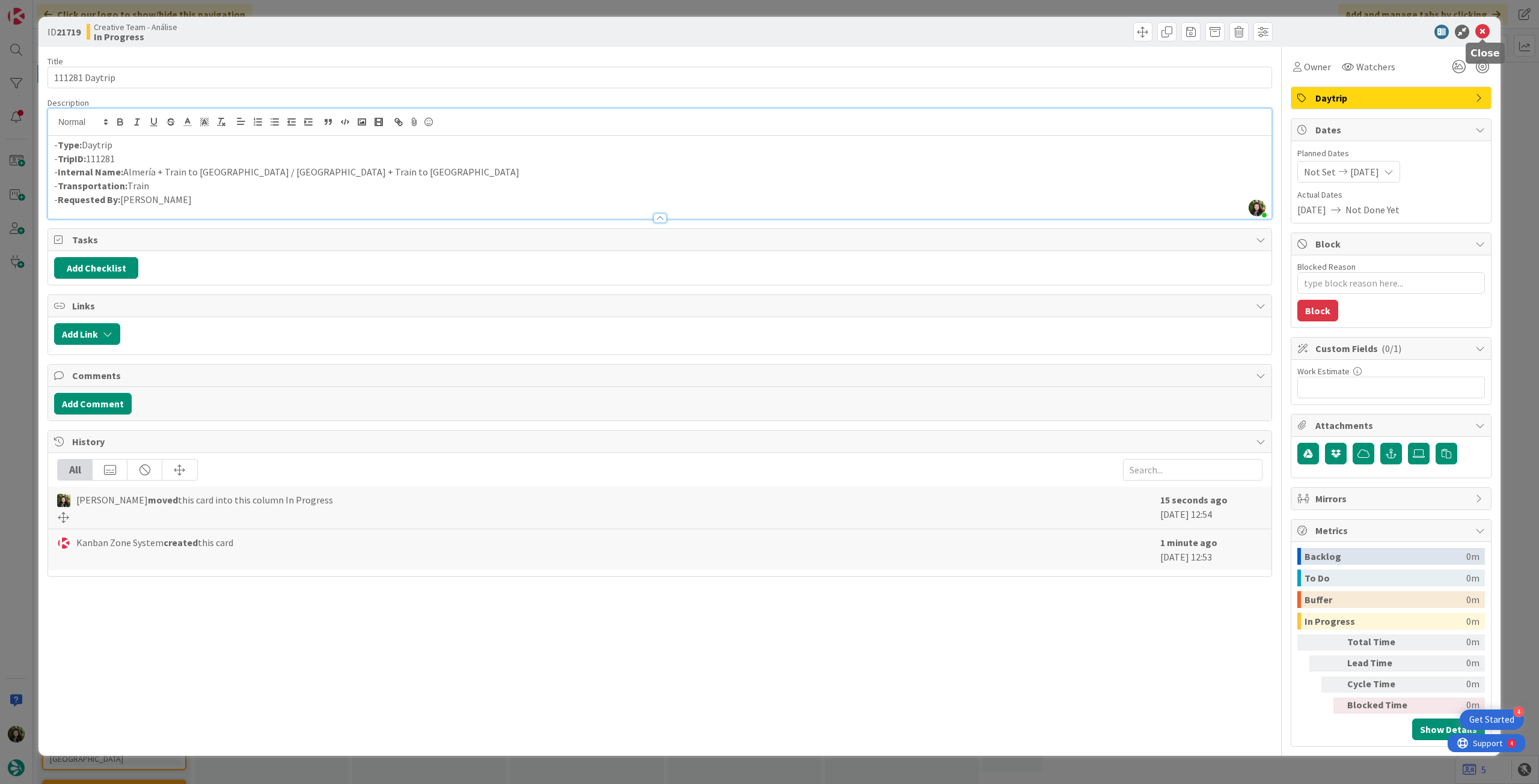
click at [1481, 30] on icon at bounding box center [1482, 32] width 14 height 14
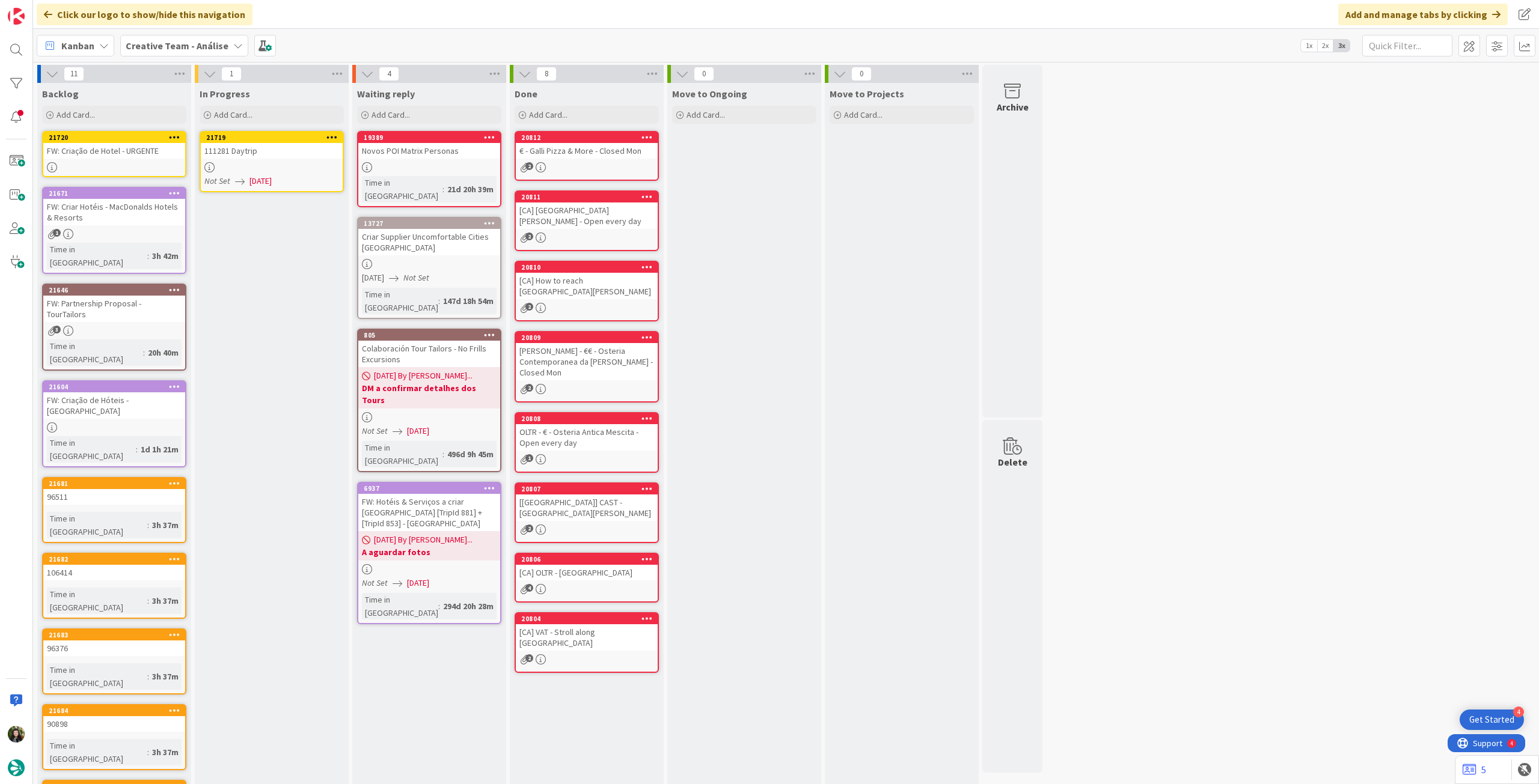
click at [334, 135] on icon at bounding box center [332, 137] width 12 height 8
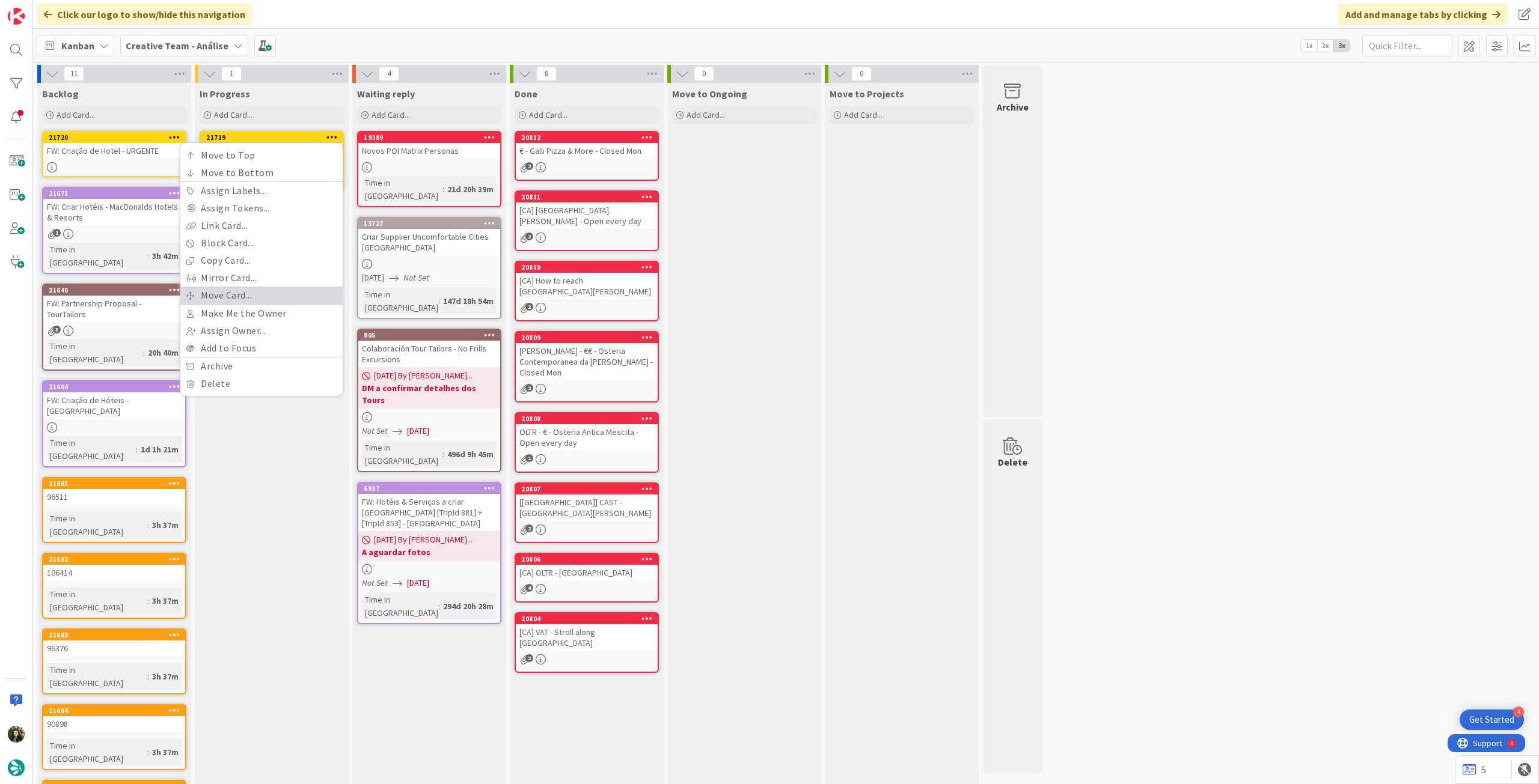
click at [237, 291] on link "Move Card..." at bounding box center [261, 295] width 162 height 17
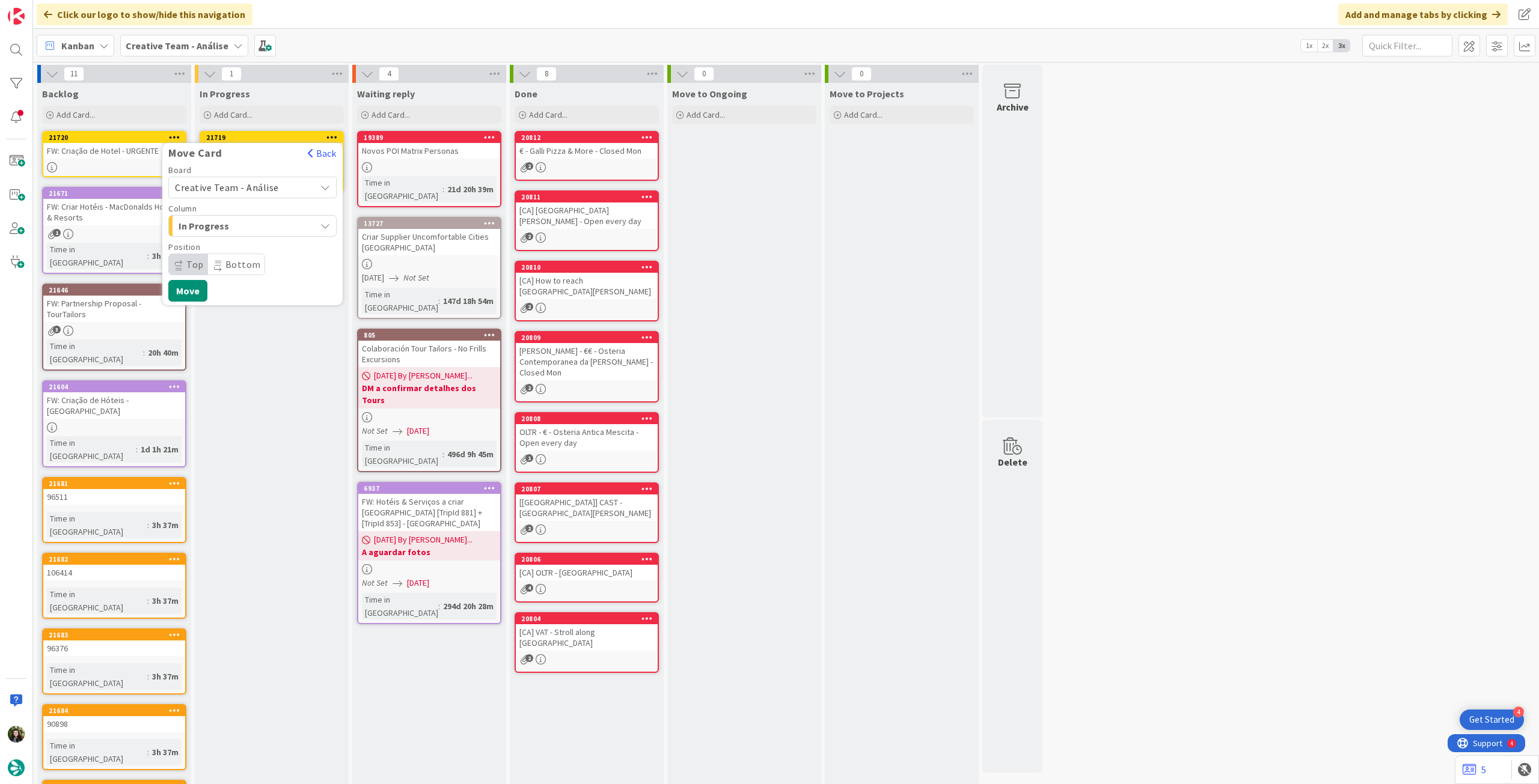
click at [259, 190] on span "Creative Team - Análise" at bounding box center [227, 187] width 104 height 12
click at [240, 240] on span "Creative Team" at bounding box center [260, 244] width 139 height 18
click at [247, 228] on span "Select a Column..." at bounding box center [220, 226] width 90 height 15
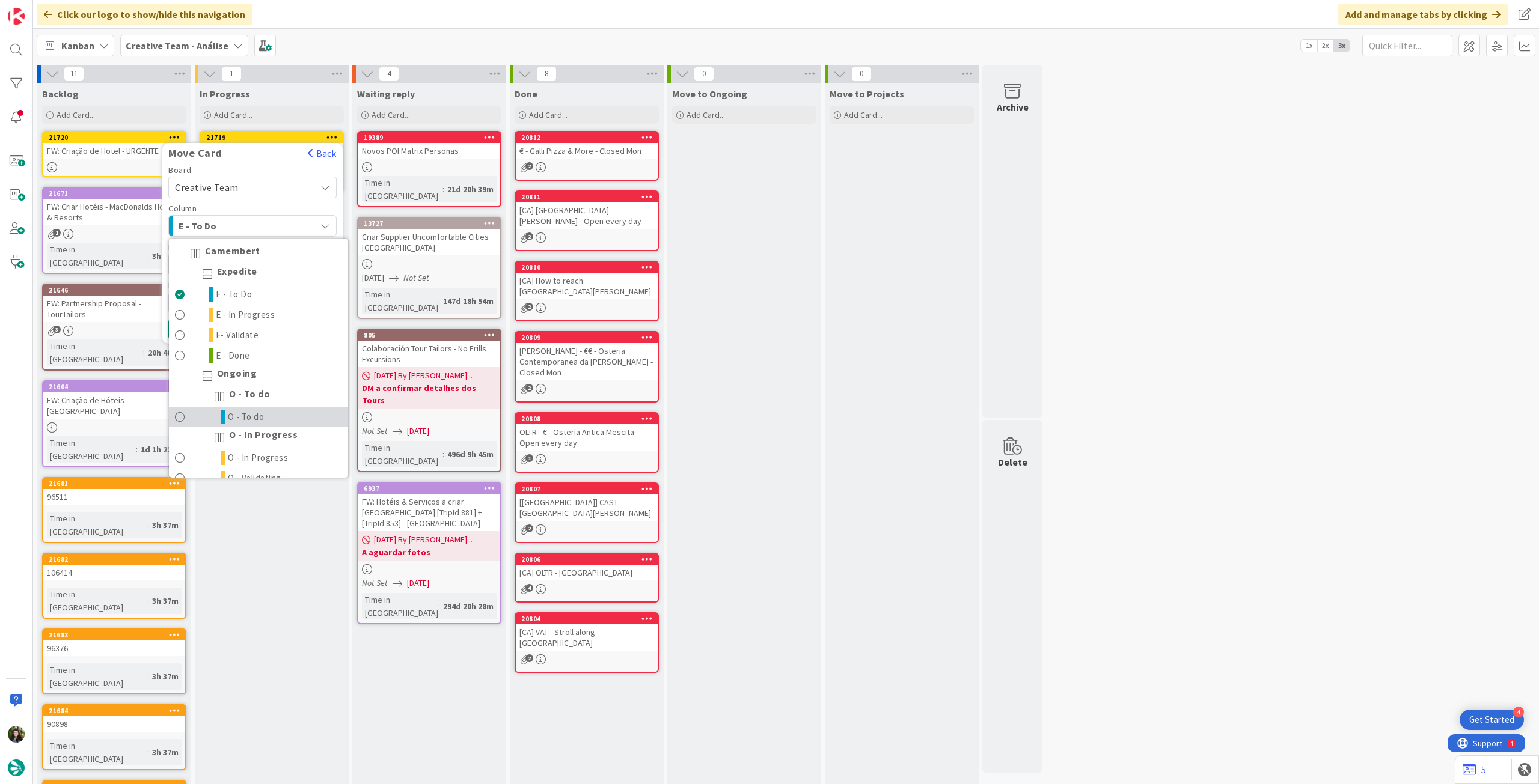
drag, startPoint x: 262, startPoint y: 412, endPoint x: 260, endPoint y: 404, distance: 8.2
click at [262, 412] on span "O - To do" at bounding box center [246, 417] width 37 height 14
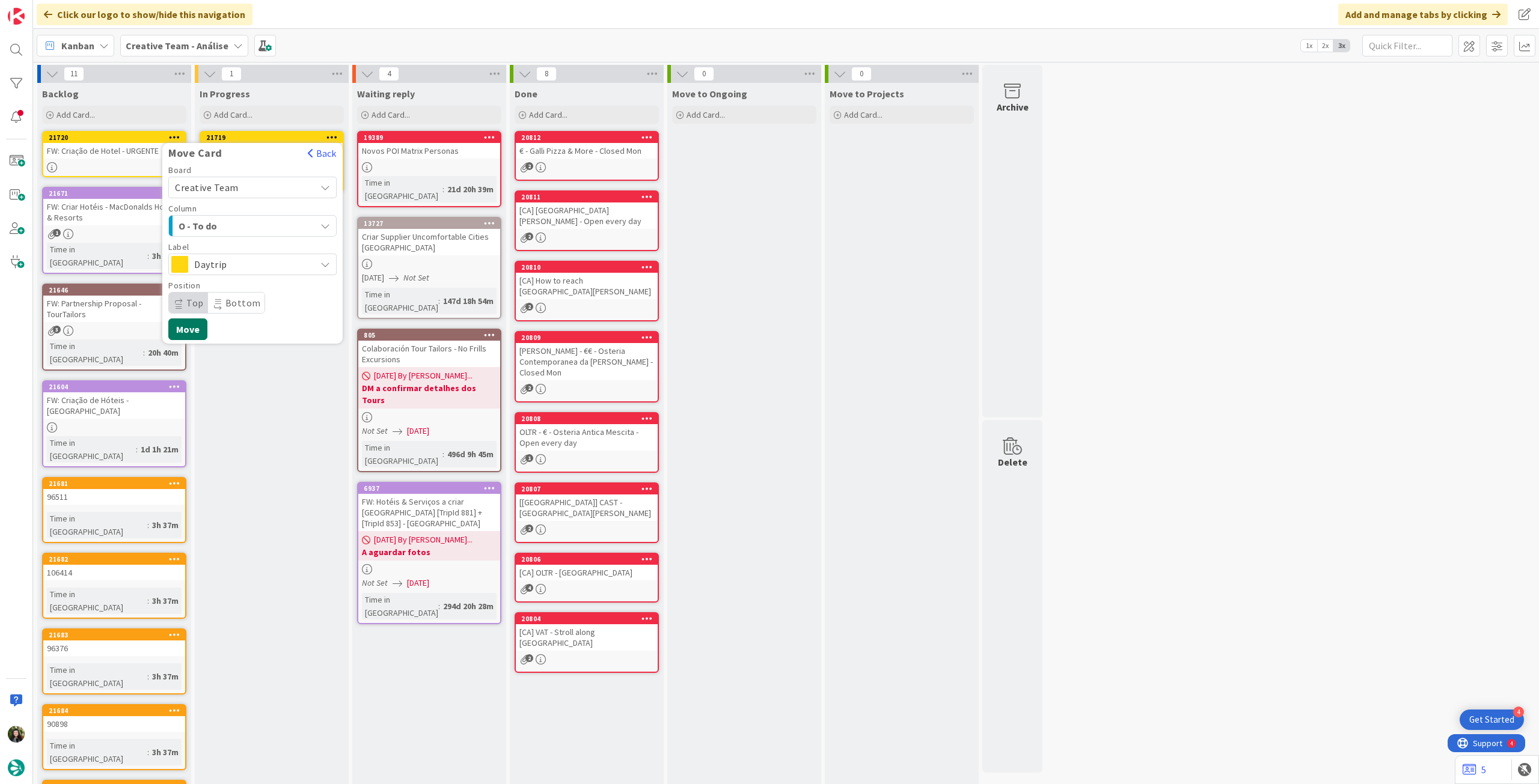
click at [205, 325] on button "Move" at bounding box center [188, 329] width 39 height 22
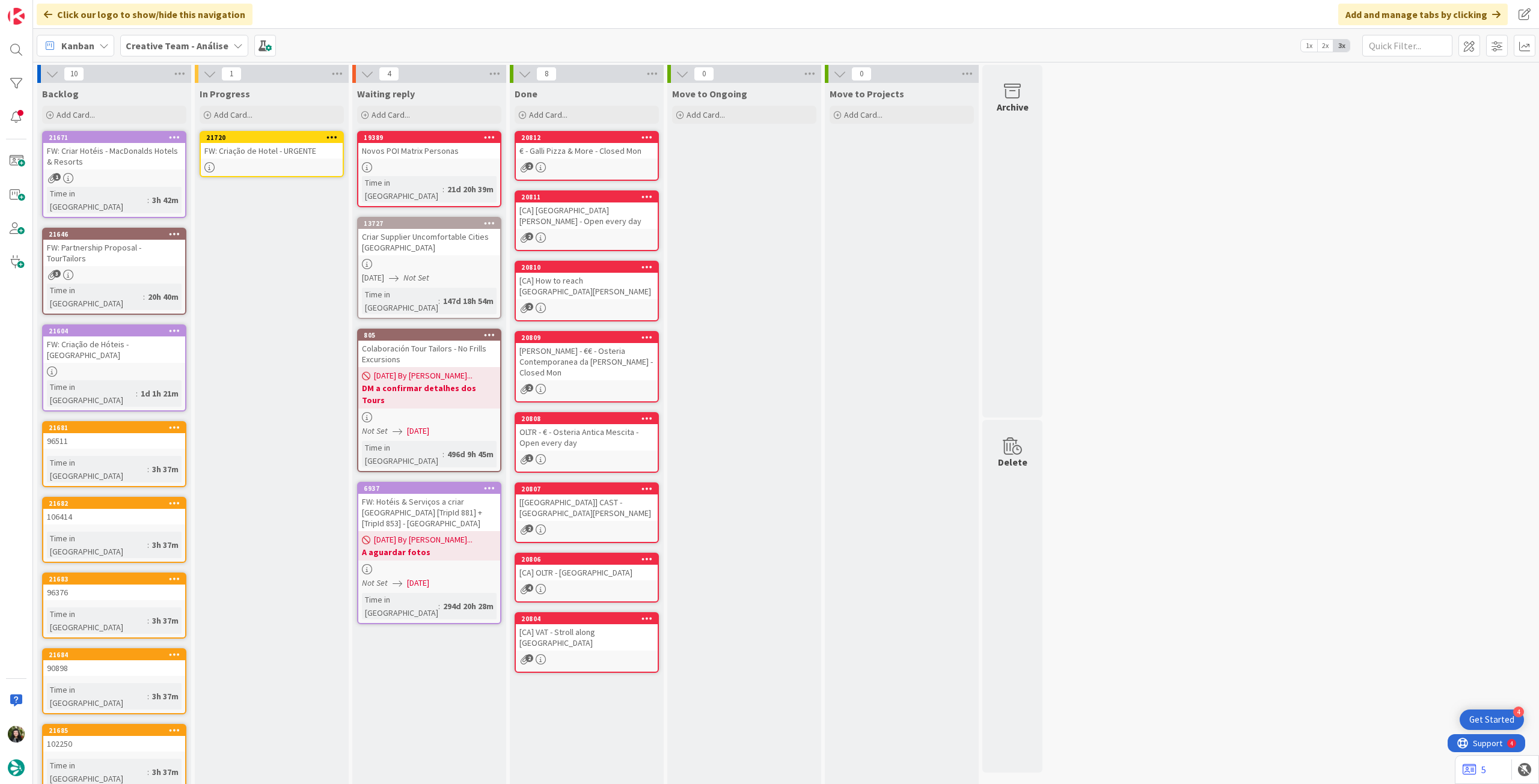
click at [286, 152] on div "FW: Criação de Hotel - URGENTE" at bounding box center [272, 151] width 142 height 15
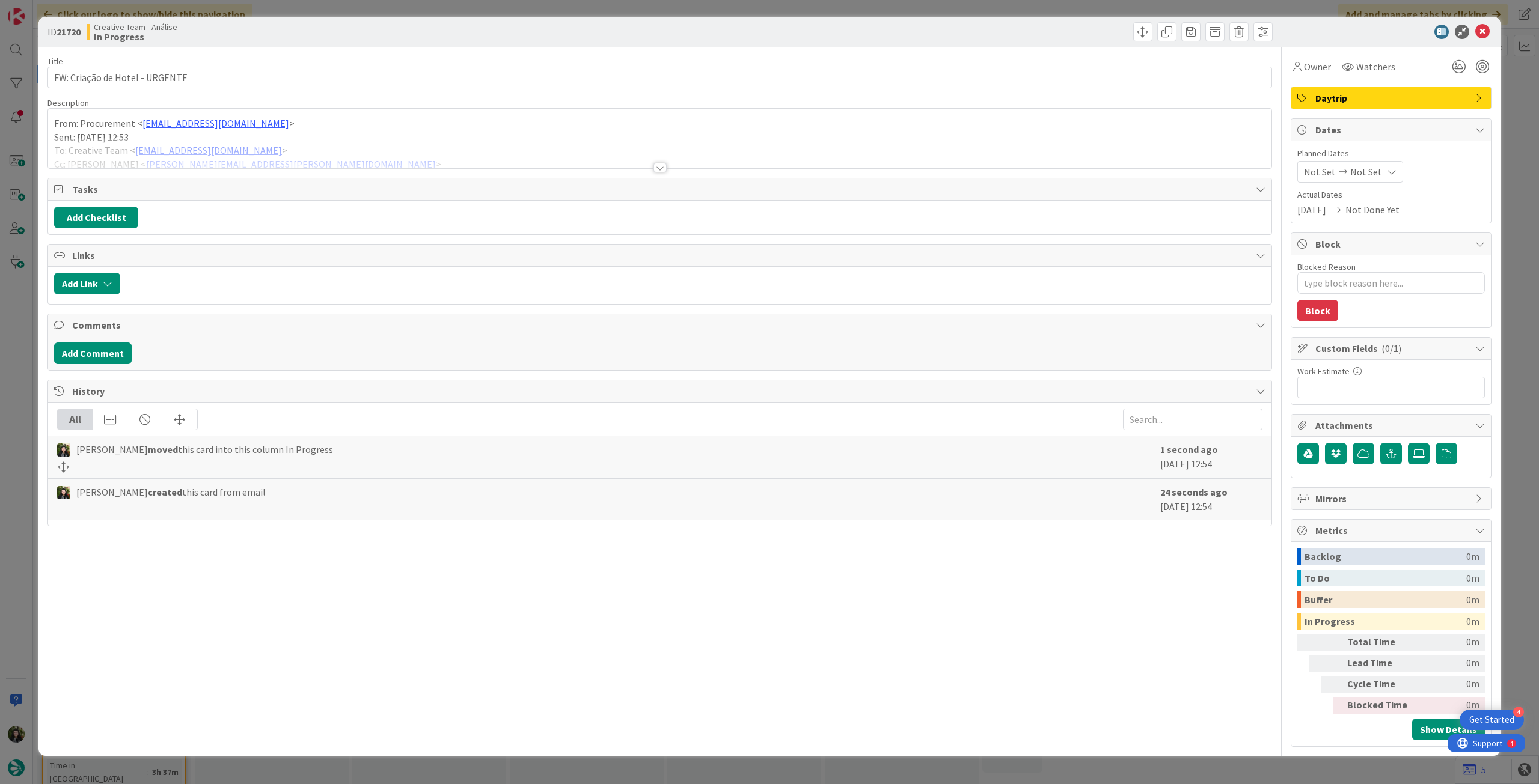
type textarea "x"
click at [1360, 166] on span "Not Set" at bounding box center [1365, 172] width 32 height 14
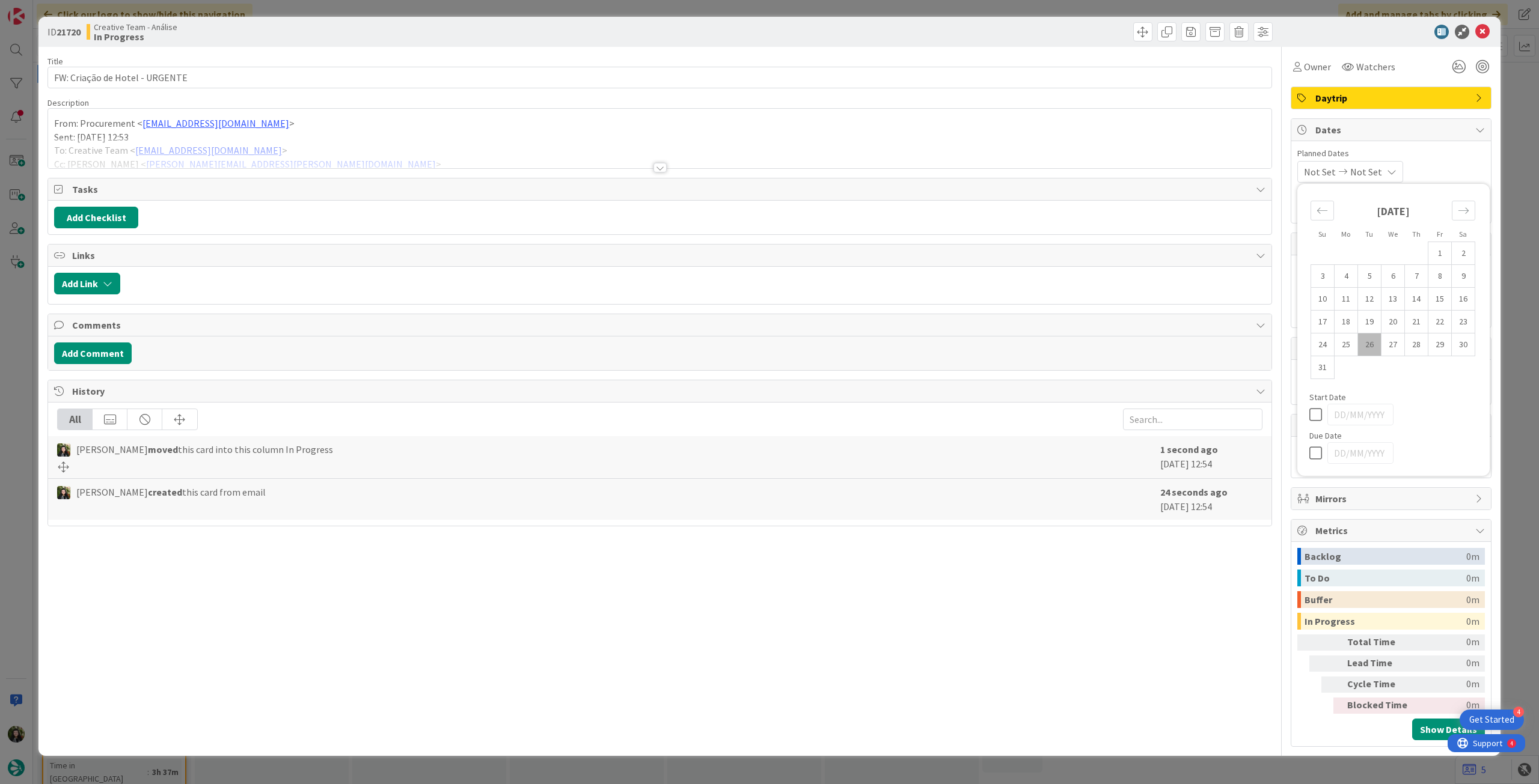
drag, startPoint x: 1312, startPoint y: 452, endPoint x: 1348, endPoint y: 362, distance: 96.9
click at [1313, 449] on icon at bounding box center [1318, 453] width 18 height 14
type input "[DATE]"
click at [1480, 30] on icon at bounding box center [1482, 32] width 14 height 14
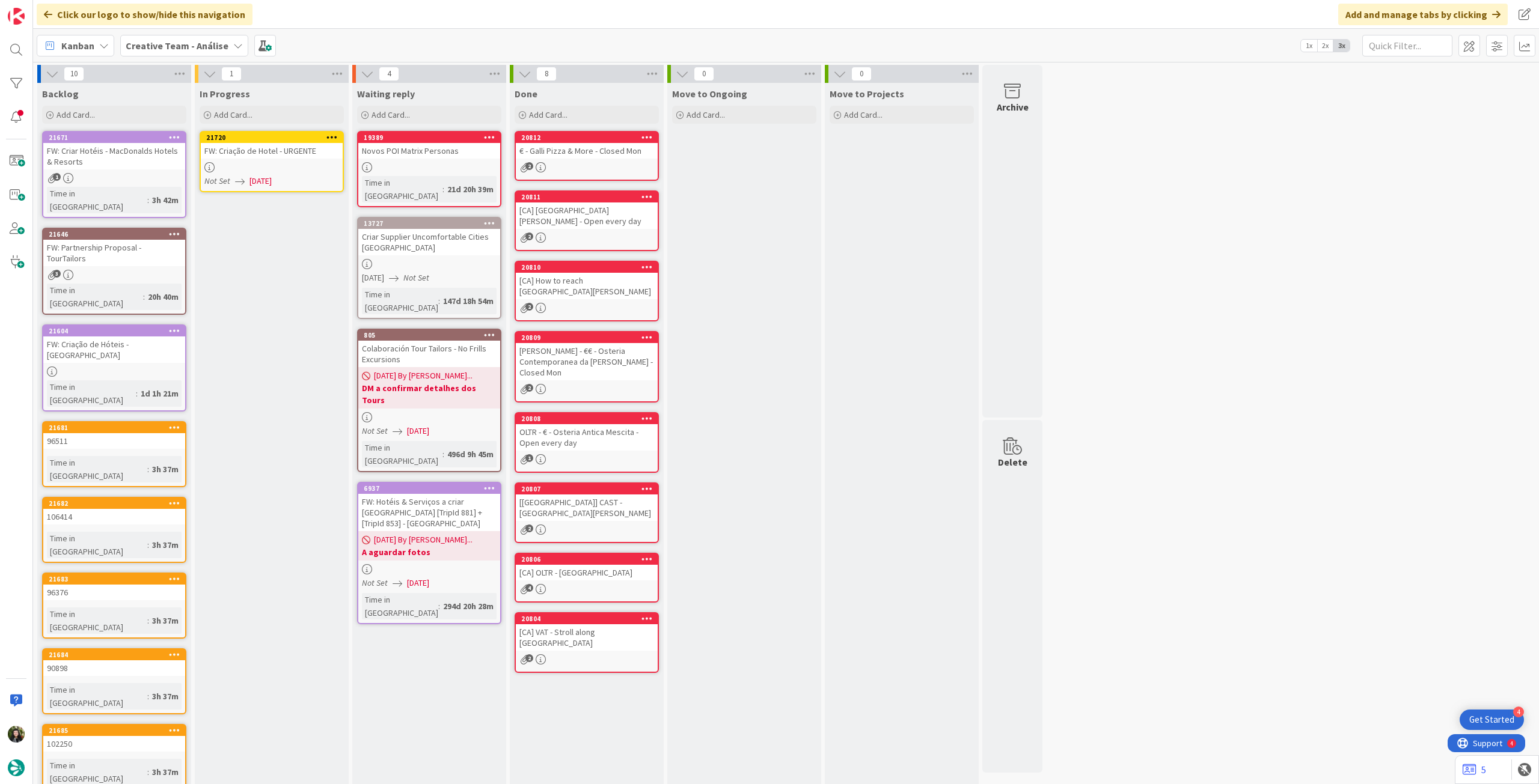
click at [336, 133] on icon at bounding box center [332, 137] width 12 height 8
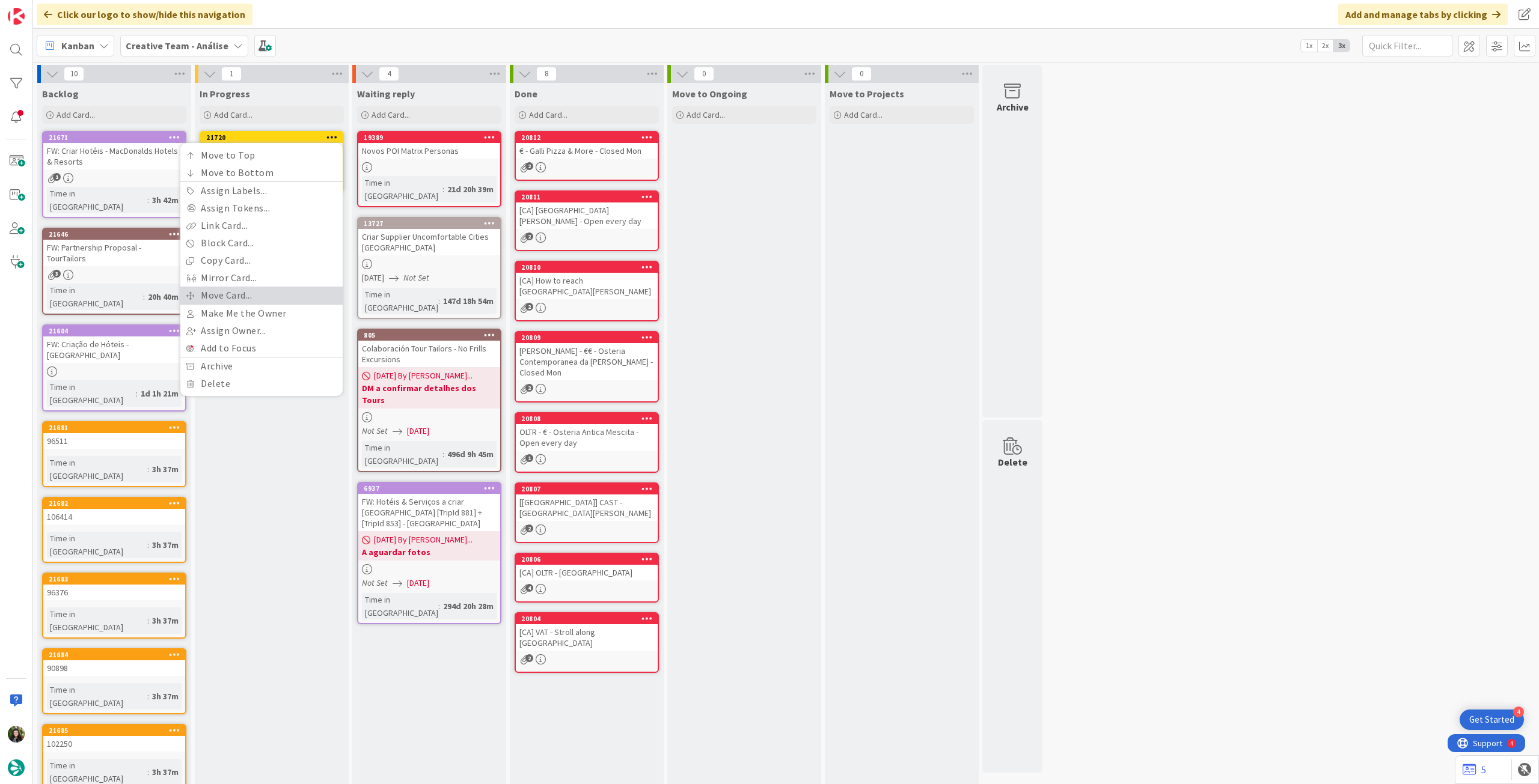
click at [249, 297] on link "Move Card..." at bounding box center [261, 295] width 162 height 17
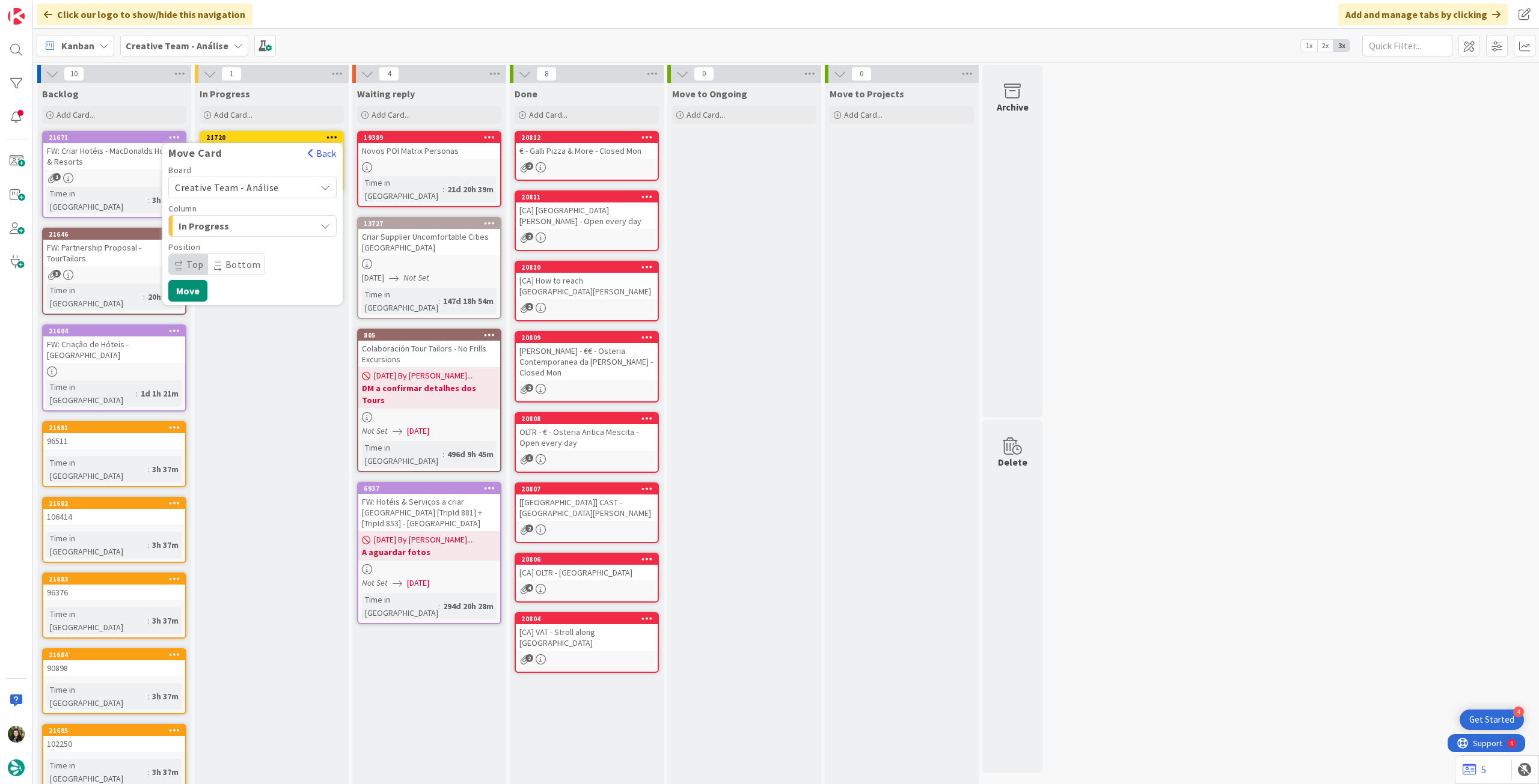
click at [282, 186] on span "Creative Team - Análise" at bounding box center [242, 187] width 135 height 17
click at [263, 243] on span "Creative Team" at bounding box center [260, 244] width 139 height 18
click at [252, 259] on span "Daytrip" at bounding box center [252, 265] width 116 height 17
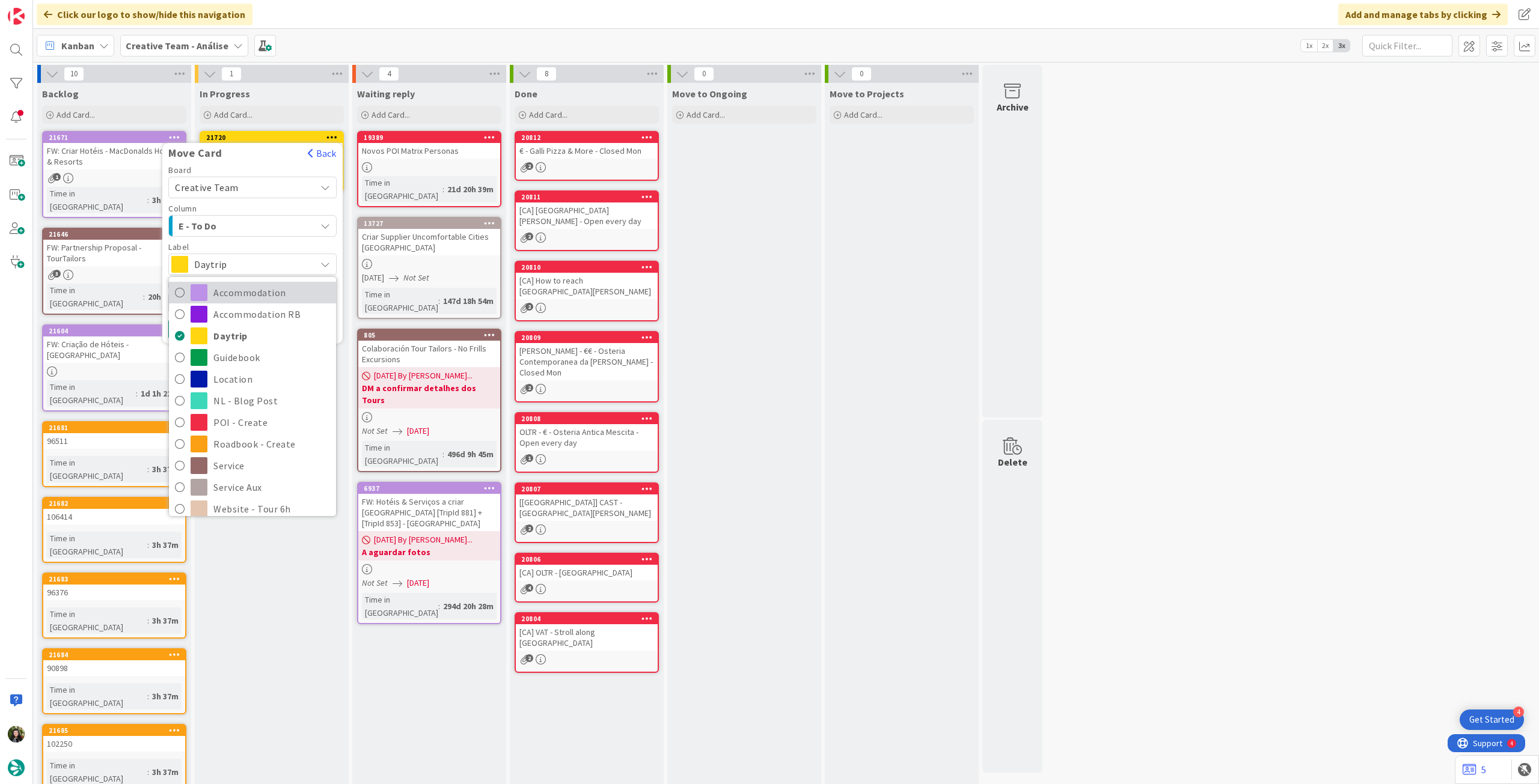
click at [256, 296] on span "Accommodation" at bounding box center [272, 292] width 117 height 18
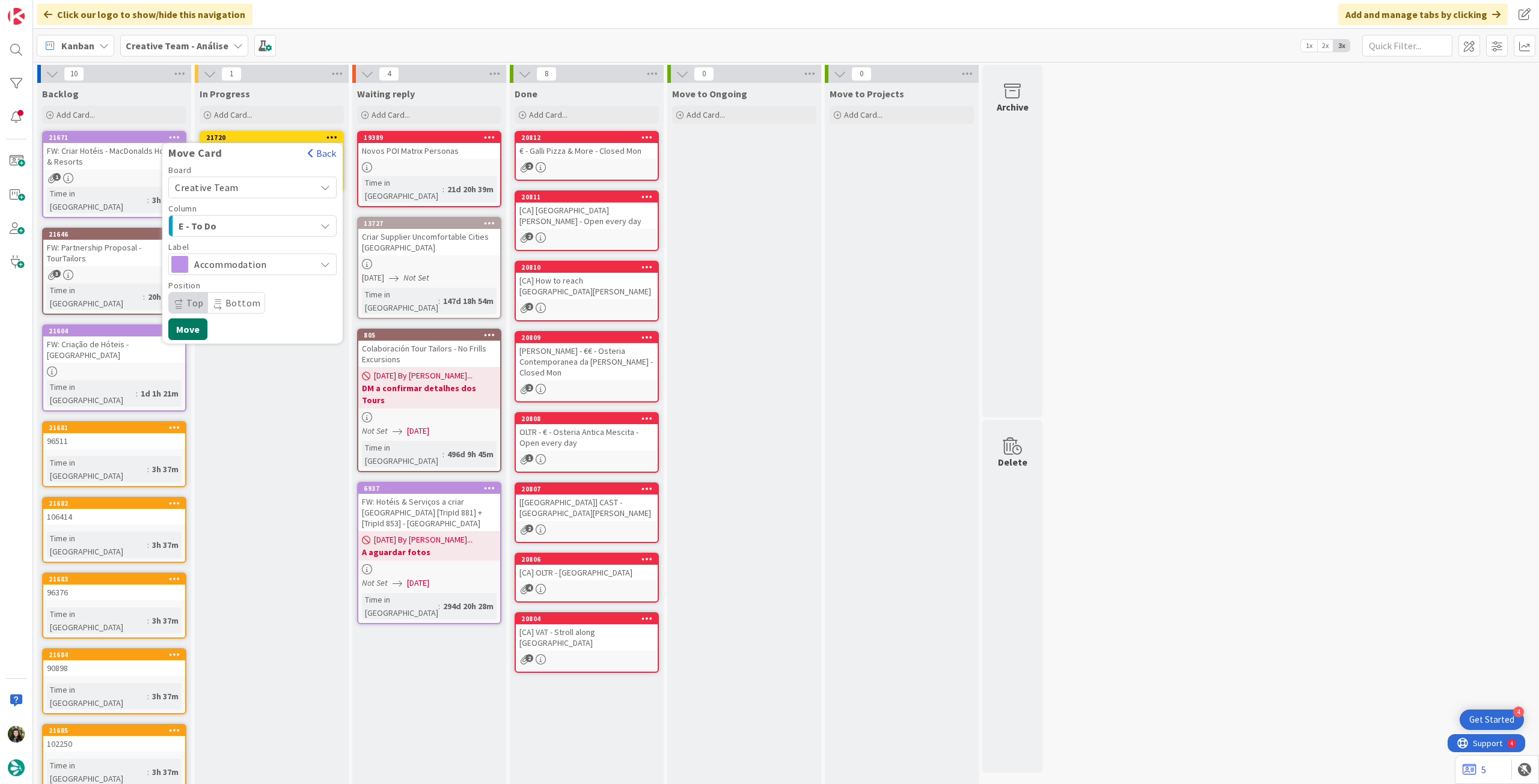
click at [196, 329] on button "Move" at bounding box center [188, 329] width 39 height 22
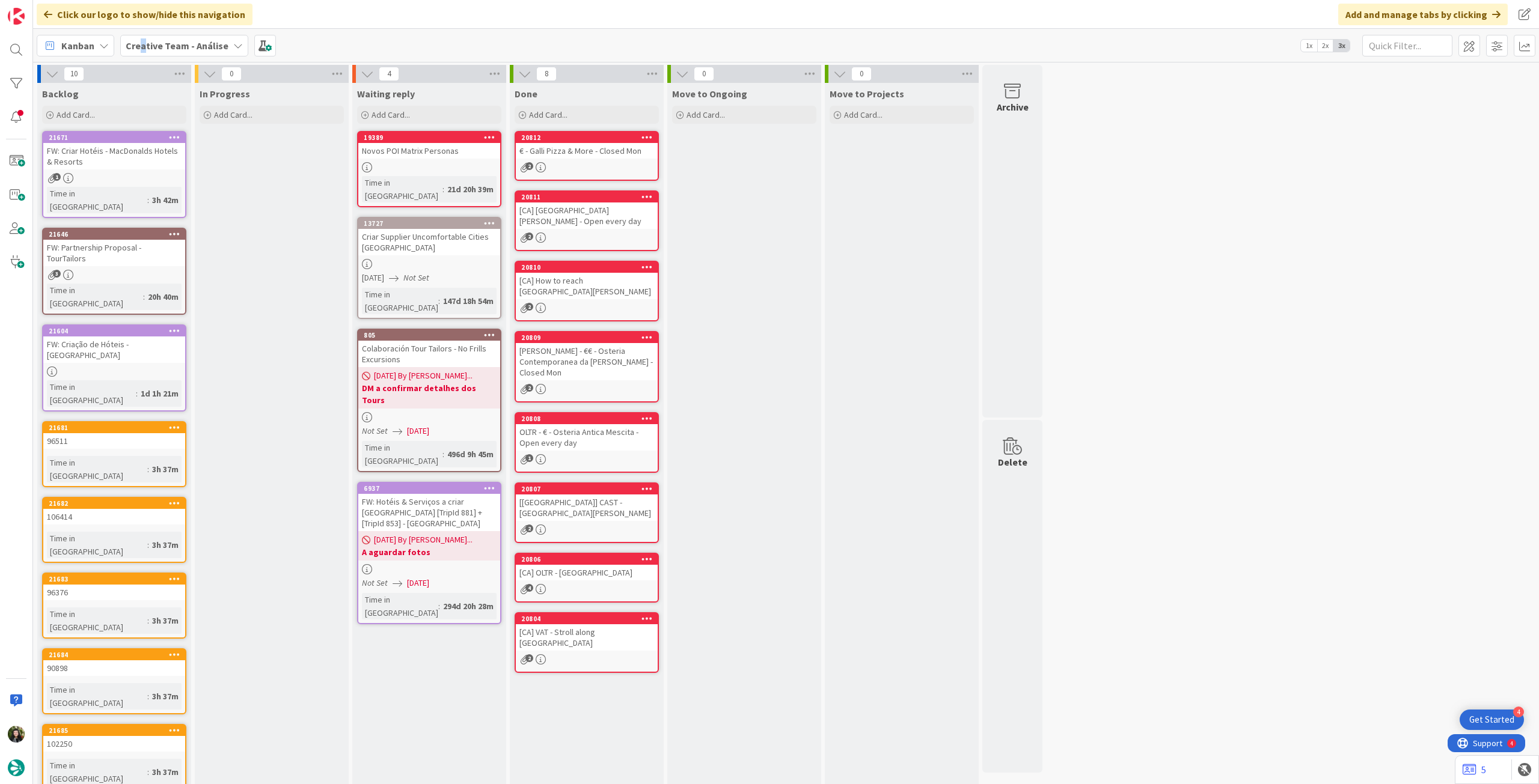
drag, startPoint x: 143, startPoint y: 30, endPoint x: 144, endPoint y: 46, distance: 16.0
click at [143, 32] on div "Kanban Creative Team - Análise 1x 2x 3x" at bounding box center [786, 45] width 1505 height 33
click at [144, 50] on b "Creative Team - Análise" at bounding box center [177, 45] width 103 height 12
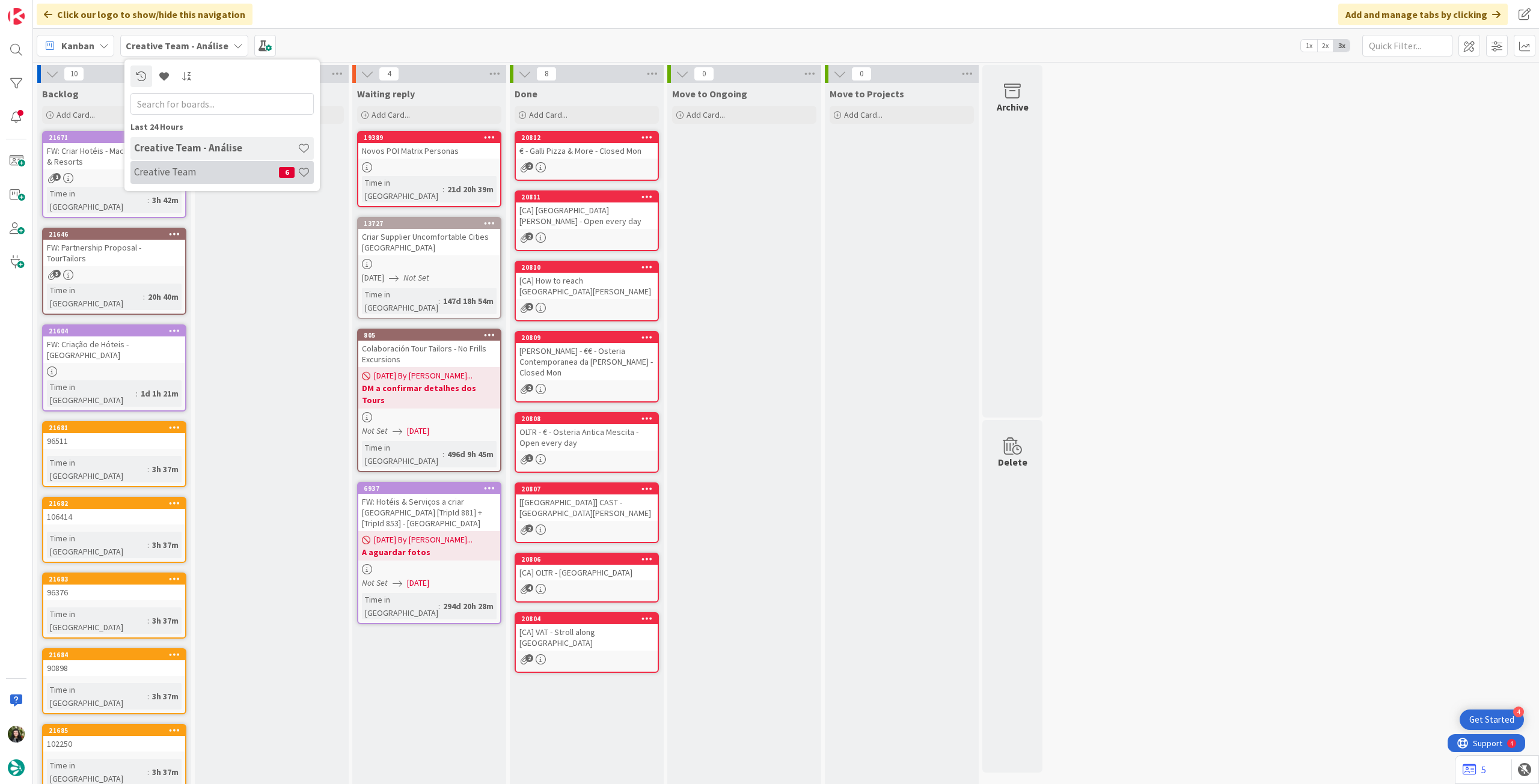
click at [161, 183] on div "Creative Team 6" at bounding box center [222, 172] width 183 height 23
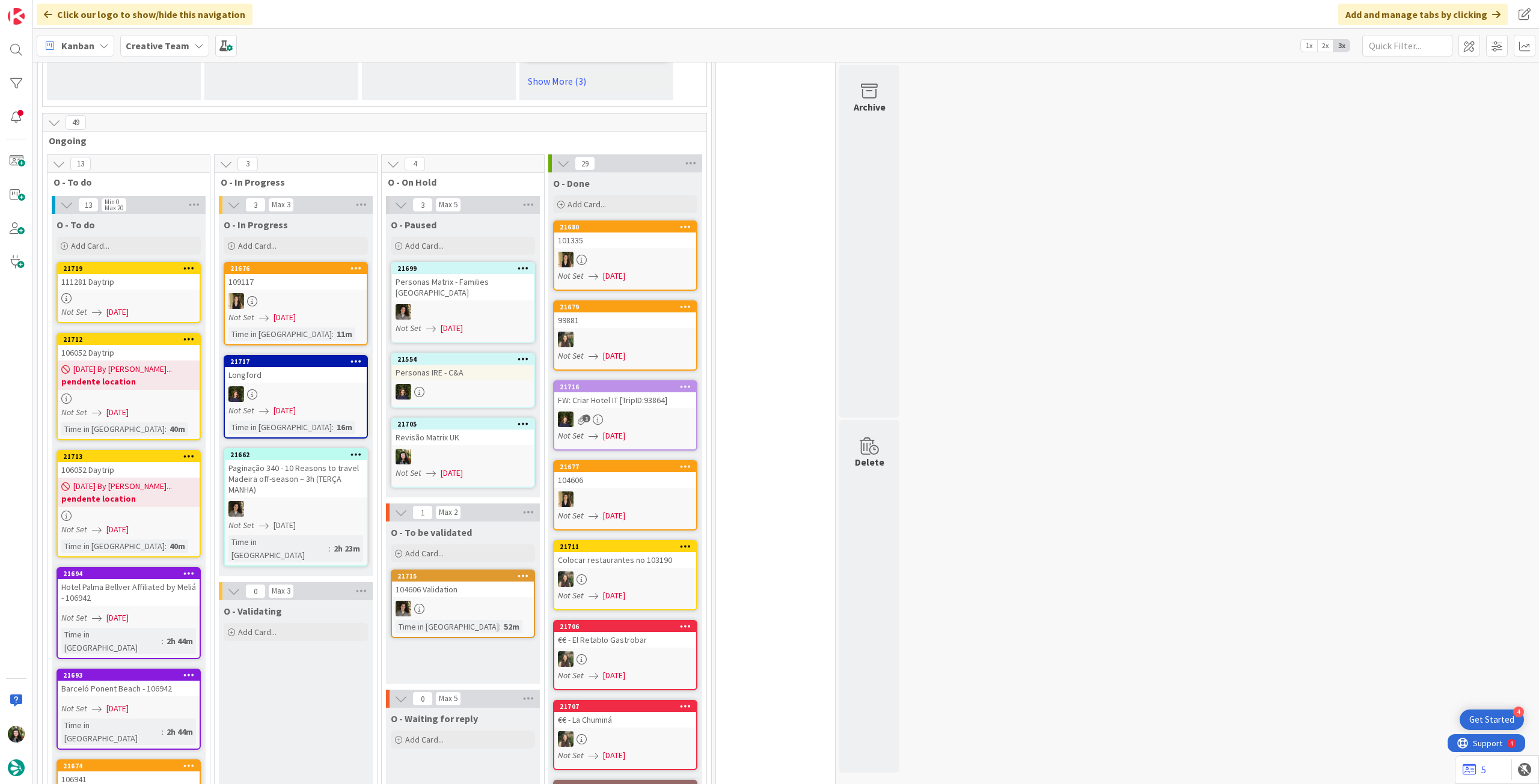
scroll to position [1063, 0]
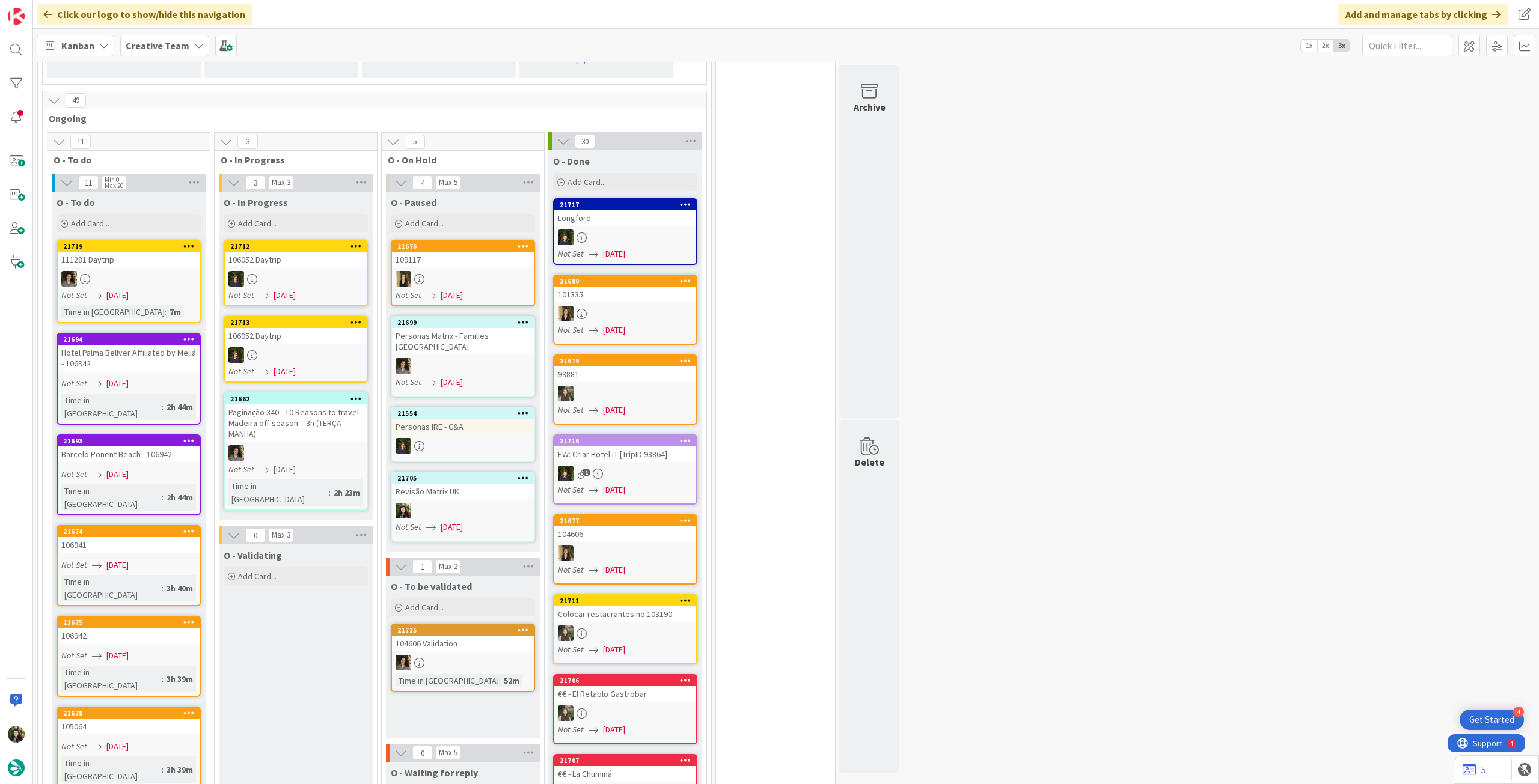
click at [185, 44] on div "Creative Team" at bounding box center [165, 46] width 89 height 22
click at [188, 172] on h4 "Creative Team - Análise" at bounding box center [216, 172] width 163 height 12
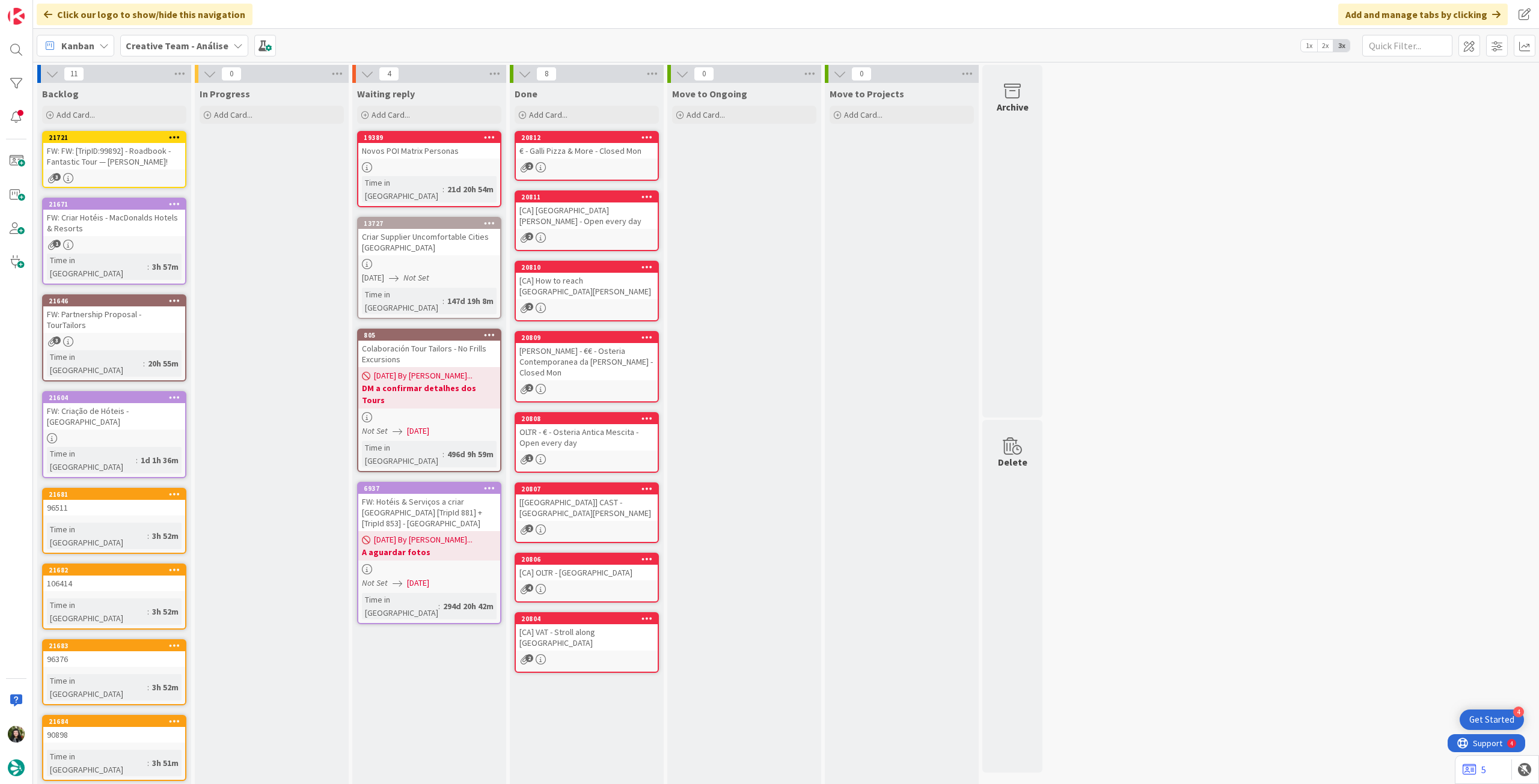
click at [175, 136] on icon at bounding box center [175, 137] width 12 height 8
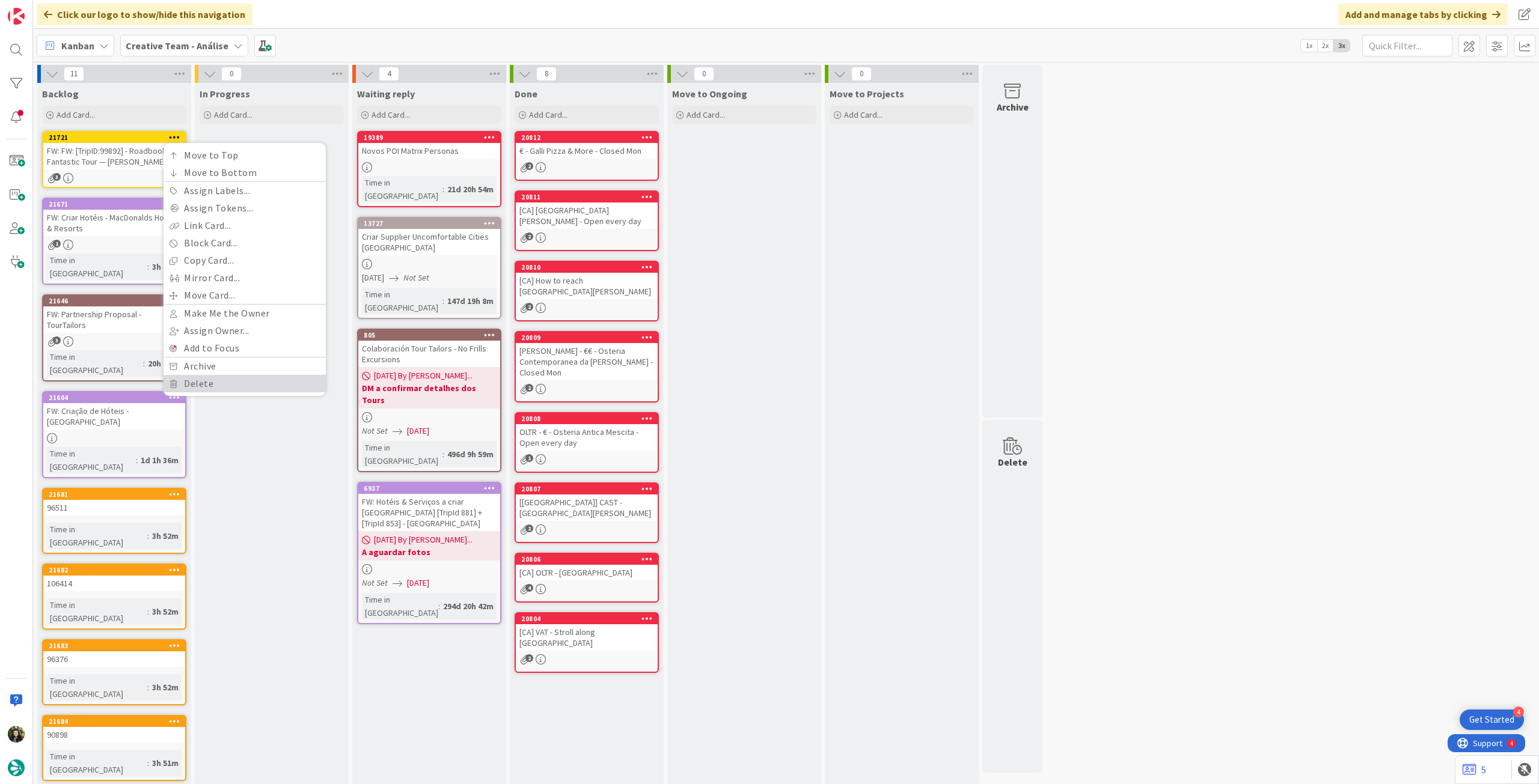
click at [199, 386] on link "Delete" at bounding box center [244, 383] width 162 height 17
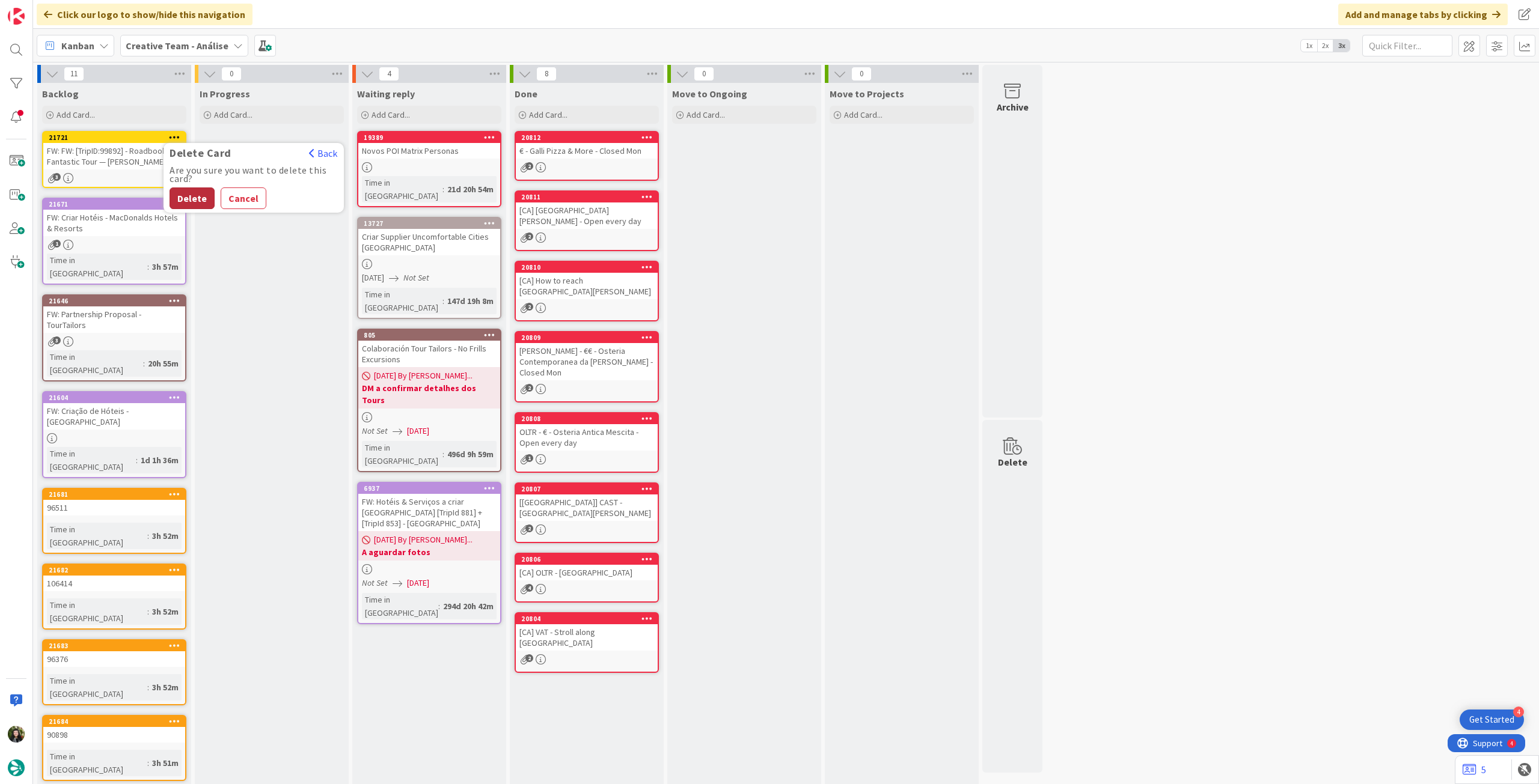
click at [199, 194] on button "Delete" at bounding box center [192, 199] width 45 height 22
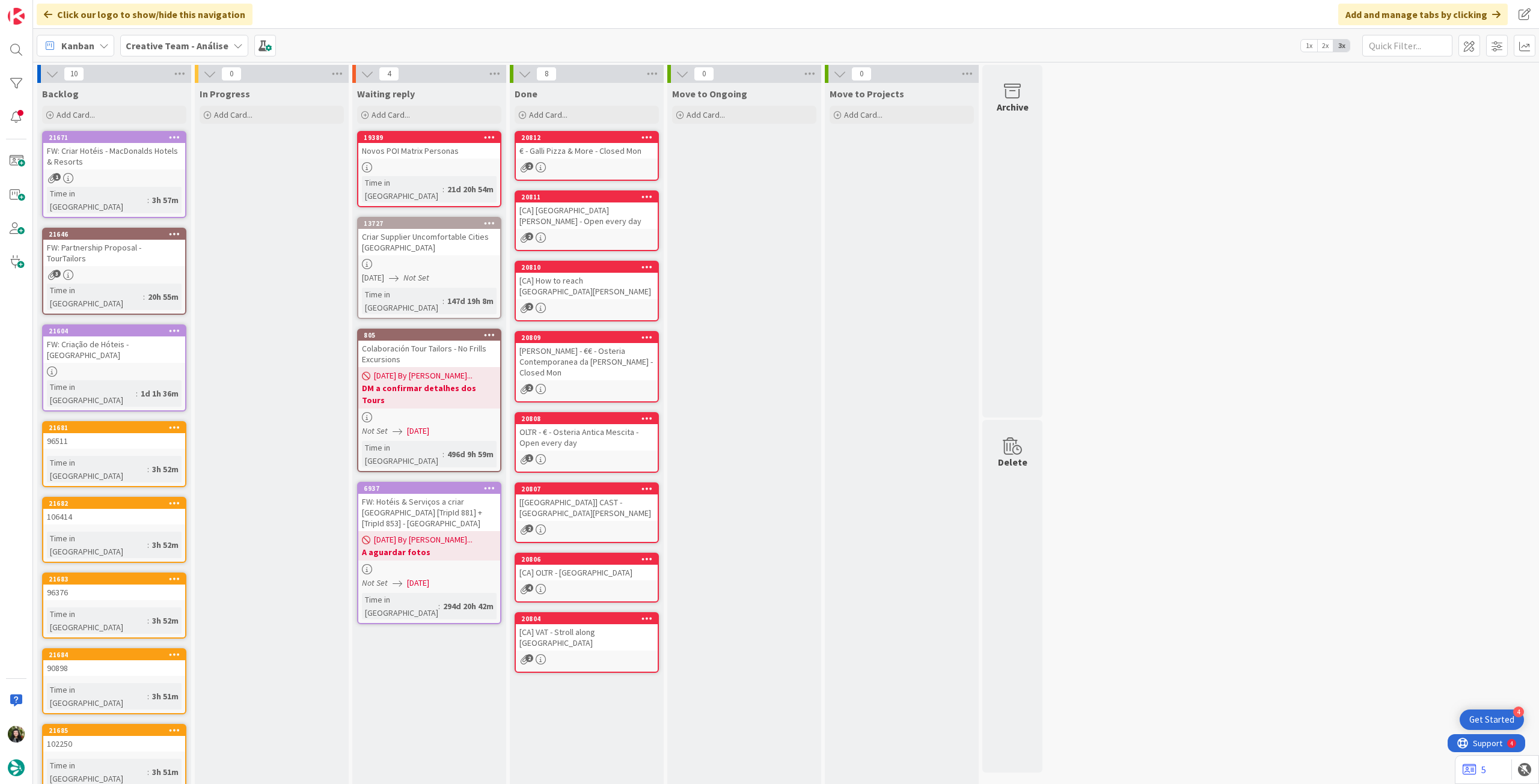
drag, startPoint x: 186, startPoint y: 46, endPoint x: 187, endPoint y: 62, distance: 16.0
click at [187, 46] on b "Creative Team - Análise" at bounding box center [177, 45] width 103 height 12
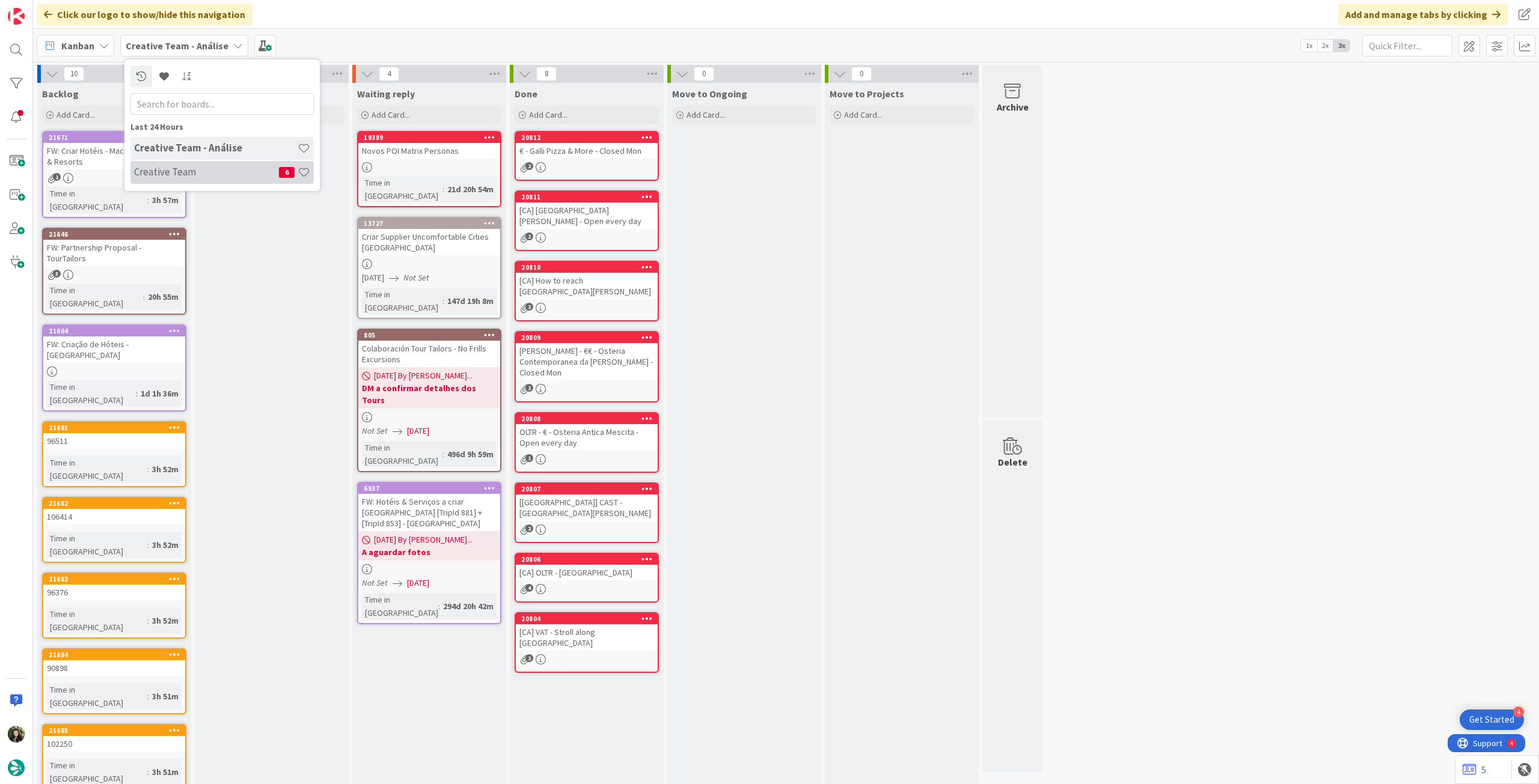
click at [174, 176] on h4 "Creative Team" at bounding box center [207, 172] width 145 height 12
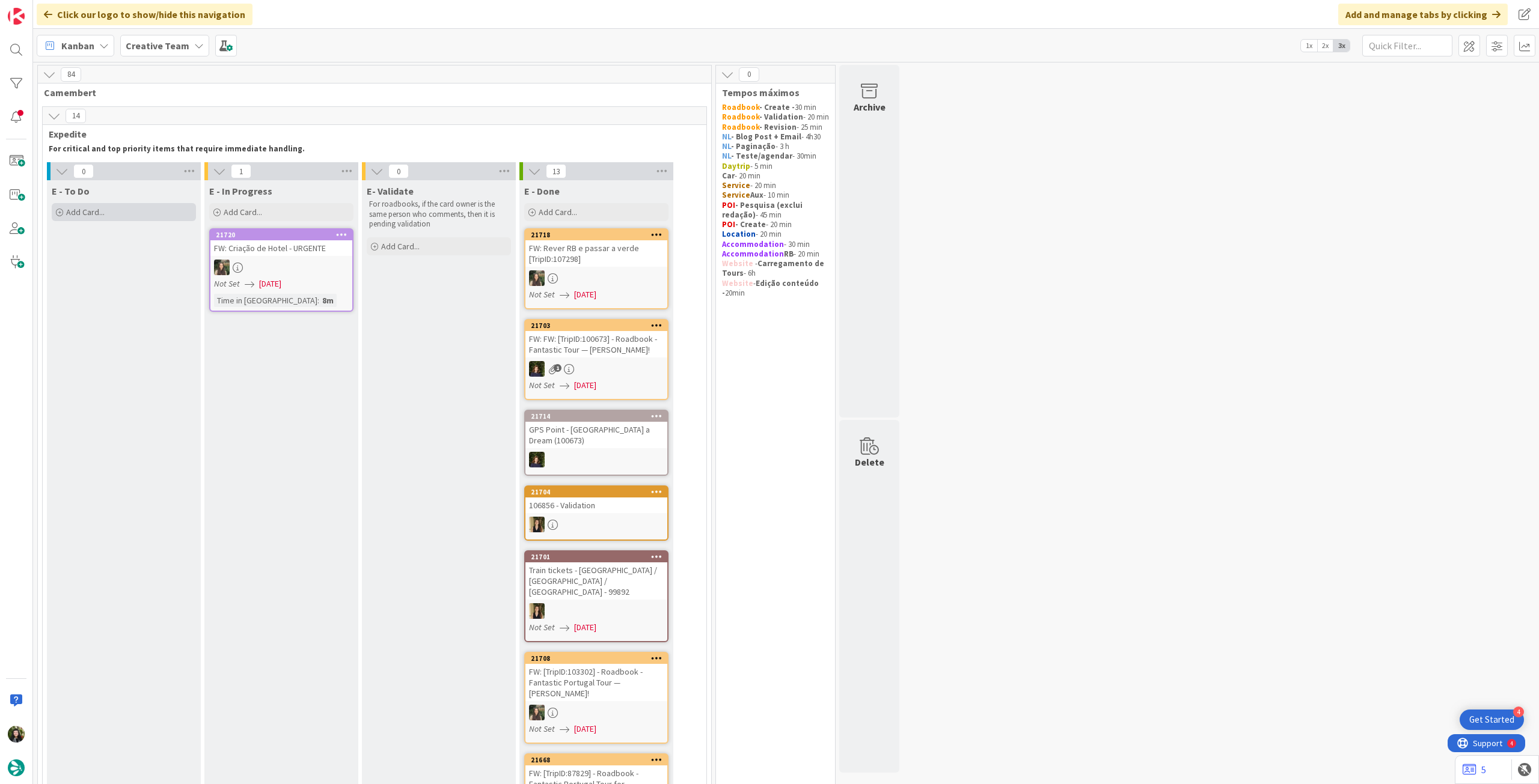
click at [103, 214] on span "Add Card..." at bounding box center [85, 212] width 39 height 11
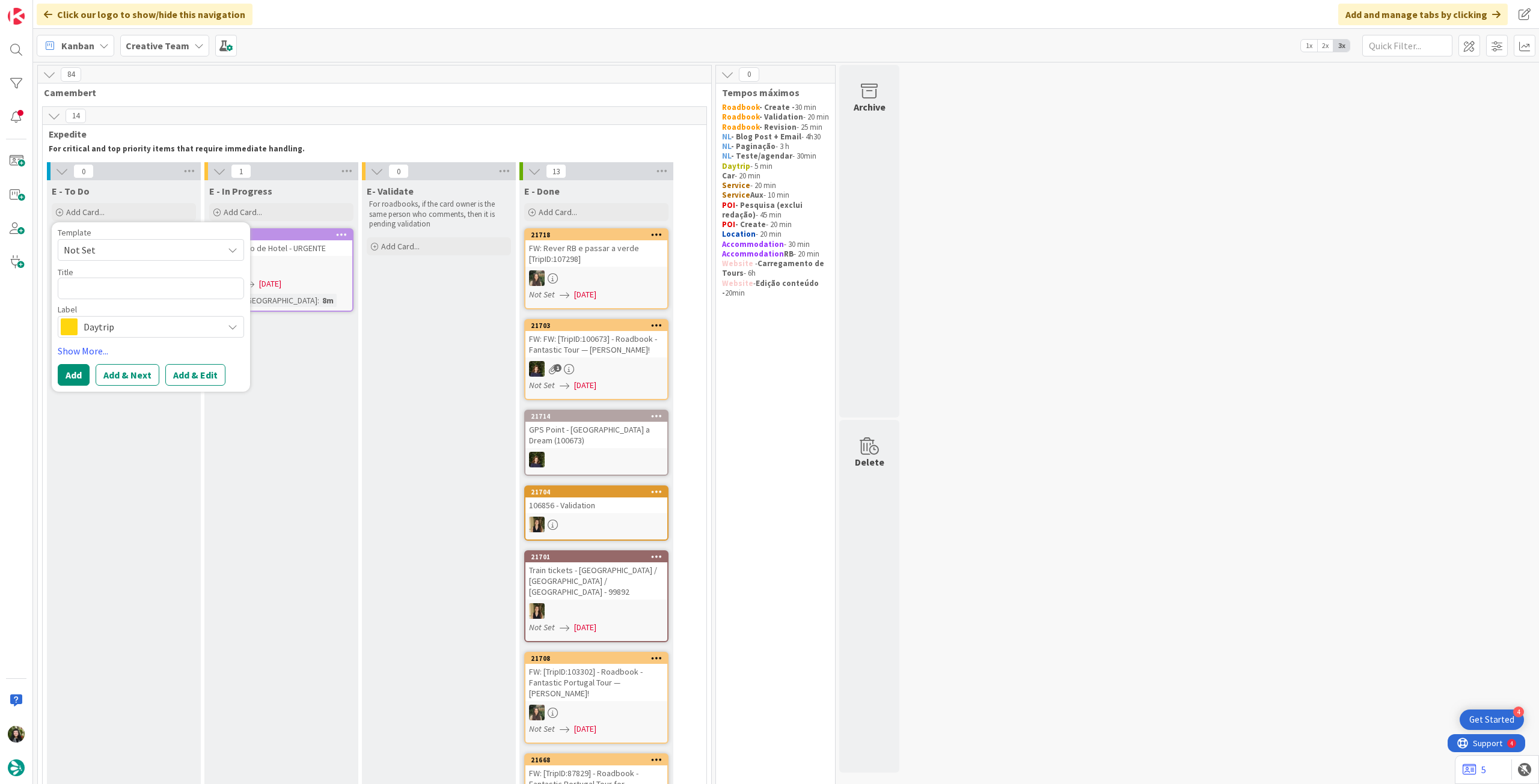
drag, startPoint x: 139, startPoint y: 334, endPoint x: 145, endPoint y: 335, distance: 6.1
click at [139, 334] on span "Daytrip" at bounding box center [150, 327] width 134 height 17
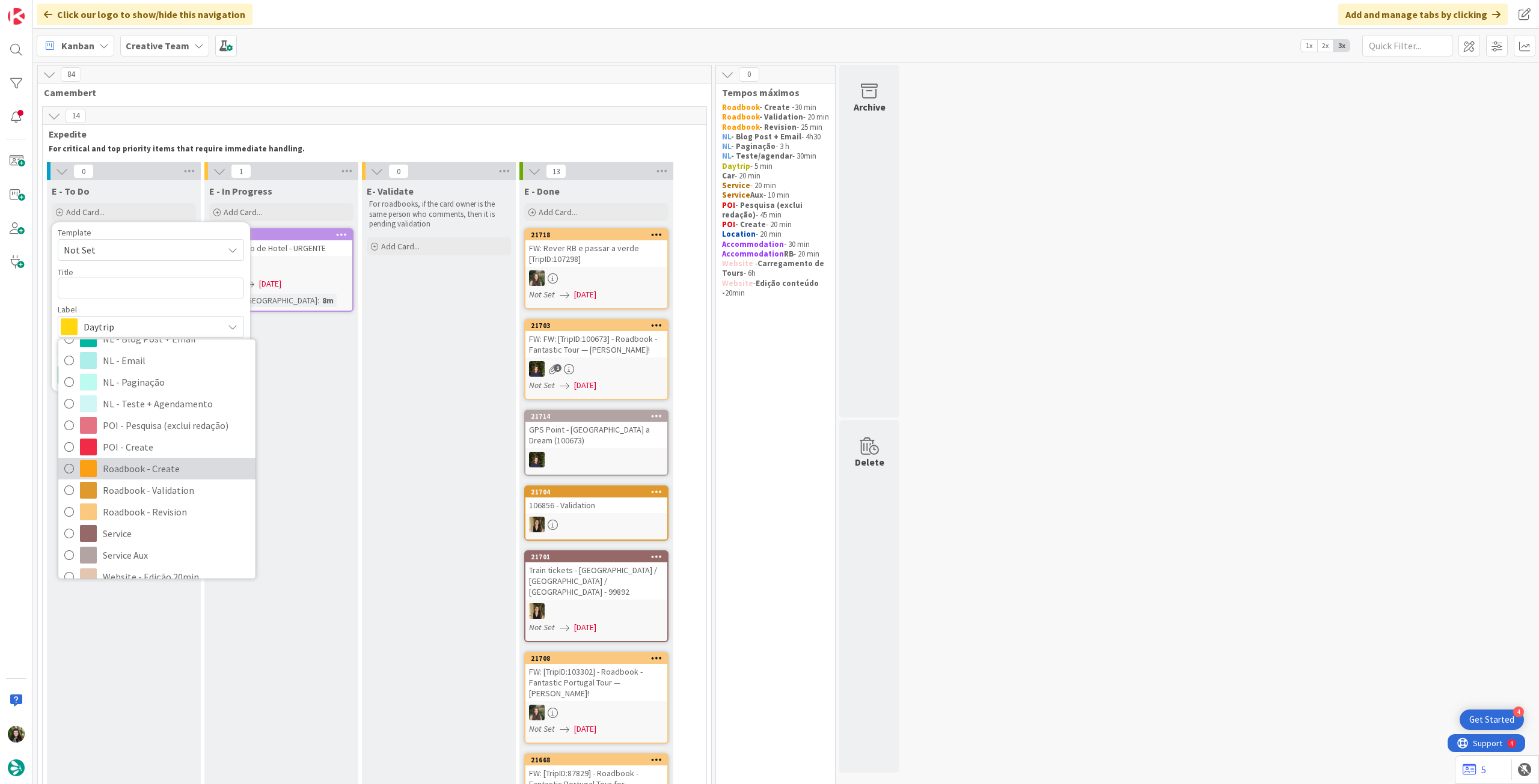
scroll to position [161, 0]
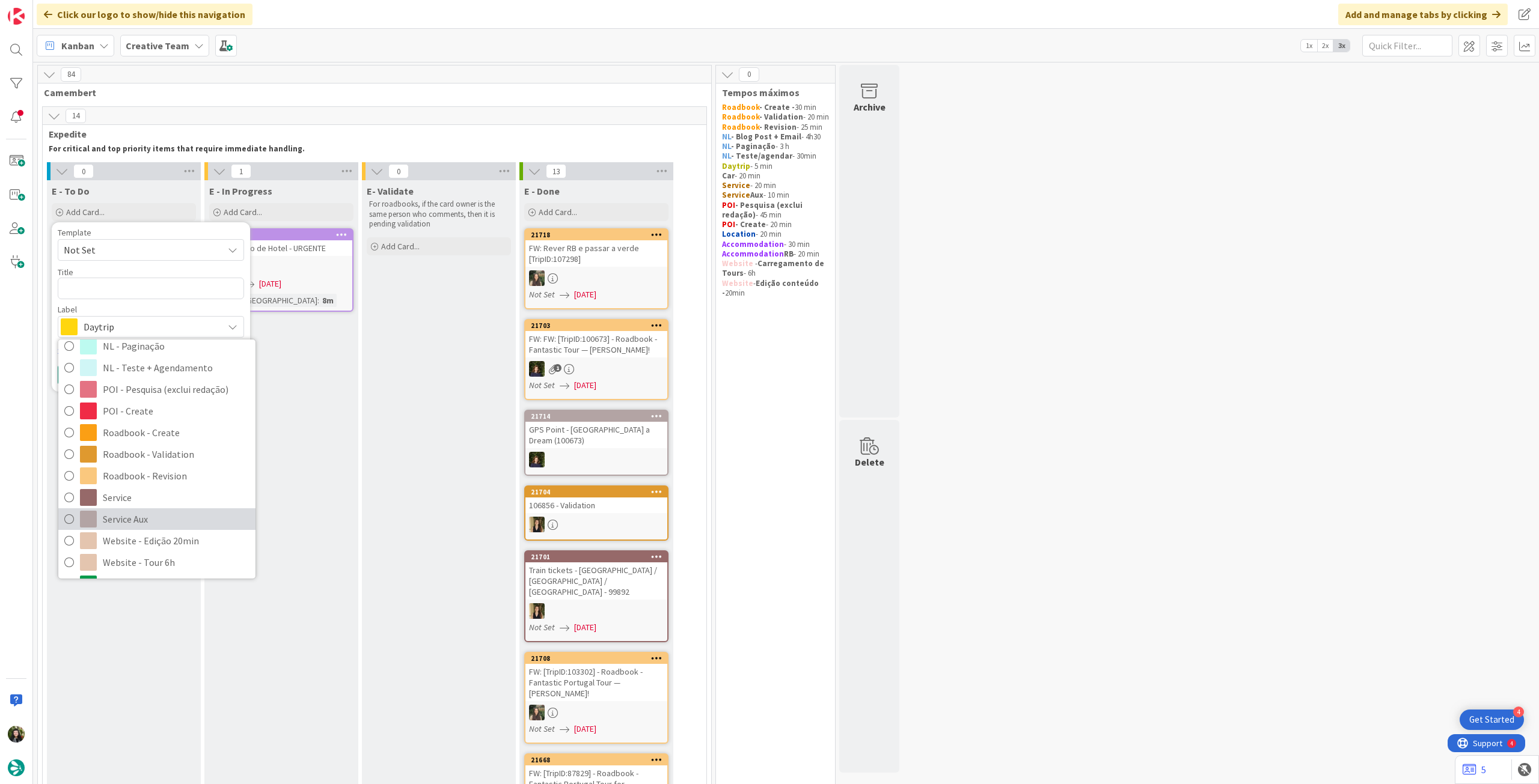
click at [152, 517] on span "Service Aux" at bounding box center [176, 519] width 147 height 18
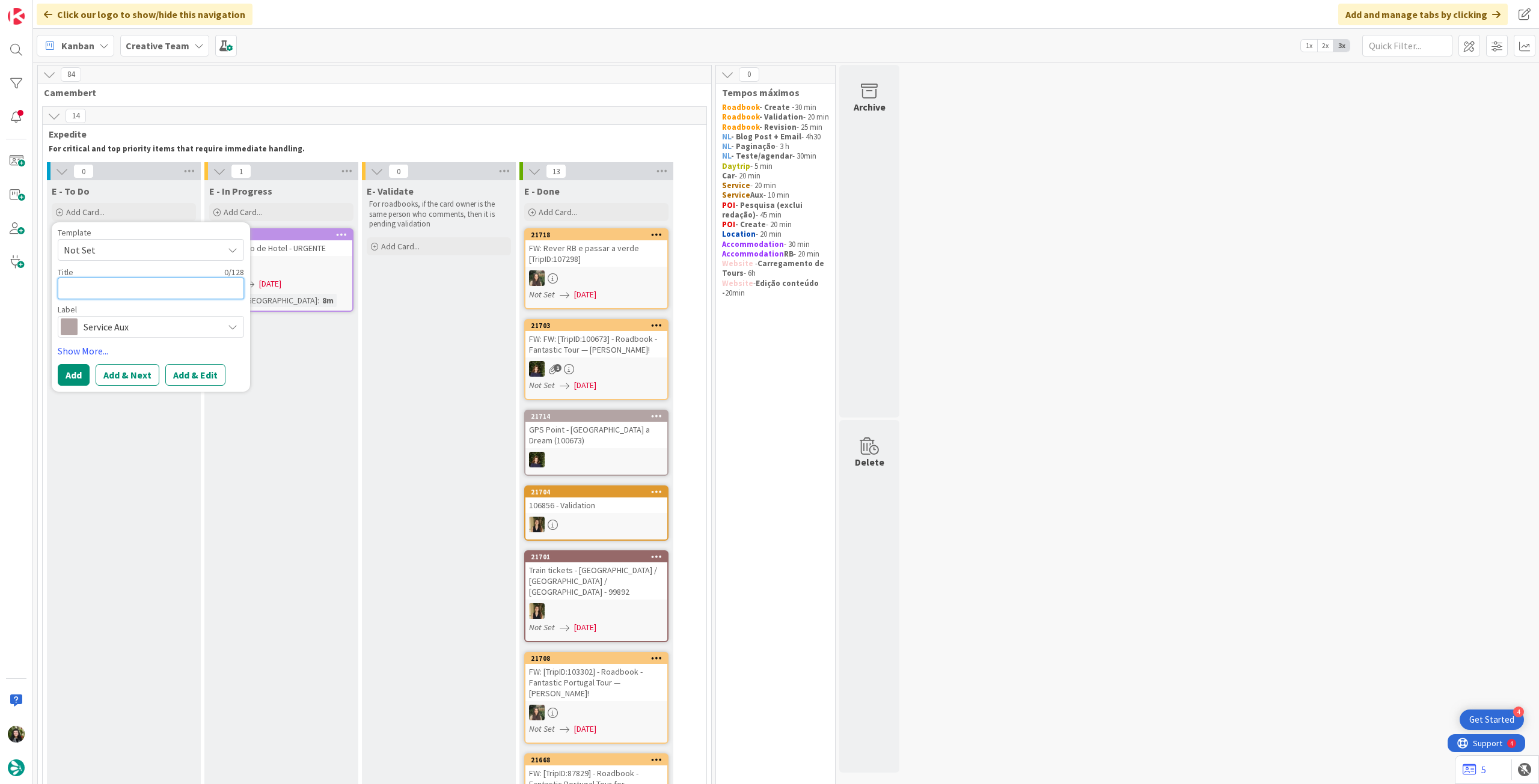
click at [188, 286] on textarea at bounding box center [150, 288] width 187 height 22
type textarea "x"
type textarea "s"
type textarea "x"
type textarea "se"
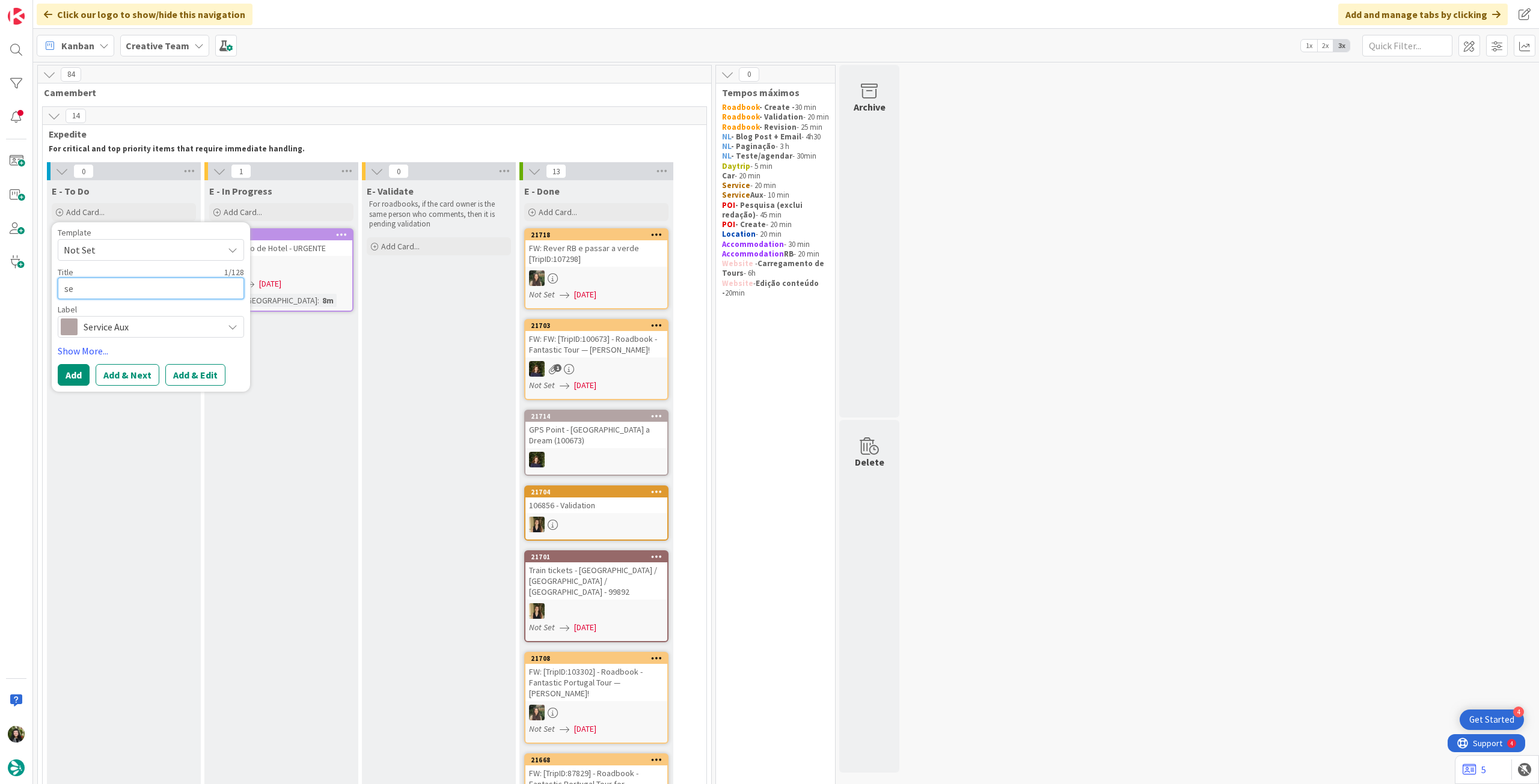
type textarea "x"
type textarea "ser"
type textarea "x"
type textarea "serv"
type textarea "x"
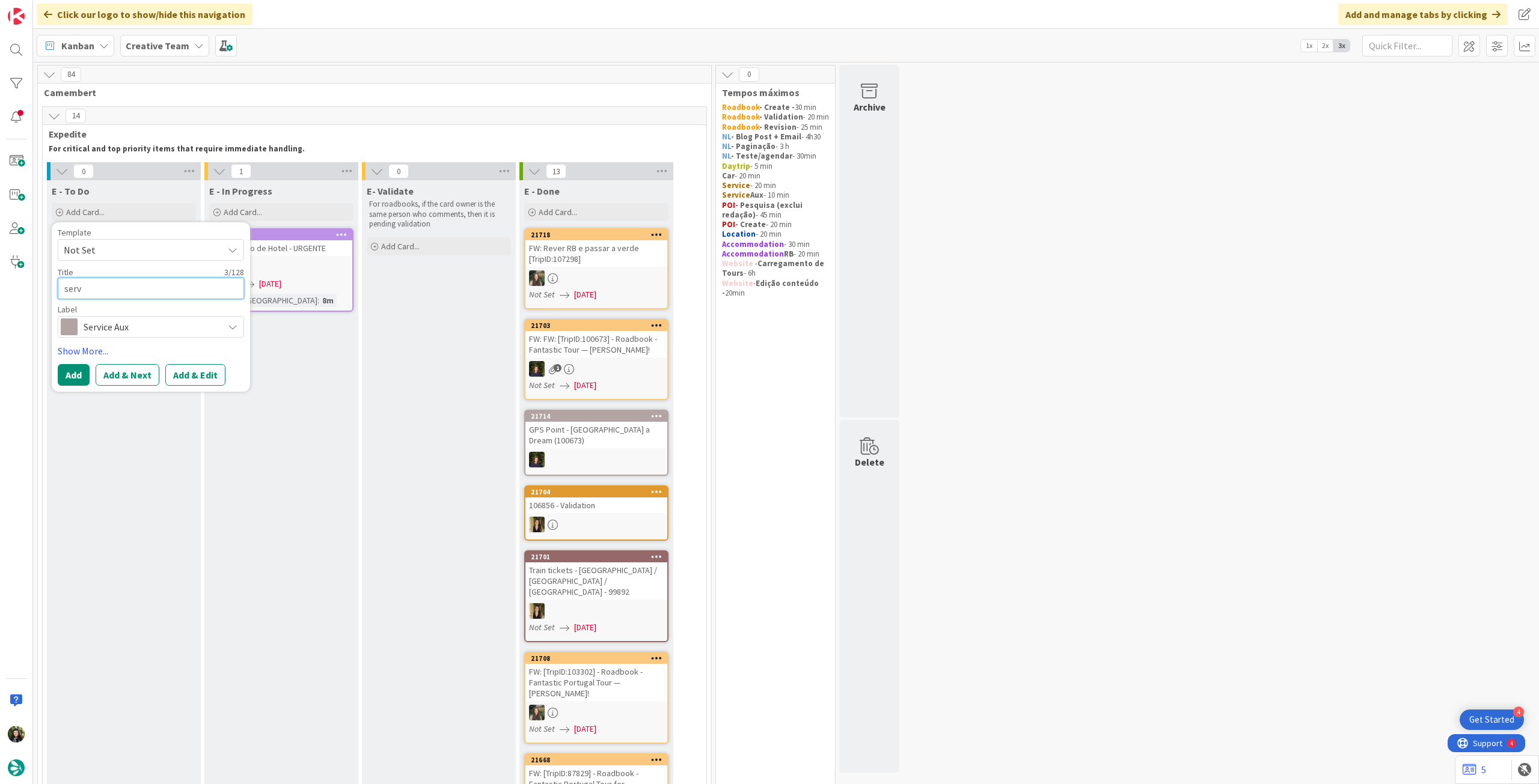
type textarea "servi"
type textarea "x"
type textarea "serviç"
type textarea "x"
type textarea "serviço"
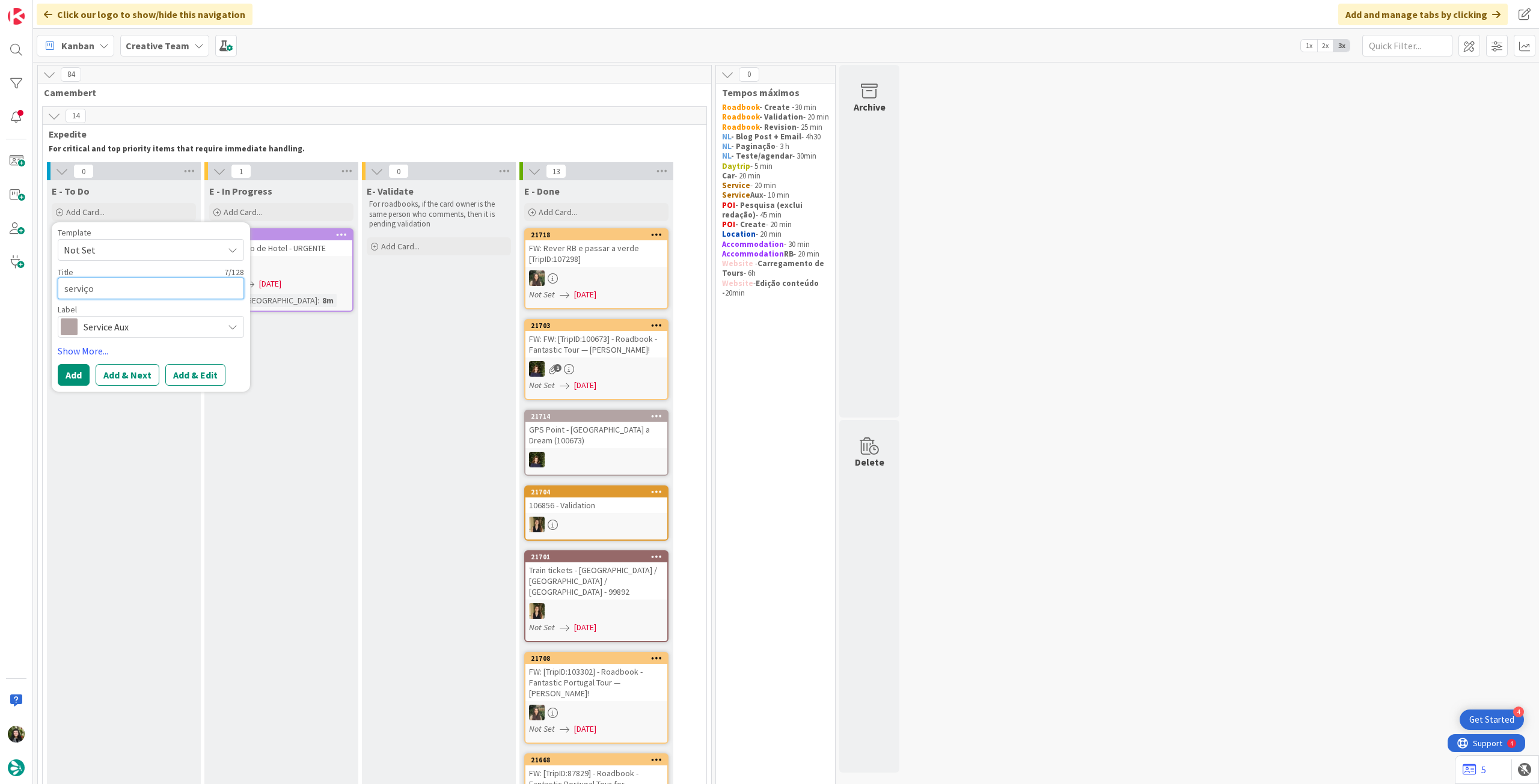
type textarea "x"
type textarea "serviço"
type textarea "x"
type textarea "serviço p"
type textarea "x"
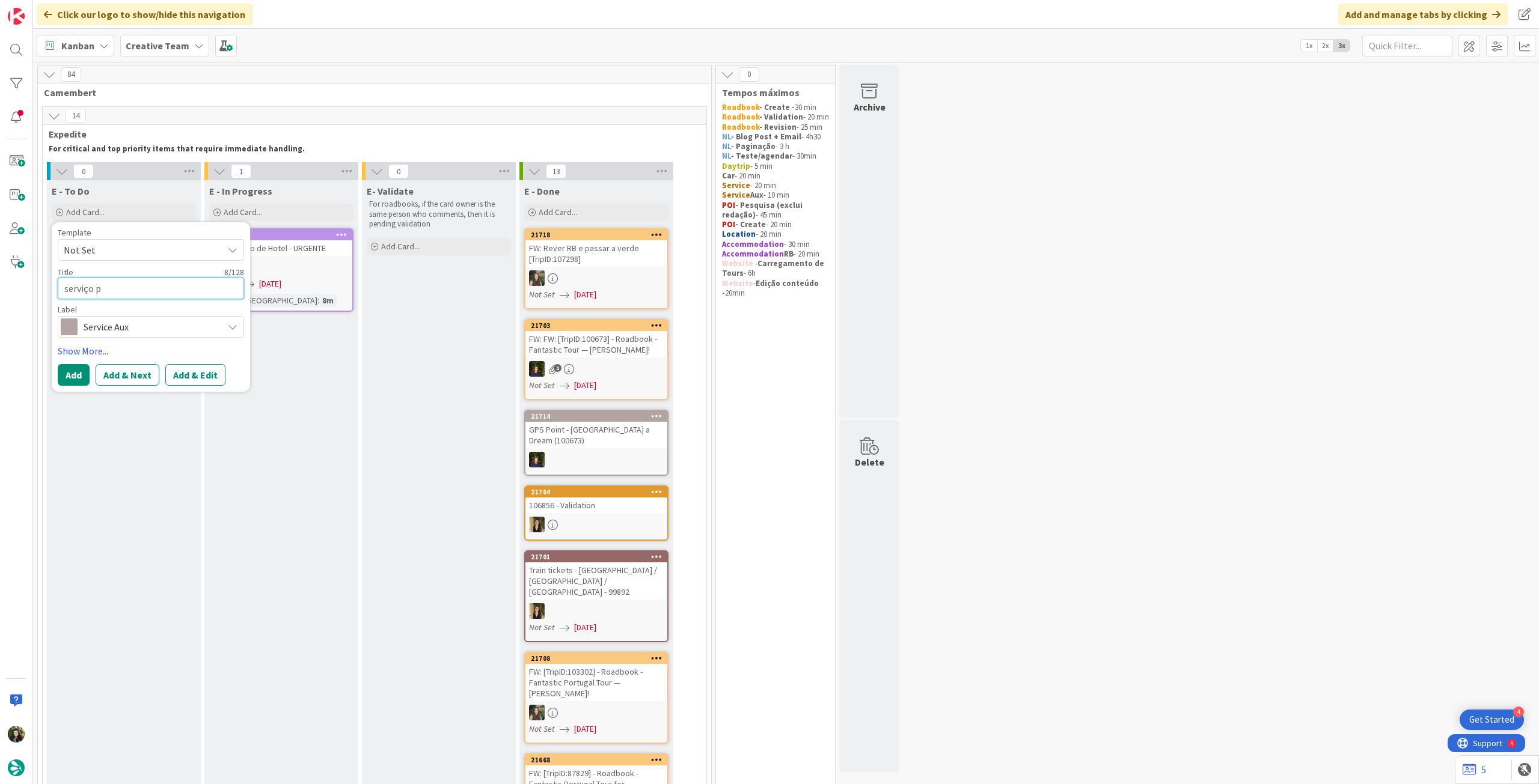
type textarea "serviço pr"
type textarea "x"
type textarea "serviço pra"
type textarea "x"
type textarea "serviço prat"
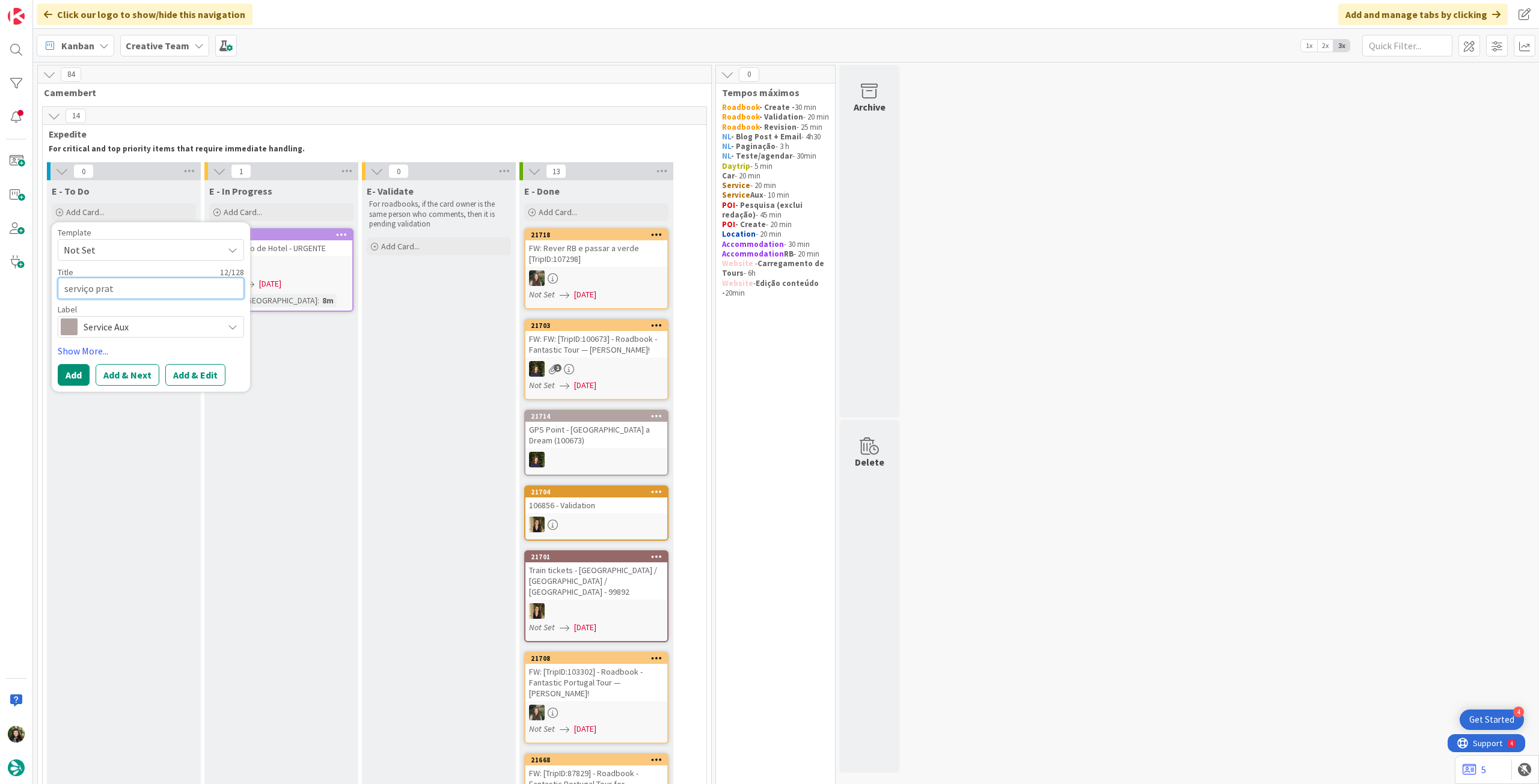
type textarea "x"
type textarea "serviço prati"
type textarea "x"
type textarea "serviço pratic"
type textarea "x"
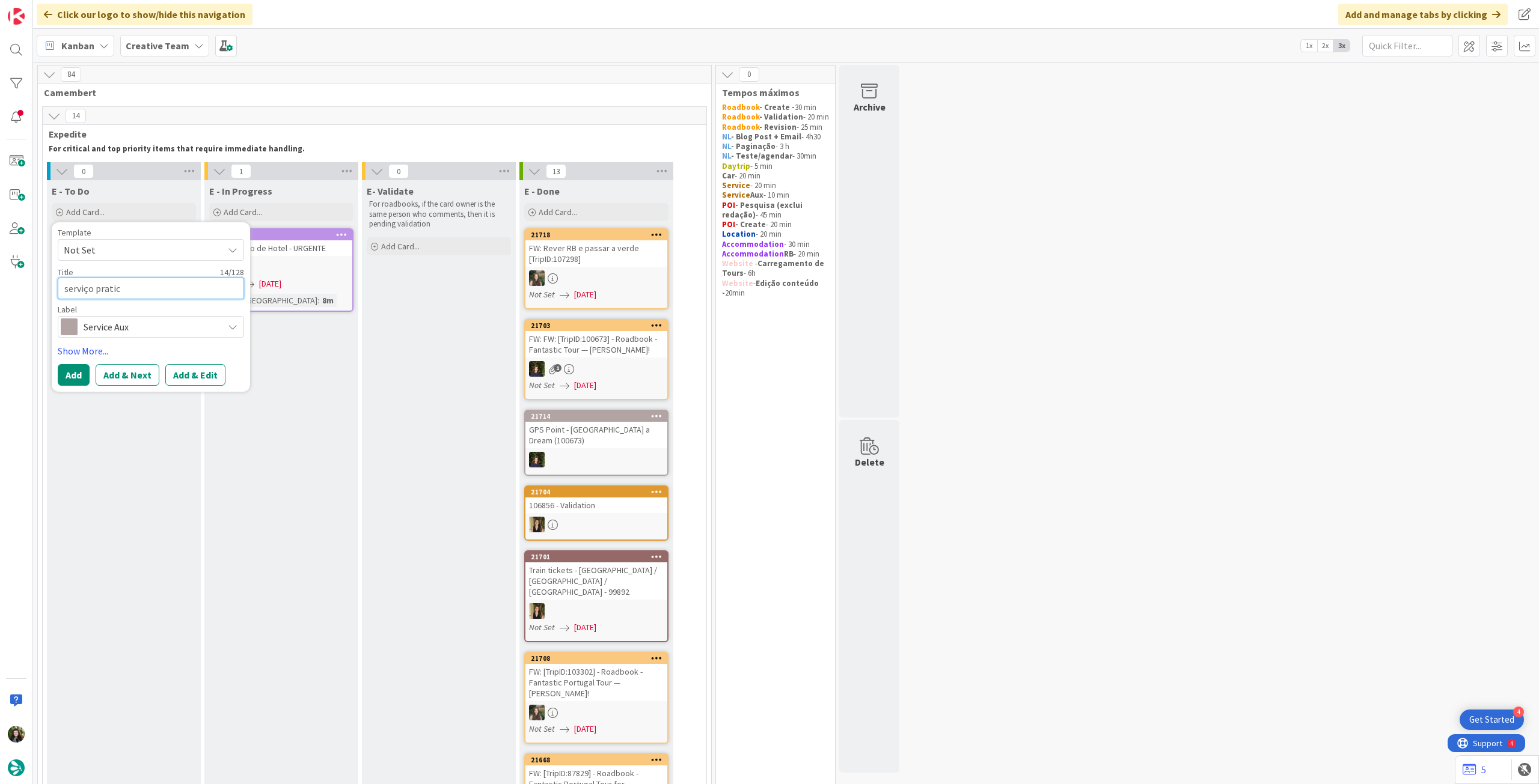
type textarea "serviço pratica"
type textarea "x"
type textarea "serviço praticam"
type textarea "x"
type textarea "serviço praticame"
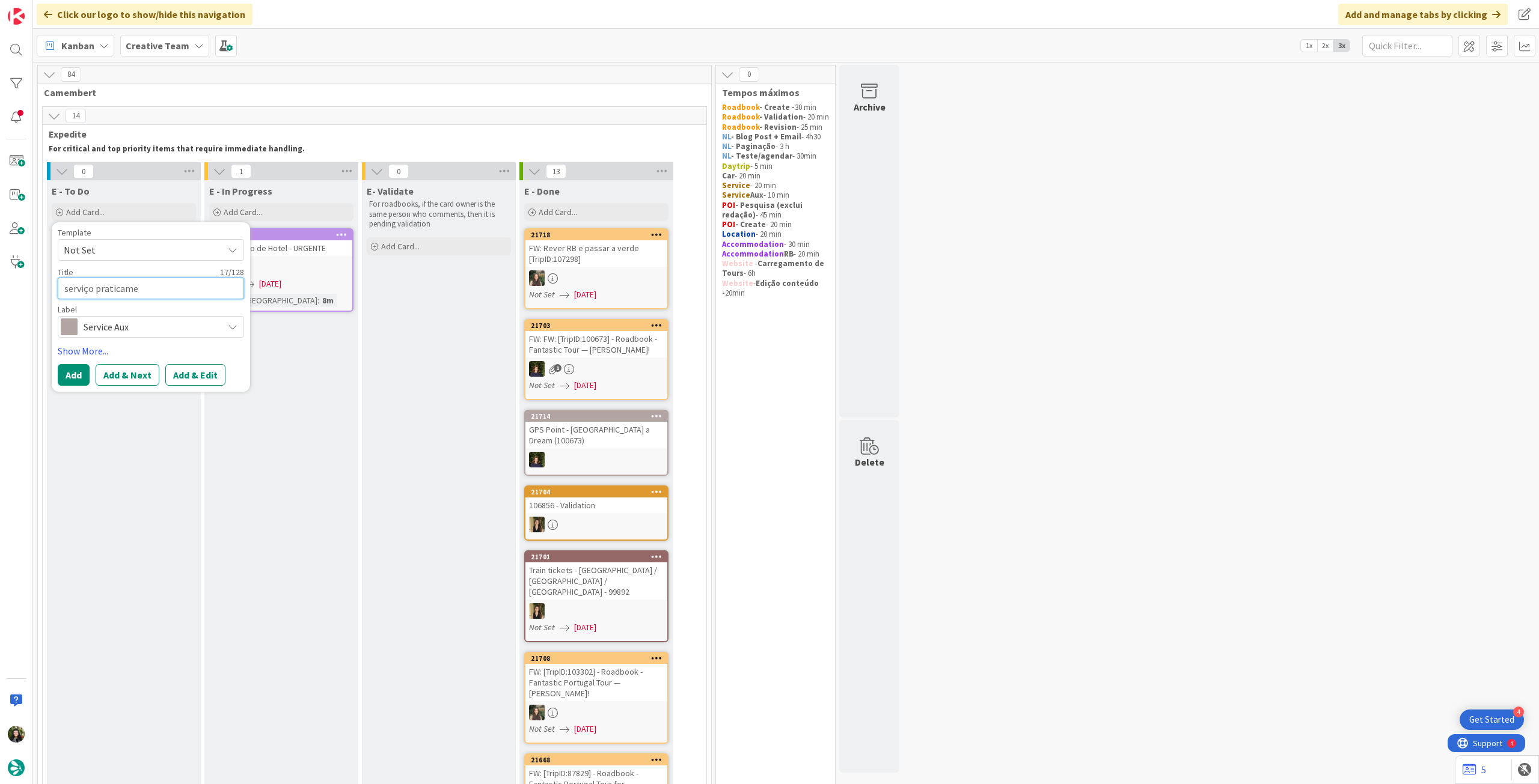
type textarea "x"
type textarea "serviço praticamen"
type textarea "x"
type textarea "serviço praticament"
type textarea "x"
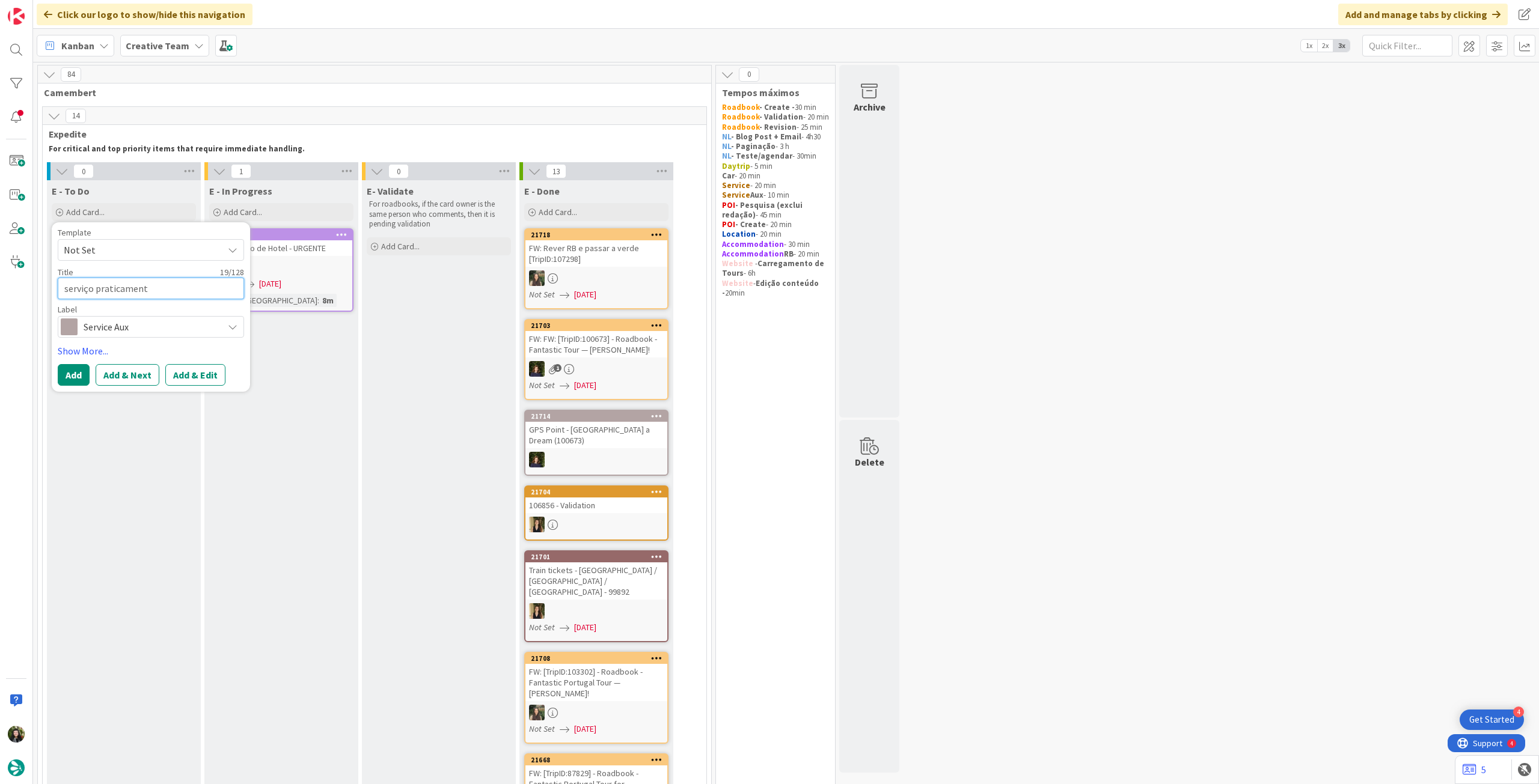
type textarea "serviço praticamente"
type textarea "x"
type textarea "serviço praticamente"
type textarea "x"
type textarea "serviço praticamente i"
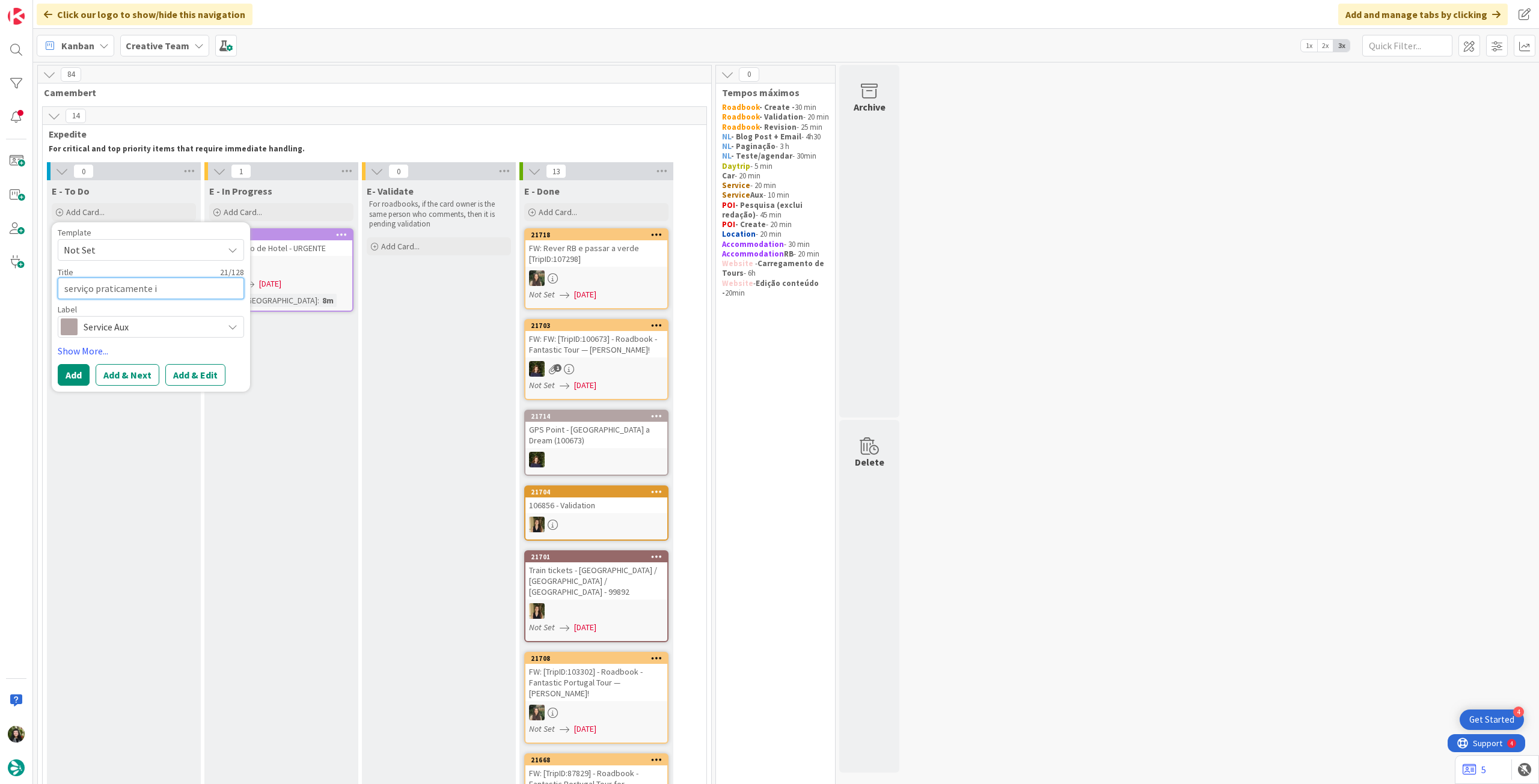
type textarea "x"
type textarea "serviço praticamente ig"
type textarea "x"
type textarea "serviço praticamente igu"
type textarea "x"
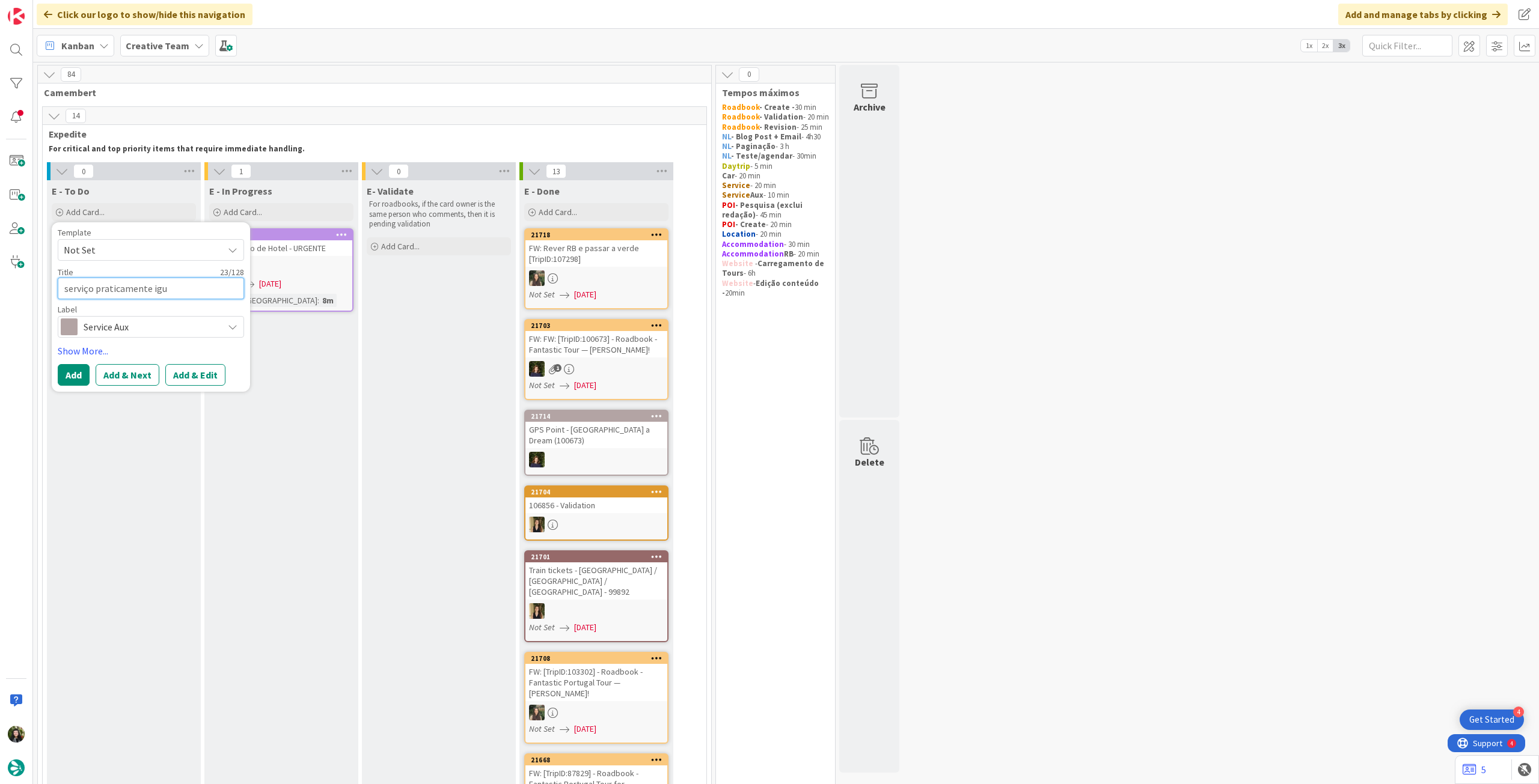
type textarea "serviço praticamente igua"
type textarea "x"
type textarea "serviço praticamente igual"
type textarea "x"
type textarea "serviço praticamente igual"
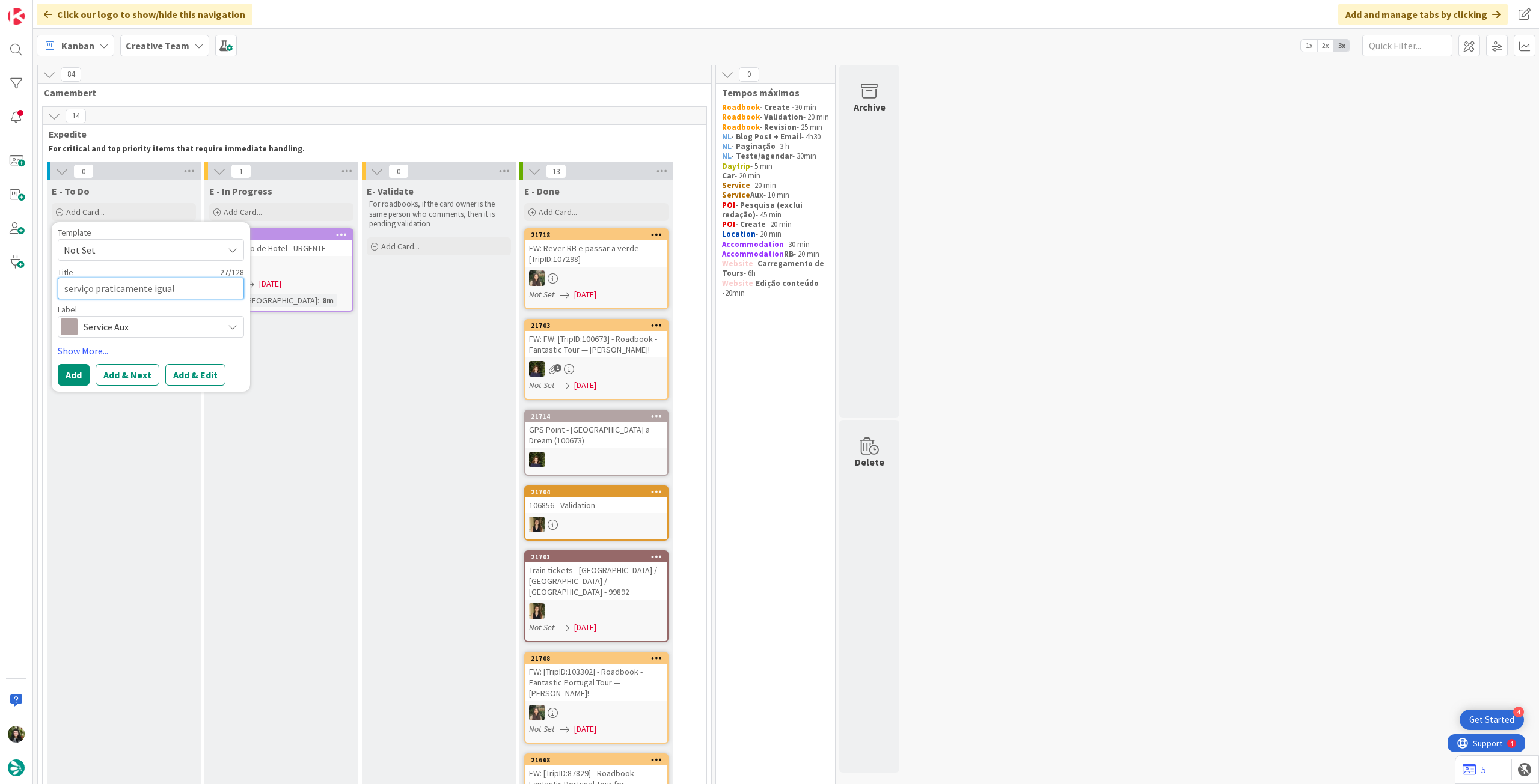
type textarea "x"
type textarea "serviço praticamente igual a"
type textarea "x"
type textarea "serviço praticamente igual a"
type textarea "x"
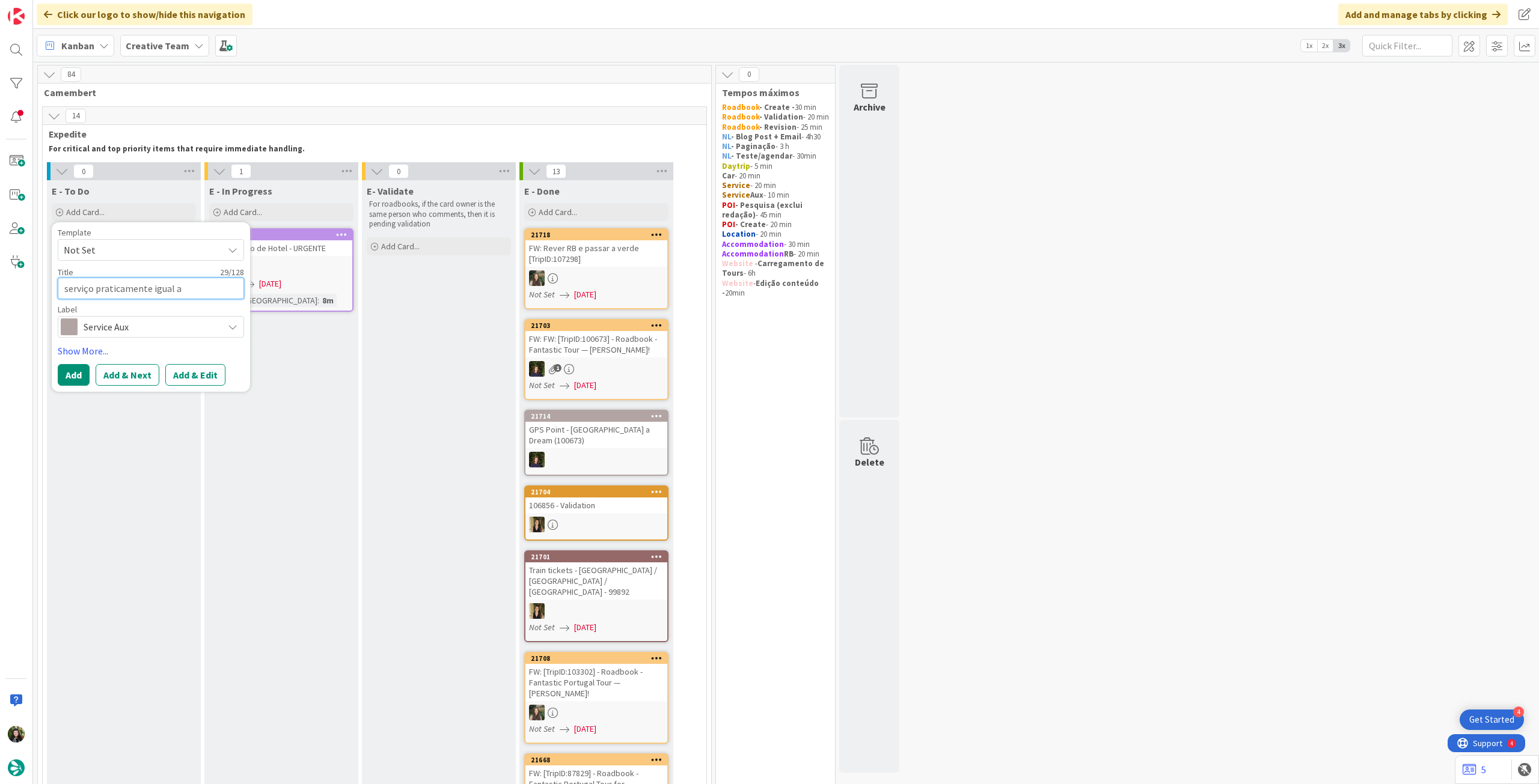
type textarea "serviço praticamente igual a o"
type textarea "x"
type textarea "serviço praticamente igual a"
type textarea "x"
type textarea "serviço praticamente igual a"
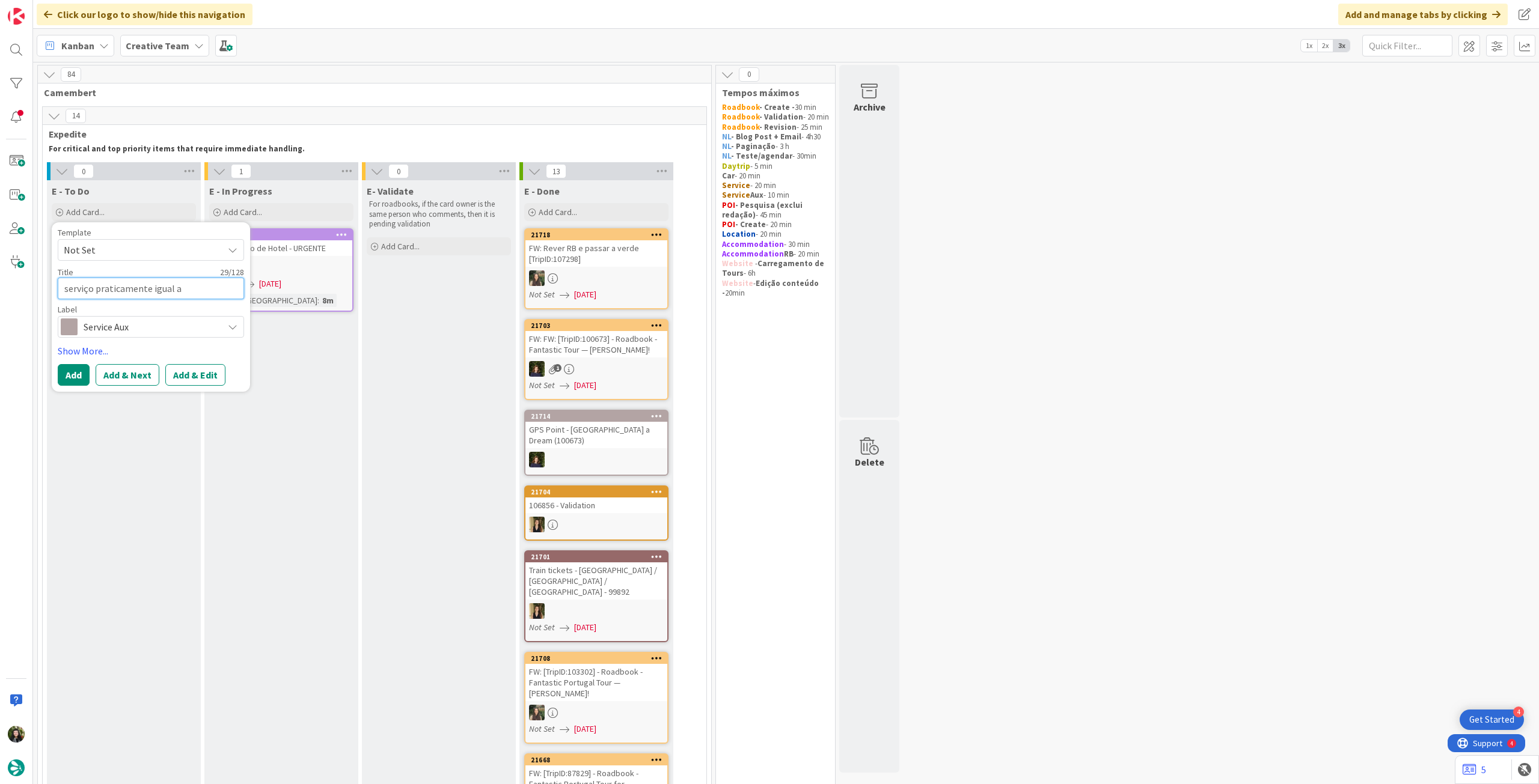
type textarea "x"
type textarea "serviço praticamente igual"
type textarea "x"
type textarea "serviço praticamente igual"
type textarea "x"
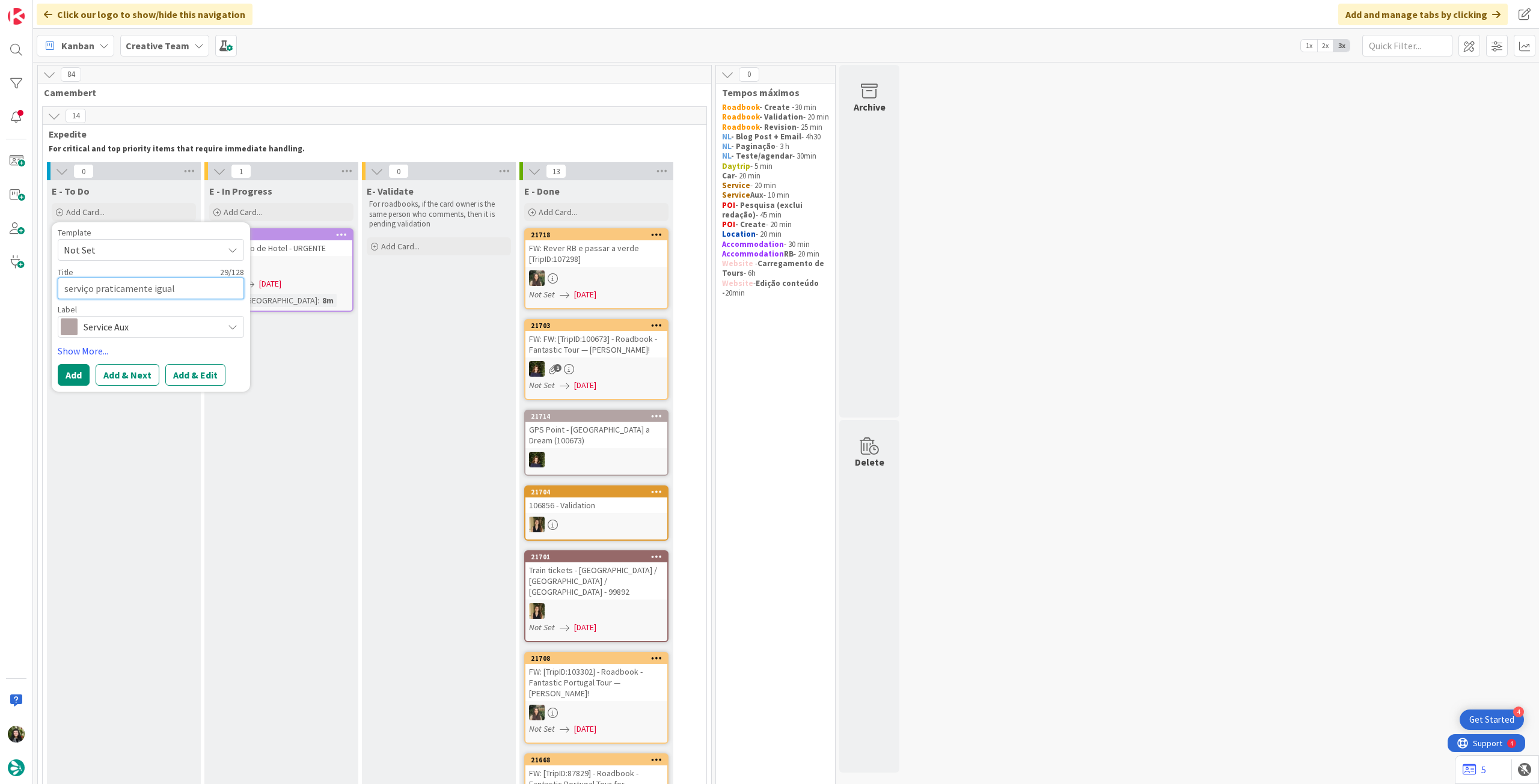
type textarea "serviço praticamente igua"
type textarea "x"
type textarea "serviço praticamente igu"
type textarea "x"
type textarea "serviço praticamente ig"
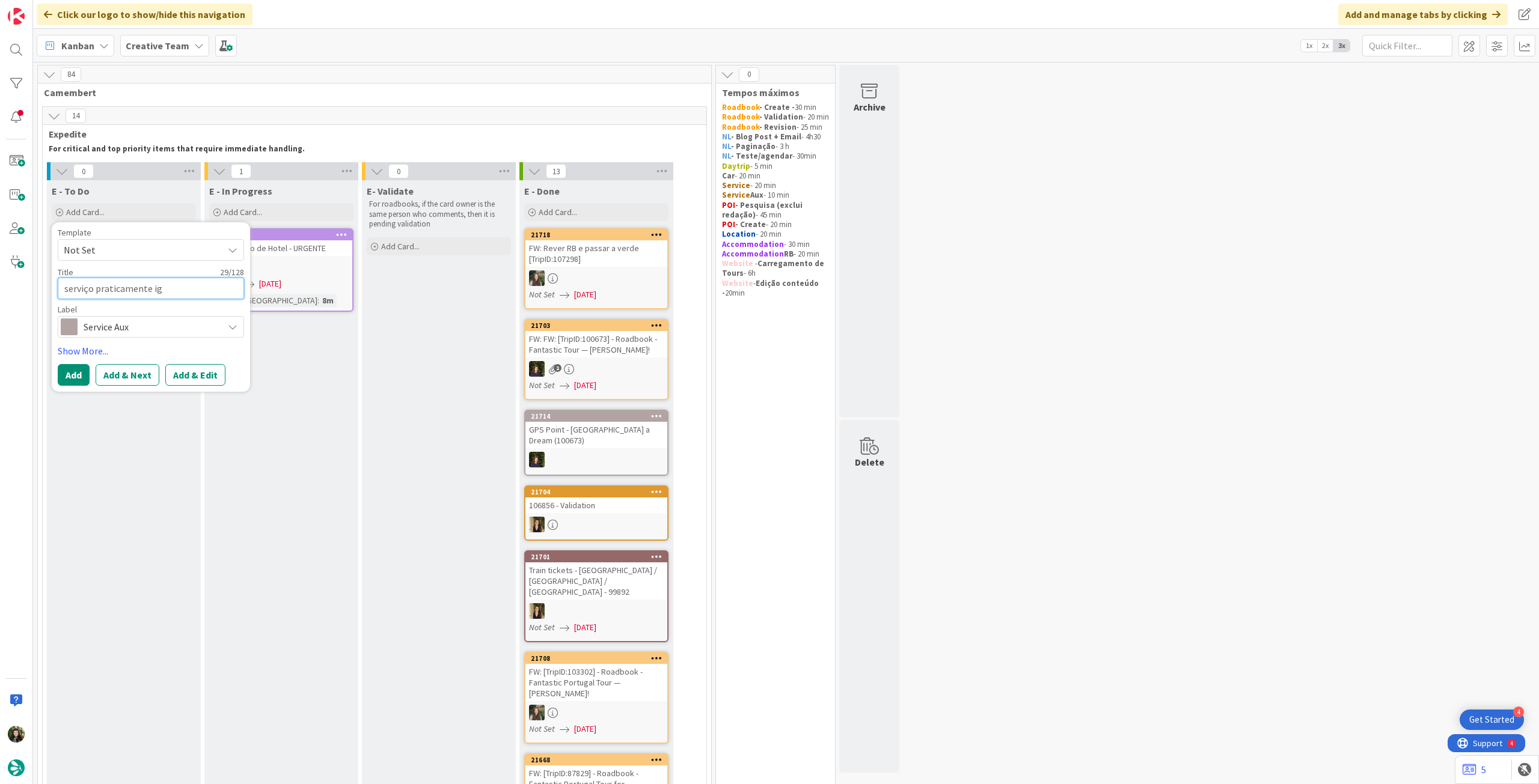
type textarea "x"
type textarea "serviço praticamente i"
type textarea "x"
type textarea "serviço praticamente"
type textarea "x"
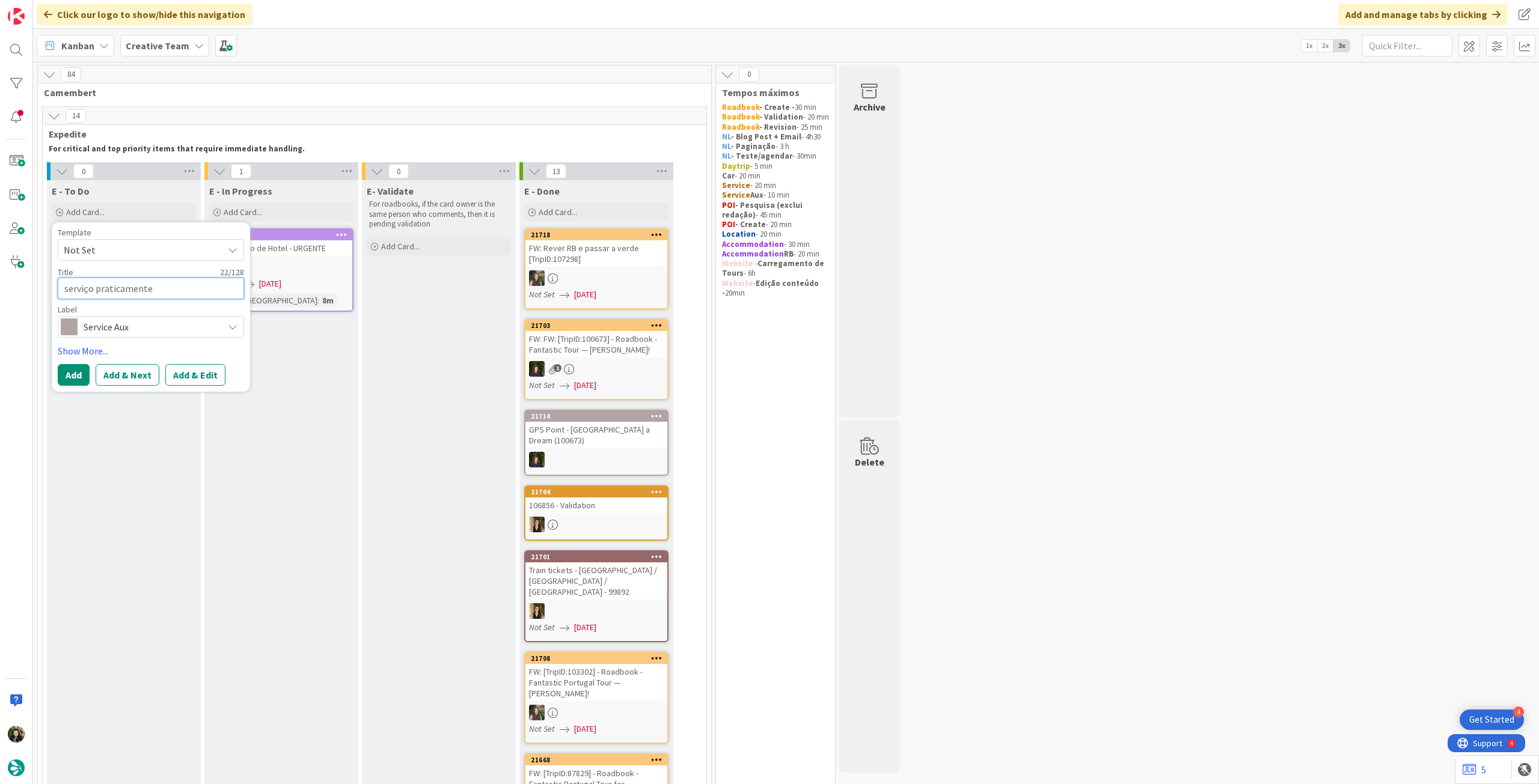
type textarea "serviço praticamente"
type textarea "x"
type textarea "serviço praticament"
type textarea "x"
type textarea "serviço praticamen"
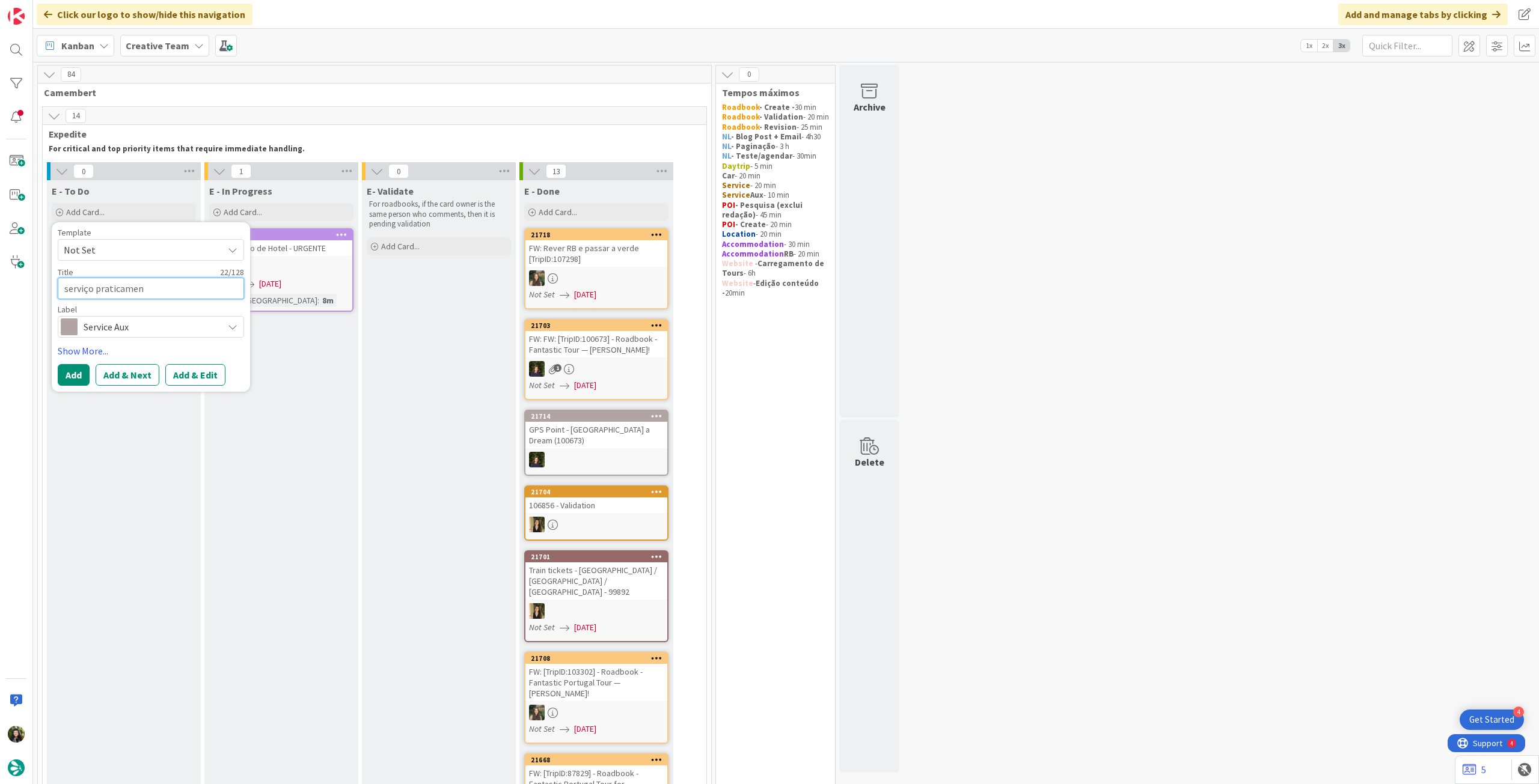
type textarea "x"
type textarea "serviço praticame"
type textarea "x"
type textarea "serviço praticam"
type textarea "x"
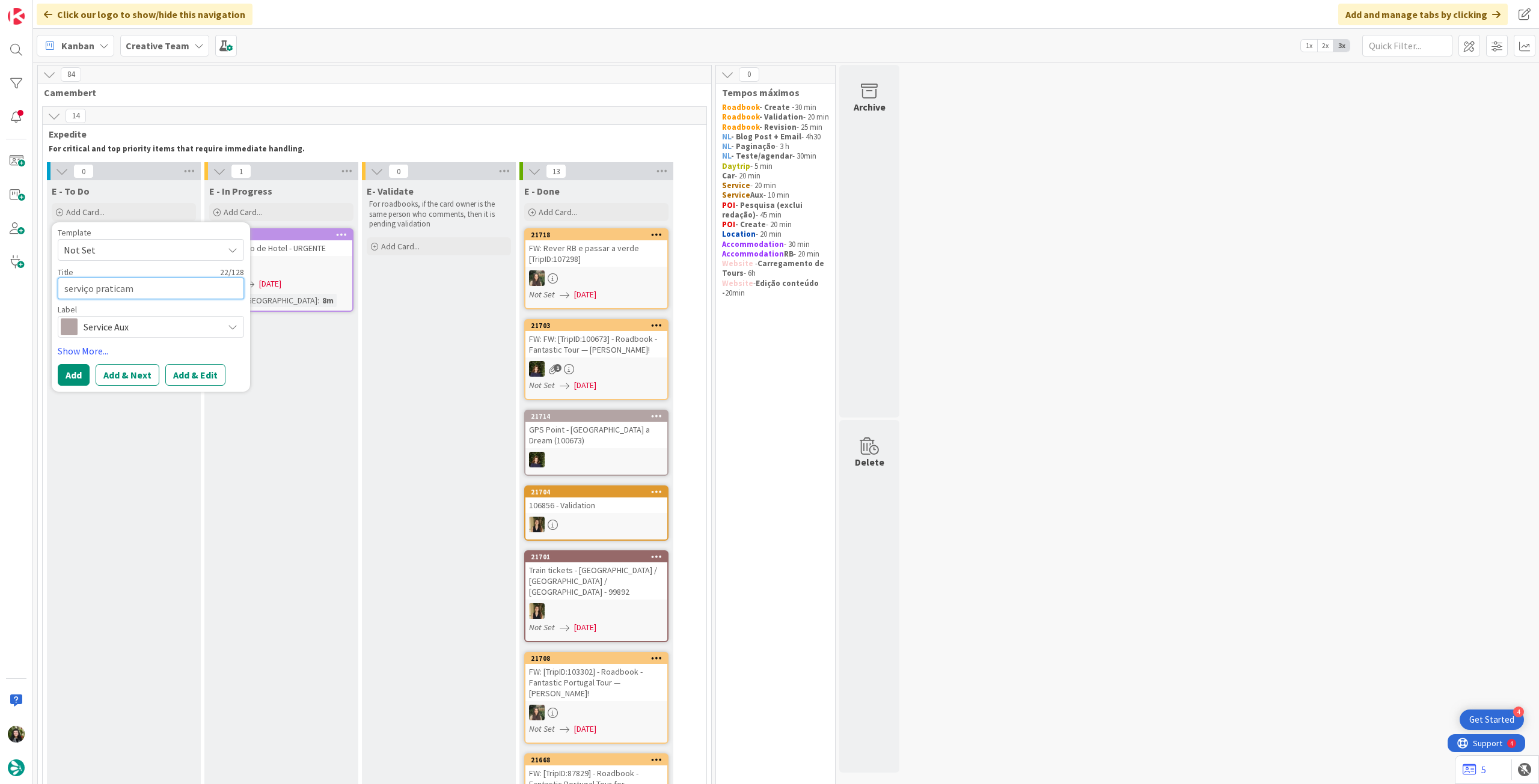
type textarea "serviço pratica"
type textarea "x"
type textarea "serviço prati"
type textarea "x"
type textarea "serviço prat"
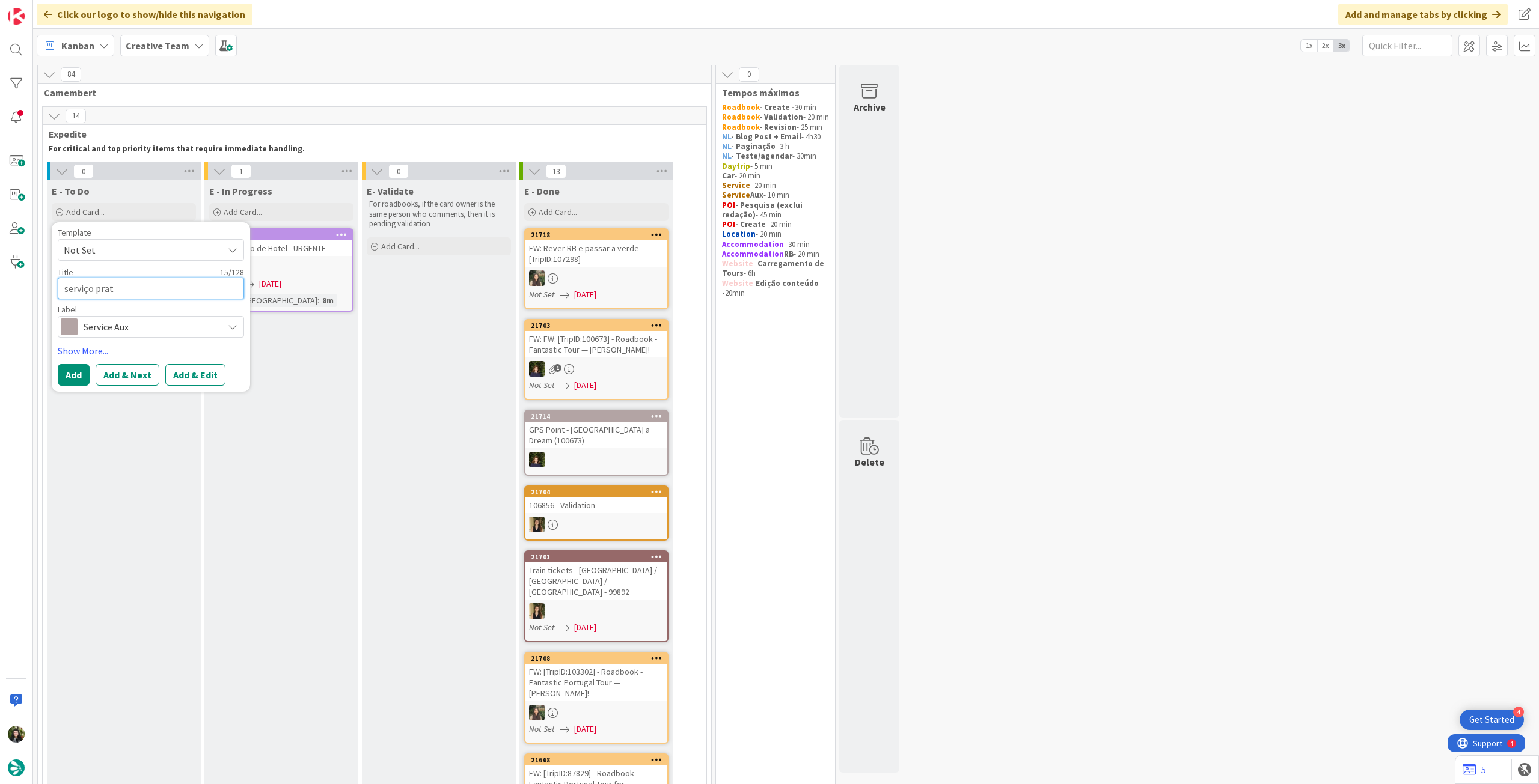
type textarea "x"
type textarea "serviço pra"
type textarea "x"
type textarea "serviço pr"
type textarea "x"
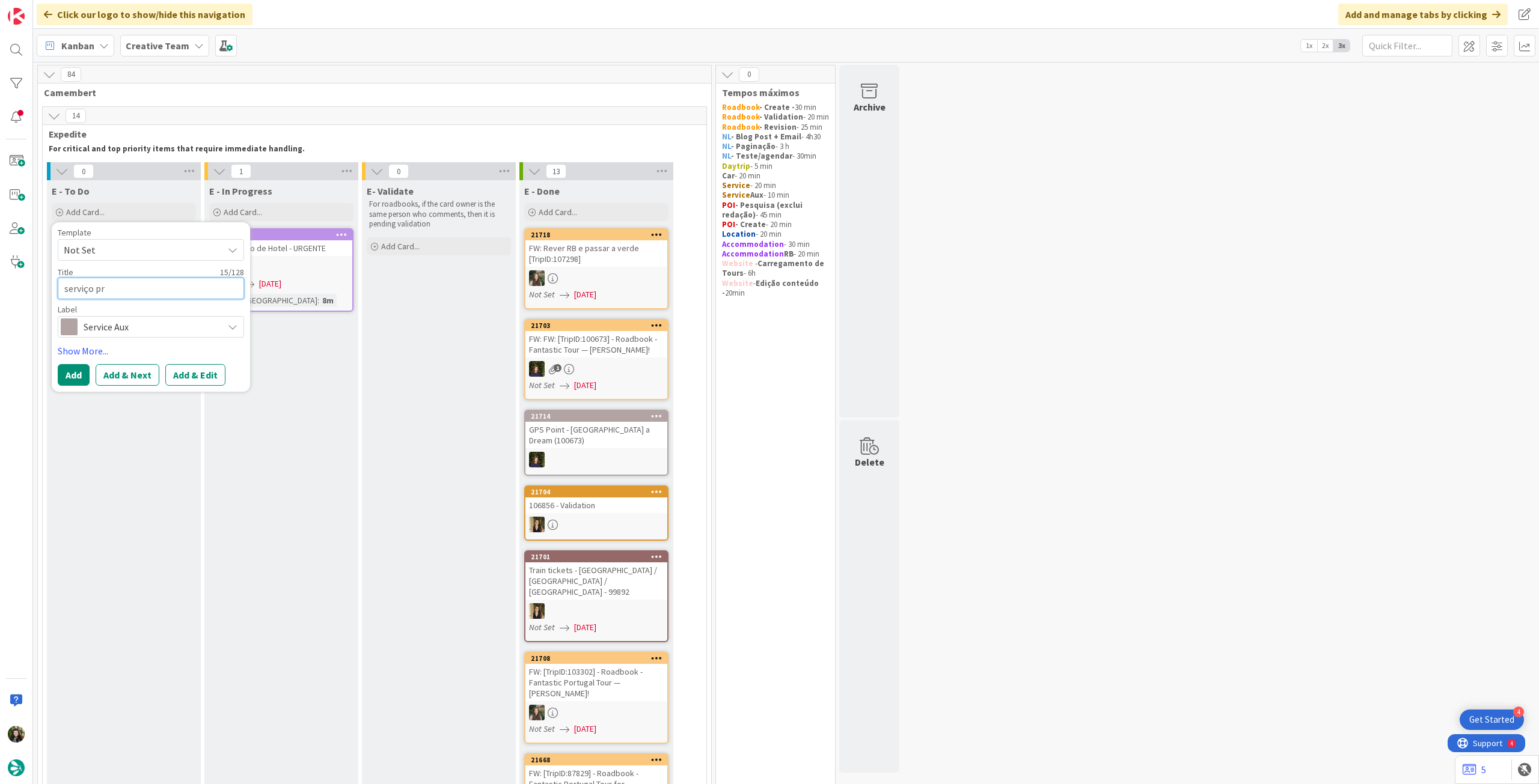
type textarea "serviço p"
type textarea "x"
type textarea "serviço"
type textarea "x"
type textarea "serviço"
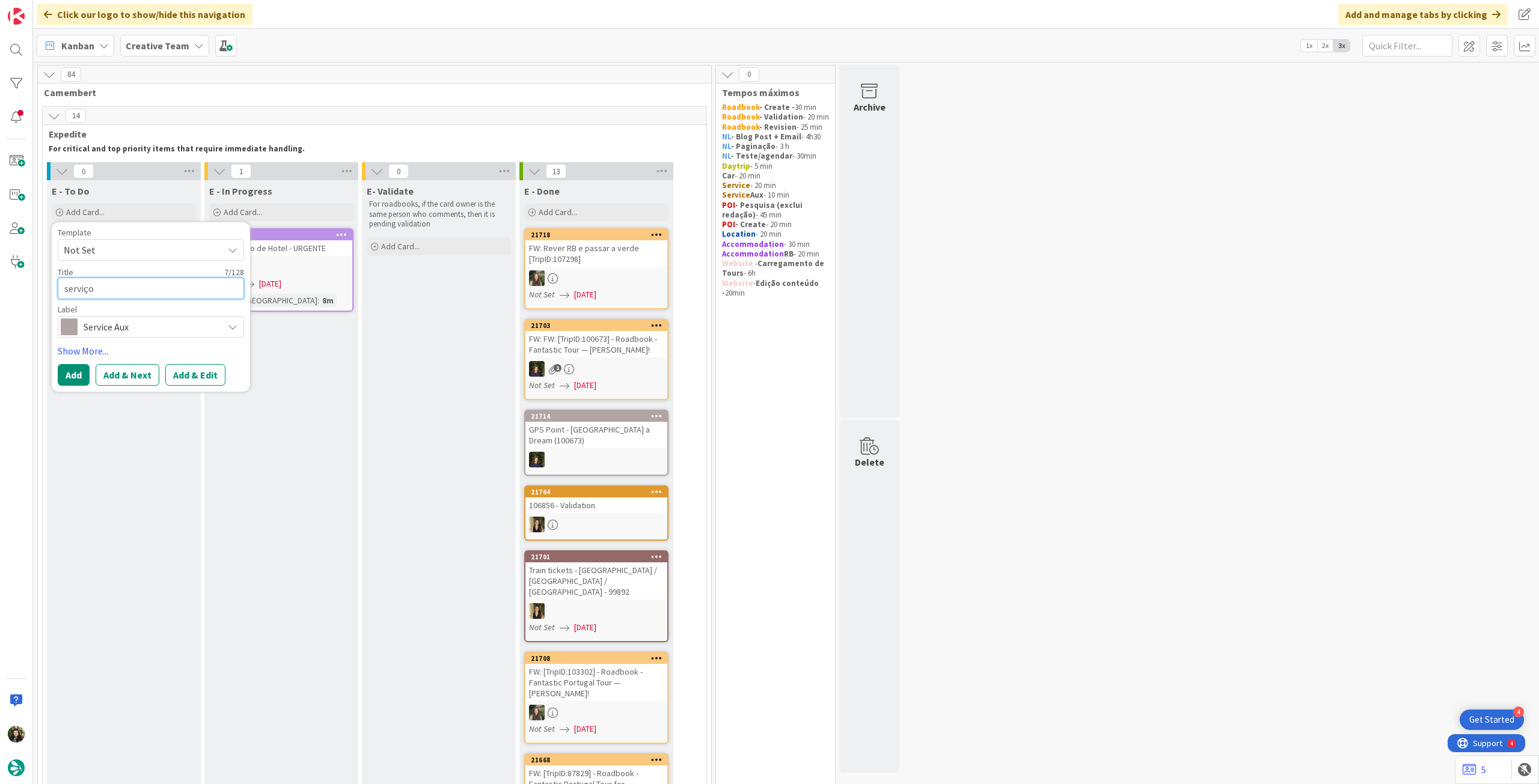
type textarea "x"
type textarea "serviç"
type textarea "x"
type textarea "servi"
type textarea "x"
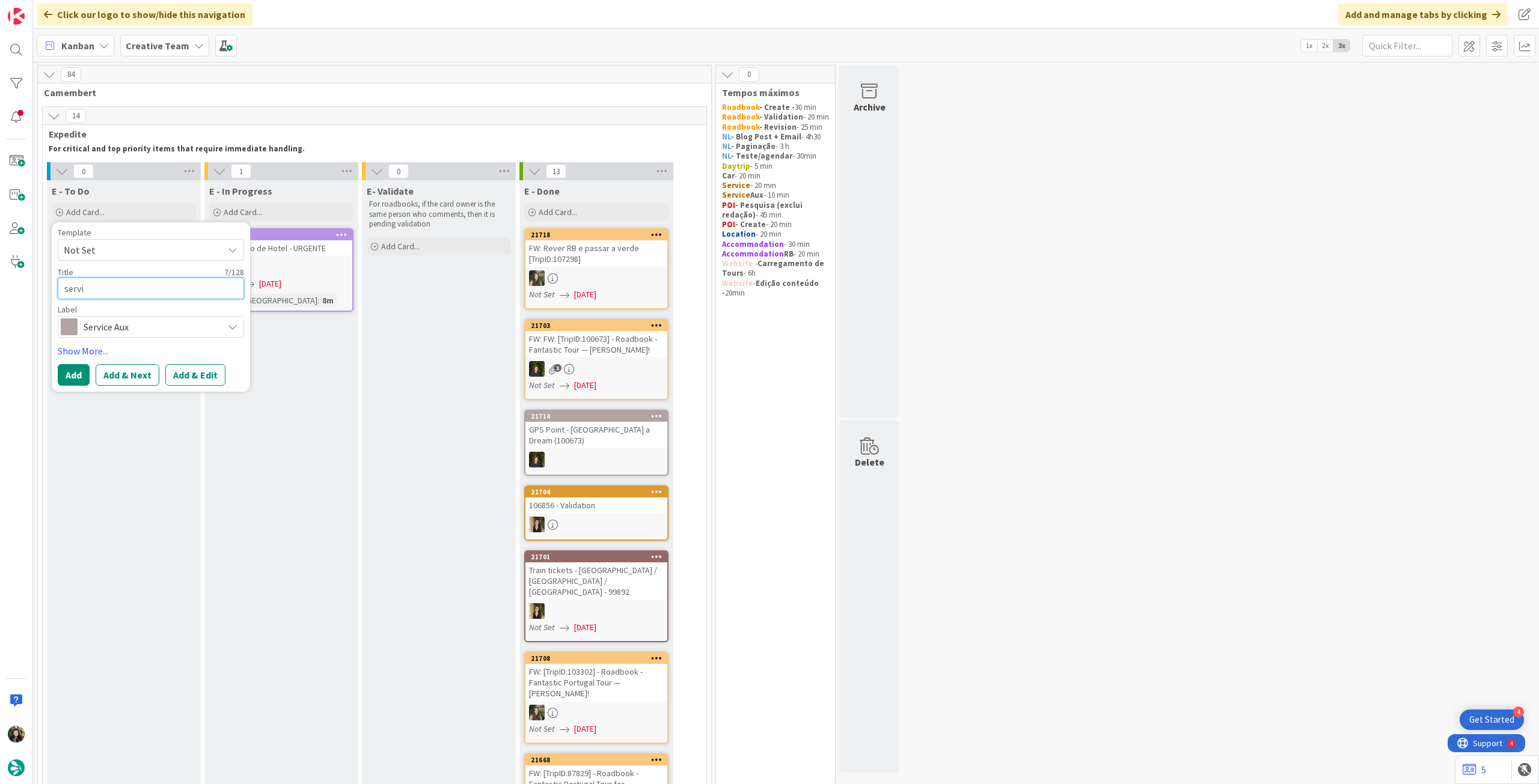
type textarea "serv"
type textarea "x"
type textarea "ser"
type textarea "x"
type textarea "se"
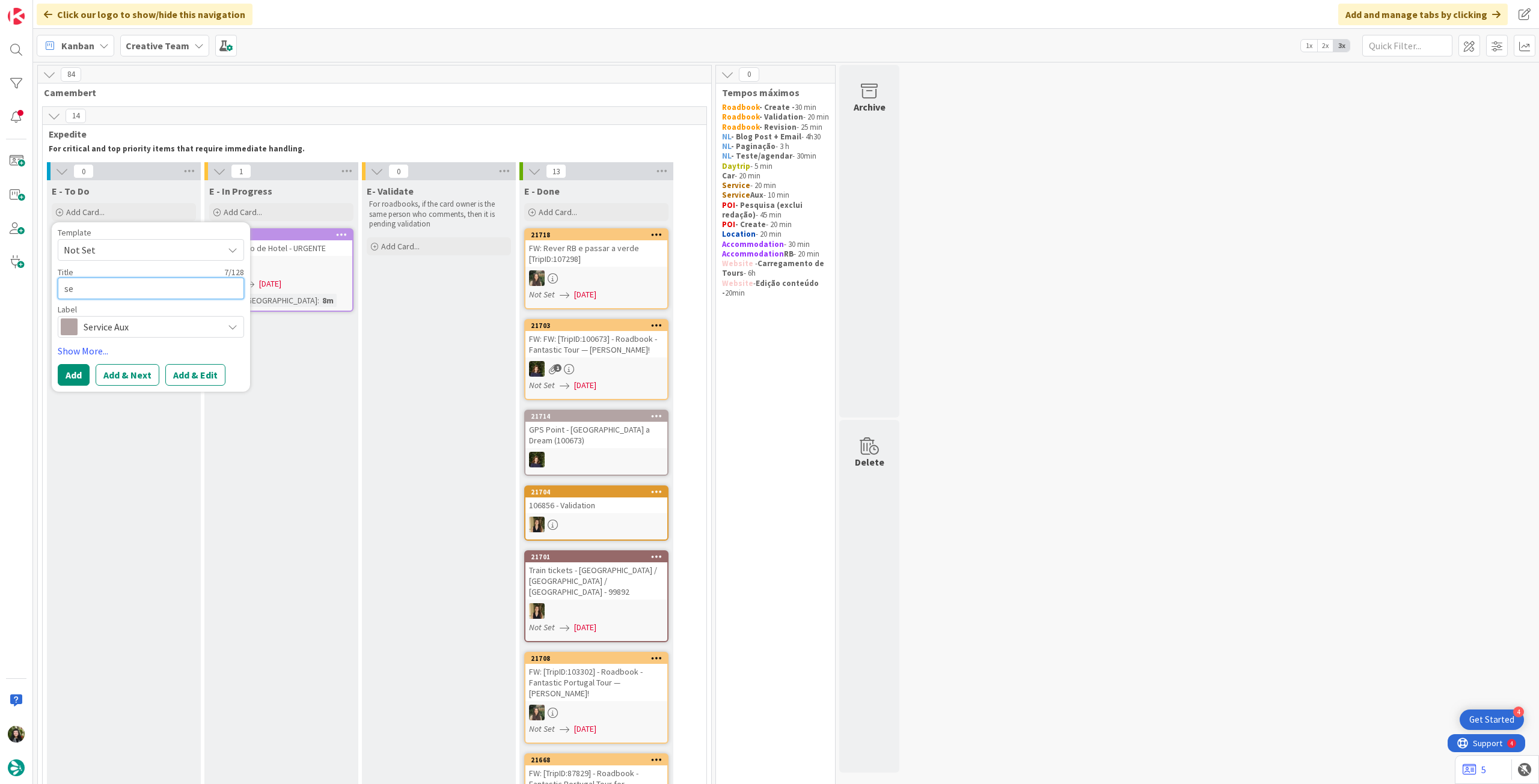
type textarea "x"
type textarea "s"
type textarea "x"
type textarea "Se"
type textarea "x"
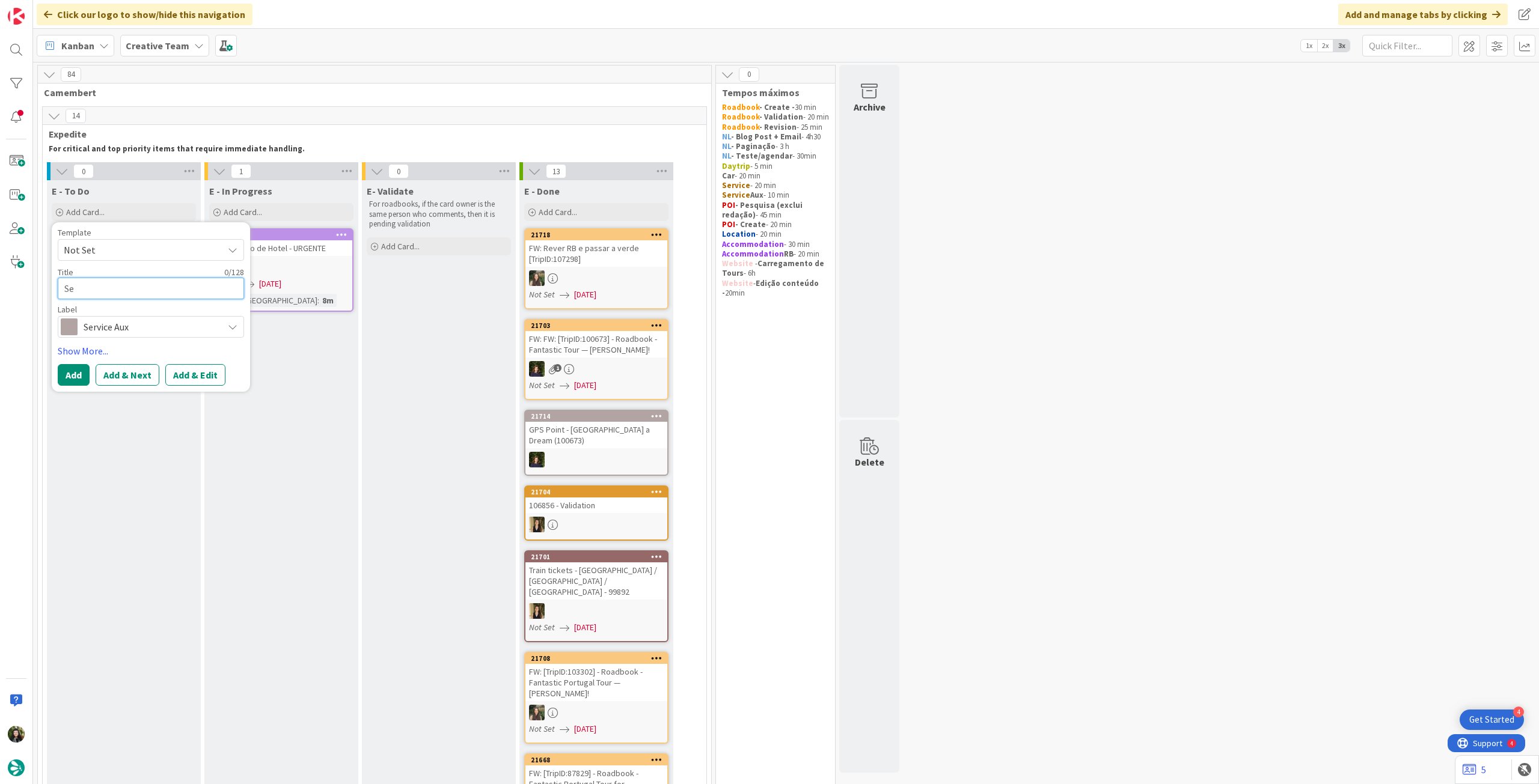
type textarea "Ser"
type textarea "x"
click at [79, 374] on button "Add" at bounding box center [73, 375] width 32 height 22
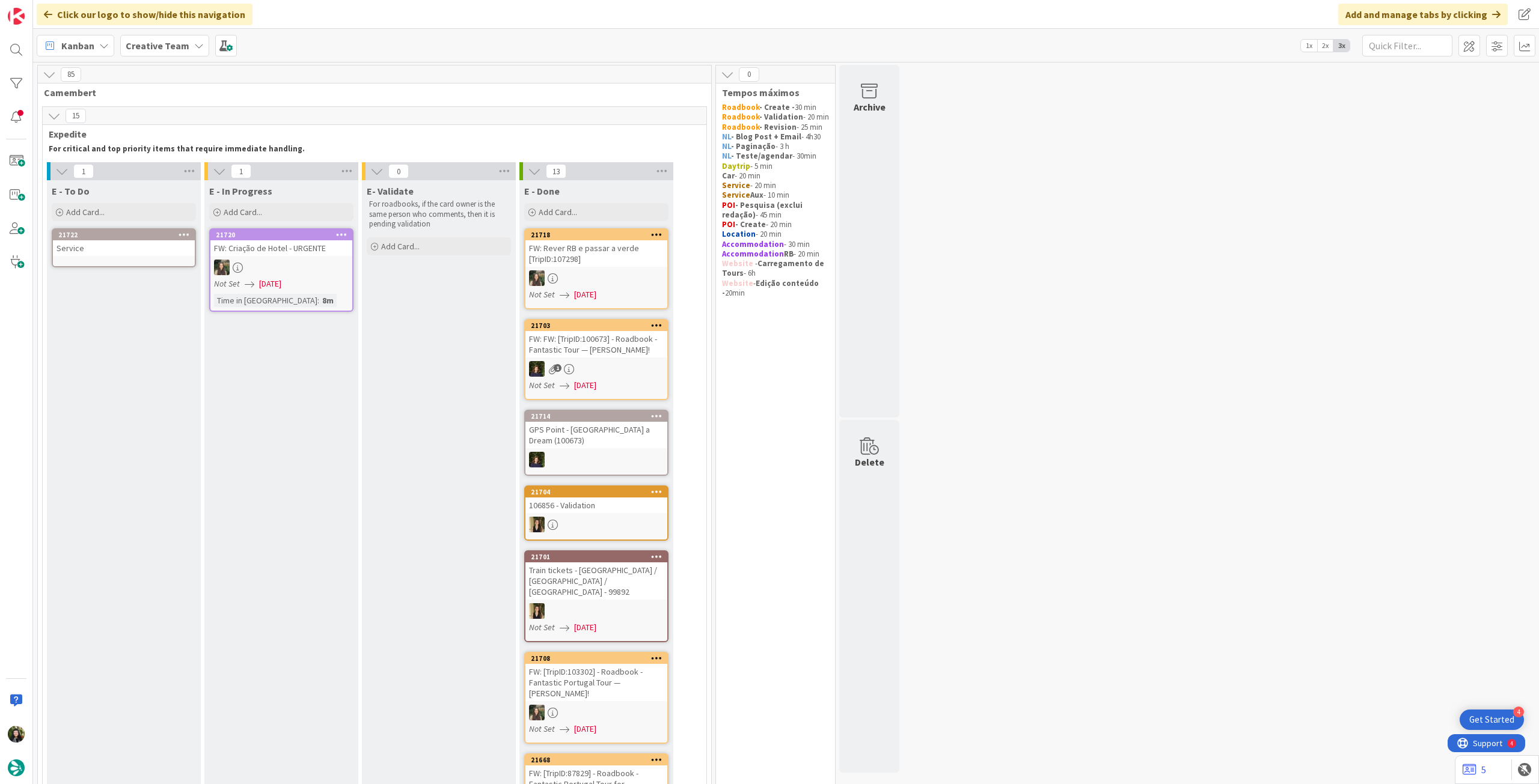
drag, startPoint x: 117, startPoint y: 272, endPoint x: 118, endPoint y: 259, distance: 13.0
click at [118, 259] on link "21722 Service" at bounding box center [123, 248] width 144 height 39
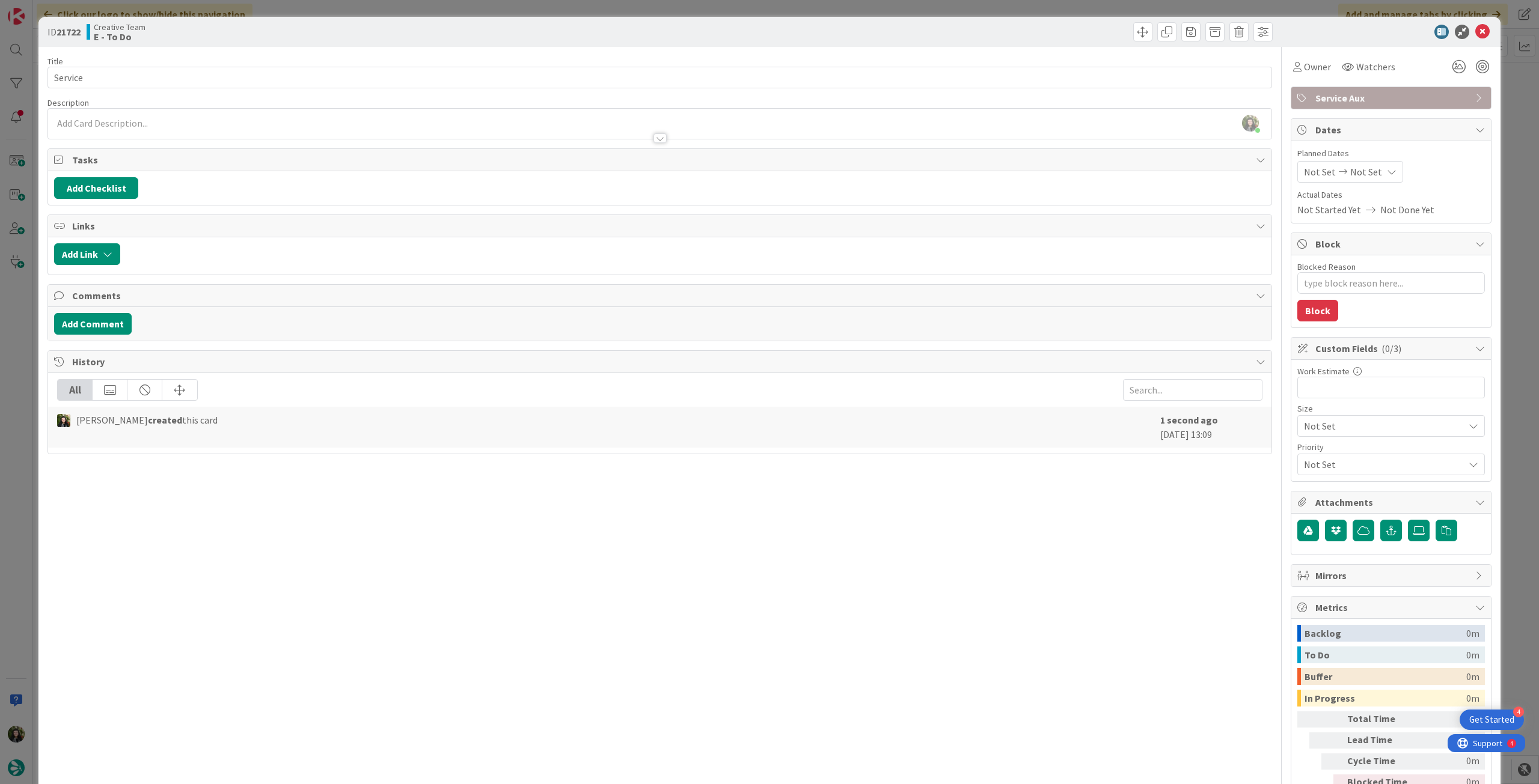
click at [280, 126] on div at bounding box center [659, 133] width 1223 height 13
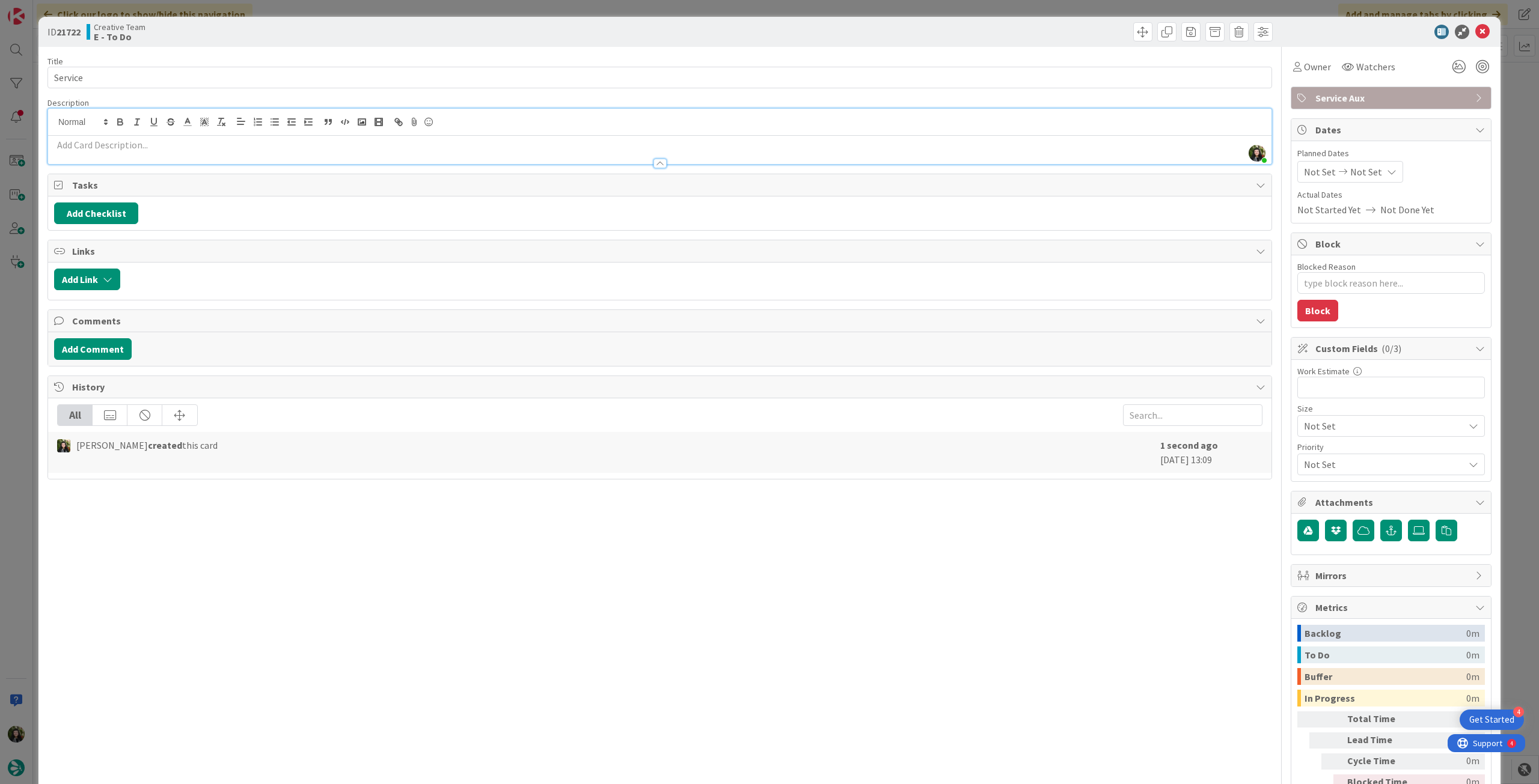
click at [161, 159] on div at bounding box center [659, 158] width 1223 height 13
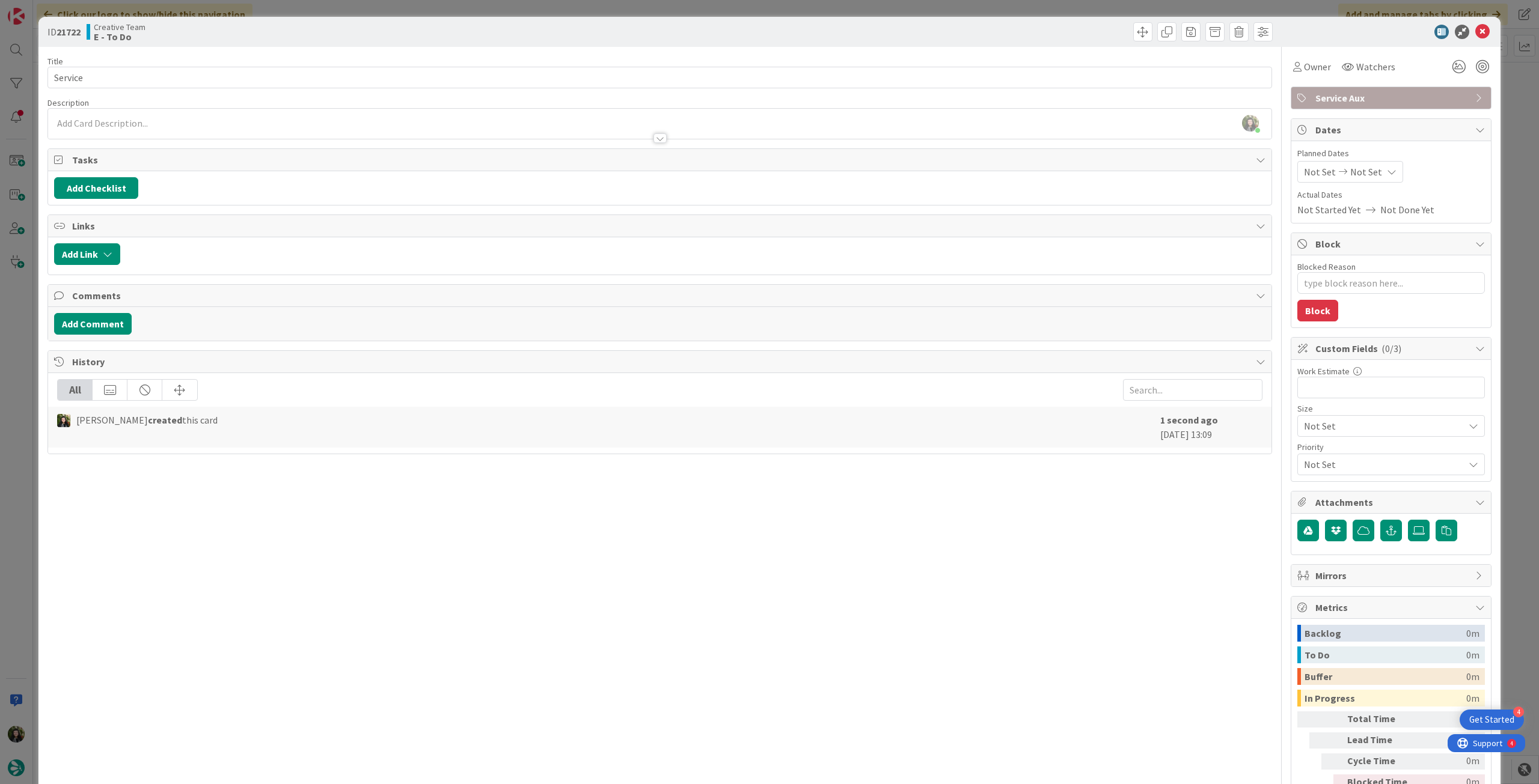
drag, startPoint x: 194, startPoint y: 107, endPoint x: 194, endPoint y: 117, distance: 10.0
click at [194, 108] on div "Description" at bounding box center [660, 103] width 1225 height 11
click at [190, 133] on div at bounding box center [659, 133] width 1223 height 13
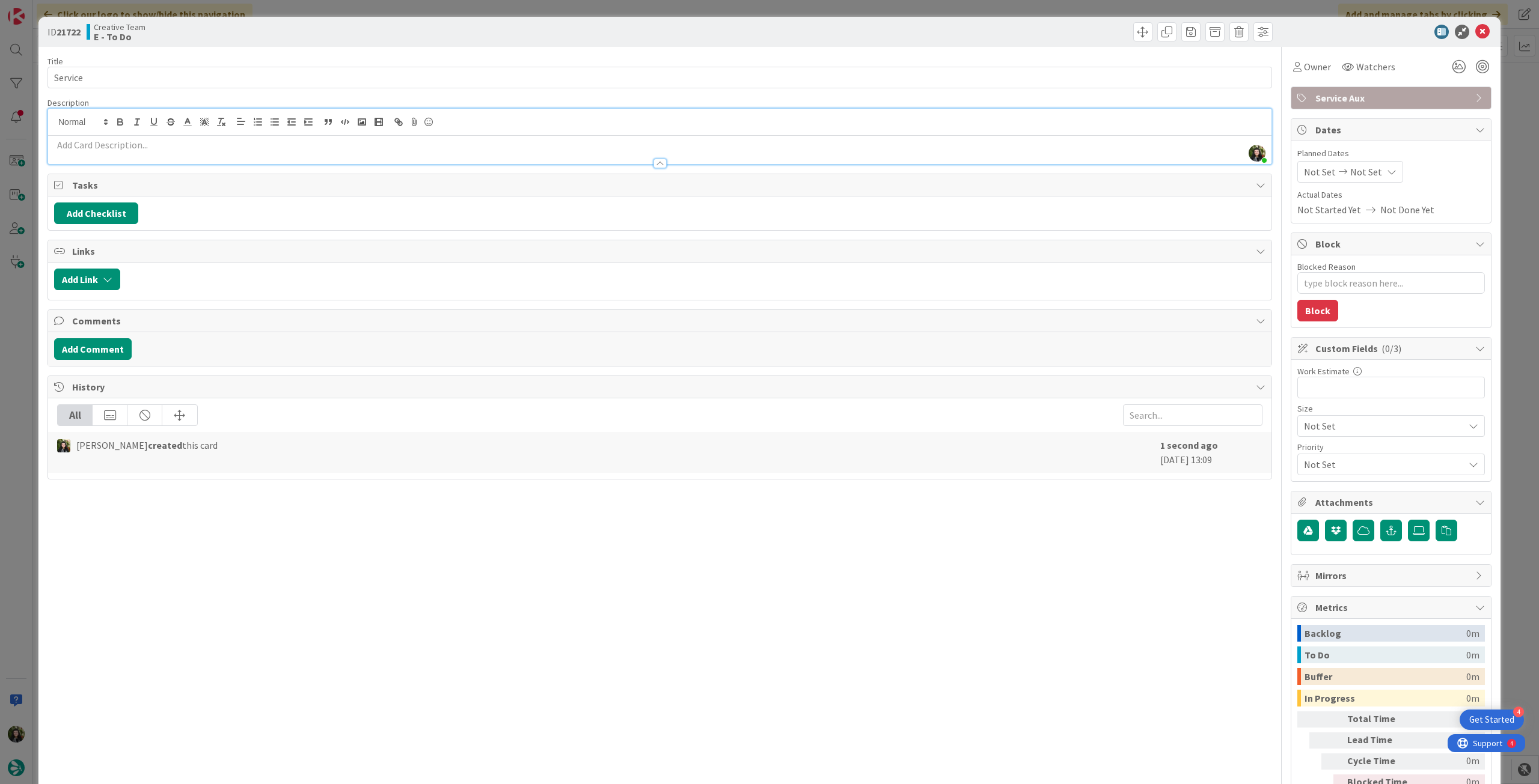
click at [189, 144] on p at bounding box center [660, 145] width 1211 height 14
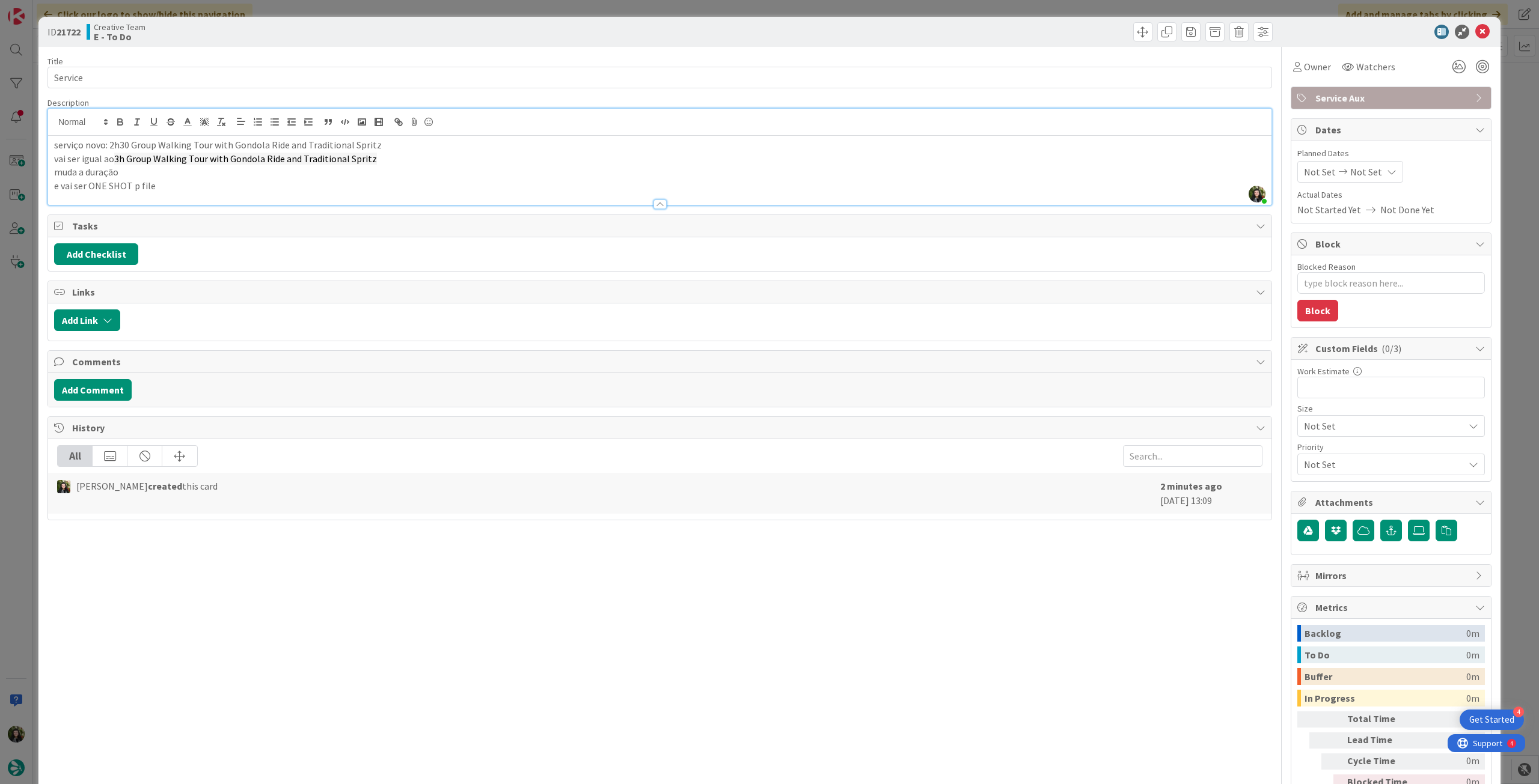
click at [275, 183] on p "e vai ser ONE SHOT p file" at bounding box center [660, 185] width 1211 height 14
click at [1375, 179] on div "Not Set Not Set" at bounding box center [1350, 172] width 106 height 22
click at [1309, 452] on icon at bounding box center [1318, 453] width 18 height 14
click at [1414, 154] on span "Planned Dates" at bounding box center [1391, 154] width 188 height 13
click at [1369, 280] on textarea "Blocked Reason" at bounding box center [1391, 283] width 188 height 22
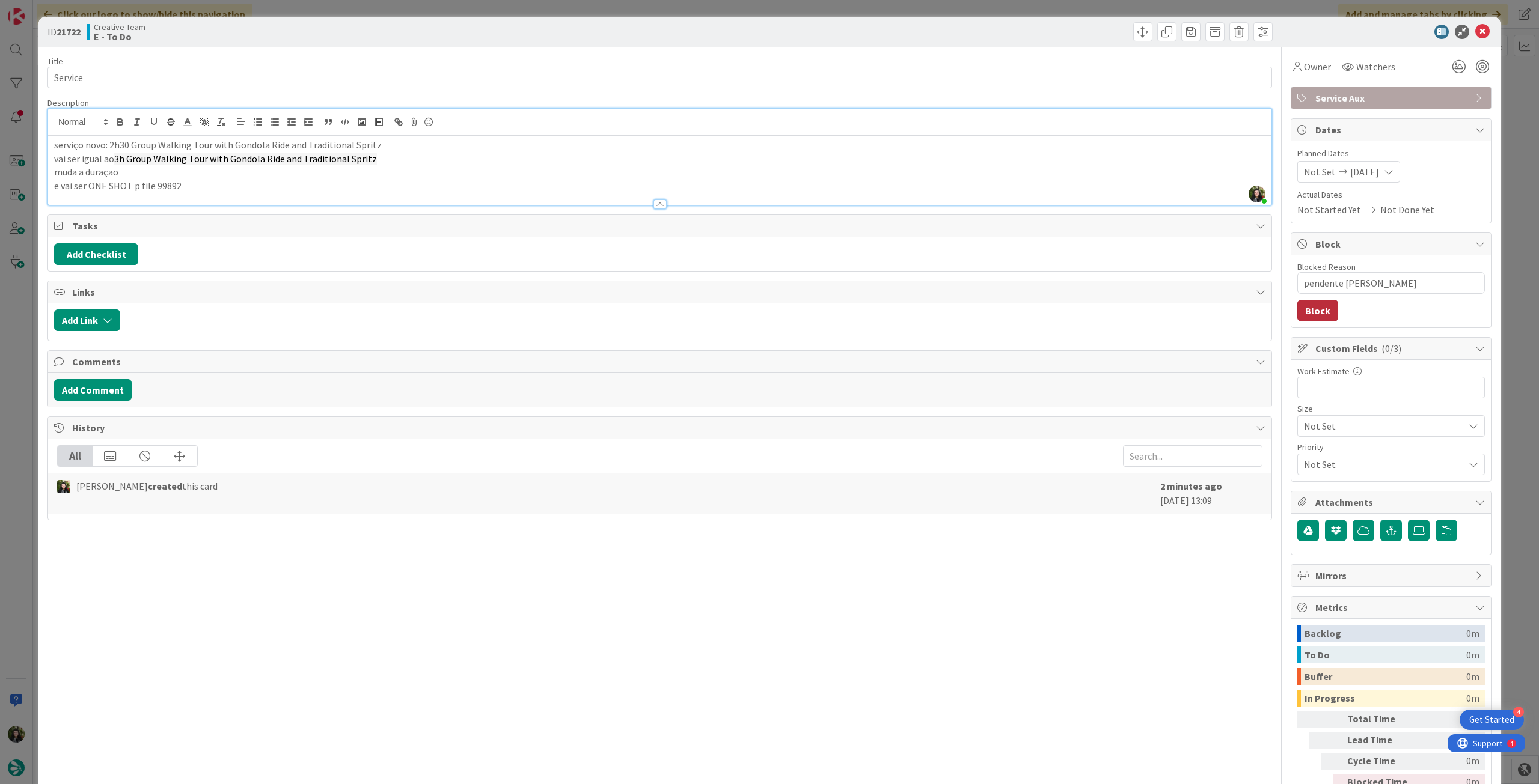
click at [1297, 308] on button "Block" at bounding box center [1317, 311] width 41 height 22
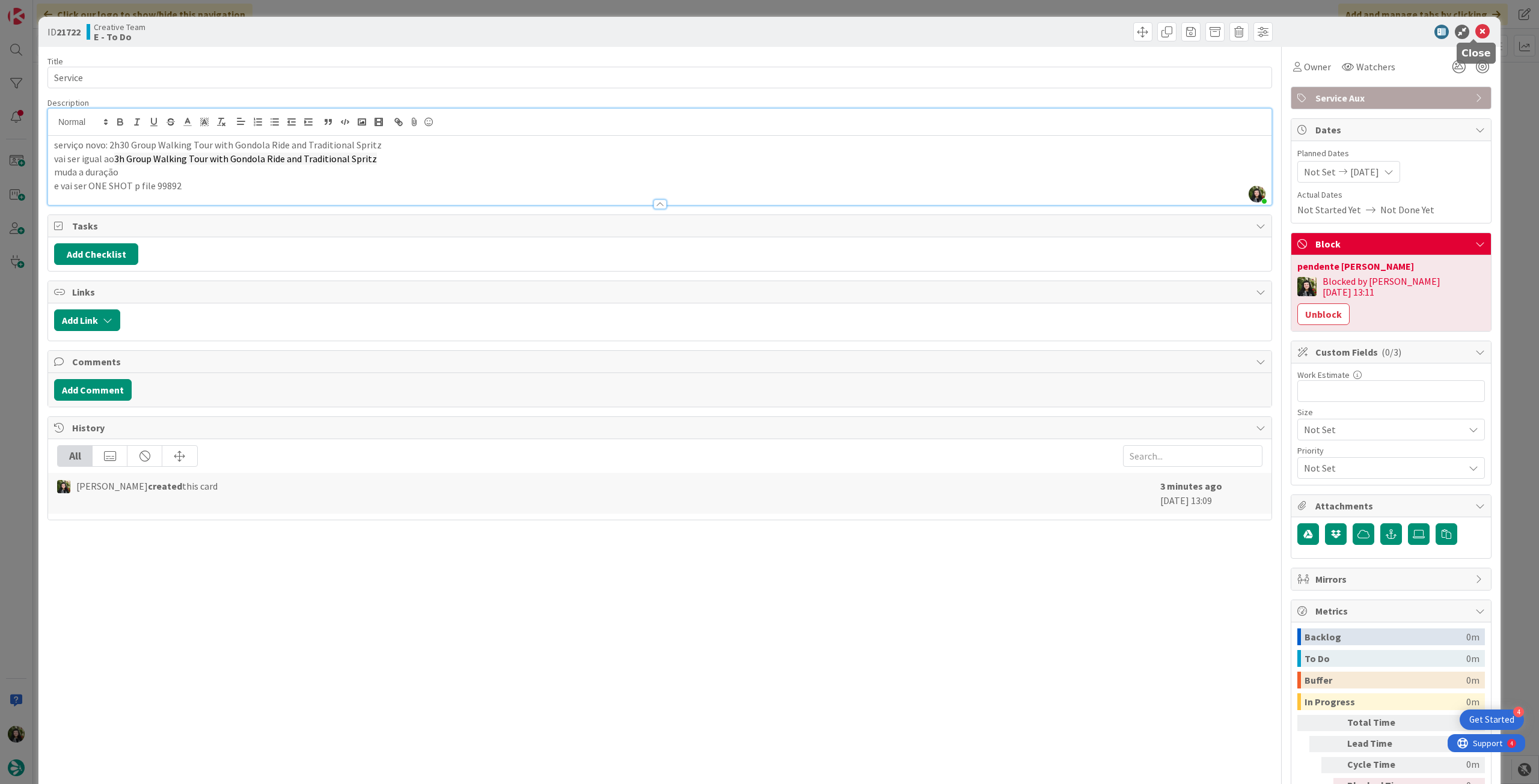
click at [1475, 30] on icon at bounding box center [1482, 32] width 14 height 14
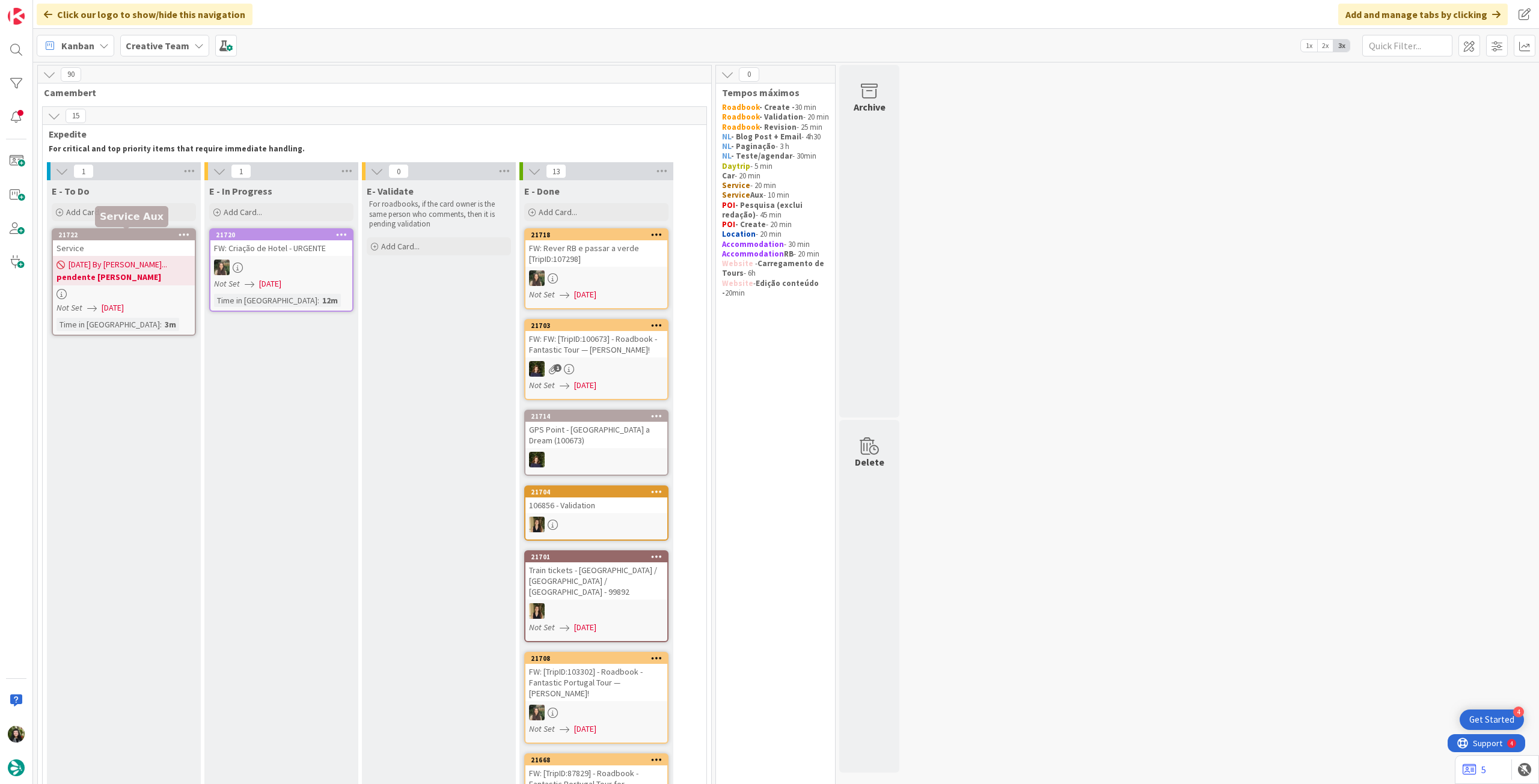
click at [136, 263] on span "[DATE] By [PERSON_NAME]..." at bounding box center [117, 265] width 99 height 13
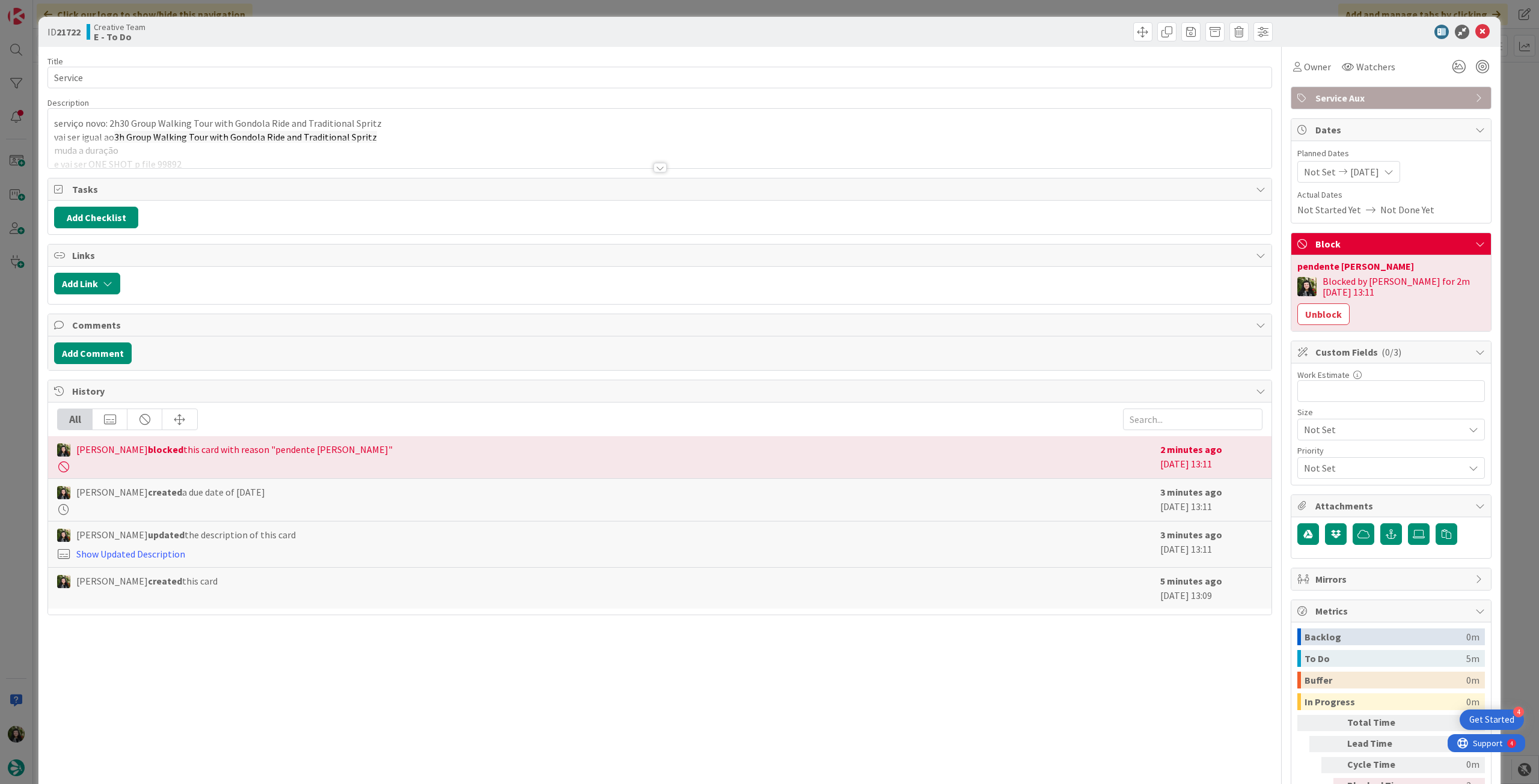
drag, startPoint x: 178, startPoint y: 159, endPoint x: 182, endPoint y: 169, distance: 10.8
click at [178, 159] on div at bounding box center [659, 152] width 1223 height 30
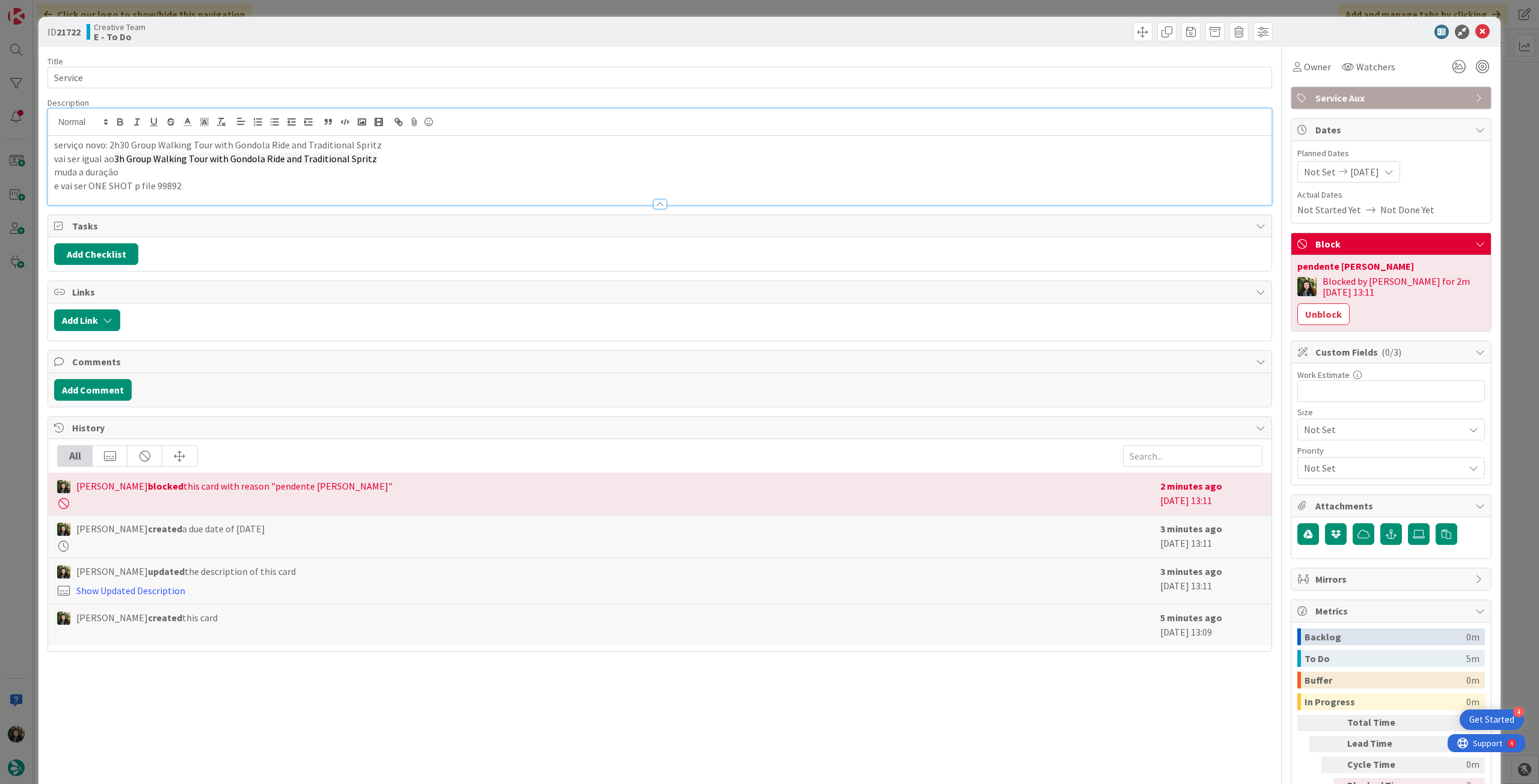
click at [198, 187] on p "e vai ser ONE SHOT p file 99892" at bounding box center [660, 185] width 1211 height 14
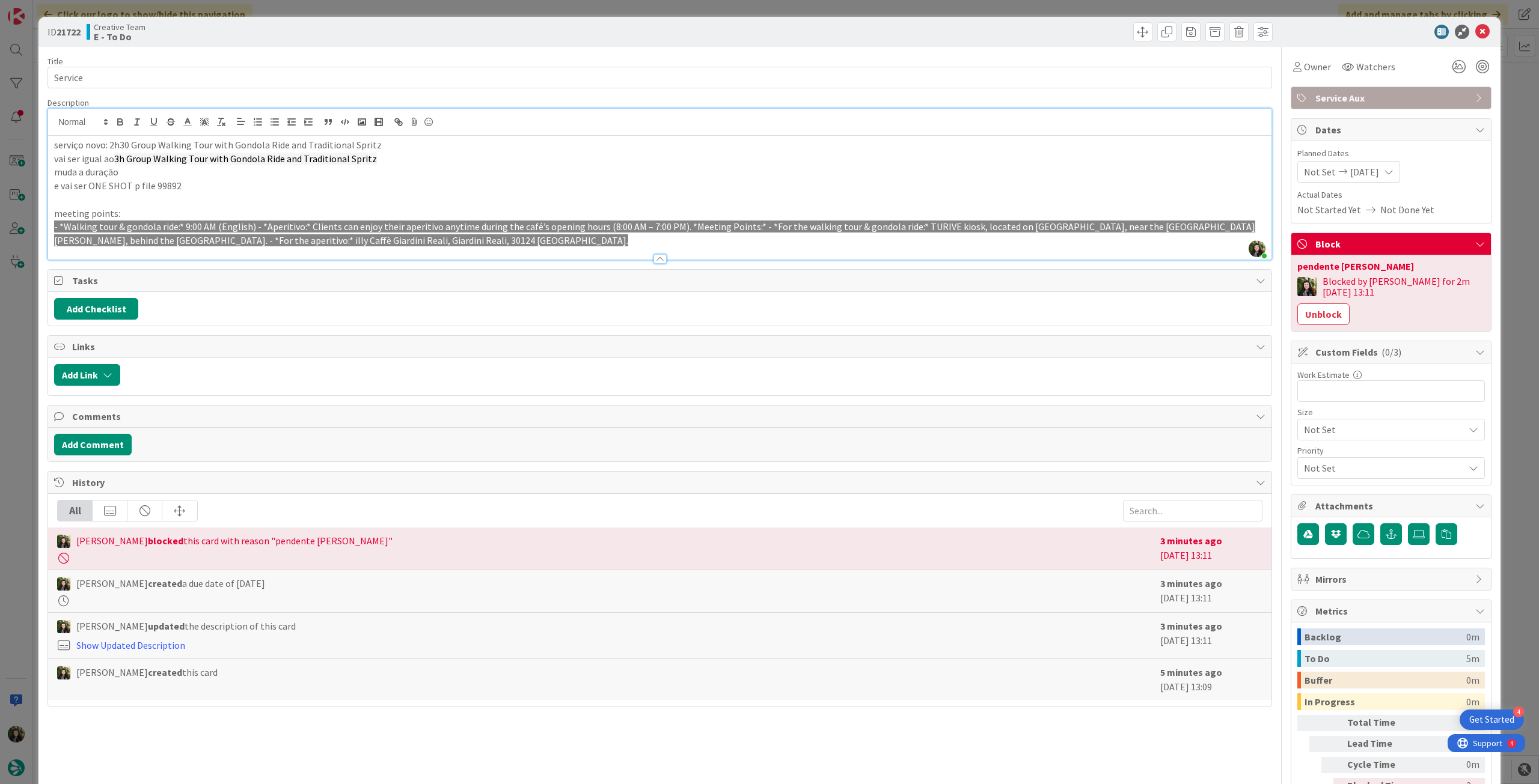
click at [258, 231] on span "- *Walking tour & gondola ride:* 9:00 AM (English) - *Aperitivo:* Clients can e…" at bounding box center [655, 234] width 1201 height 26
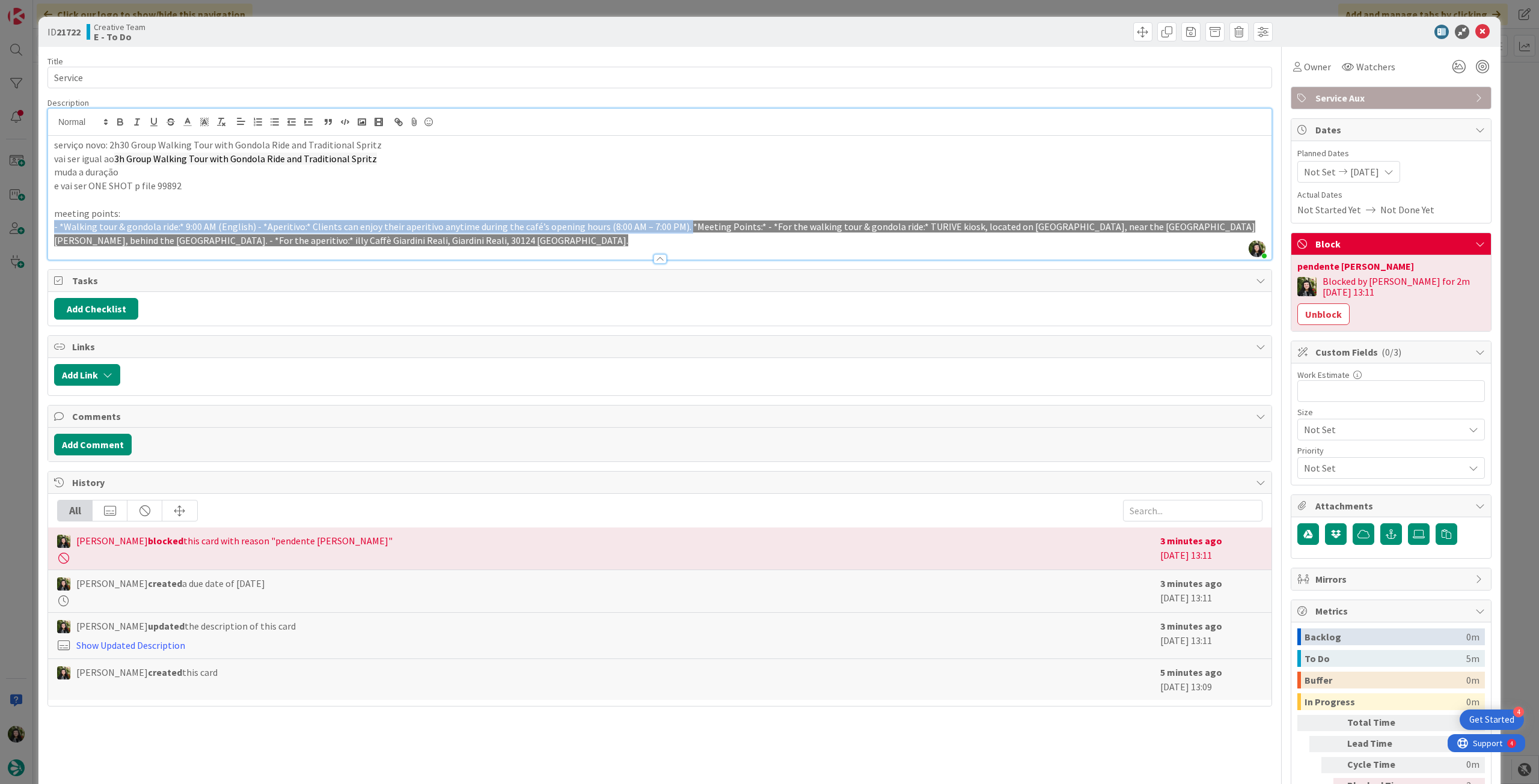
drag, startPoint x: 676, startPoint y: 225, endPoint x: 40, endPoint y: 225, distance: 636.0
click at [40, 225] on div "ID 21722 Creative Team E - To Do Title 7 / 128 Service Description [PERSON_NAME…" at bounding box center [770, 427] width 1462 height 819
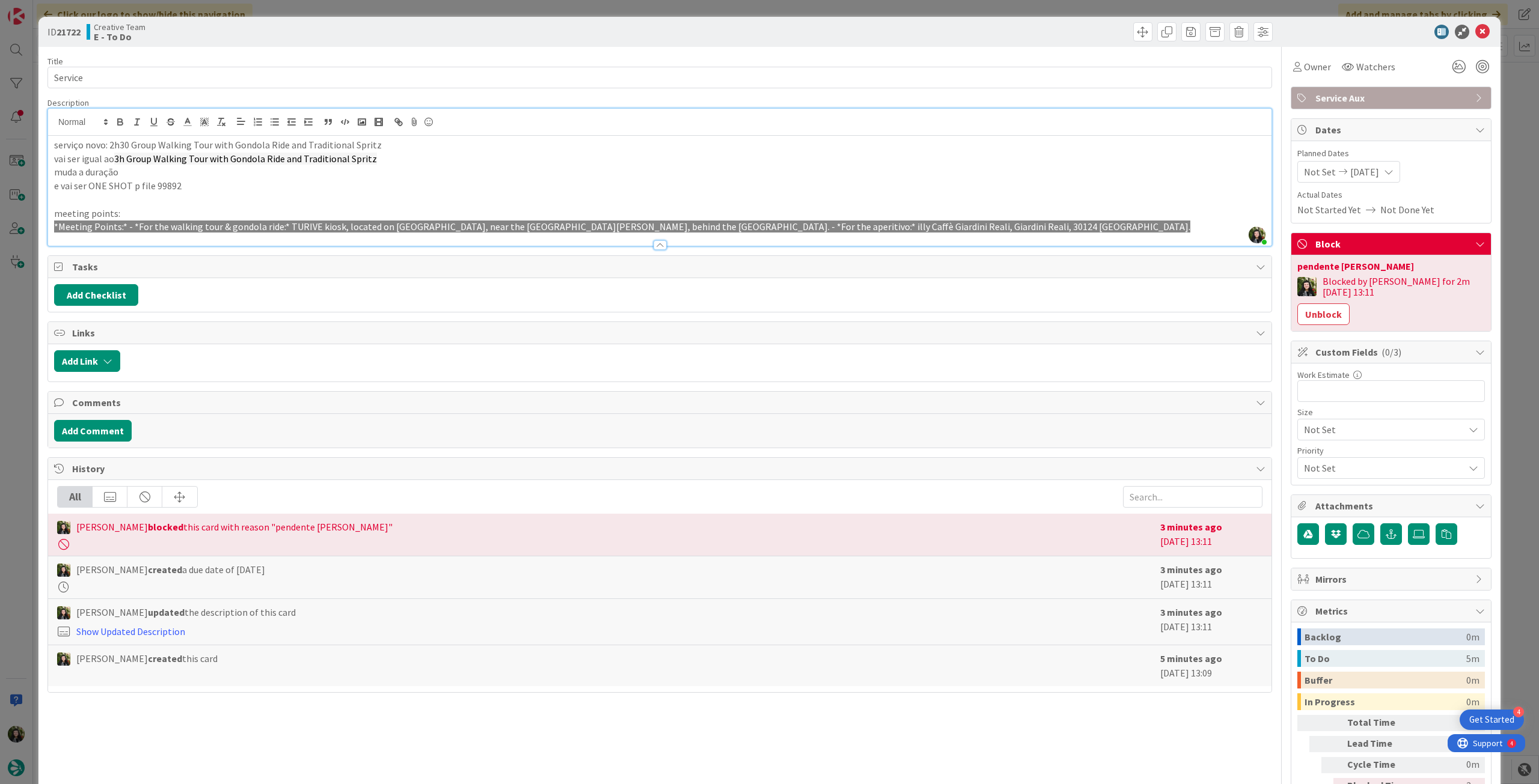
drag, startPoint x: 733, startPoint y: 224, endPoint x: 802, endPoint y: 188, distance: 77.8
click at [734, 223] on span "*Meeting Points:* - *For the walking tour & gondola ride:* TURIVE kiosk, locate…" at bounding box center [622, 226] width 1136 height 12
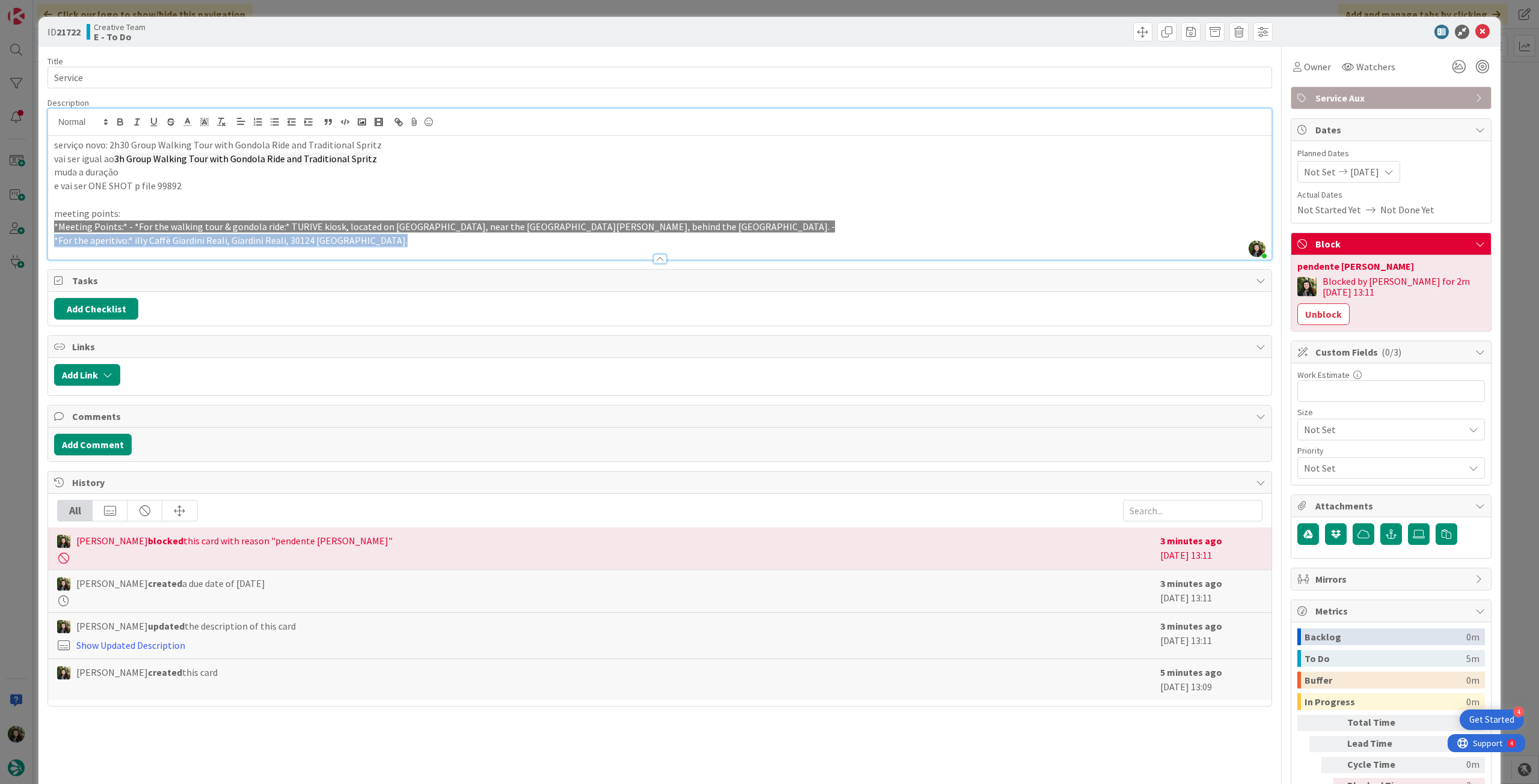
drag, startPoint x: 346, startPoint y: 246, endPoint x: 349, endPoint y: 238, distance: 8.5
click at [318, 236] on div "Description [PERSON_NAME] just joined serviço novo: 2h30 Group Walking Tour wit…" at bounding box center [660, 179] width 1225 height 163
click at [354, 238] on p "*For the aperitivo:* illy Caffè Giardini Reali, Giardini Reali, 30124 [GEOGRAPH…" at bounding box center [660, 240] width 1211 height 14
drag, startPoint x: 291, startPoint y: 239, endPoint x: 50, endPoint y: 228, distance: 241.3
click at [34, 225] on div "ID 21722 Creative Team E - To Do Title 7 / 128 Service Description [PERSON_NAME…" at bounding box center [770, 392] width 1539 height 784
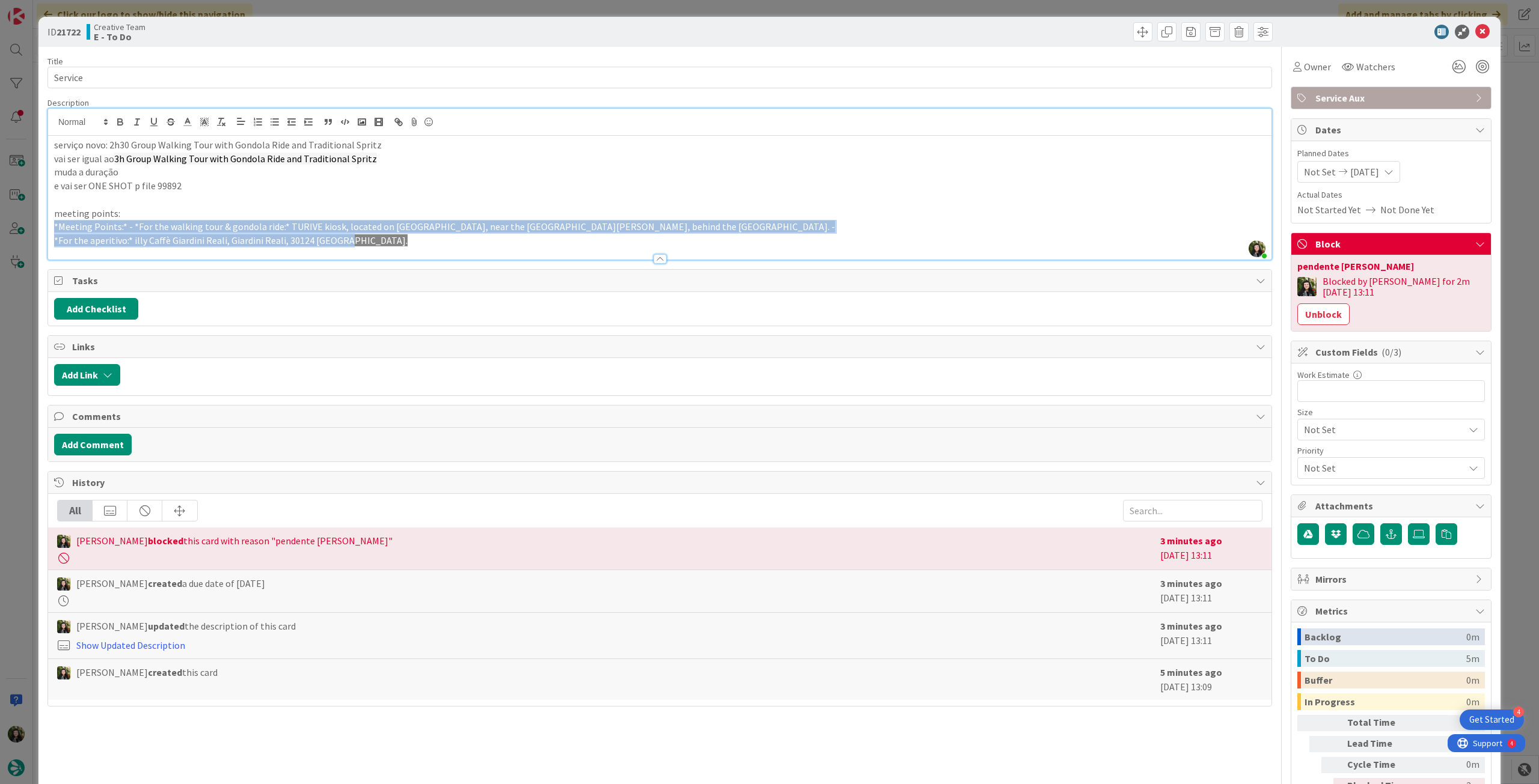
drag, startPoint x: 54, startPoint y: 226, endPoint x: 357, endPoint y: 256, distance: 304.5
click at [357, 256] on div "Description [PERSON_NAME] just joined serviço novo: 2h30 Group Walking Tour wit…" at bounding box center [660, 179] width 1225 height 163
copy div "*Meeting Points:* - *For the walking tour & gondola ride:* TURIVE kiosk, locate…"
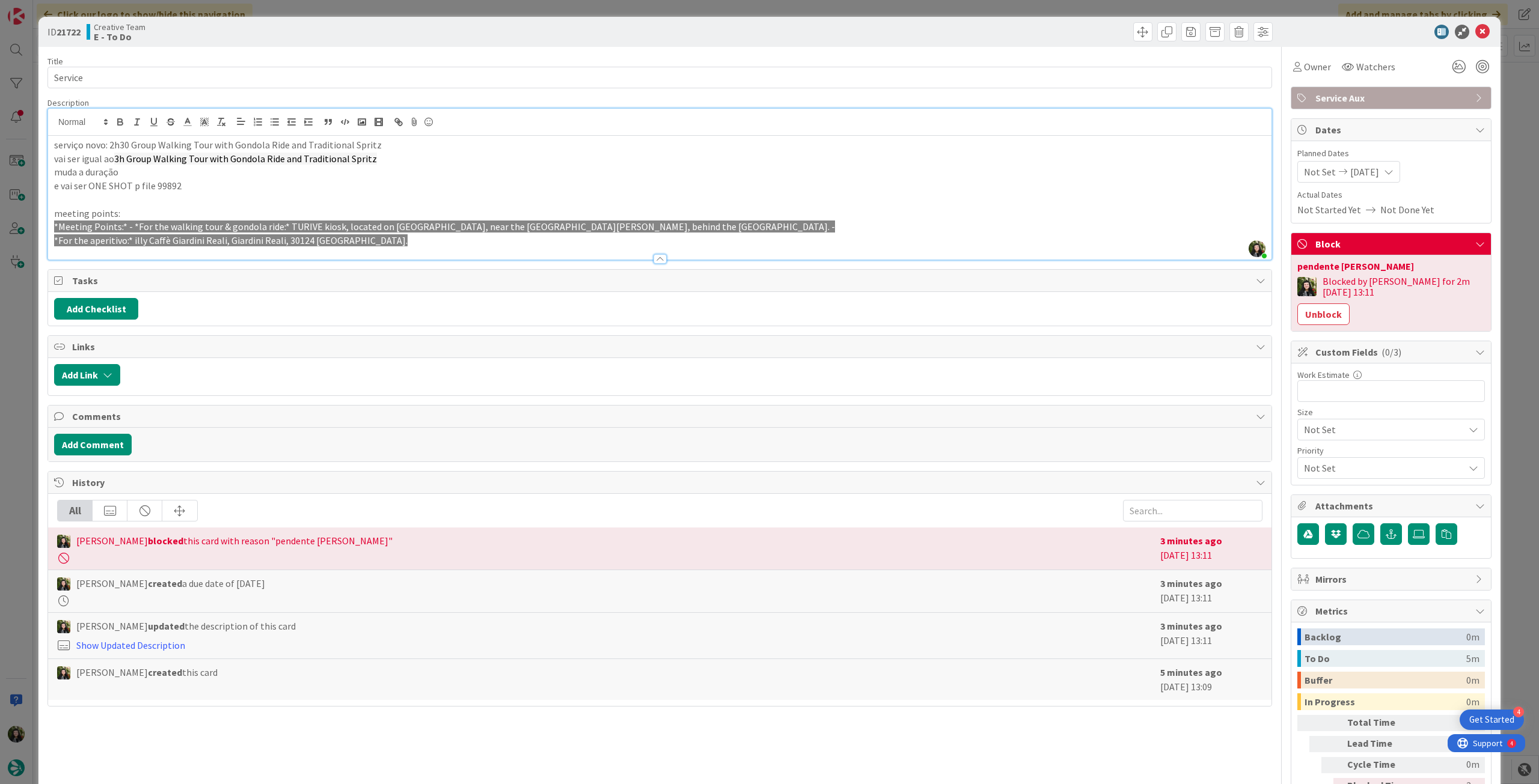
drag, startPoint x: 290, startPoint y: 219, endPoint x: 328, endPoint y: 237, distance: 42.0
click at [291, 220] on div "serviço novo: 2h30 Group Walking Tour with Gondola Ride and Traditional Spritz …" at bounding box center [659, 197] width 1223 height 124
click at [358, 242] on p "*For the aperitivo:* illy Caffè Giardini Reali, Giardini Reali, 30124 [GEOGRAPH…" at bounding box center [660, 240] width 1211 height 14
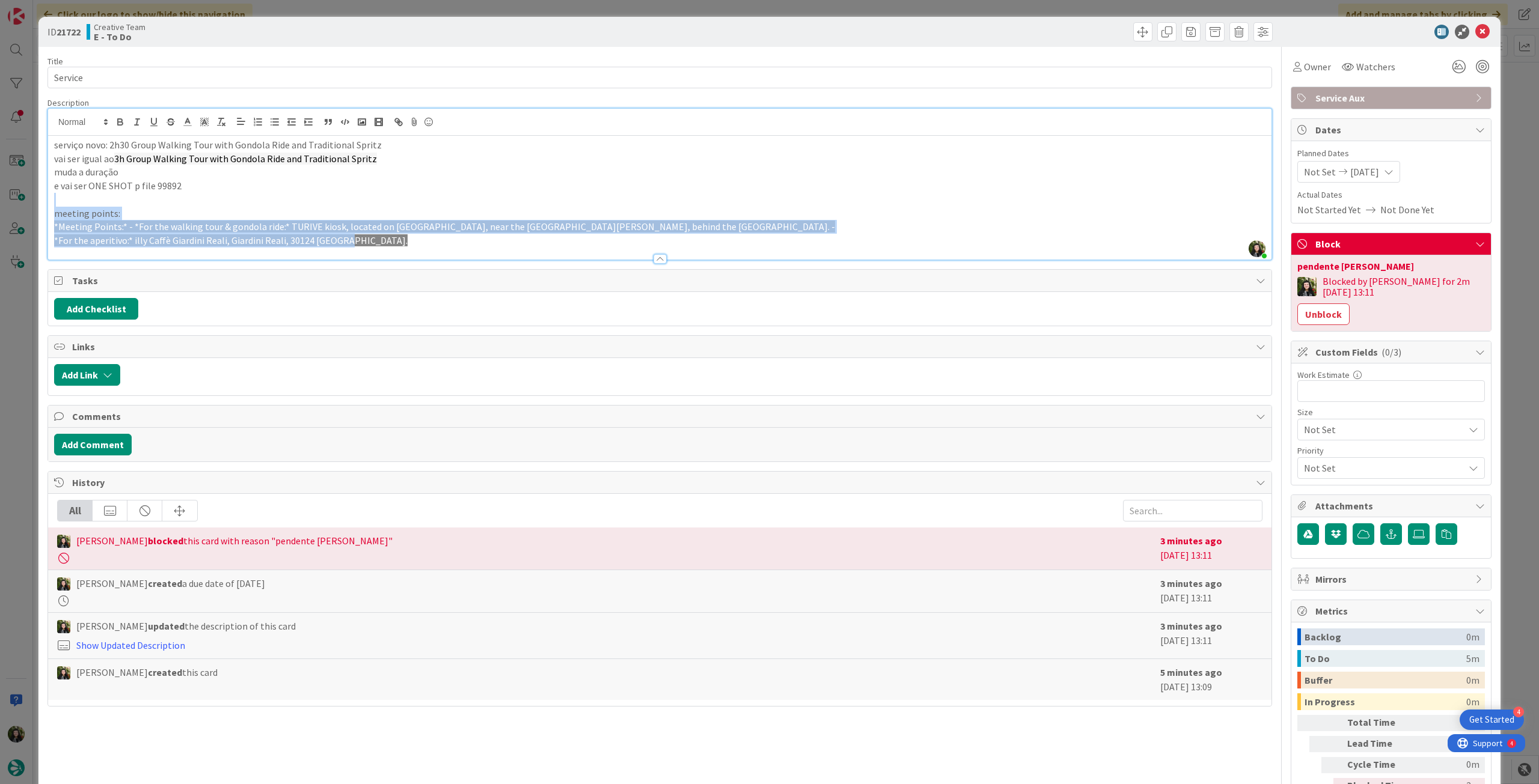
drag, startPoint x: 145, startPoint y: 240, endPoint x: 2, endPoint y: 205, distance: 147.2
click at [2, 205] on div "ID 21722 Creative Team E - To Do Title 7 / 128 Service Description [PERSON_NAME…" at bounding box center [770, 392] width 1539 height 784
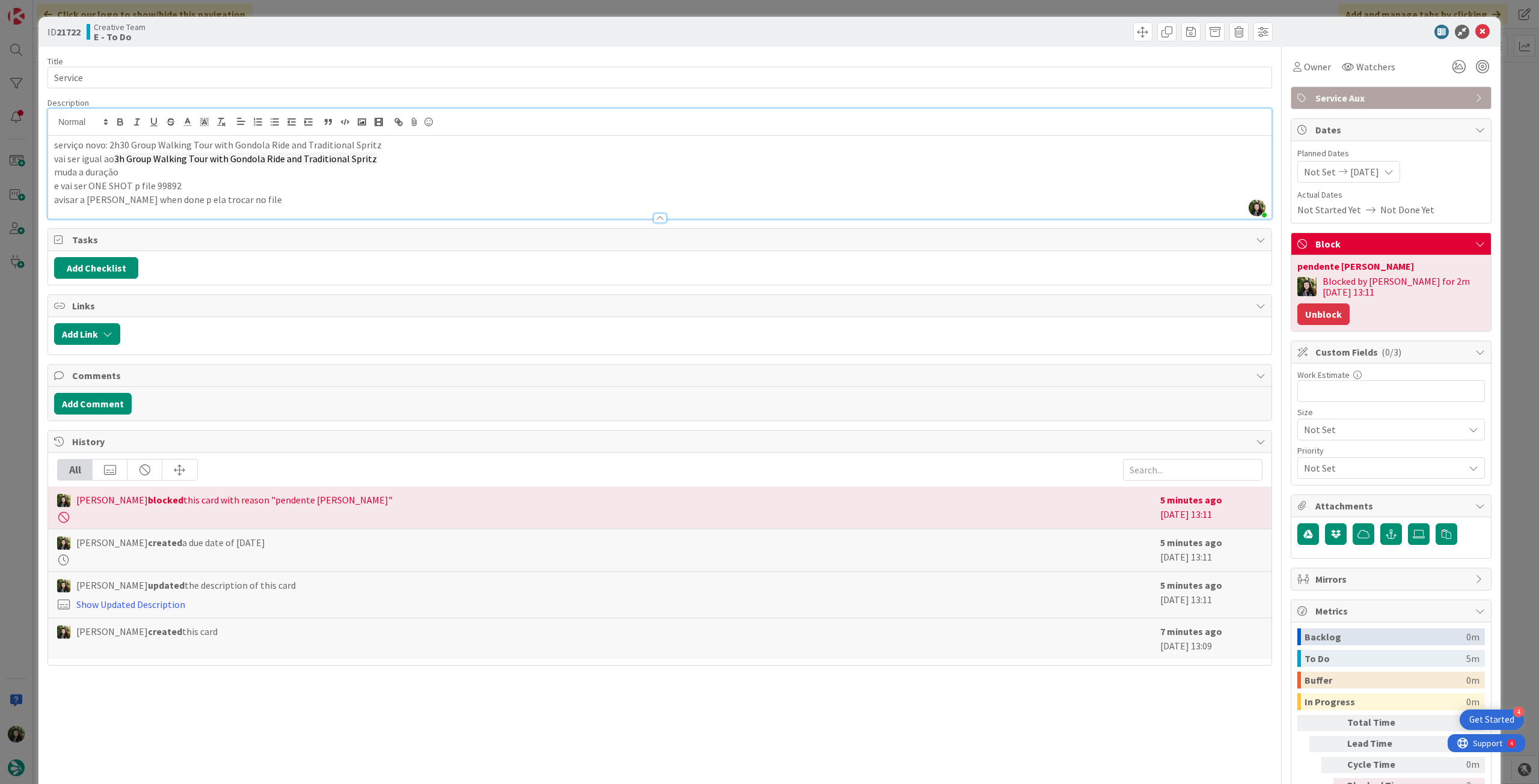
click at [1349, 303] on button "Unblock" at bounding box center [1323, 314] width 52 height 22
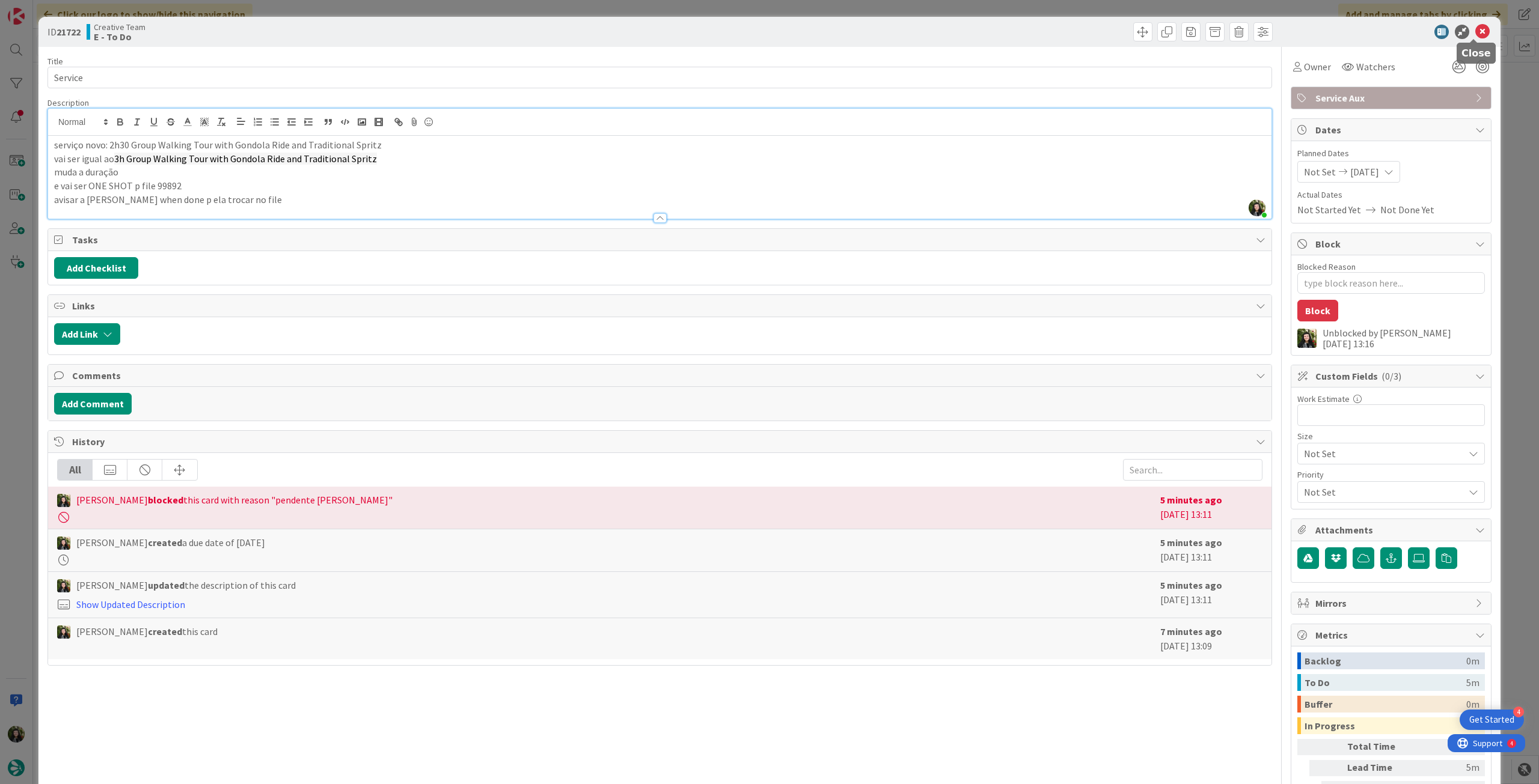
click at [1475, 32] on icon at bounding box center [1482, 32] width 14 height 14
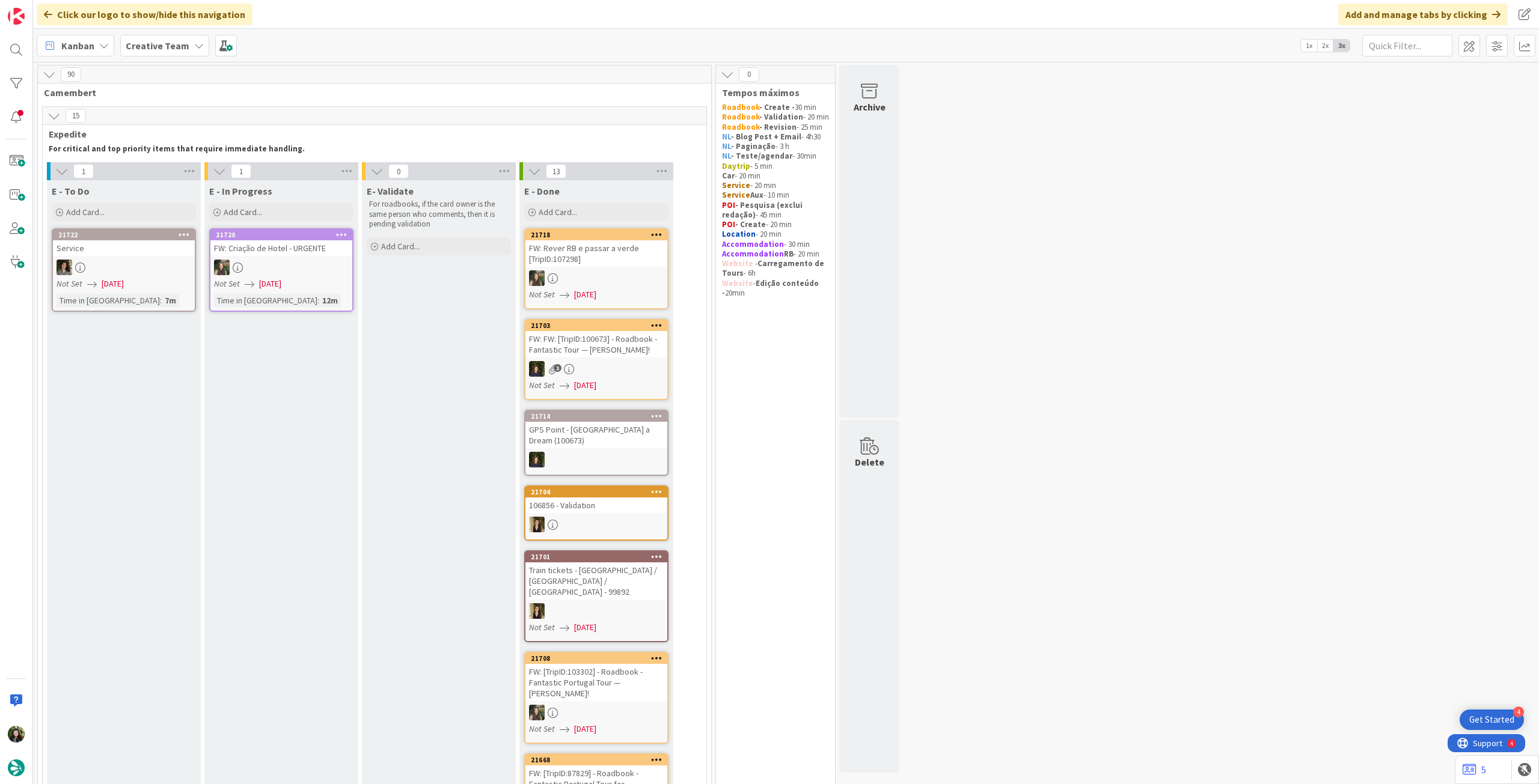
click at [162, 260] on div at bounding box center [124, 267] width 142 height 15
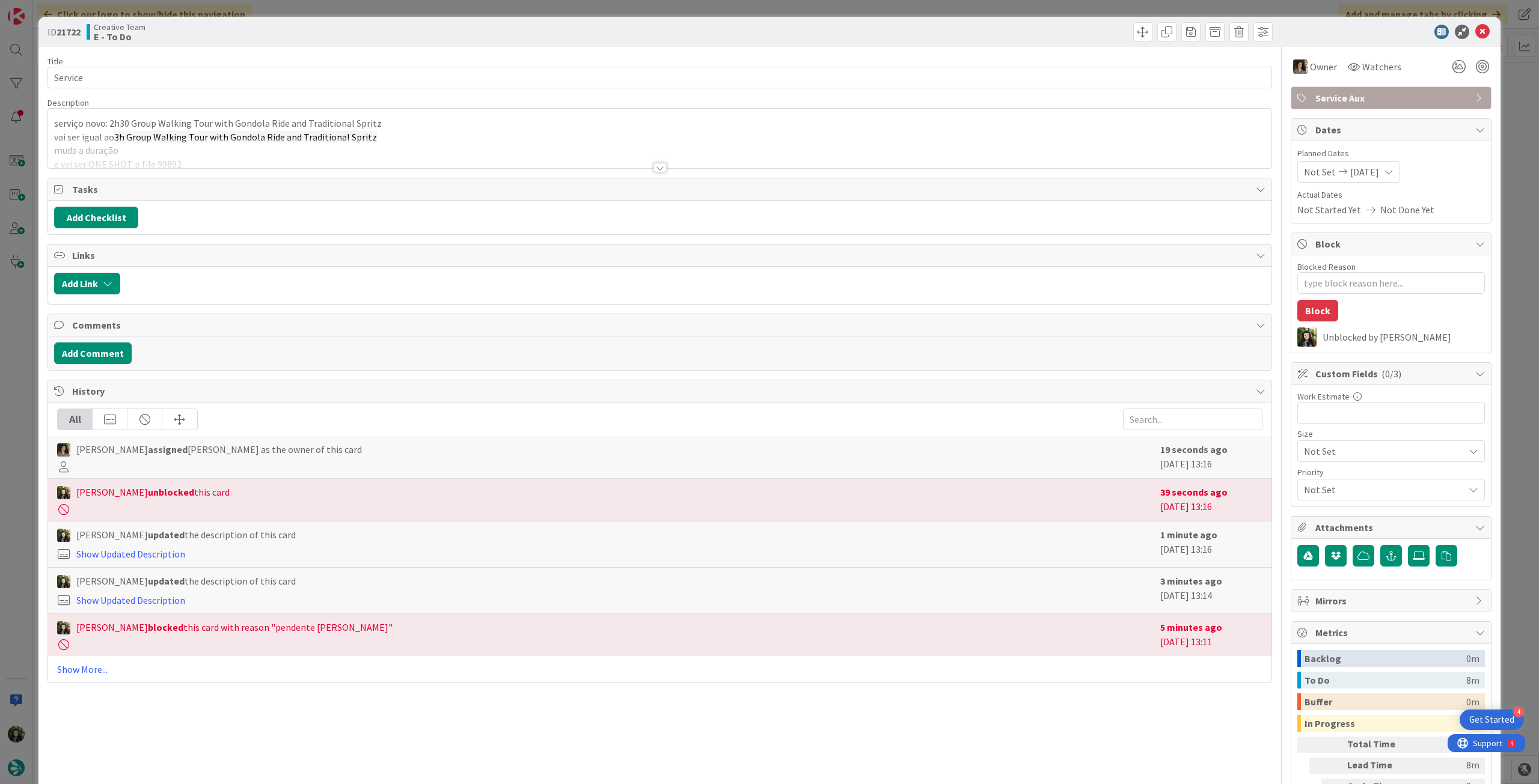
click at [216, 125] on p "serviço novo: 2h30 Group Walking Tour with Gondola Ride and Traditional Spritz" at bounding box center [660, 123] width 1211 height 14
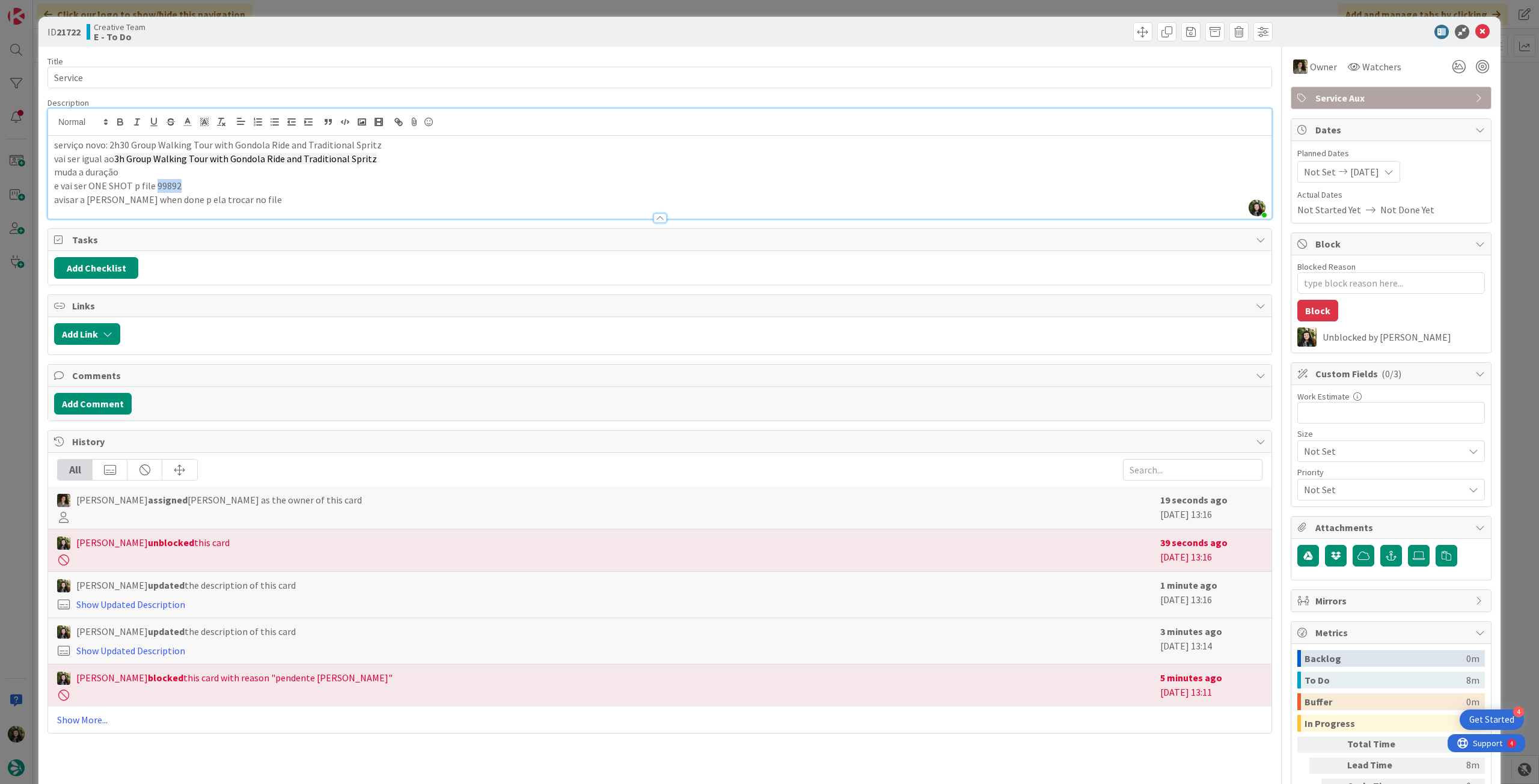
drag, startPoint x: 180, startPoint y: 188, endPoint x: 158, endPoint y: 185, distance: 22.2
click at [154, 185] on p "e vai ser ONE SHOT p file 99892" at bounding box center [660, 185] width 1211 height 14
copy p "99892"
click at [1475, 30] on icon at bounding box center [1482, 32] width 14 height 14
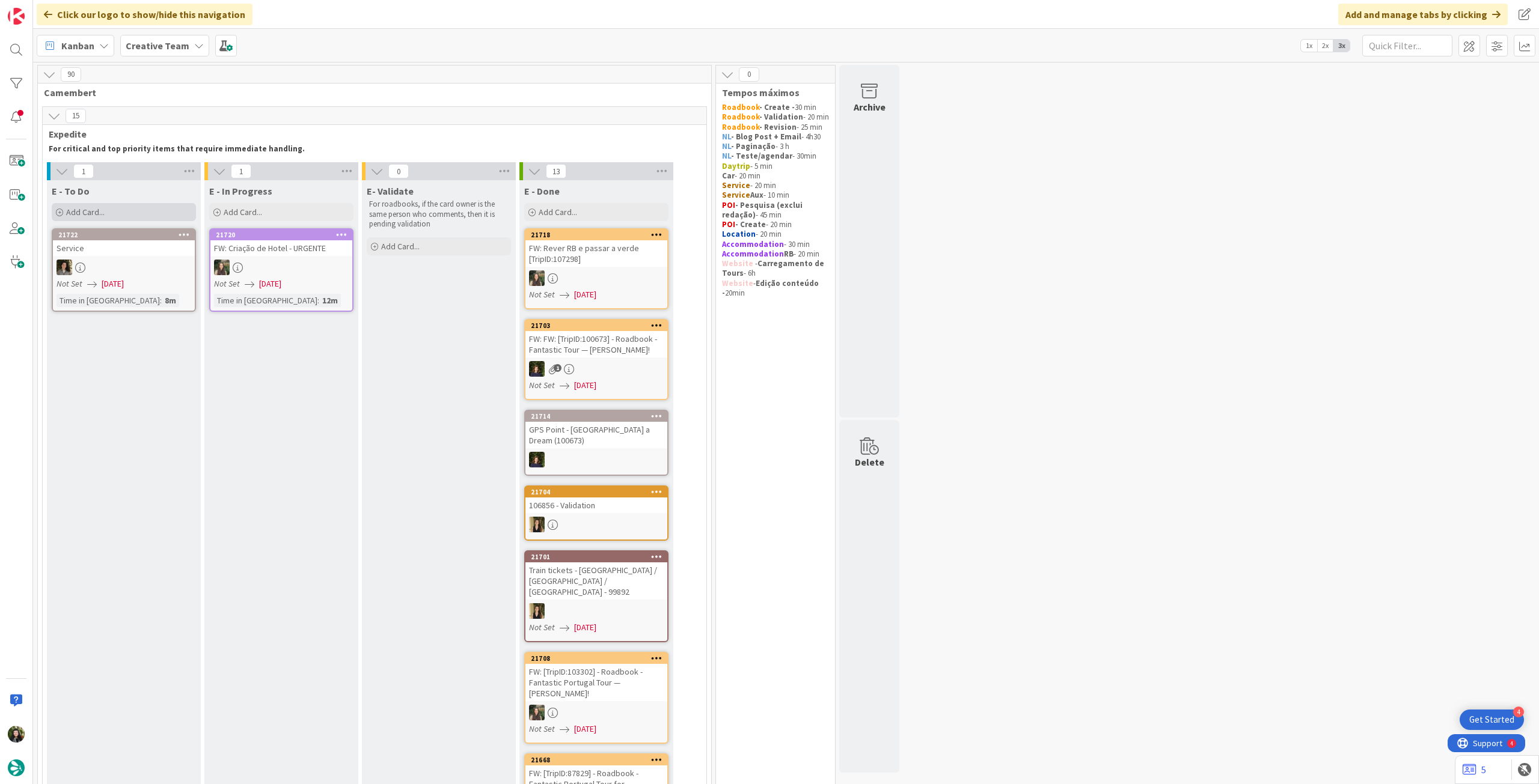
click at [124, 208] on div "Add Card..." at bounding box center [123, 212] width 144 height 18
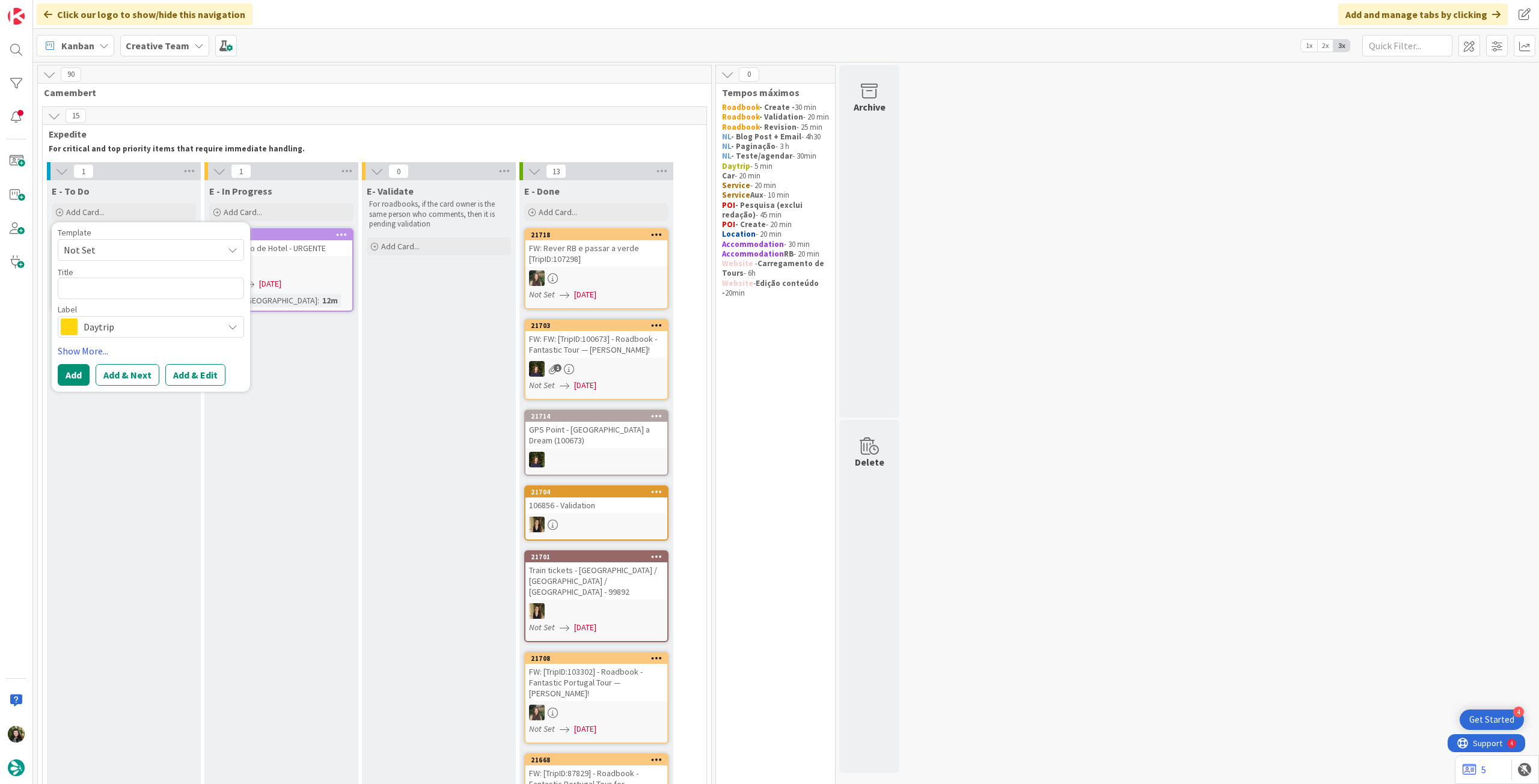
click at [132, 329] on span "Daytrip" at bounding box center [150, 327] width 134 height 17
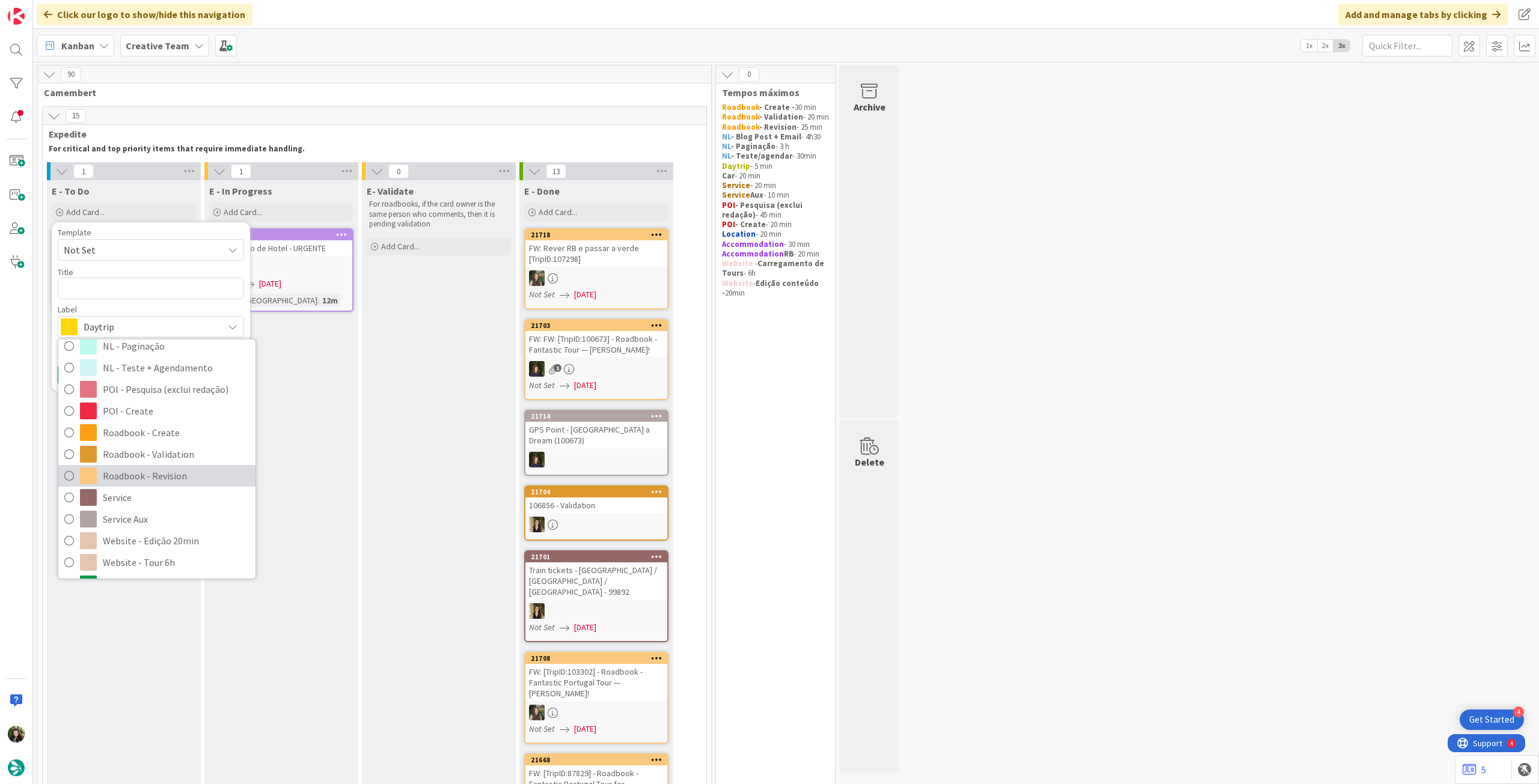
drag, startPoint x: 200, startPoint y: 480, endPoint x: 194, endPoint y: 472, distance: 10.0
click at [199, 480] on span "Roadbook - Revision" at bounding box center [176, 476] width 147 height 18
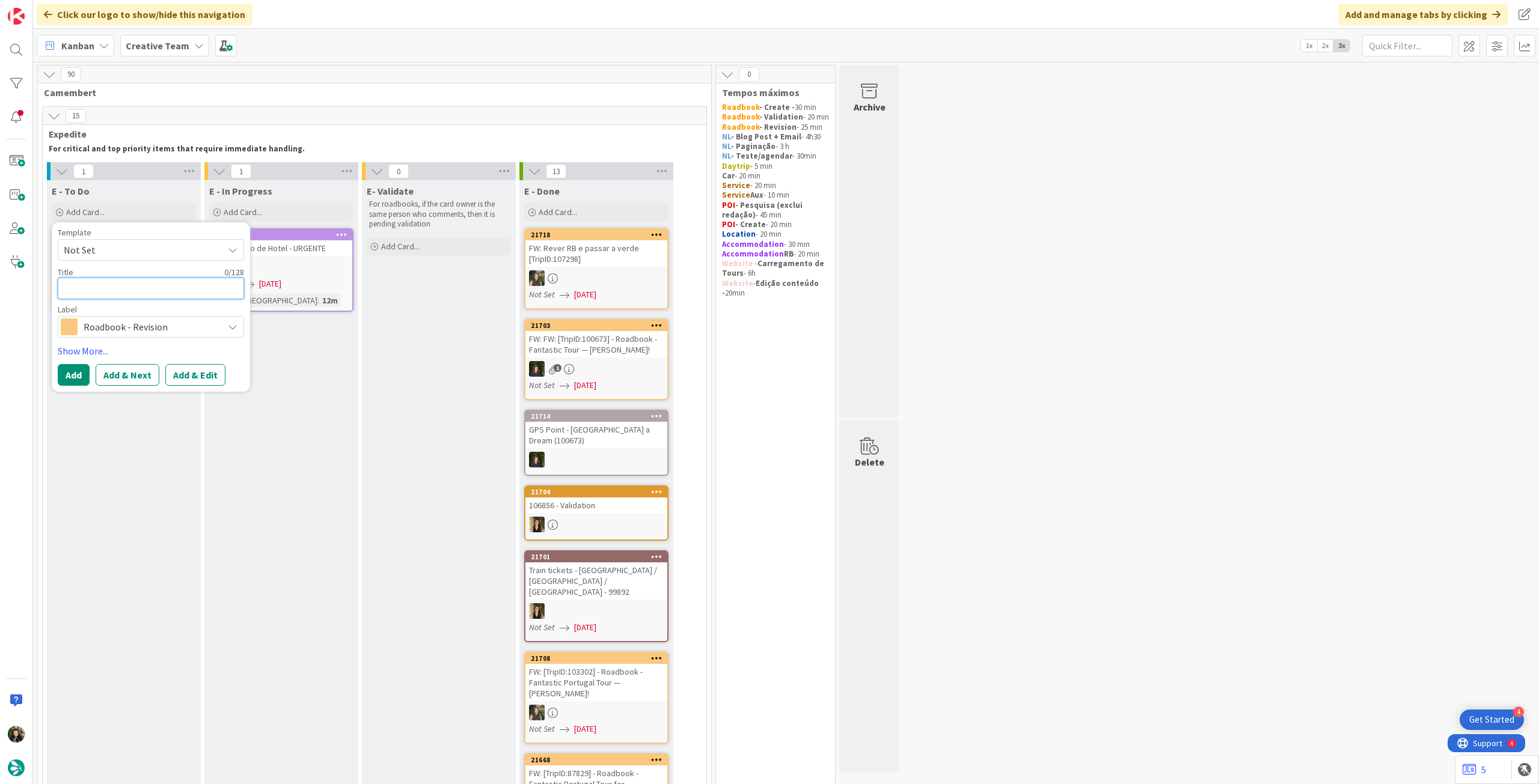
click at [139, 286] on textarea at bounding box center [150, 288] width 187 height 22
click at [207, 491] on div "E - In Progress Add Card... 21720 FW: Criação de Hotel - URGENTE Not Set [DATE]…" at bounding box center [281, 662] width 154 height 965
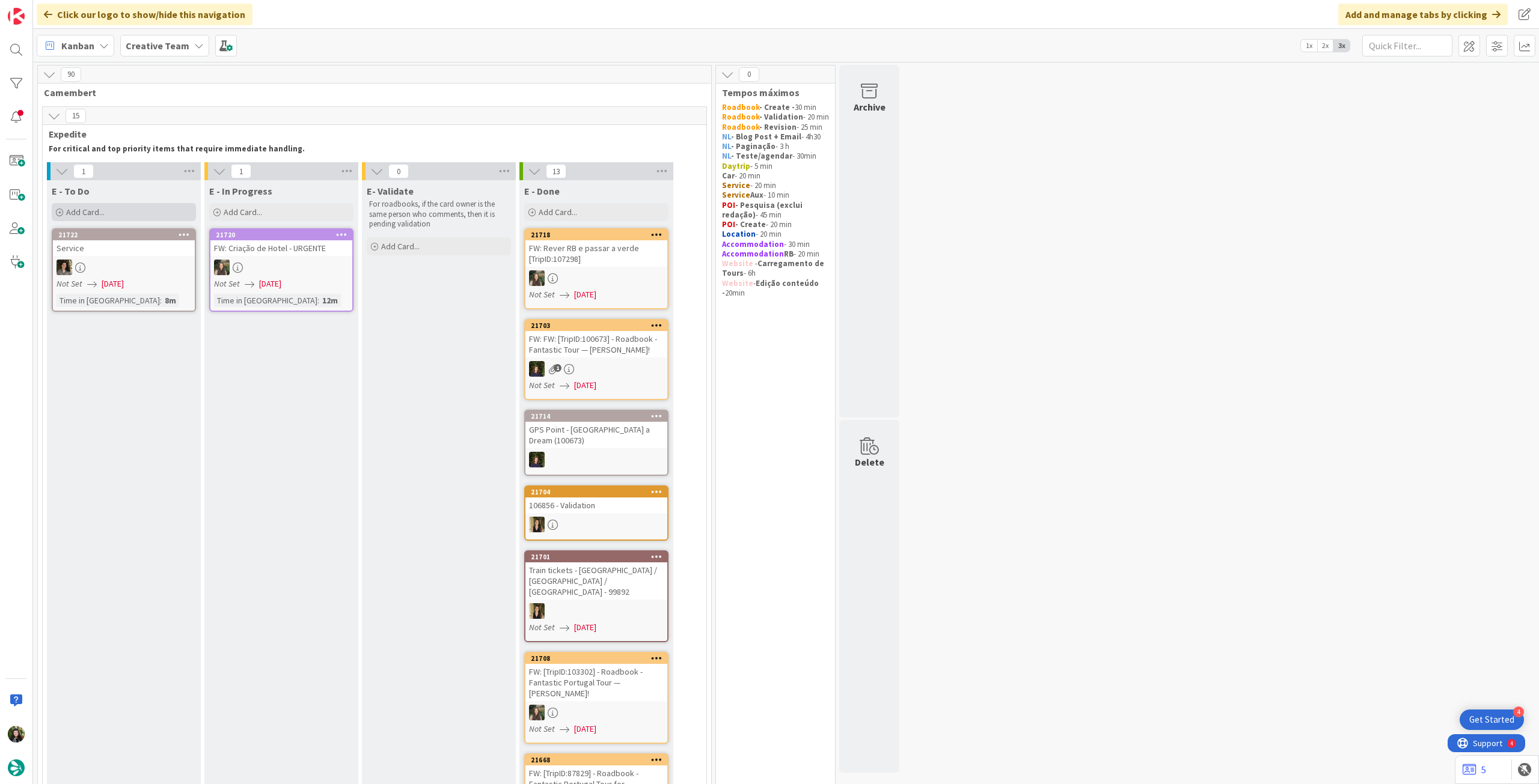
click at [119, 212] on div "Add Card..." at bounding box center [123, 212] width 144 height 18
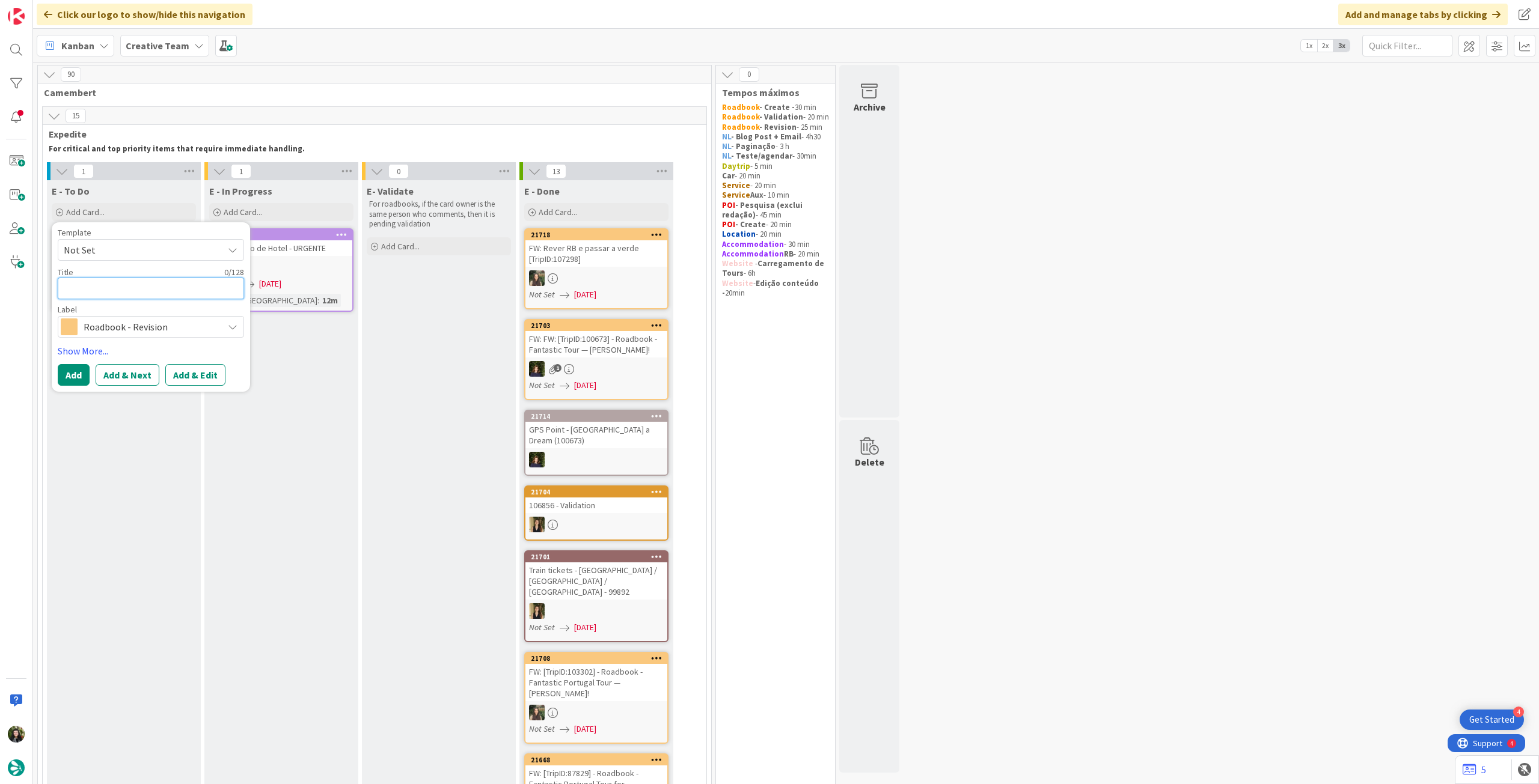
paste textarea "99892"
click at [74, 368] on button "Add" at bounding box center [73, 375] width 32 height 22
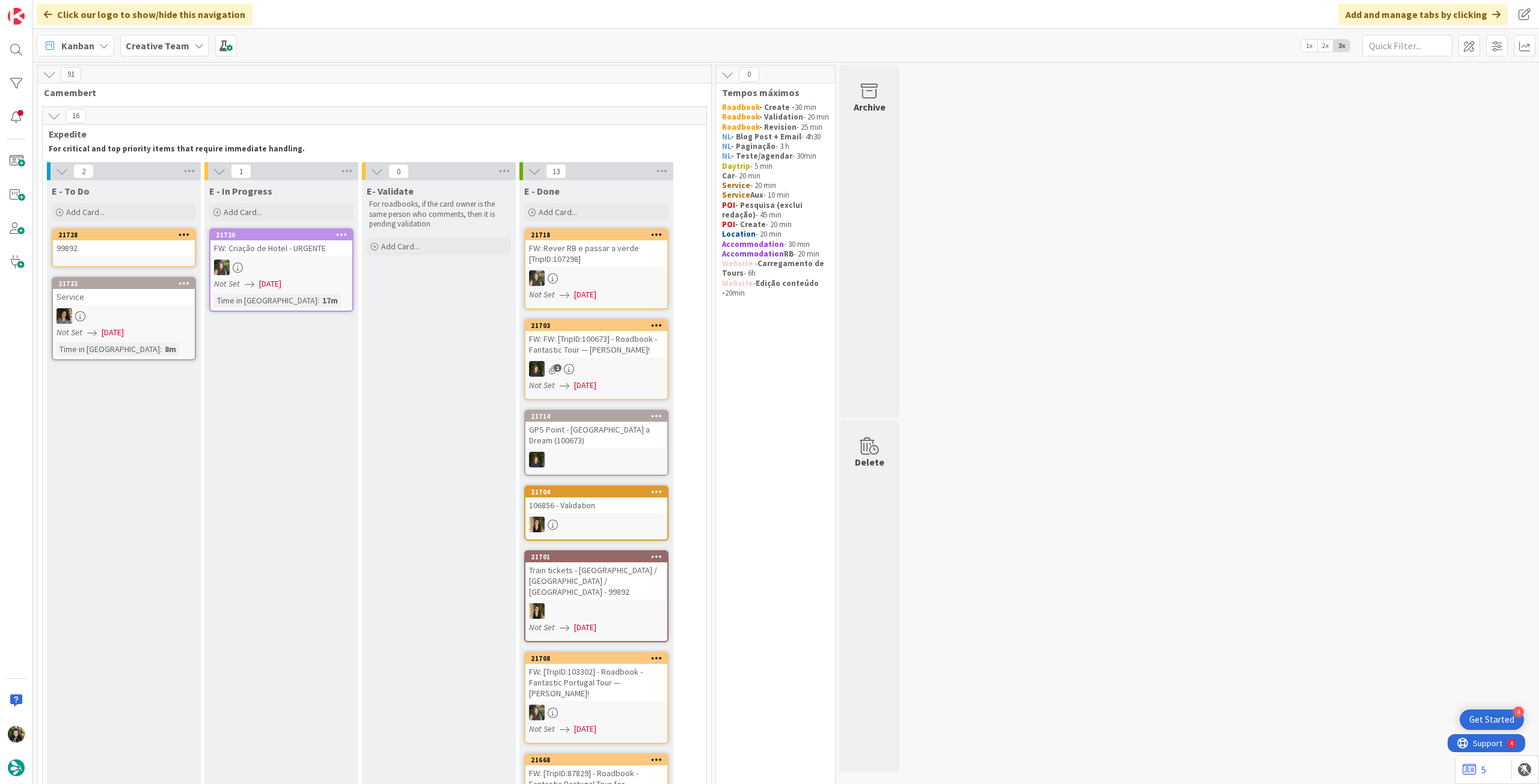
click at [129, 255] on div "99892" at bounding box center [124, 248] width 142 height 15
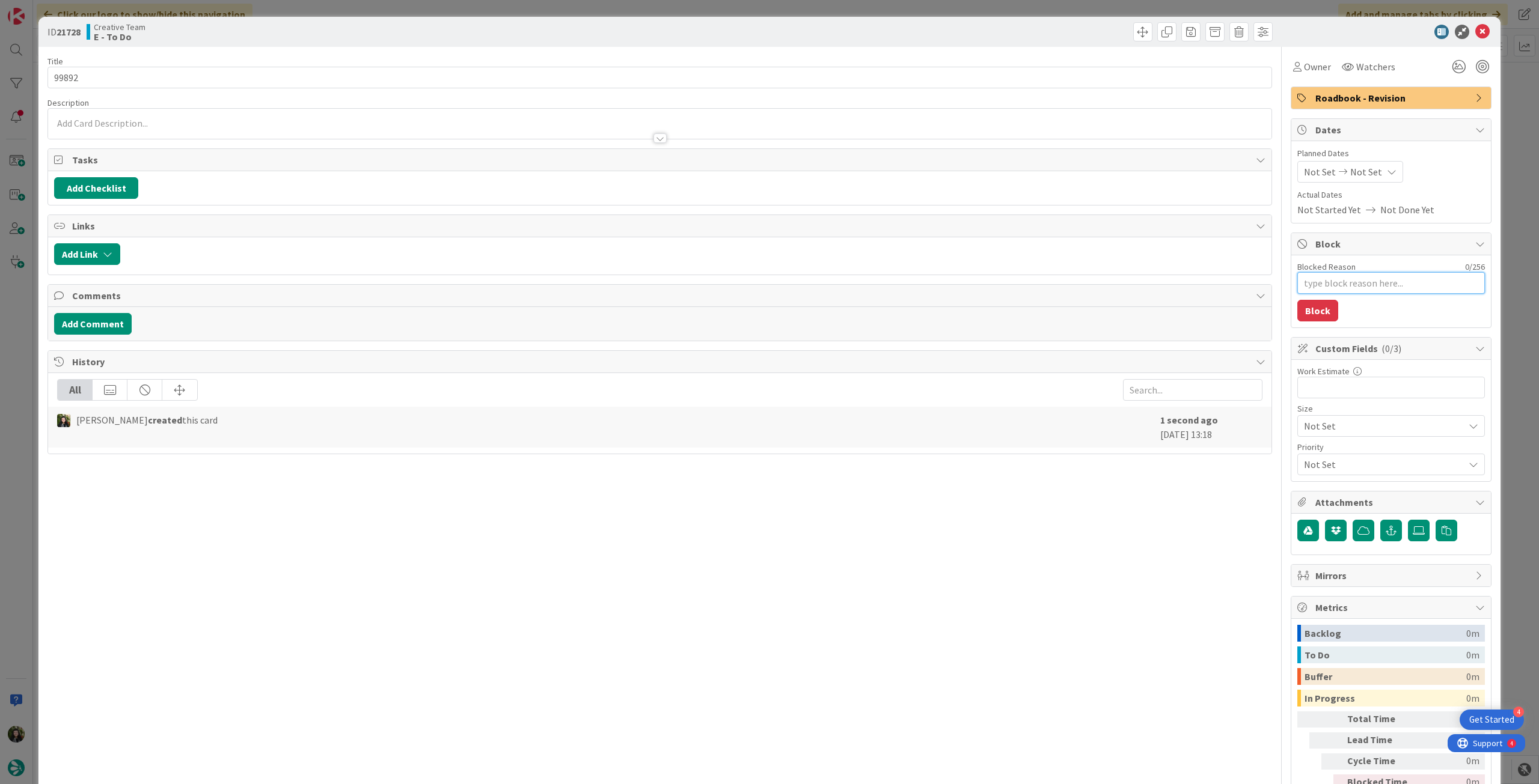
click at [1383, 285] on textarea "Blocked Reason" at bounding box center [1391, 283] width 188 height 22
drag, startPoint x: 1309, startPoint y: 304, endPoint x: 1347, endPoint y: 181, distance: 128.7
click at [1309, 304] on button "Block" at bounding box center [1317, 311] width 41 height 22
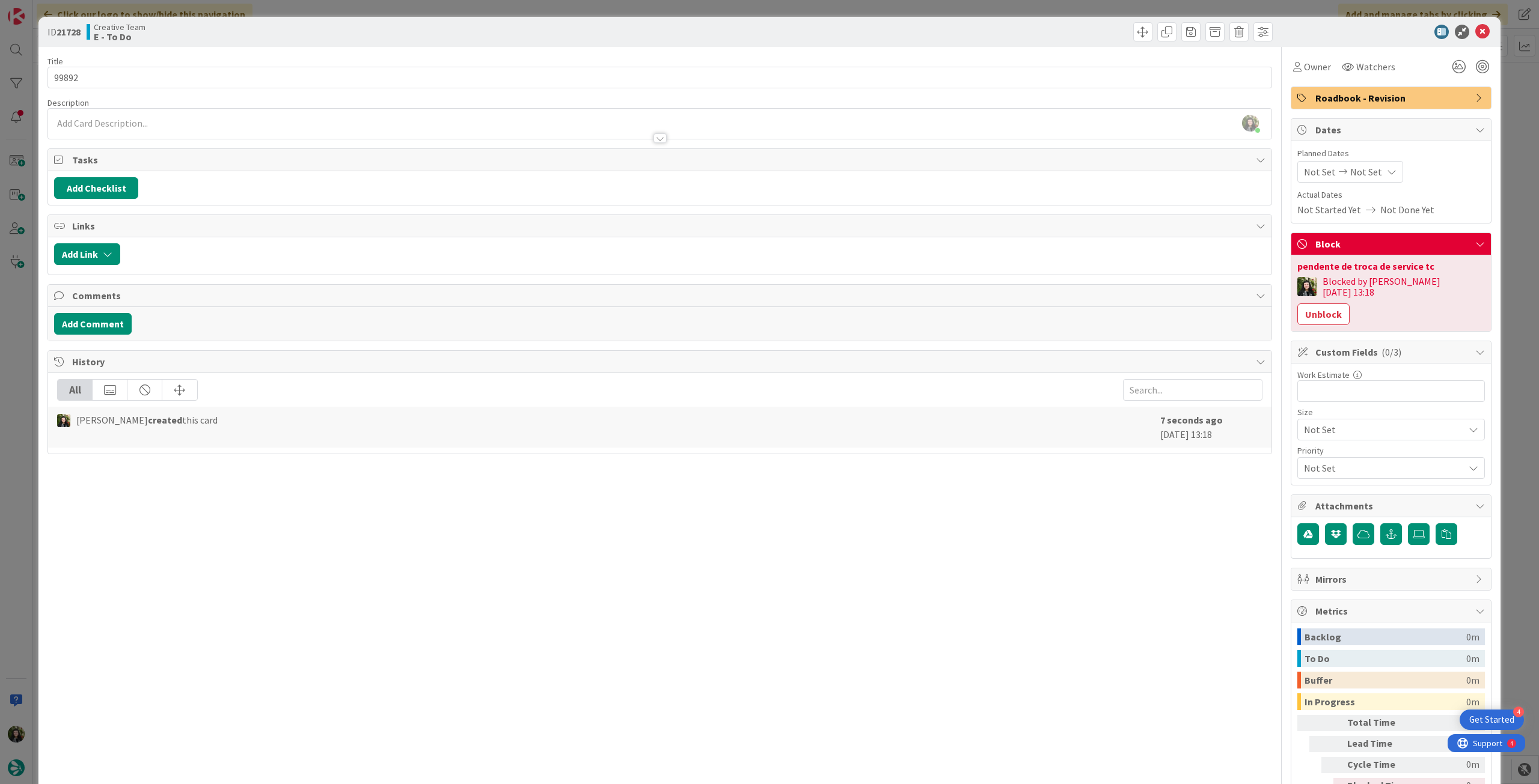
click at [1350, 172] on span "Not Set" at bounding box center [1365, 172] width 32 height 14
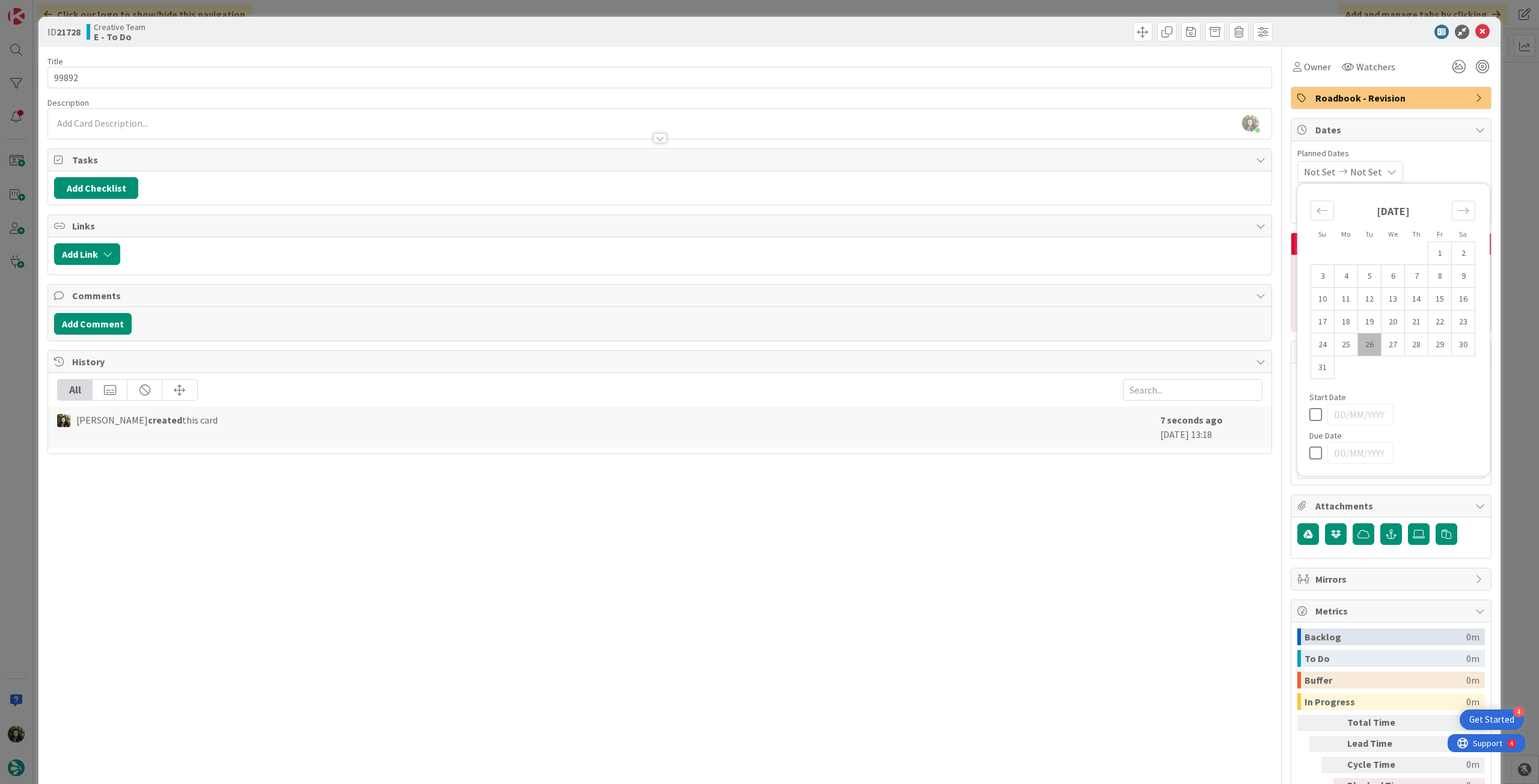
click at [1309, 449] on icon at bounding box center [1318, 453] width 18 height 14
click at [185, 129] on div at bounding box center [659, 133] width 1223 height 13
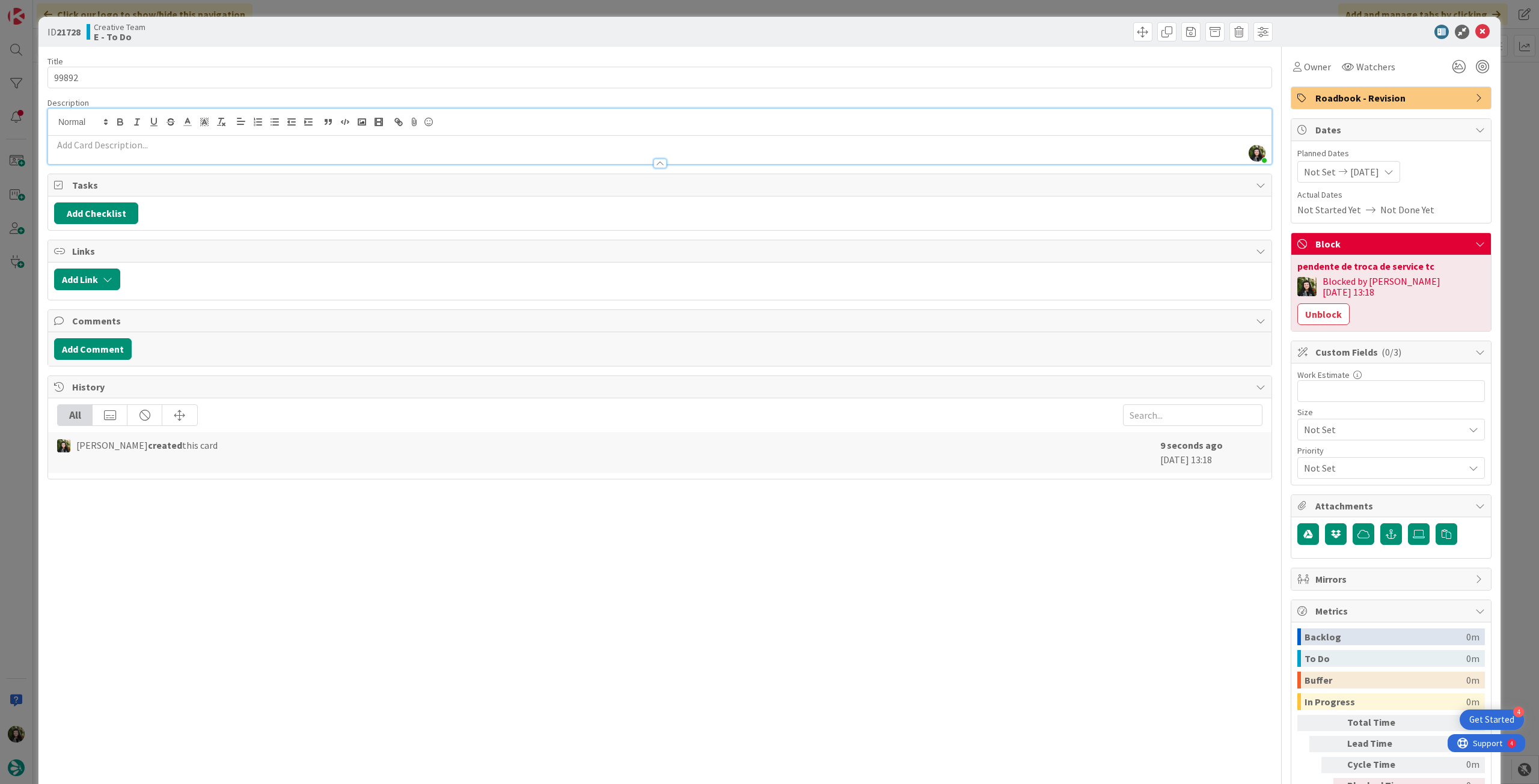
click at [216, 139] on p at bounding box center [660, 145] width 1211 height 14
paste div
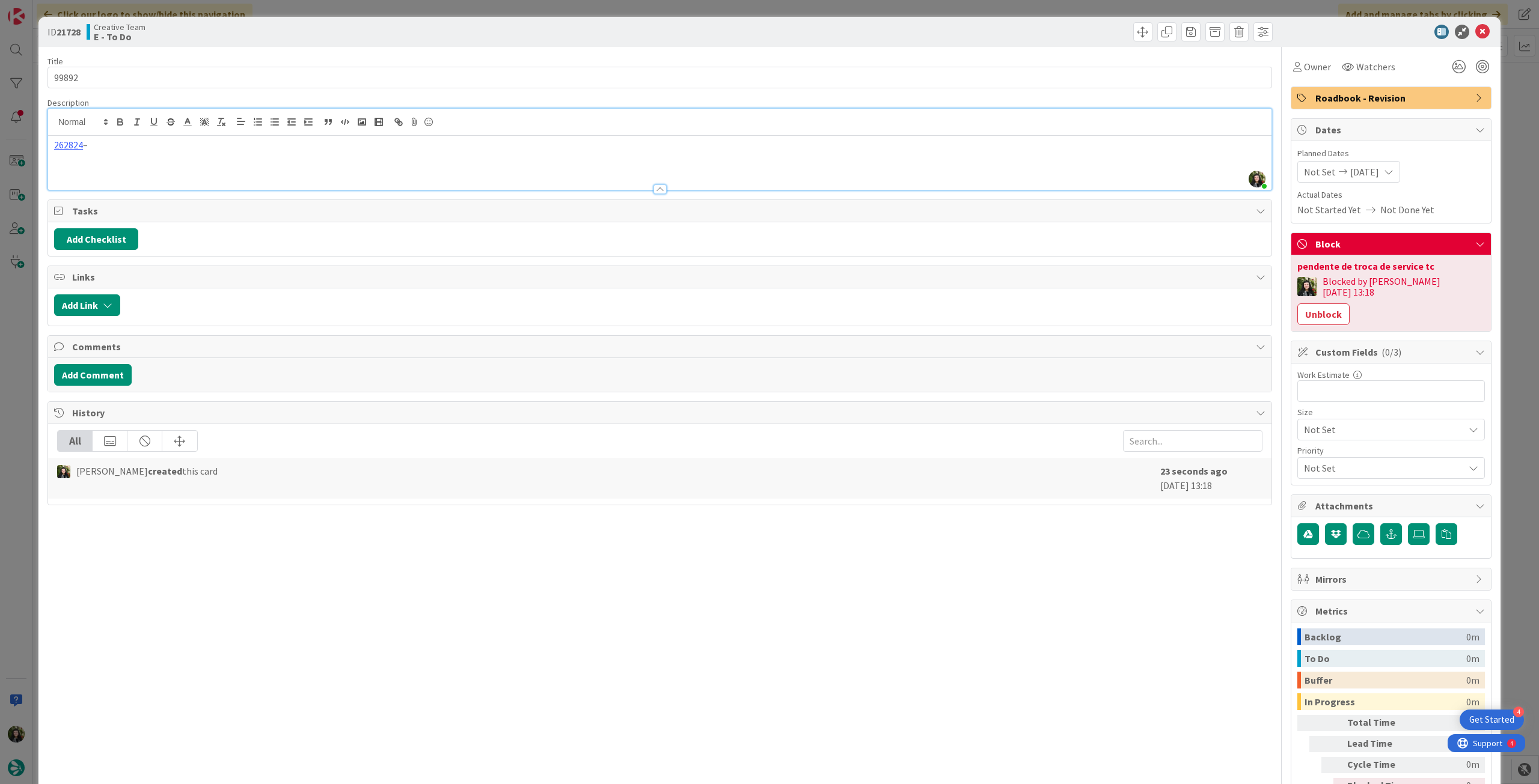
click at [231, 156] on div "262824 –" at bounding box center [659, 163] width 1223 height 54
click at [278, 161] on p at bounding box center [660, 159] width 1211 height 14
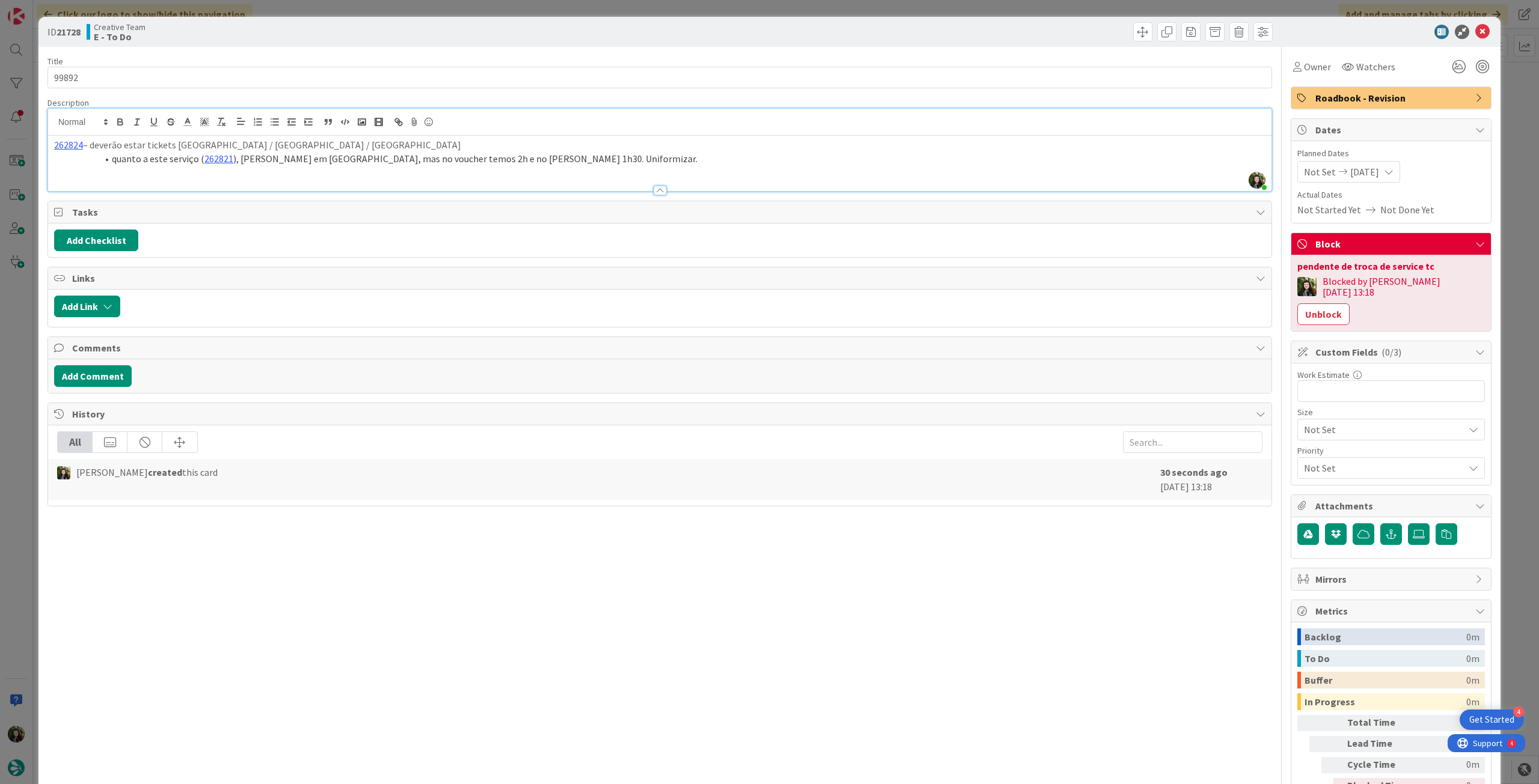
click at [112, 161] on span at bounding box center [112, 159] width 0 height 14
drag, startPoint x: 52, startPoint y: 144, endPoint x: 196, endPoint y: 94, distance: 152.4
click at [55, 144] on div "262824 – deverão estar tickets [GEOGRAPHIC_DATA] / [GEOGRAPHIC_DATA] / [GEOGRAP…" at bounding box center [659, 163] width 1223 height 55
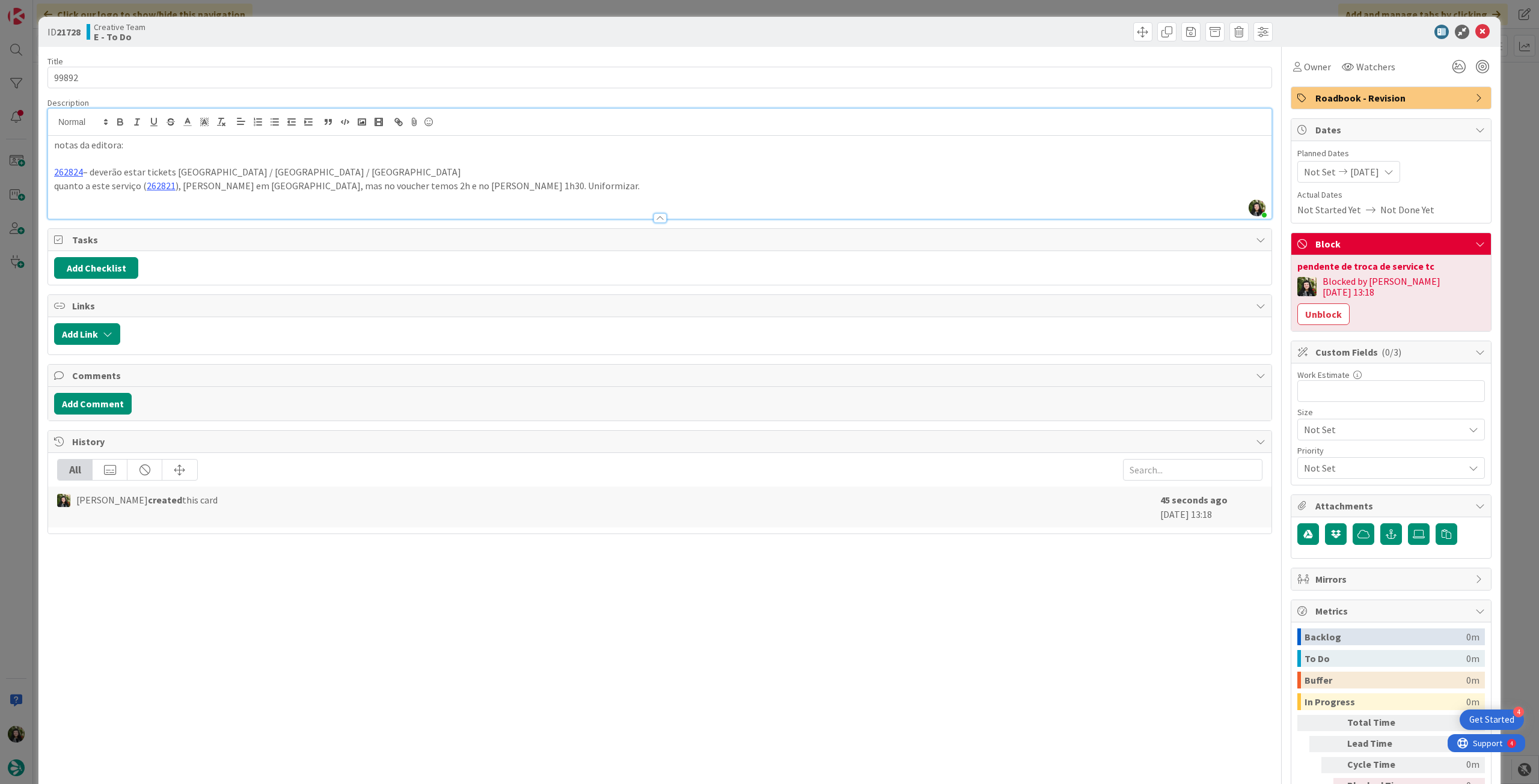
click at [530, 194] on p at bounding box center [660, 199] width 1211 height 14
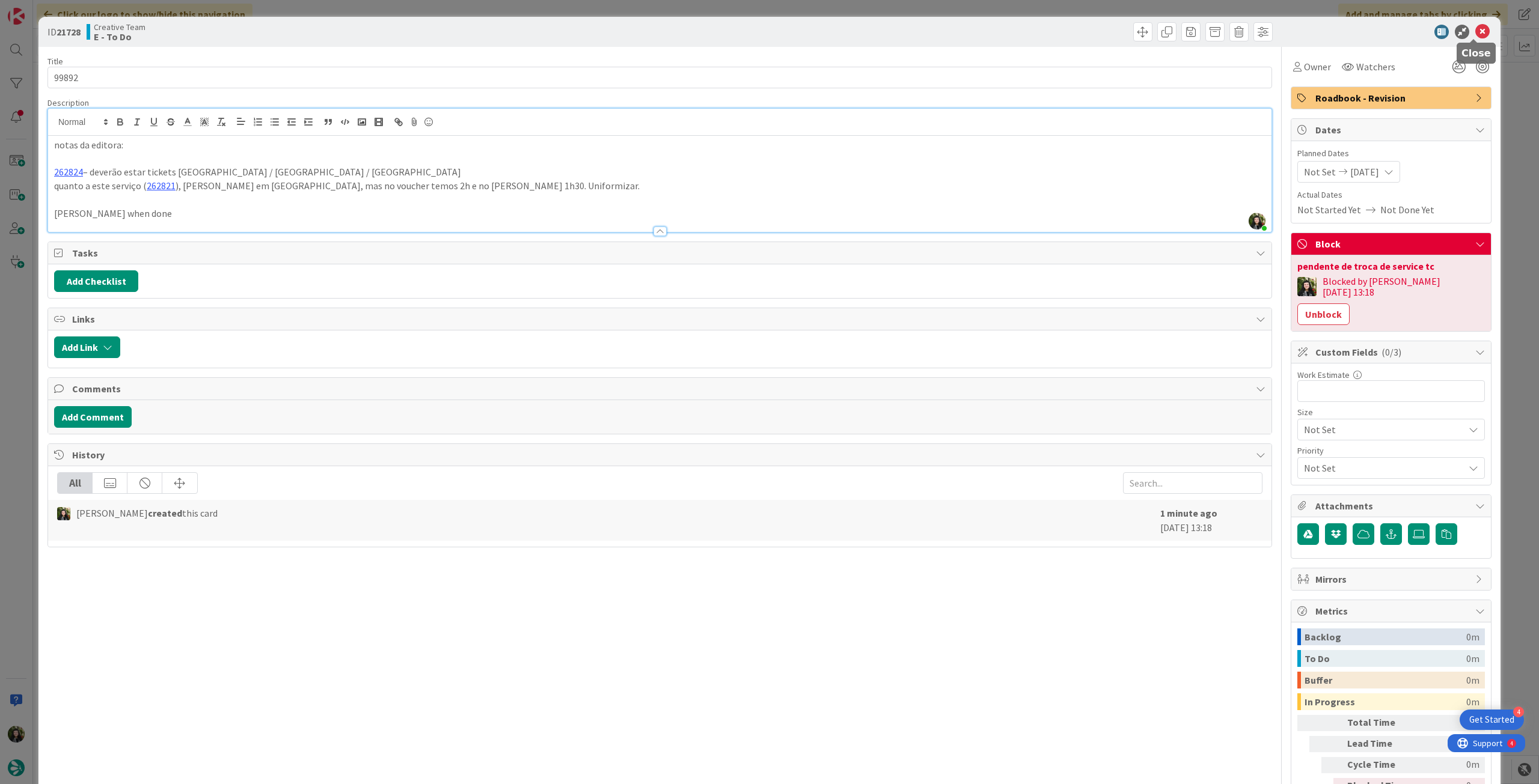
click at [1477, 32] on icon at bounding box center [1482, 32] width 14 height 14
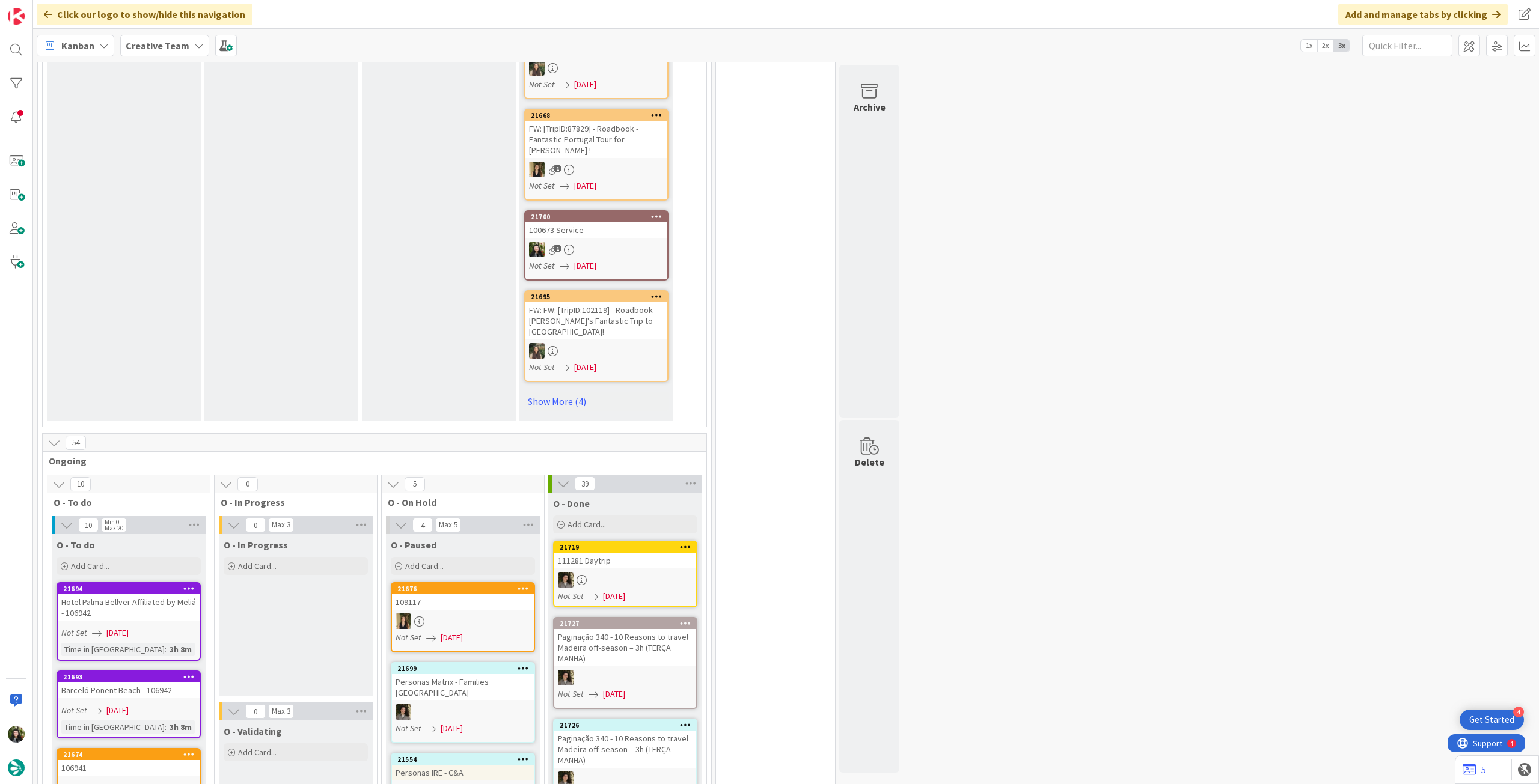
scroll to position [1041, 0]
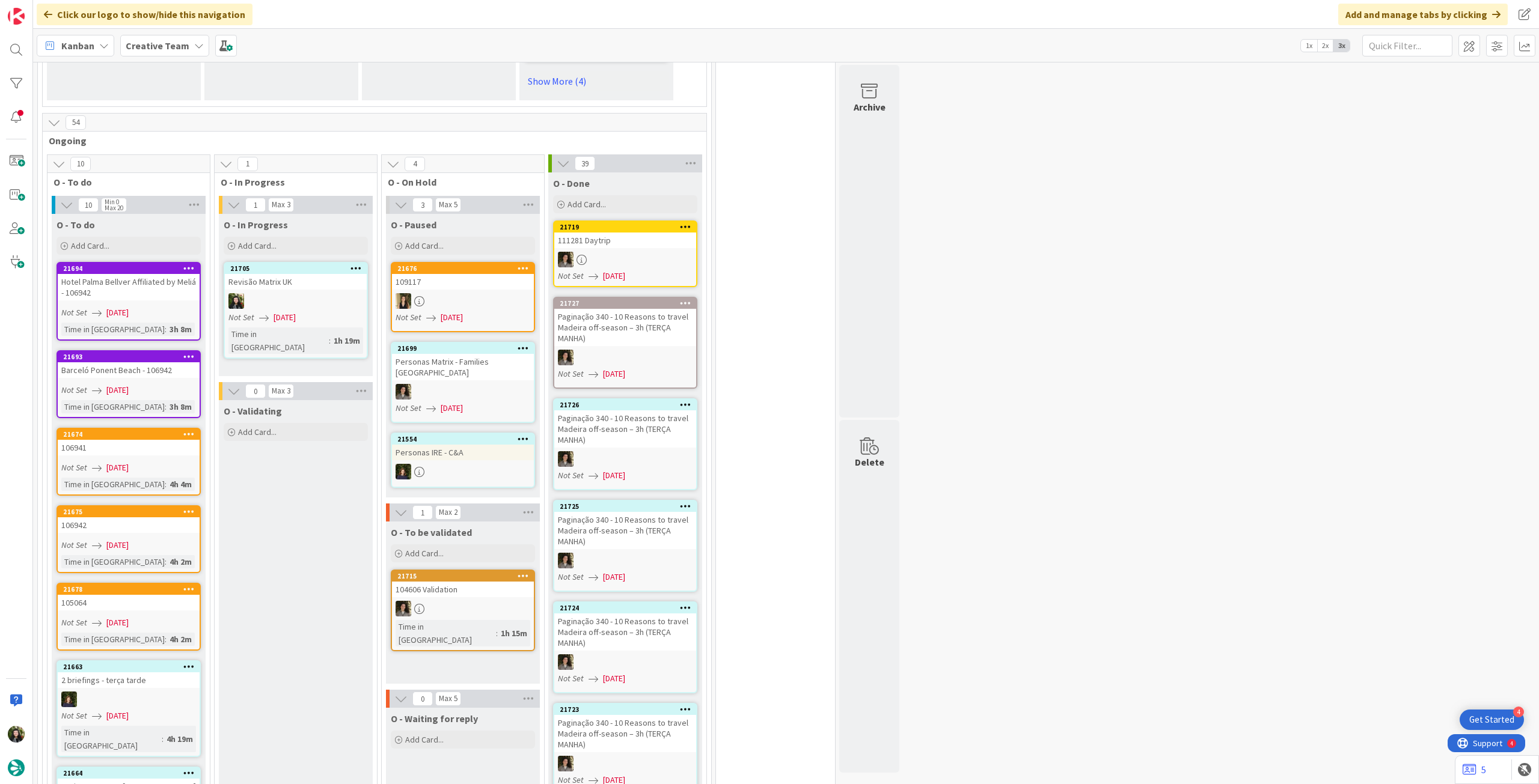
drag, startPoint x: 154, startPoint y: 45, endPoint x: 161, endPoint y: 63, distance: 19.3
click at [156, 45] on b "Creative Team" at bounding box center [158, 45] width 64 height 12
click at [161, 165] on div "Creative Team - Análise" at bounding box center [222, 172] width 183 height 23
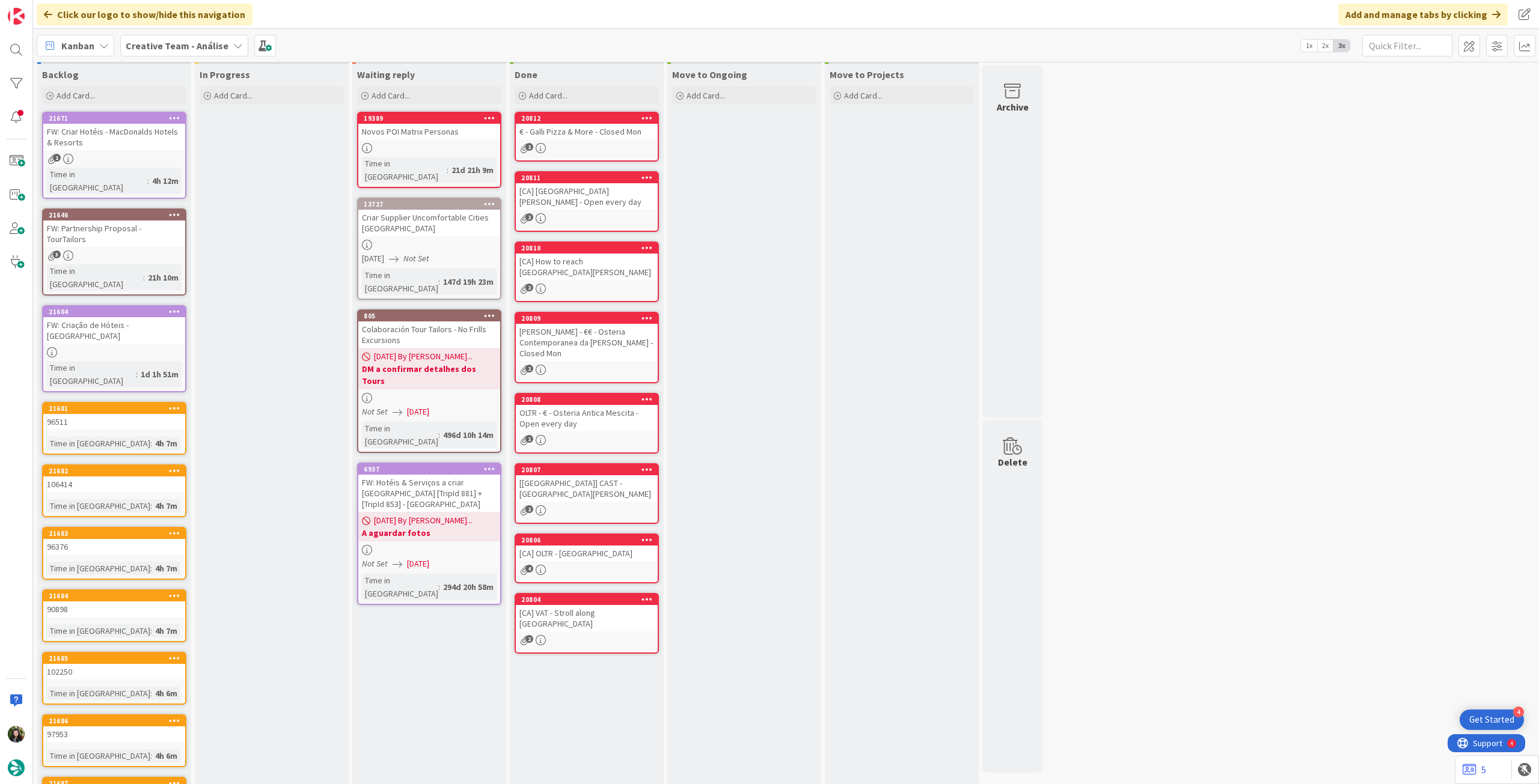
drag, startPoint x: 166, startPoint y: 47, endPoint x: 168, endPoint y: 64, distance: 17.1
click at [166, 48] on b "Creative Team - Análise" at bounding box center [177, 45] width 103 height 12
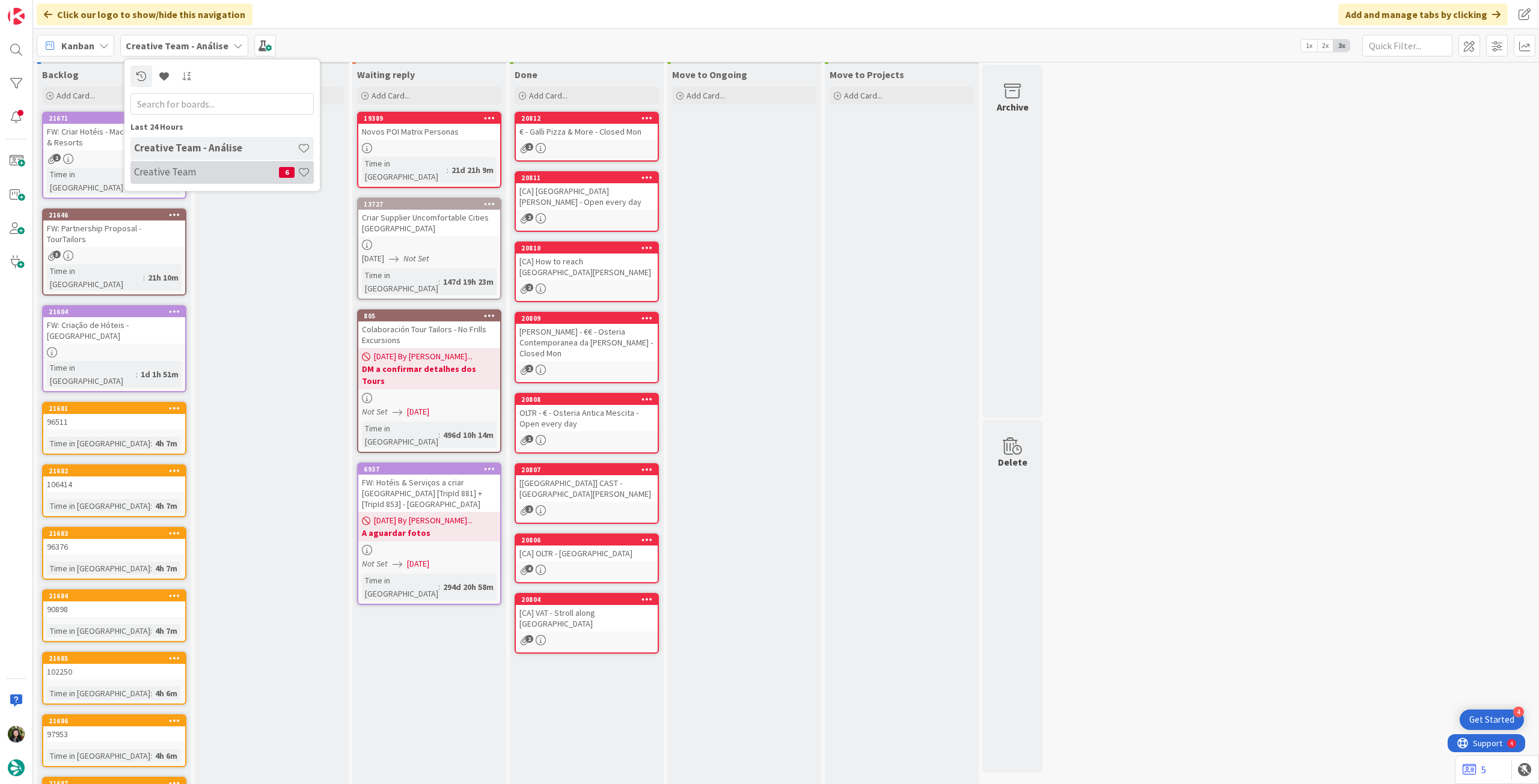
click at [168, 166] on h4 "Creative Team" at bounding box center [207, 172] width 145 height 12
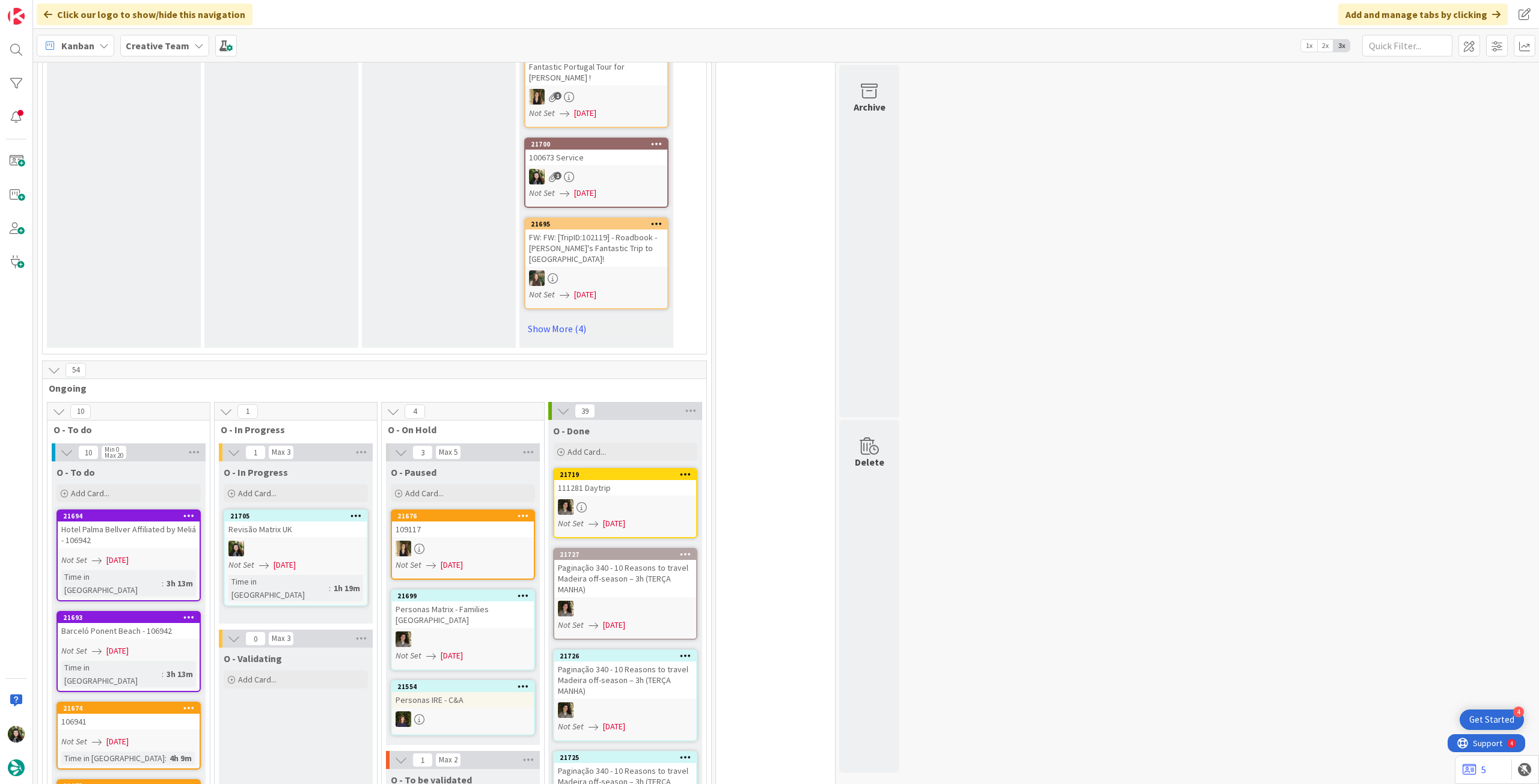
scroll to position [881, 0]
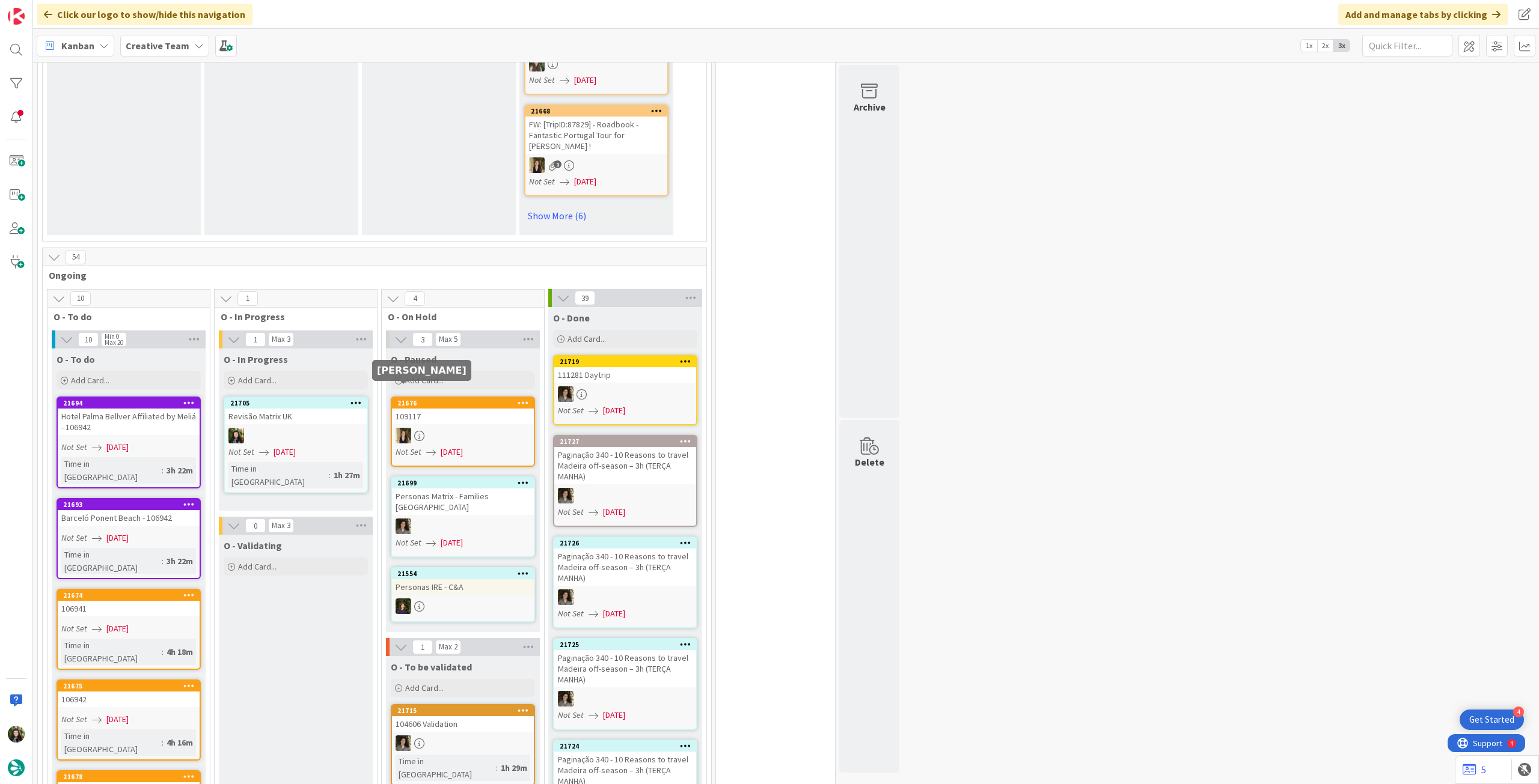
click at [336, 428] on div at bounding box center [296, 436] width 142 height 15
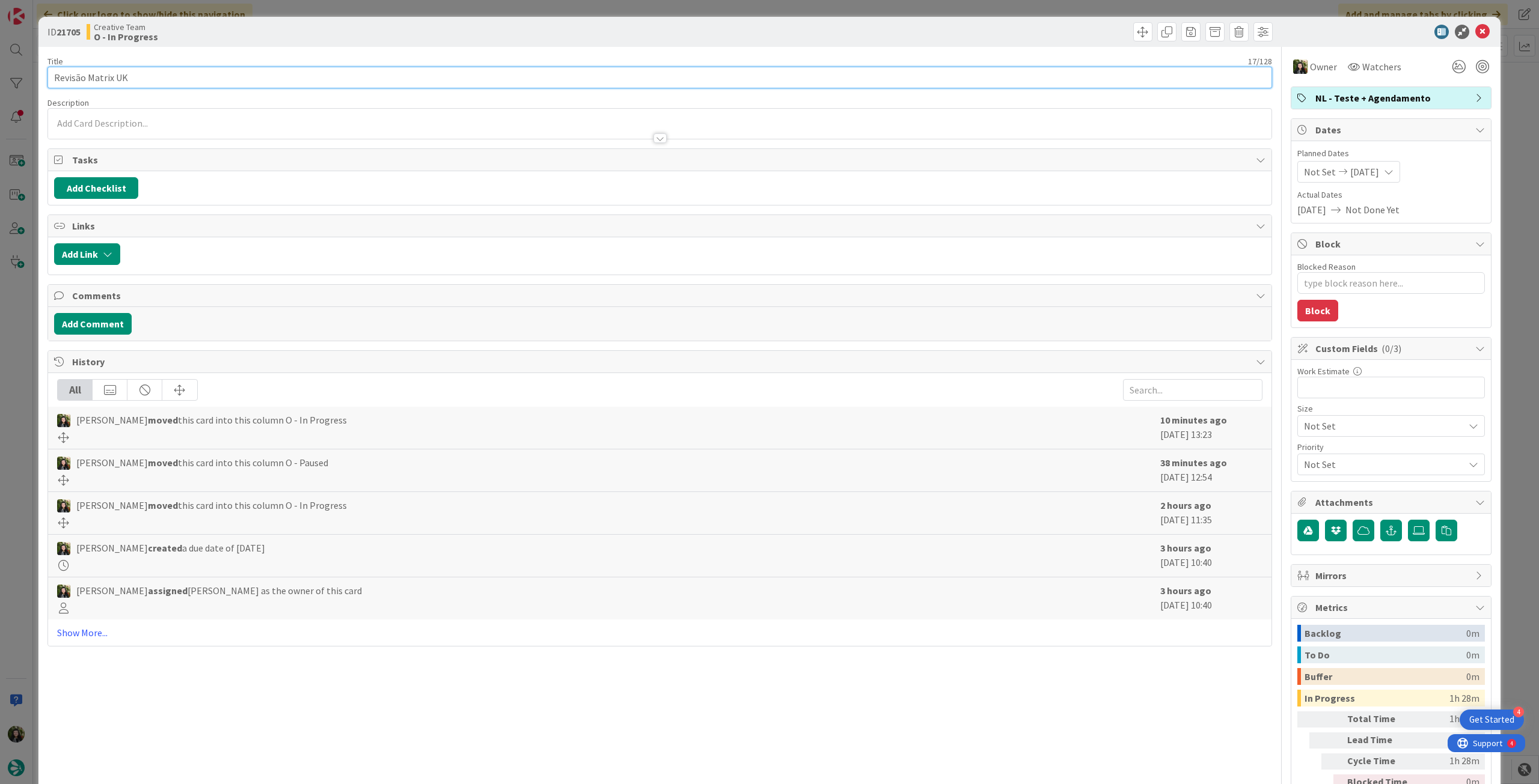
drag, startPoint x: 227, startPoint y: 76, endPoint x: 233, endPoint y: 79, distance: 6.7
click at [227, 76] on input "Revisão Matrix UK" at bounding box center [660, 77] width 1225 height 22
click at [1475, 32] on icon at bounding box center [1482, 32] width 14 height 14
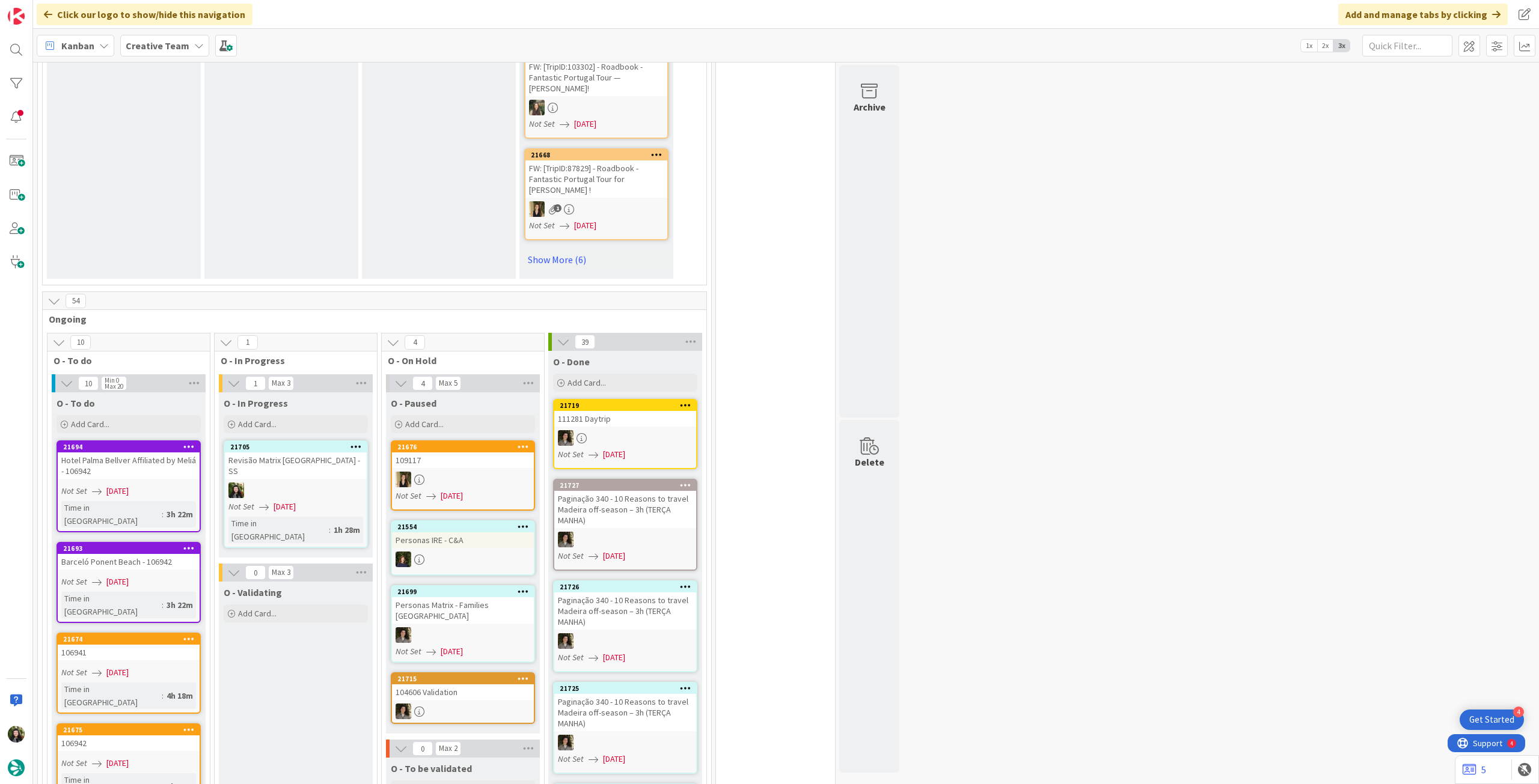
scroll to position [961, 0]
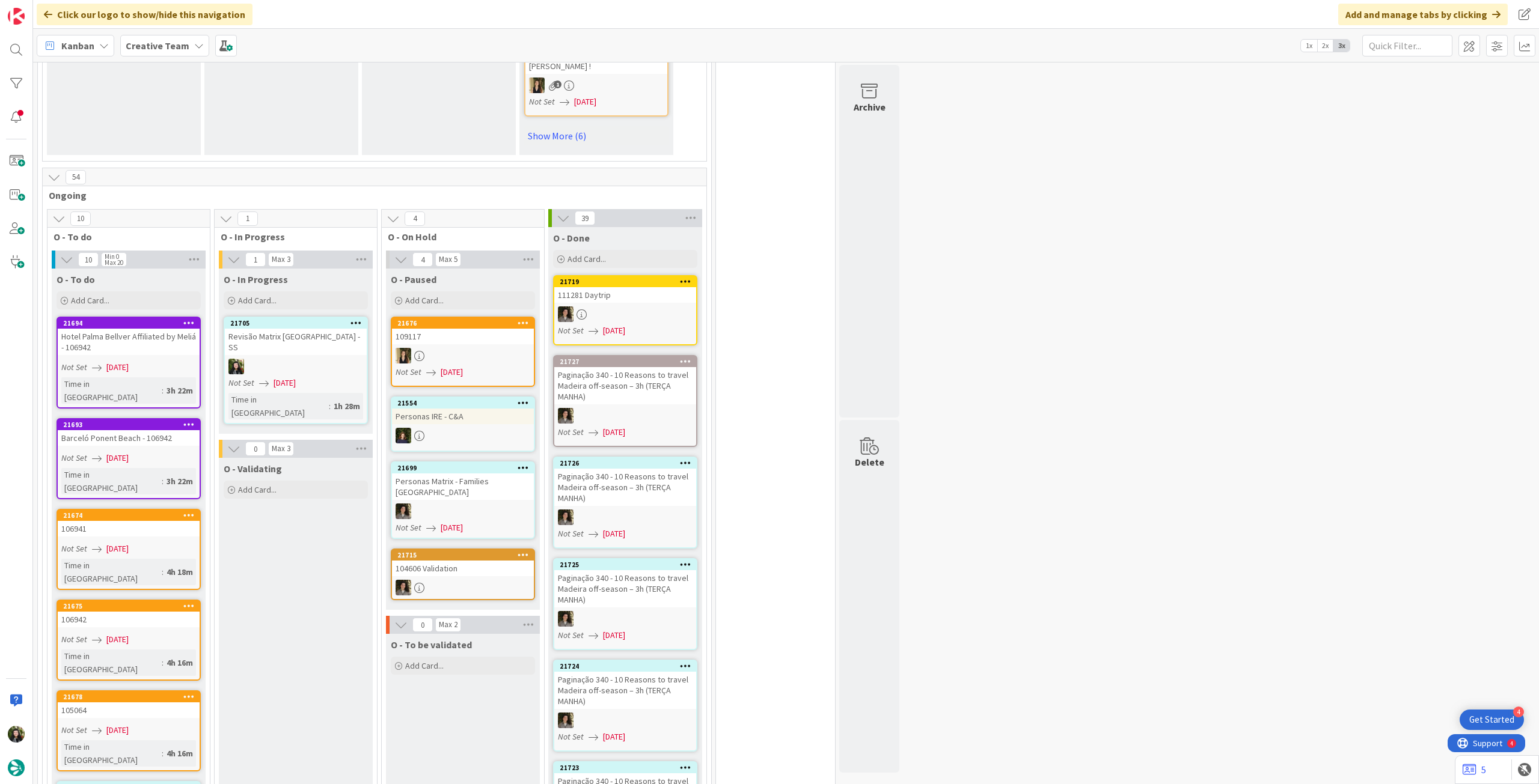
drag, startPoint x: 185, startPoint y: 50, endPoint x: 185, endPoint y: 58, distance: 8.0
click at [185, 50] on div "Creative Team" at bounding box center [165, 46] width 89 height 22
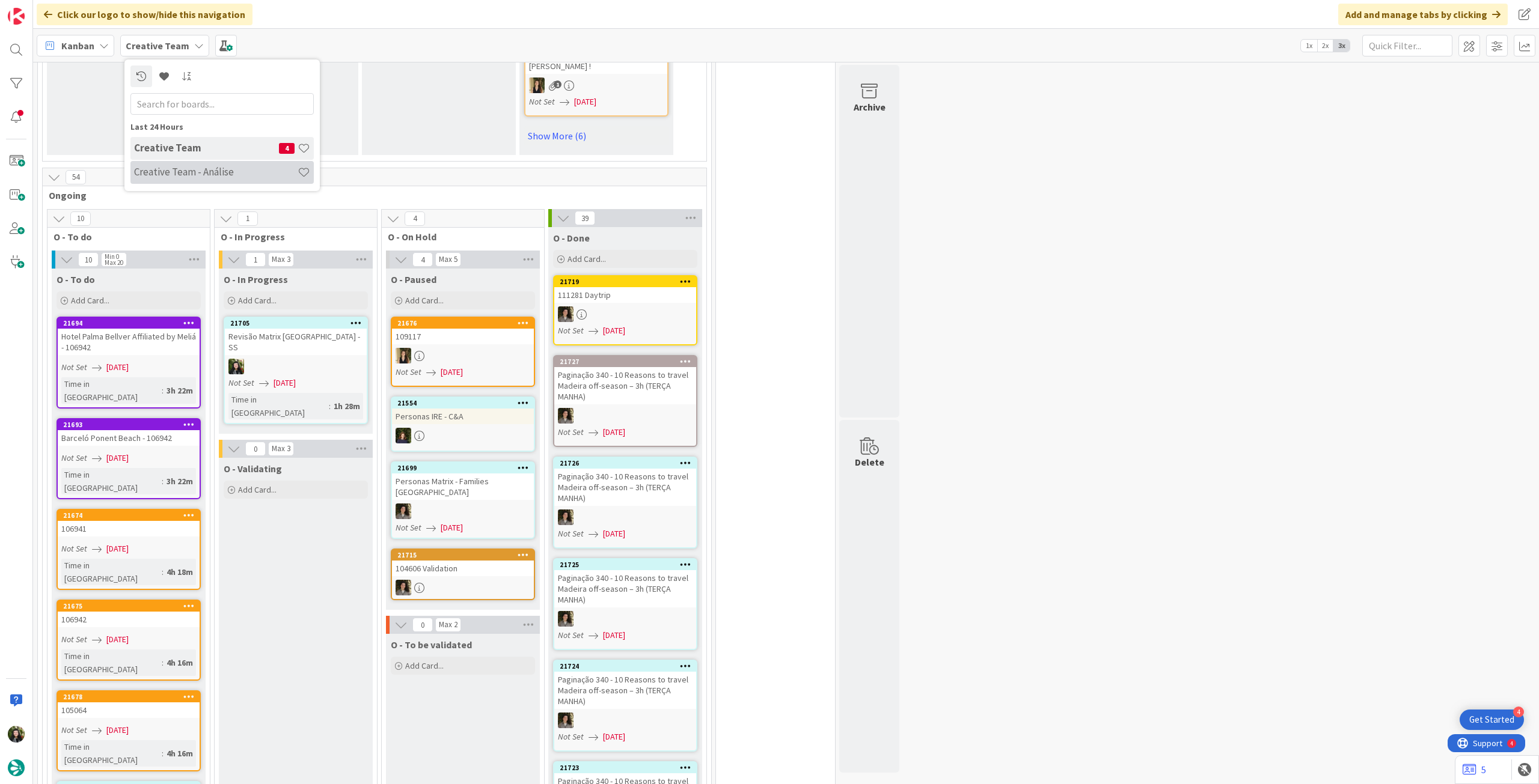
click at [213, 170] on h4 "Creative Team - Análise" at bounding box center [216, 172] width 163 height 12
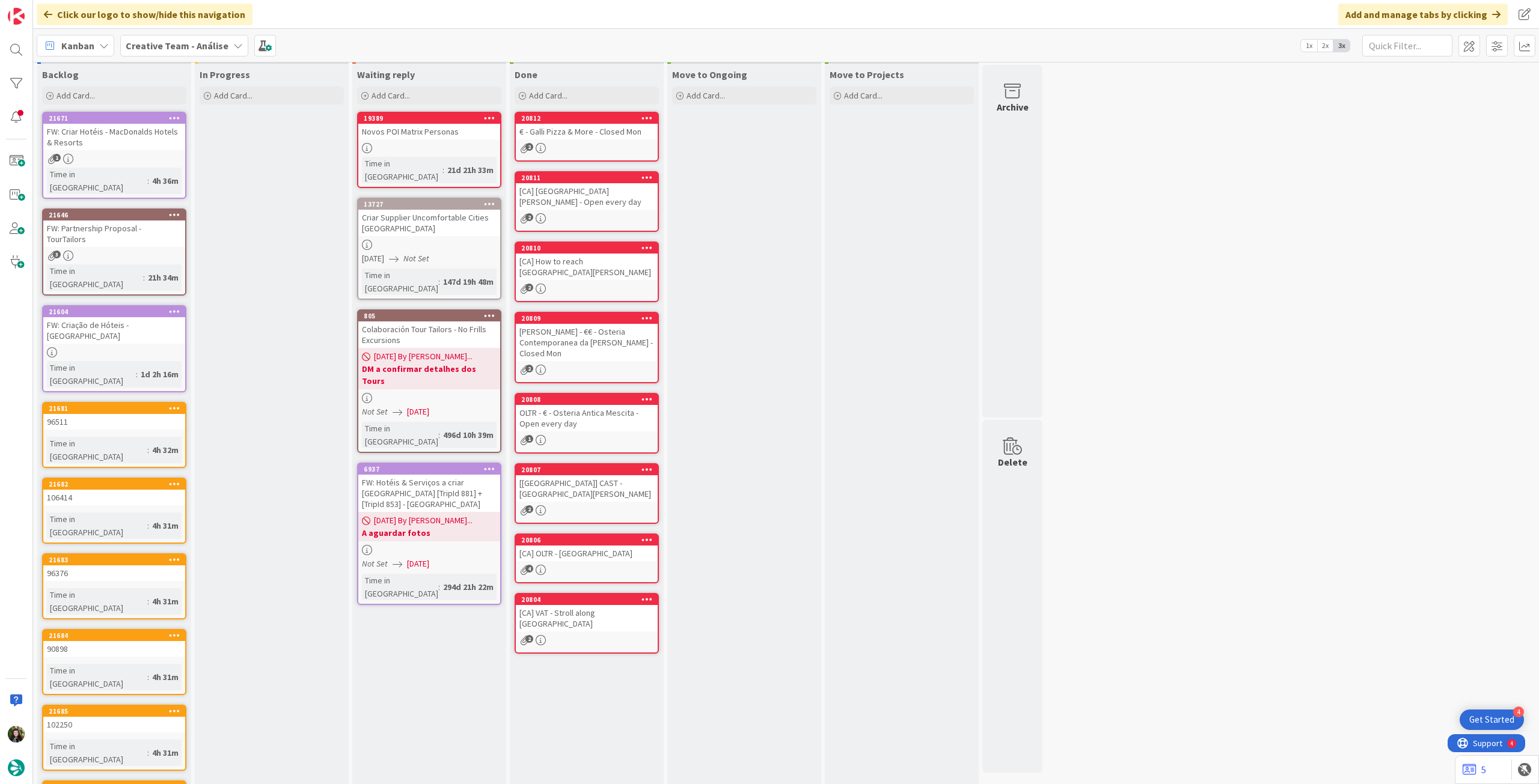
click at [183, 48] on b "Creative Team - Análise" at bounding box center [177, 45] width 103 height 12
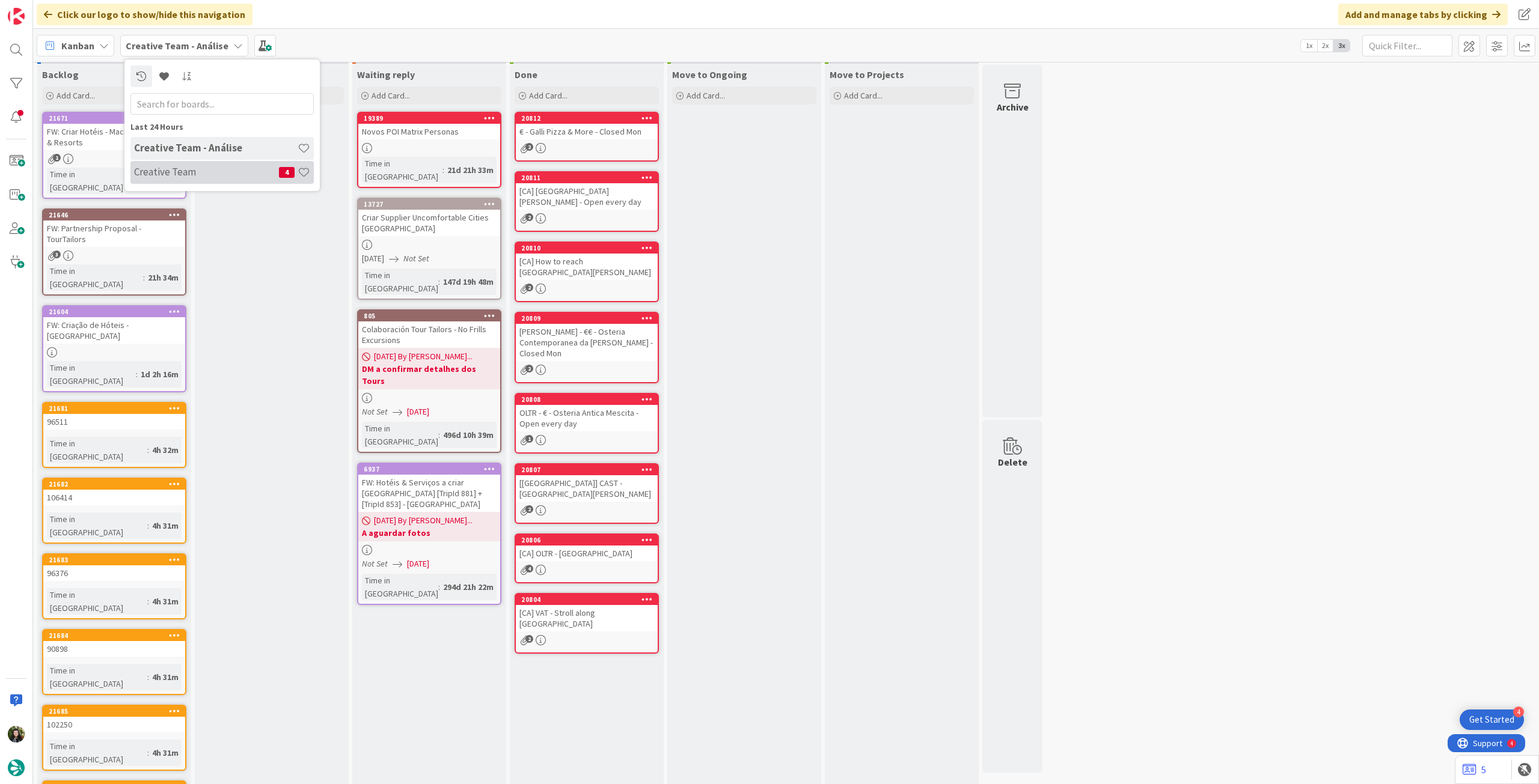
click at [179, 165] on div "Creative Team 4" at bounding box center [222, 172] width 183 height 23
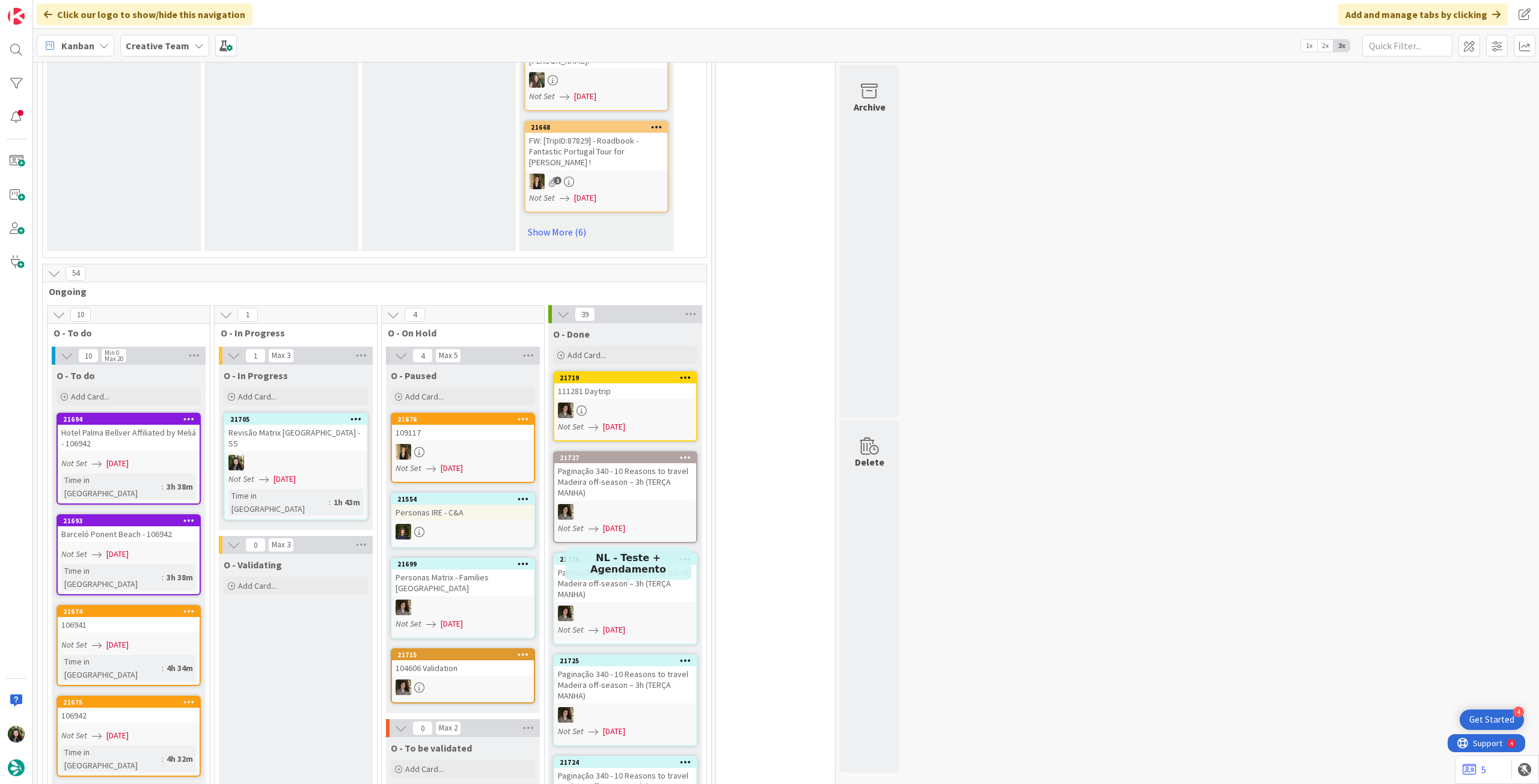
scroll to position [961, 0]
